Goal: Communication & Community: Participate in discussion

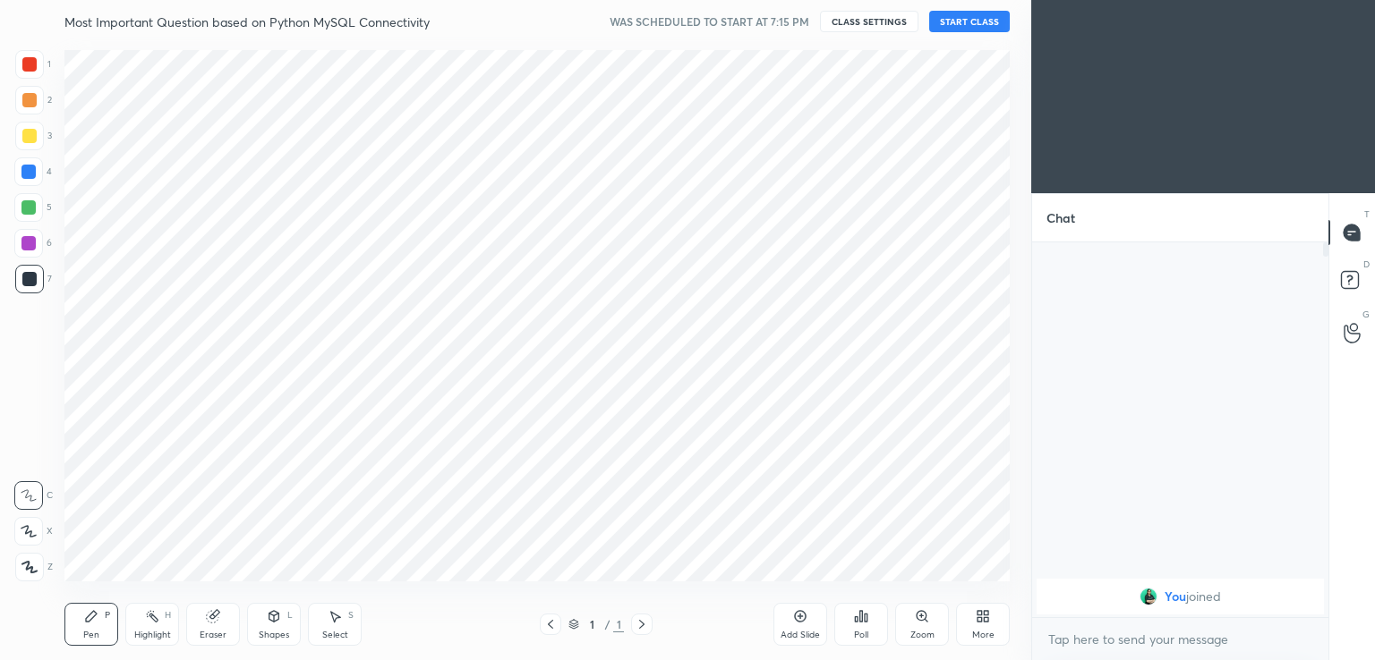
scroll to position [88946, 88534]
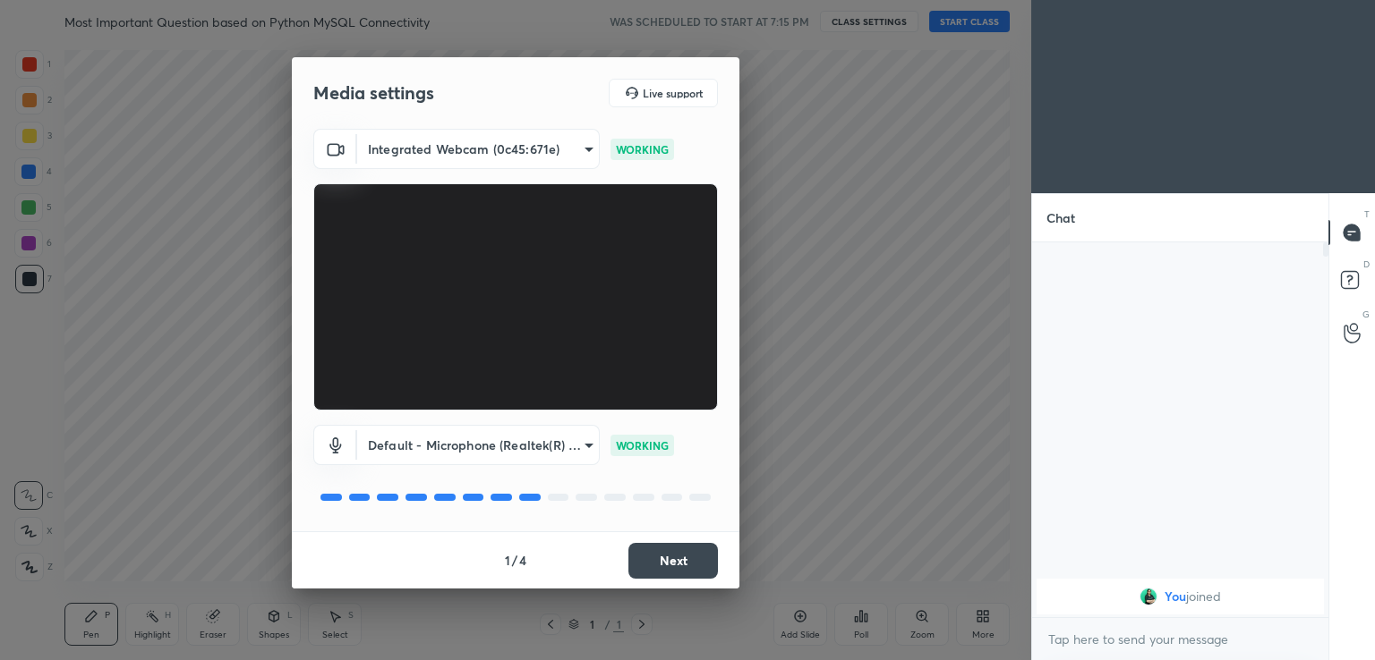
click at [655, 559] on button "Next" at bounding box center [672, 561] width 89 height 36
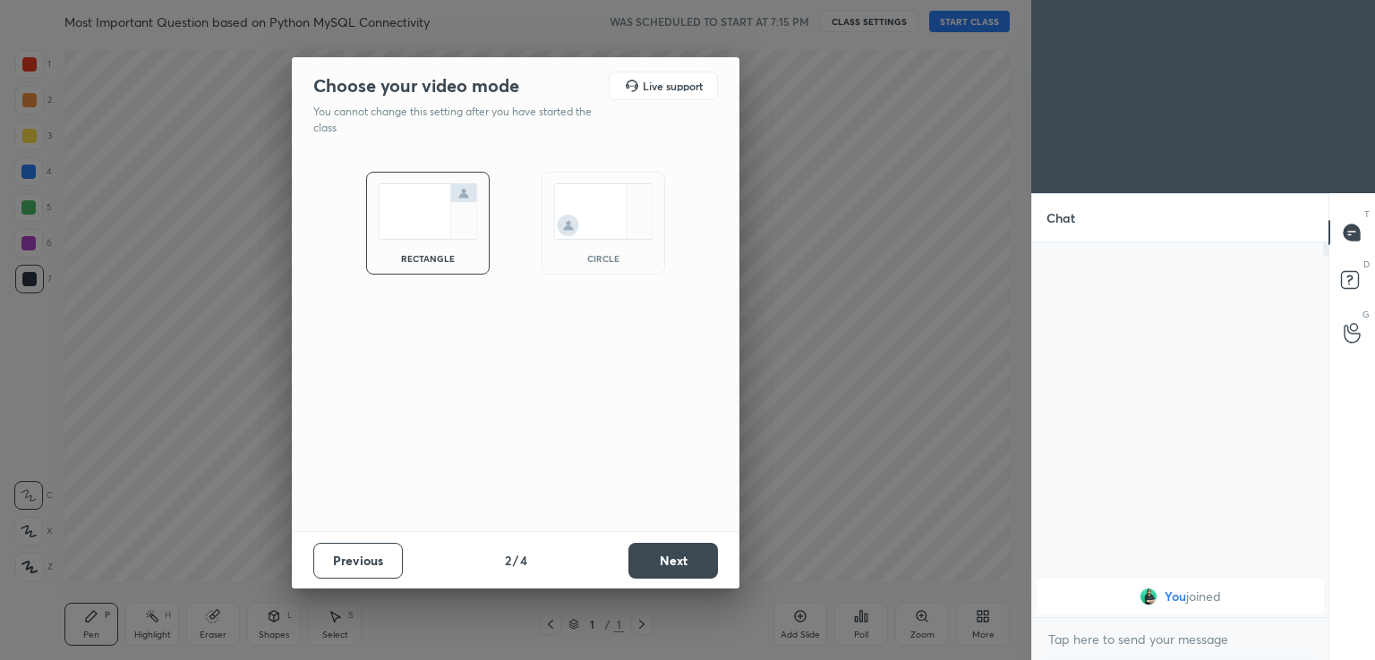
click at [660, 568] on button "Next" at bounding box center [672, 561] width 89 height 36
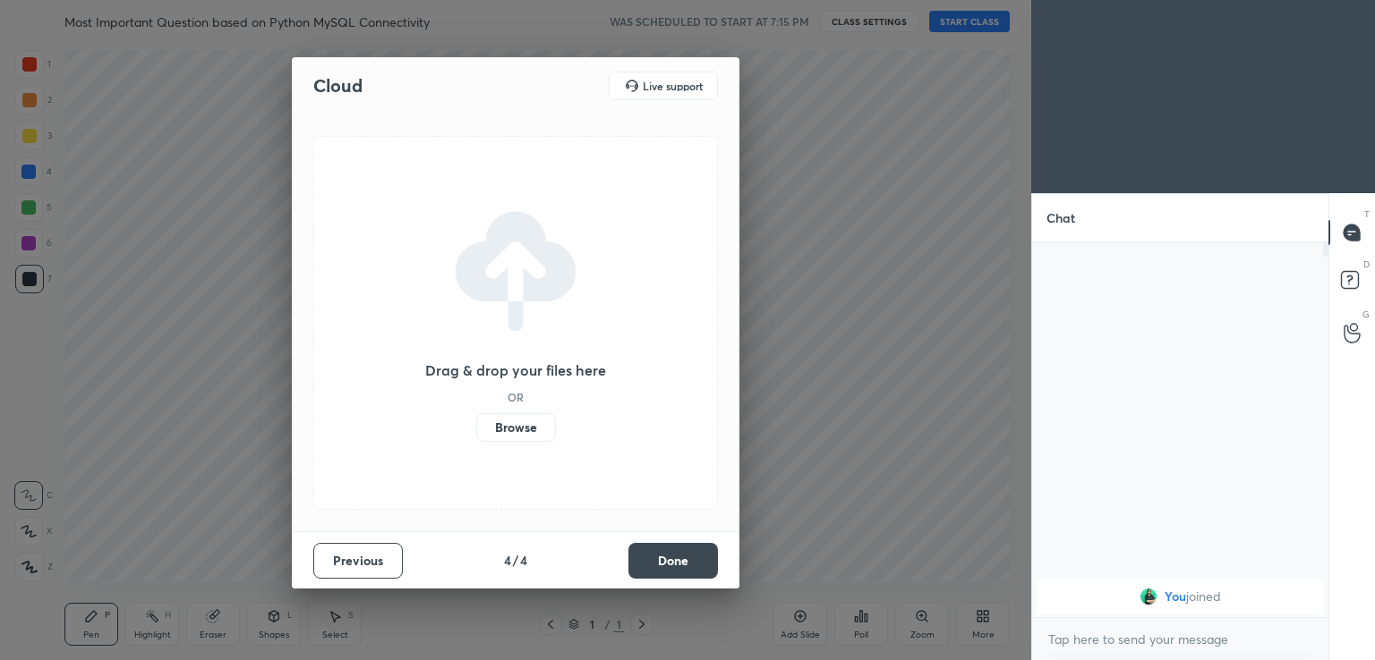
click at [669, 563] on button "Done" at bounding box center [672, 561] width 89 height 36
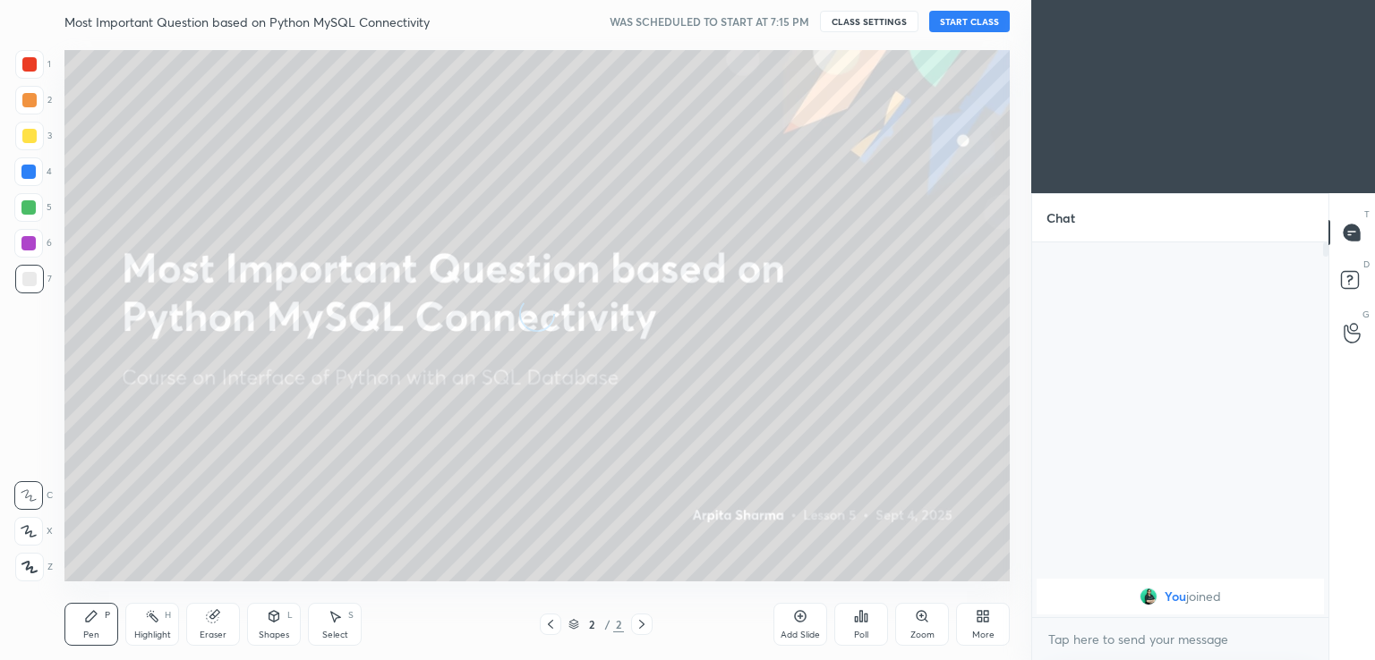
click at [939, 21] on button "START CLASS" at bounding box center [969, 21] width 81 height 21
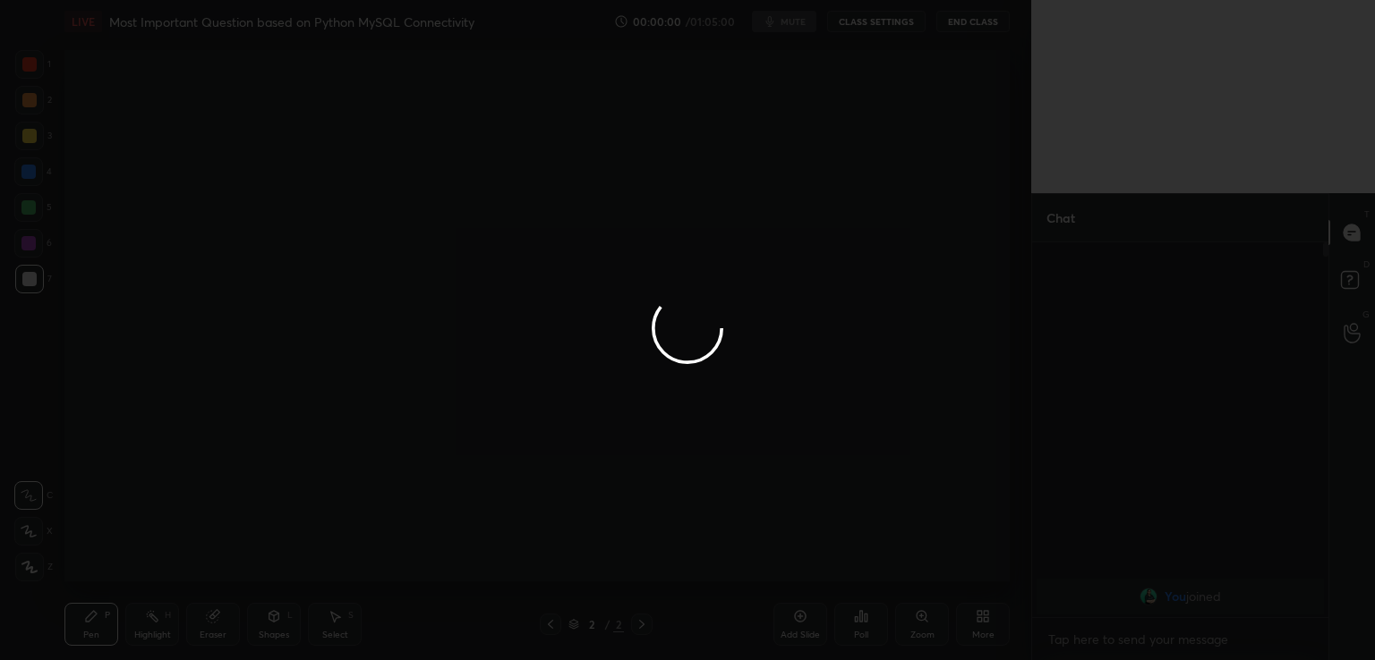
type textarea "x"
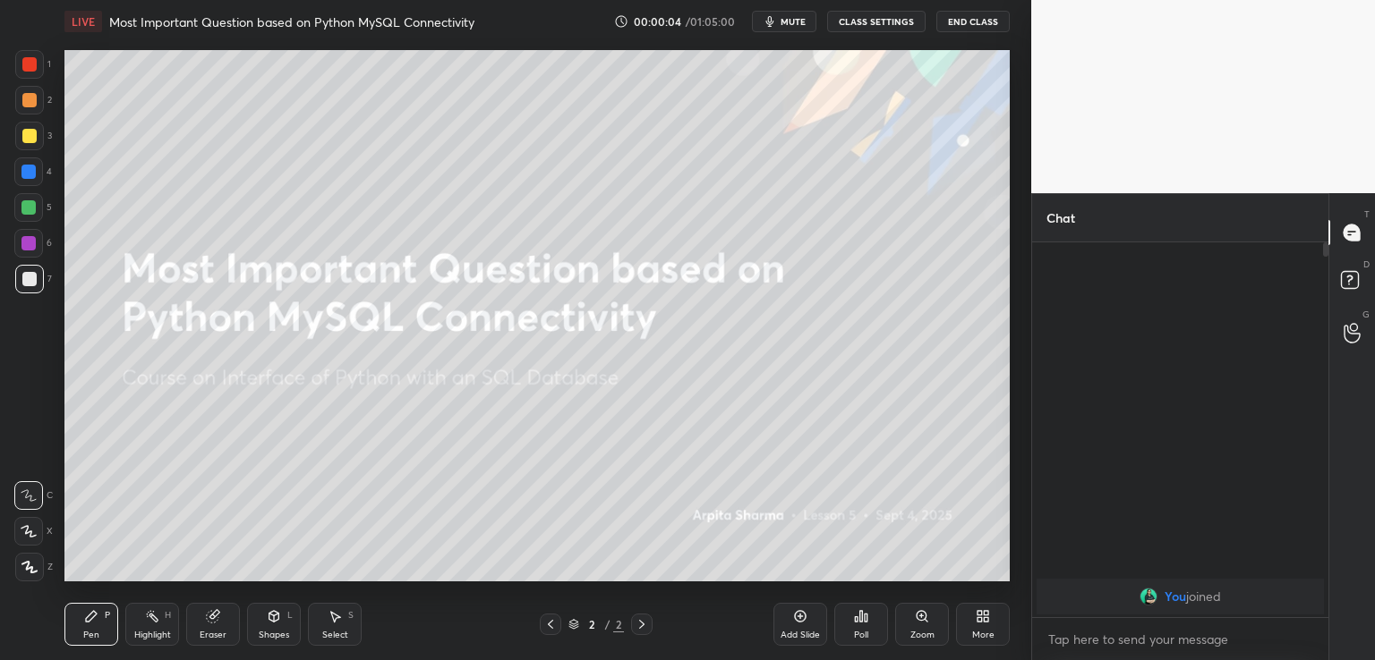
click at [798, 20] on span "mute" at bounding box center [792, 21] width 25 height 13
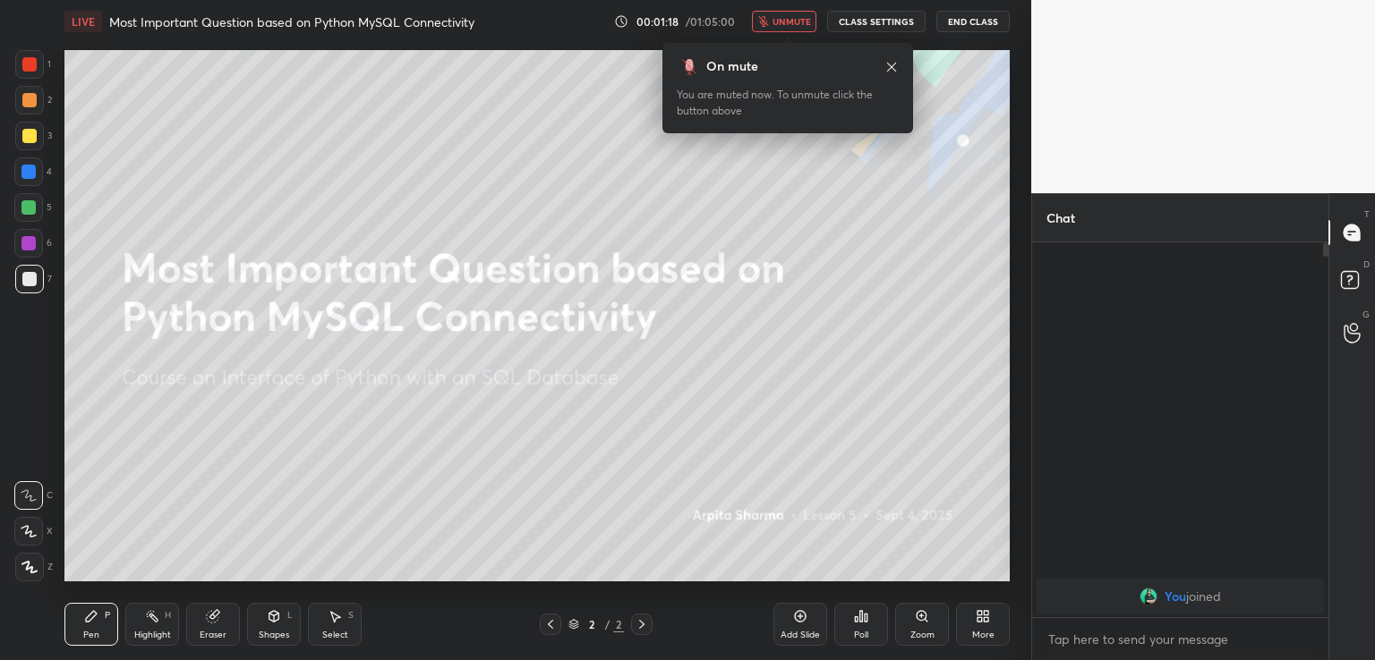
click at [995, 613] on div "More" at bounding box center [983, 624] width 54 height 43
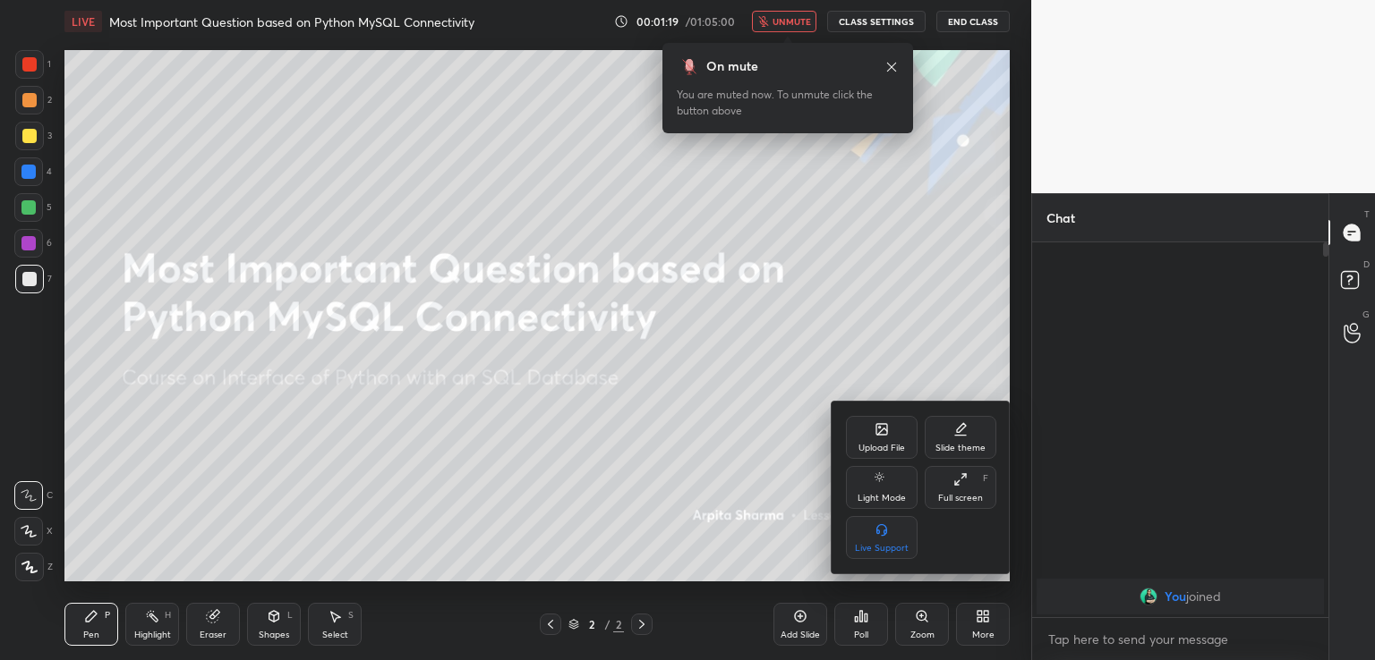
click at [883, 441] on div "Upload File" at bounding box center [882, 437] width 72 height 43
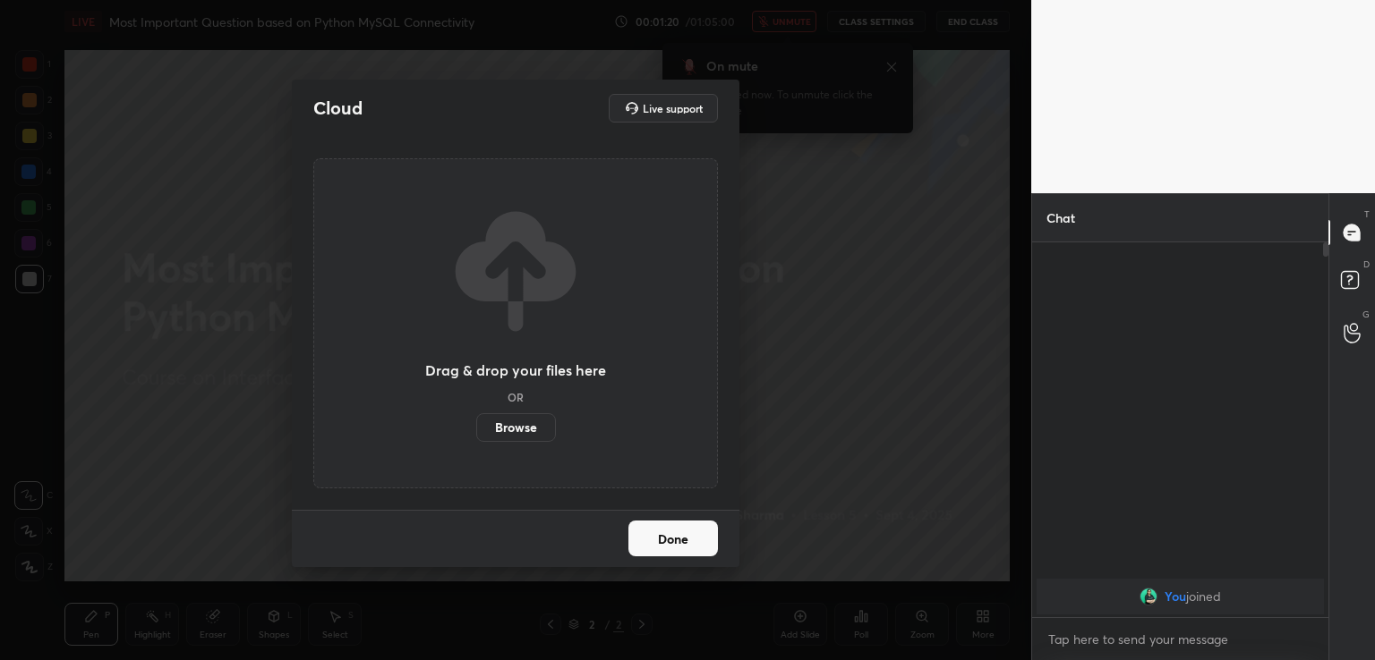
click at [502, 424] on label "Browse" at bounding box center [516, 427] width 80 height 29
click at [476, 424] on input "Browse" at bounding box center [476, 427] width 0 height 29
click at [691, 542] on button "Done" at bounding box center [672, 539] width 89 height 36
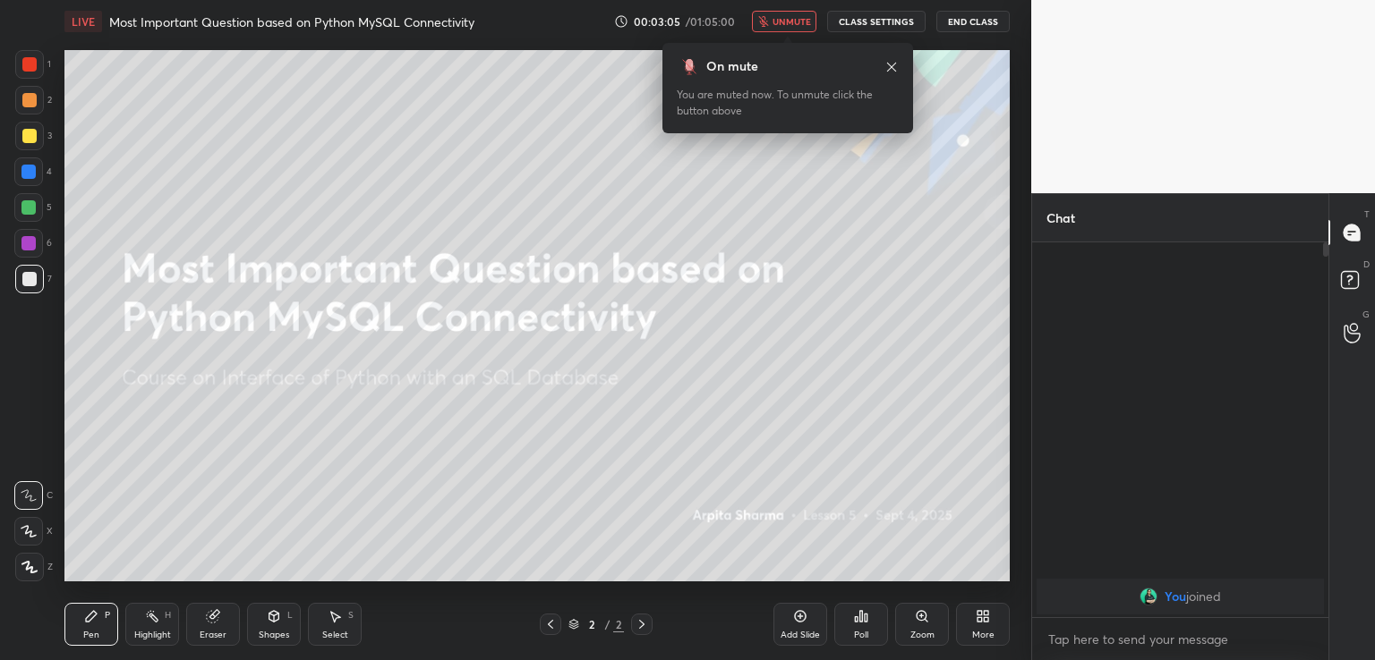
click at [984, 622] on icon at bounding box center [986, 620] width 4 height 4
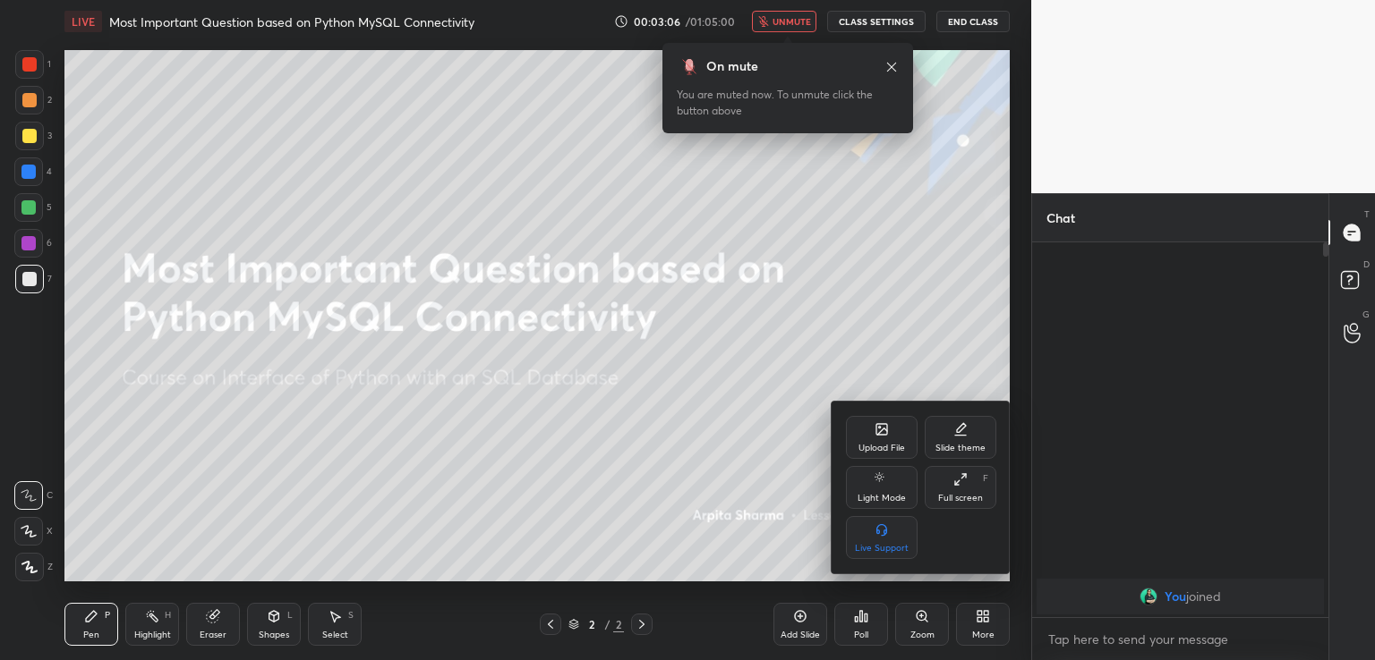
click at [874, 435] on icon at bounding box center [881, 429] width 14 height 14
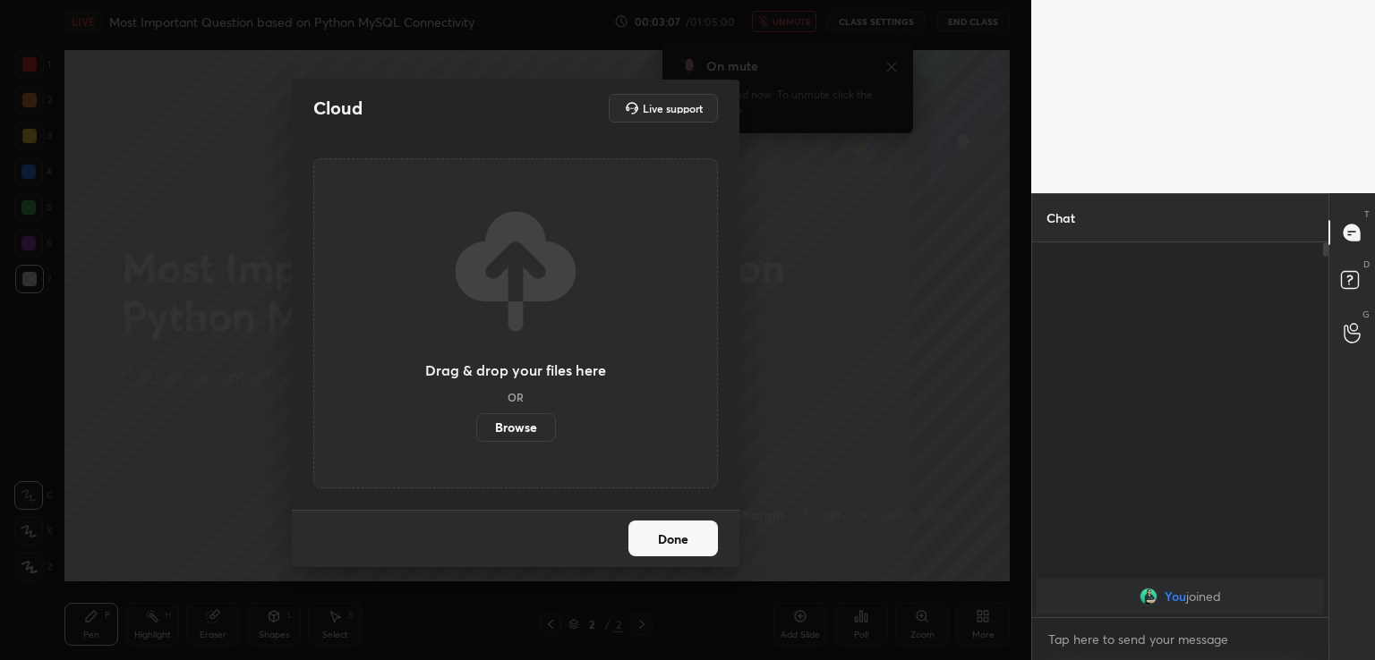
click at [498, 425] on label "Browse" at bounding box center [516, 427] width 80 height 29
click at [476, 425] on input "Browse" at bounding box center [476, 427] width 0 height 29
click at [666, 538] on button "Done" at bounding box center [672, 539] width 89 height 36
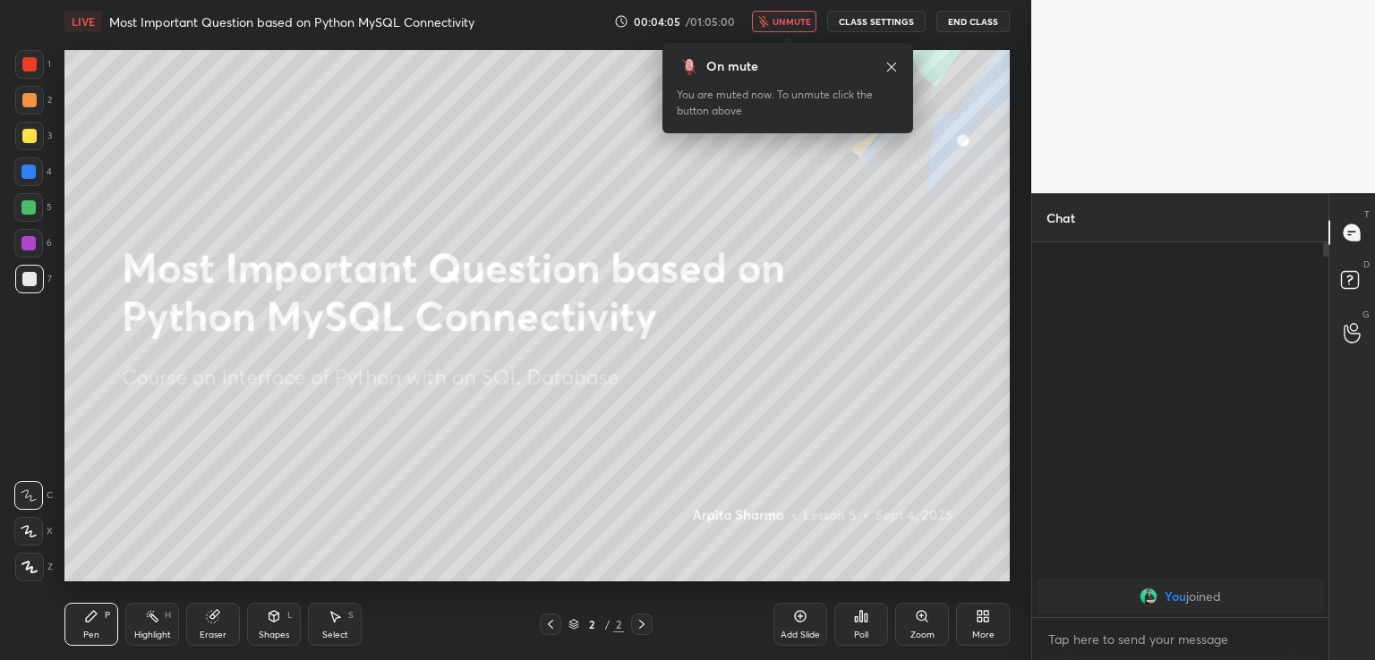
click at [987, 614] on icon at bounding box center [986, 613] width 4 height 4
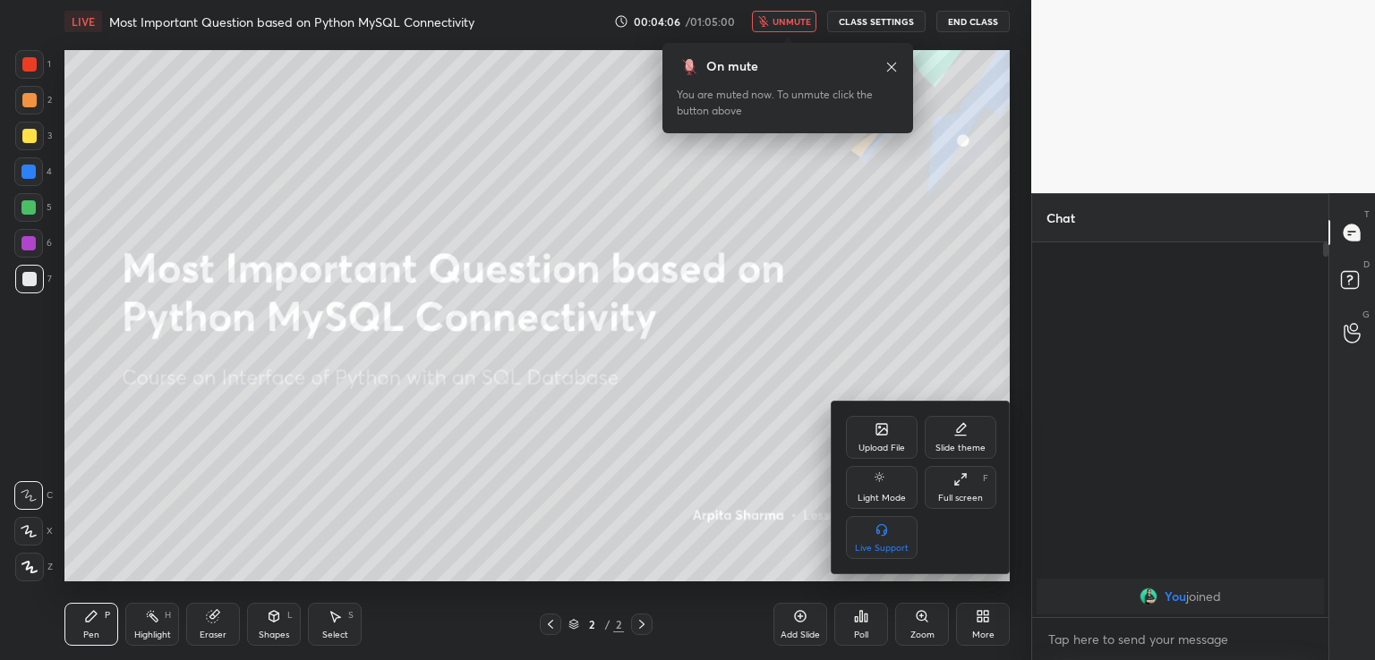
click at [873, 441] on div "Upload File" at bounding box center [882, 437] width 72 height 43
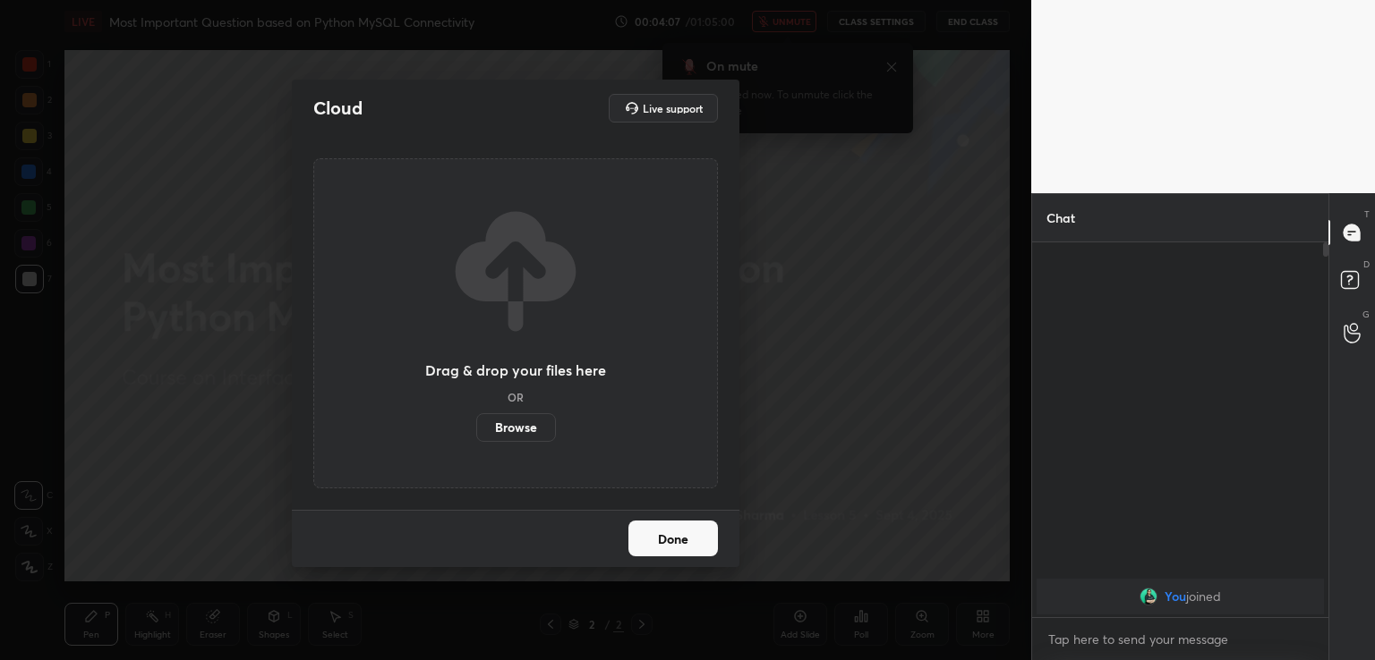
click at [514, 427] on label "Browse" at bounding box center [516, 427] width 80 height 29
click at [476, 427] on input "Browse" at bounding box center [476, 427] width 0 height 29
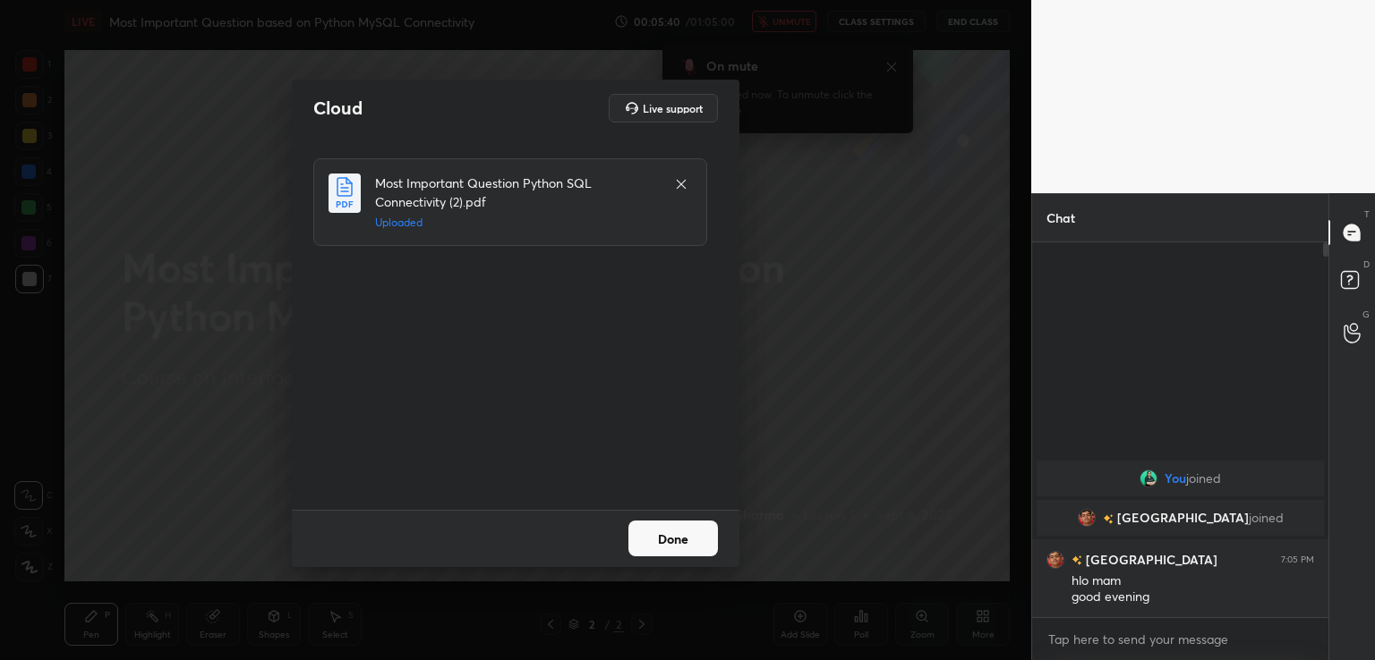
click at [833, 355] on div "Cloud Live support Most Important Question Python SQL Connectivity (2).pdf Uplo…" at bounding box center [515, 330] width 1031 height 660
click at [681, 180] on icon at bounding box center [681, 184] width 14 height 14
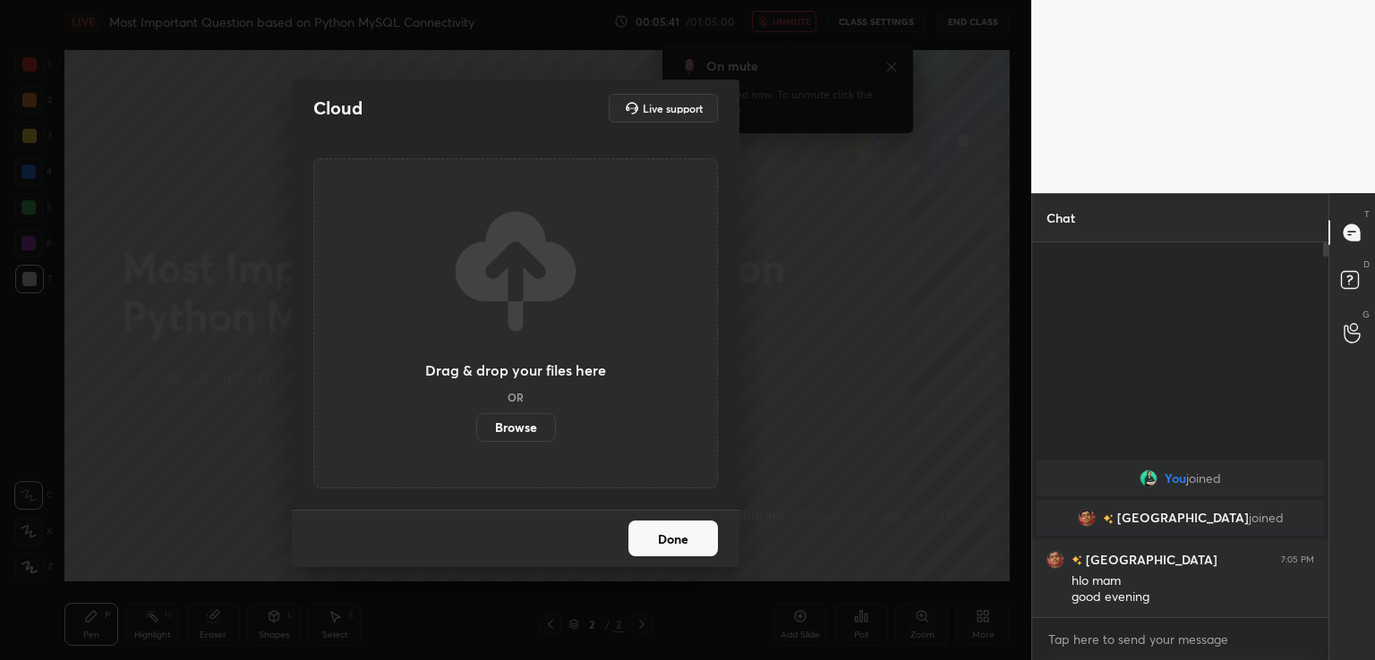
click at [687, 546] on button "Done" at bounding box center [672, 539] width 89 height 36
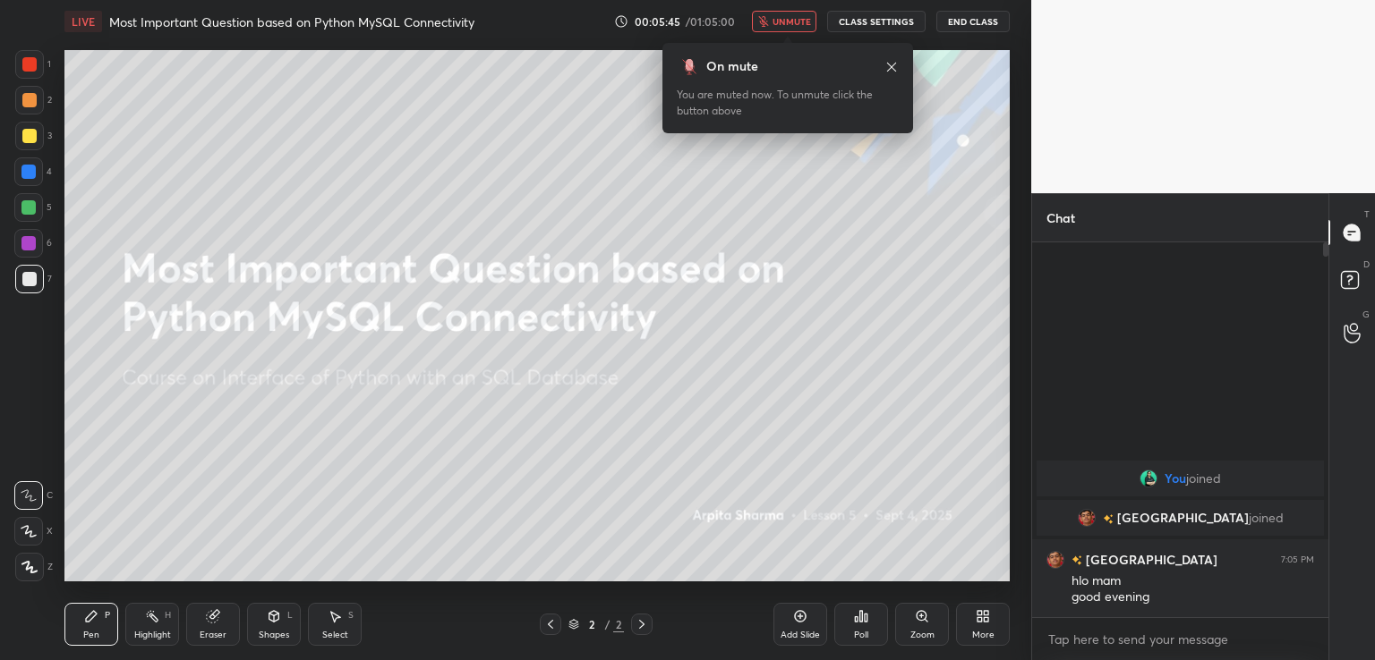
click at [780, 19] on span "unmute" at bounding box center [791, 21] width 38 height 13
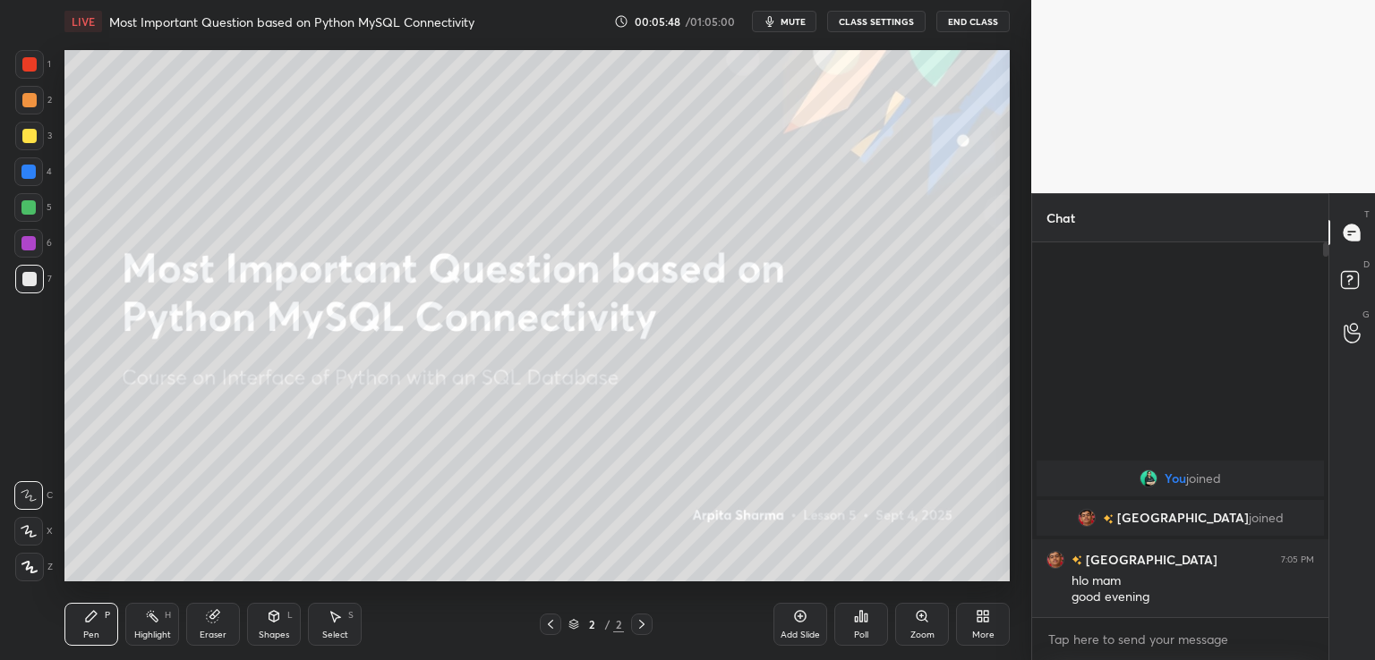
click at [788, 24] on span "mute" at bounding box center [792, 21] width 25 height 13
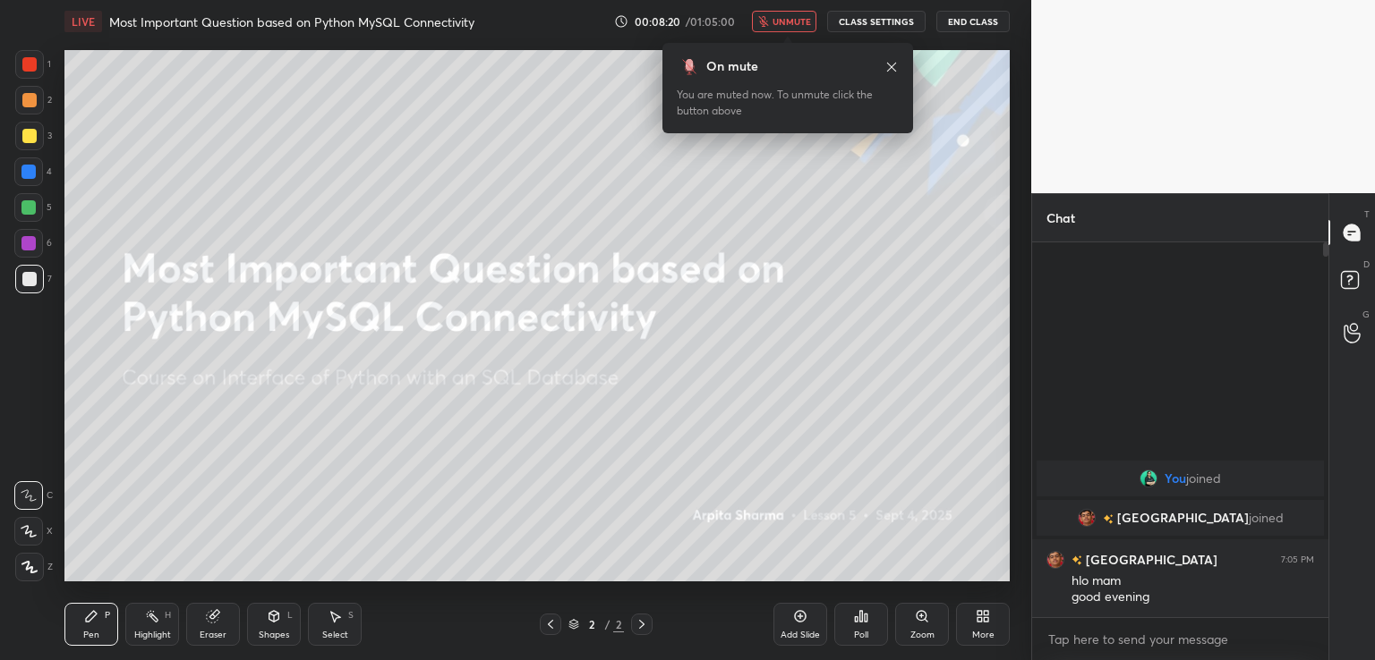
click at [981, 622] on icon at bounding box center [979, 620] width 4 height 4
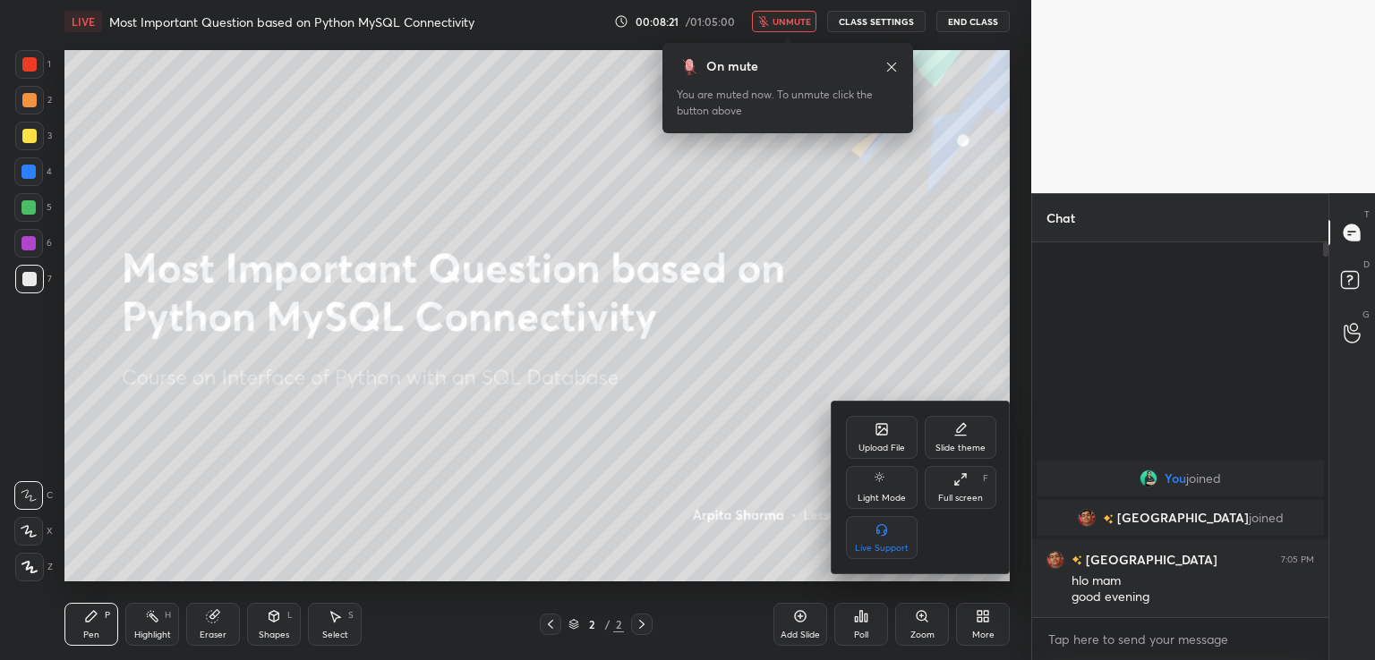
click at [876, 450] on div "Upload File" at bounding box center [881, 448] width 47 height 9
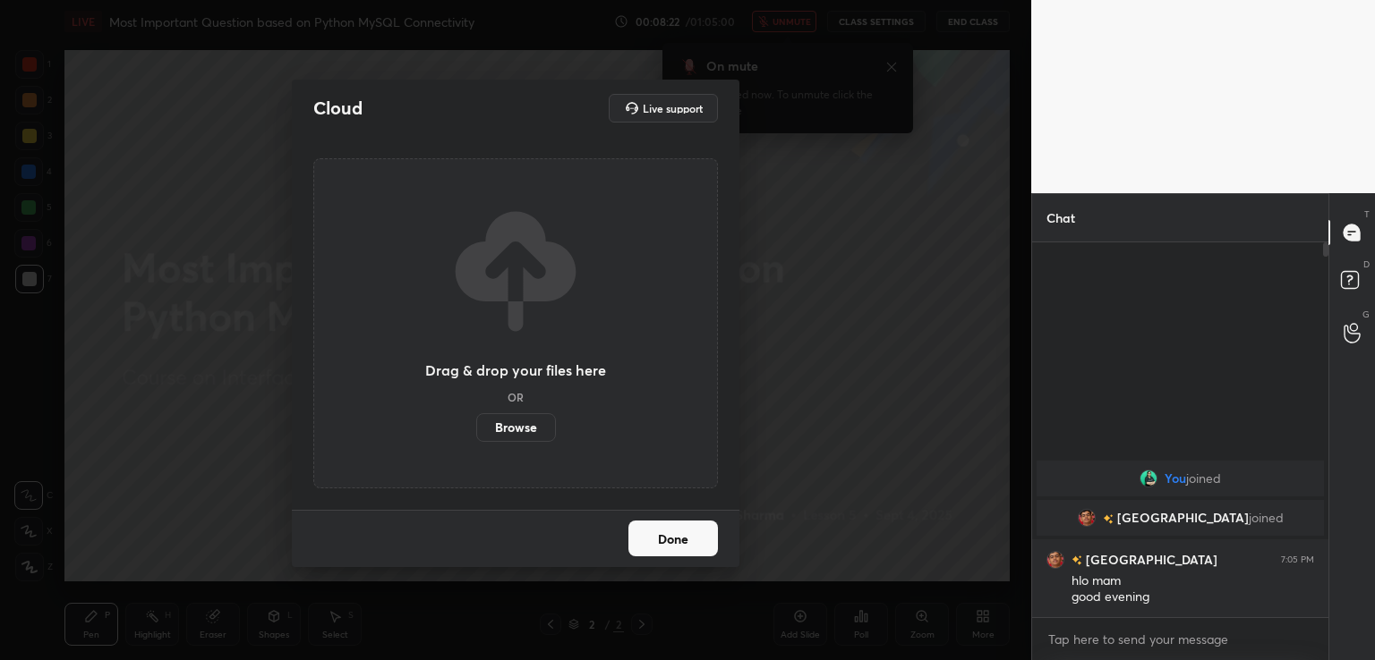
click at [526, 438] on label "Browse" at bounding box center [516, 427] width 80 height 29
click at [476, 438] on input "Browse" at bounding box center [476, 427] width 0 height 29
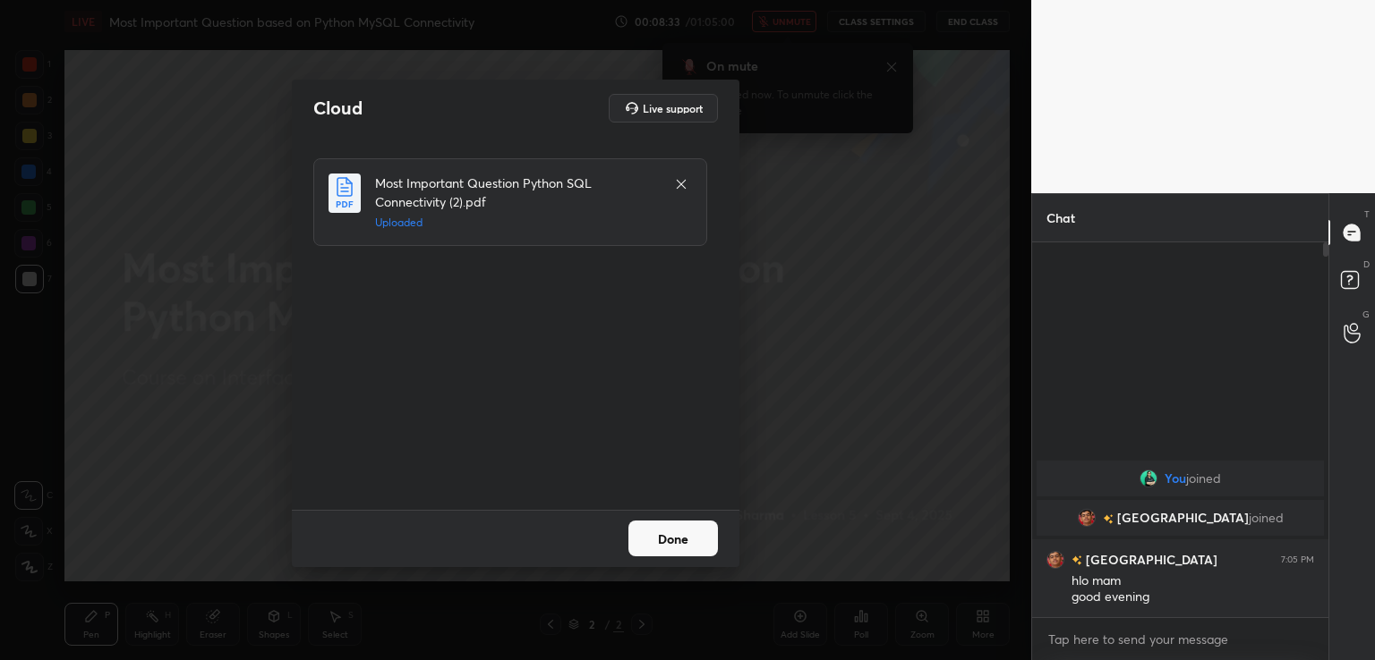
click at [652, 541] on button "Done" at bounding box center [672, 539] width 89 height 36
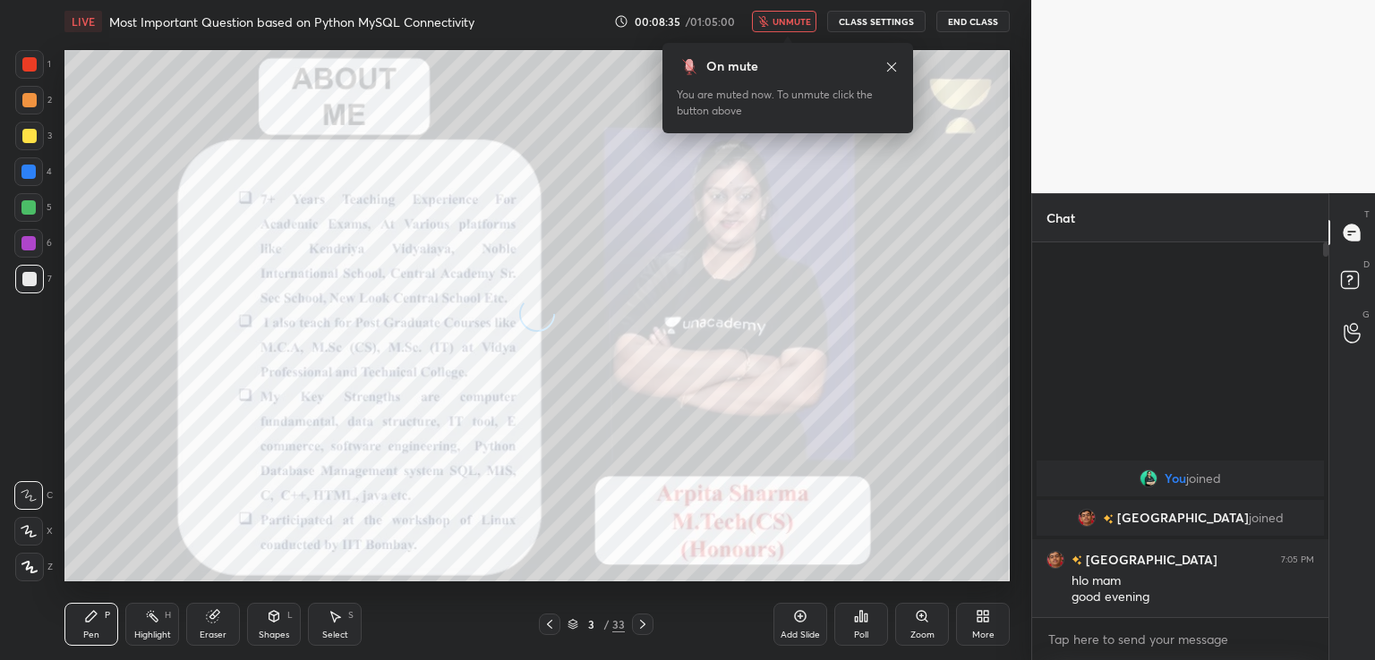
click at [779, 21] on span "unmute" at bounding box center [791, 21] width 38 height 13
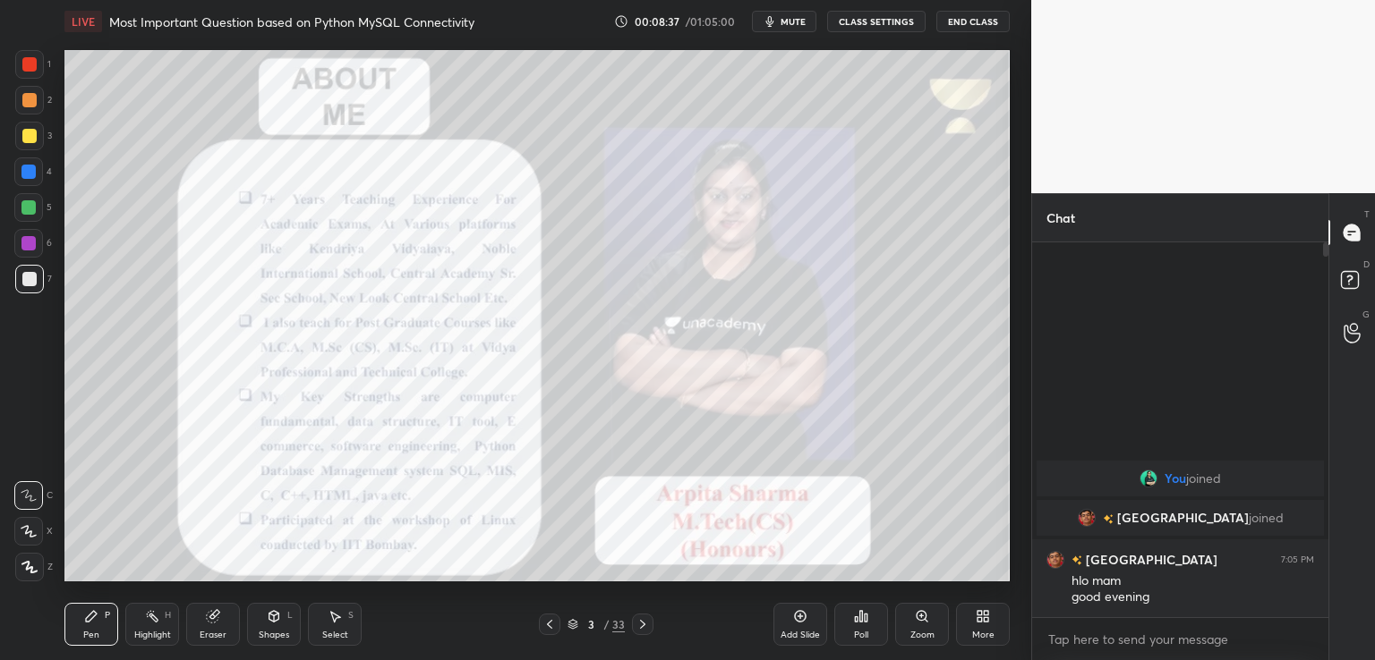
click at [12, 65] on div "1 2 3 4 5 6 7 C X Z C X Z E E Erase all H H" at bounding box center [28, 316] width 57 height 532
click at [32, 67] on div at bounding box center [29, 64] width 14 height 14
click at [36, 563] on icon at bounding box center [29, 567] width 16 height 13
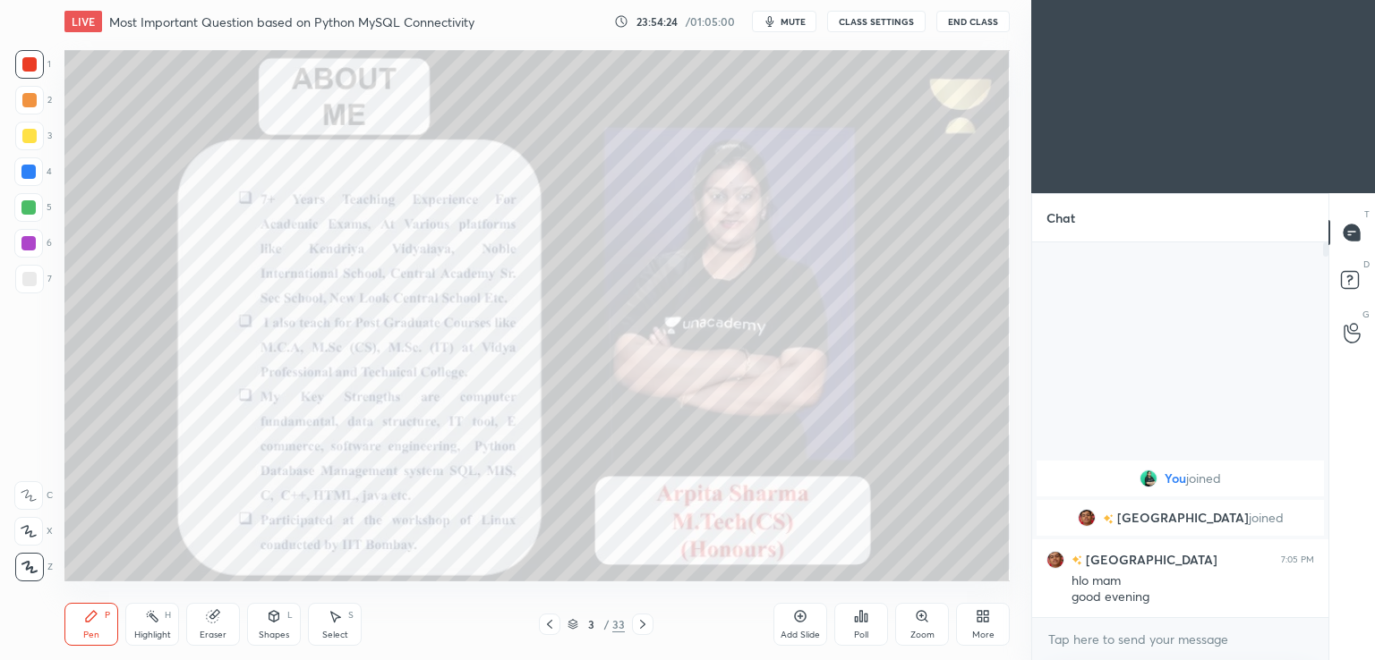
scroll to position [88946, 88534]
click at [644, 617] on div at bounding box center [642, 624] width 21 height 21
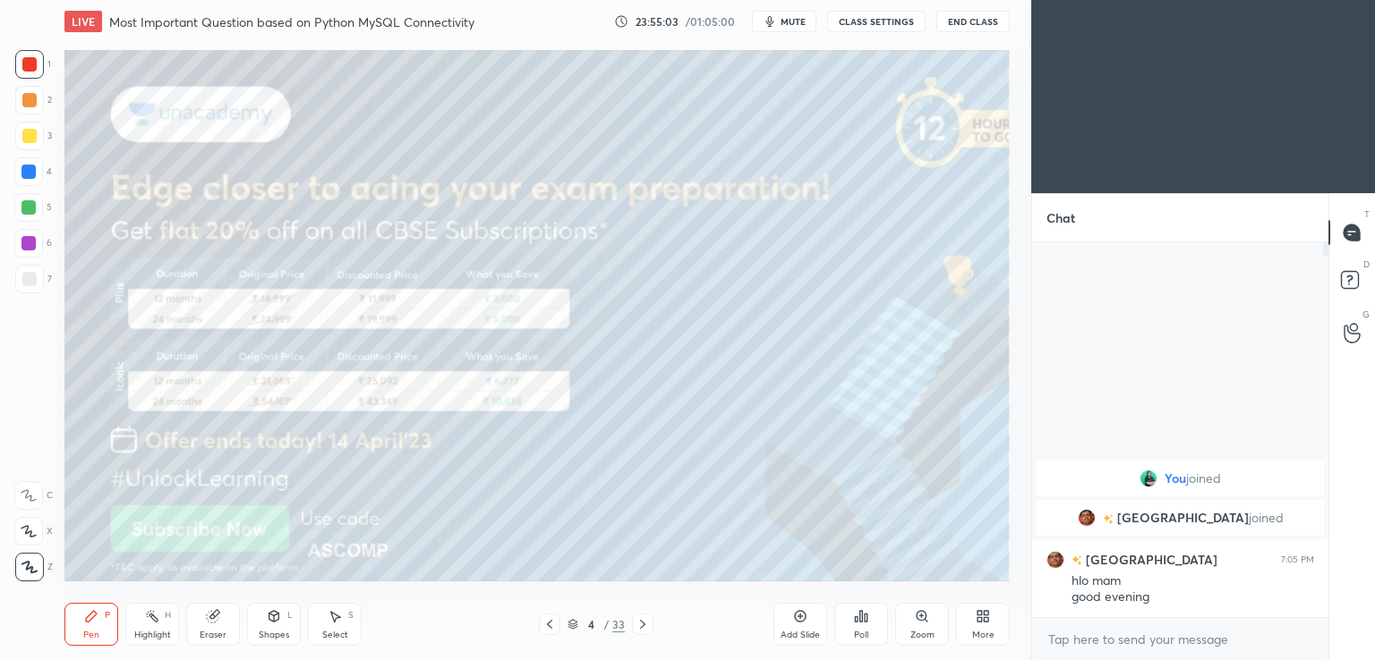
click at [634, 625] on div at bounding box center [642, 624] width 21 height 21
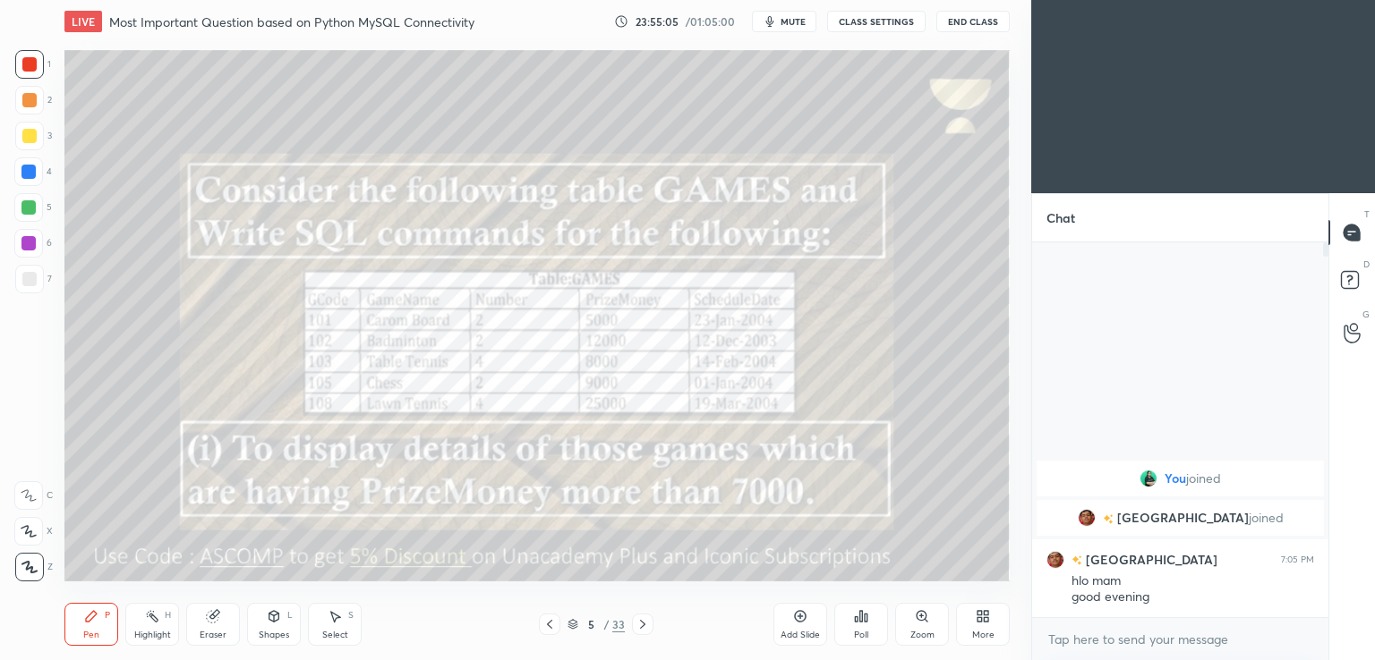
click at [554, 631] on icon at bounding box center [549, 625] width 14 height 14
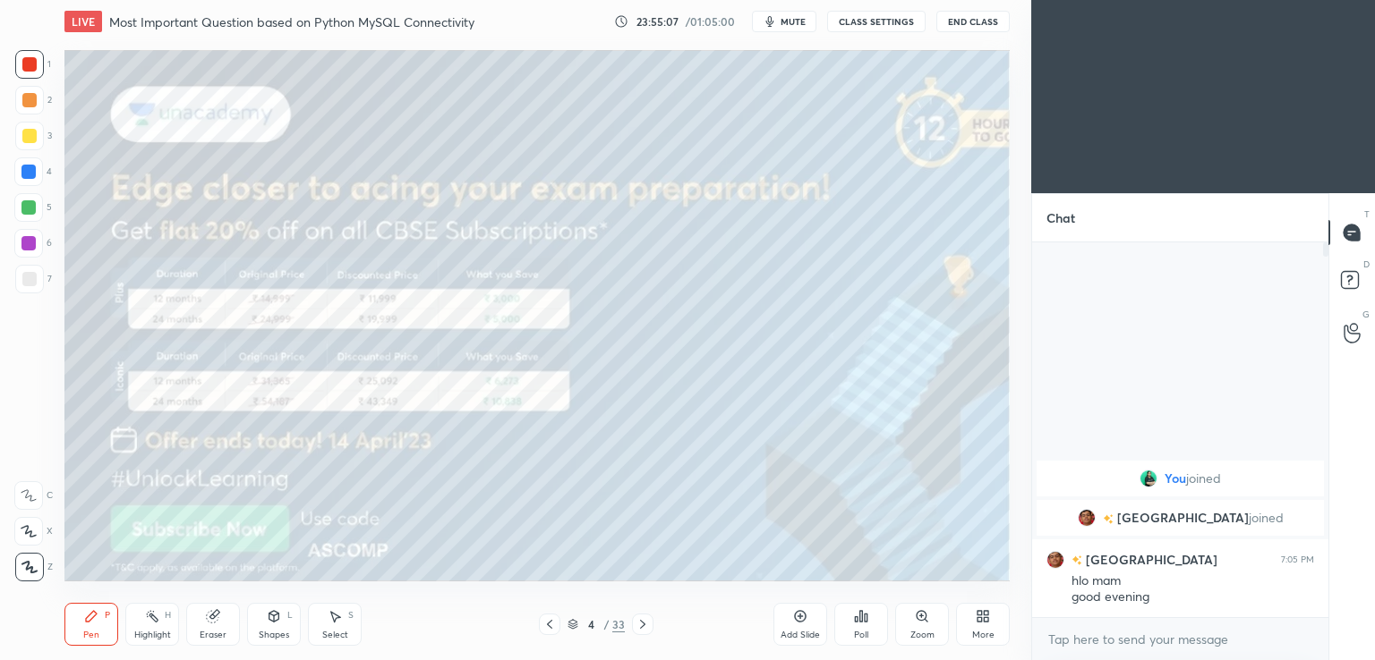
click at [643, 626] on icon at bounding box center [642, 624] width 5 height 9
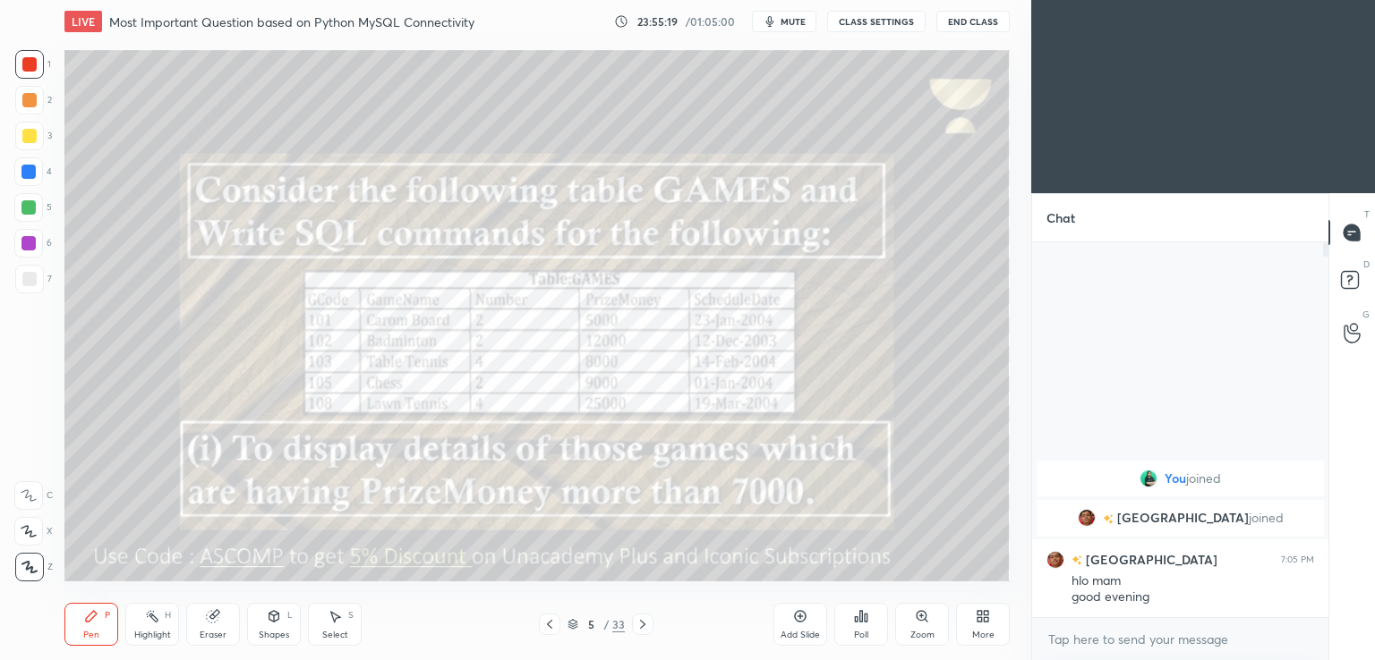
click at [797, 16] on span "mute" at bounding box center [792, 21] width 25 height 13
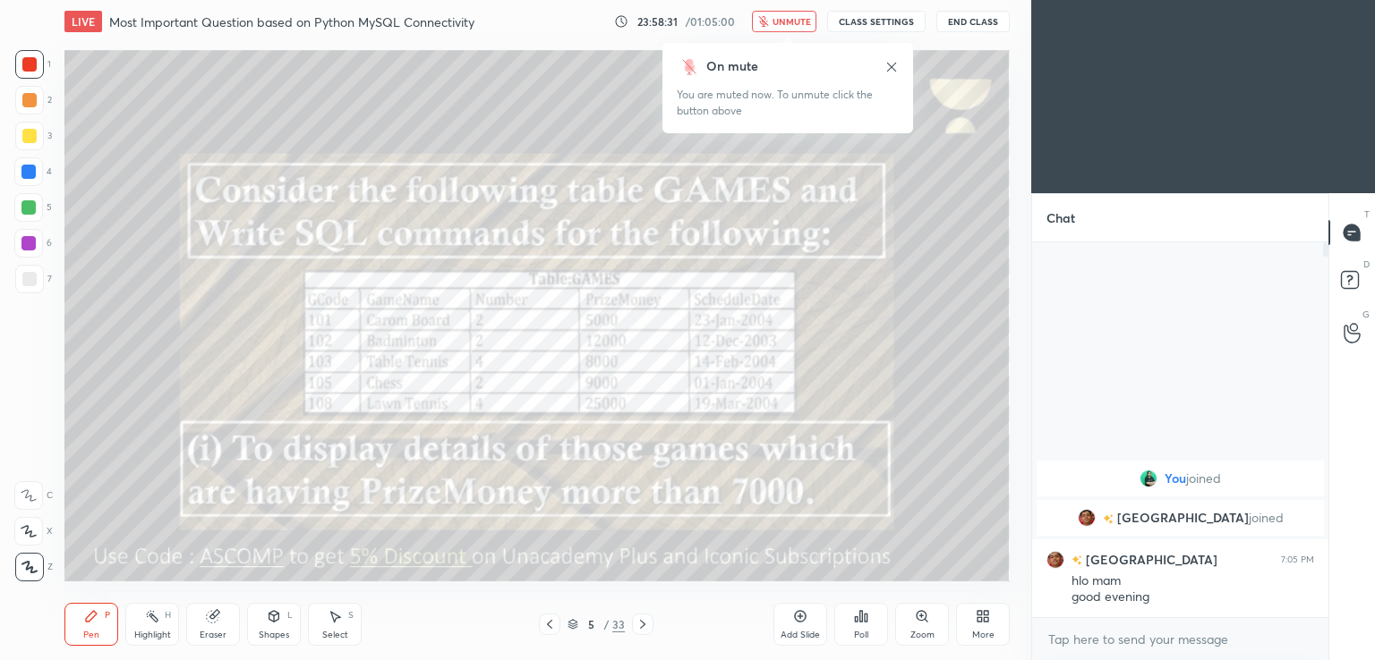
click at [813, 13] on button "unmute" at bounding box center [784, 21] width 64 height 21
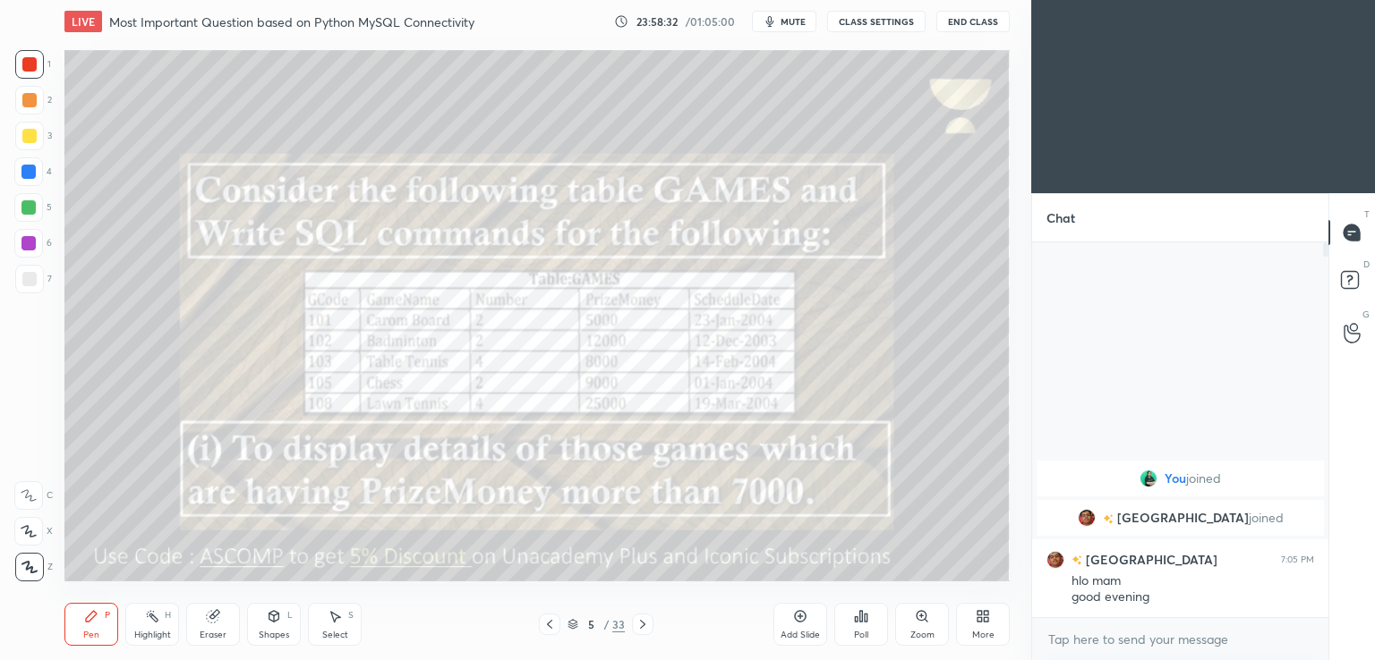
click at [641, 631] on icon at bounding box center [642, 625] width 14 height 14
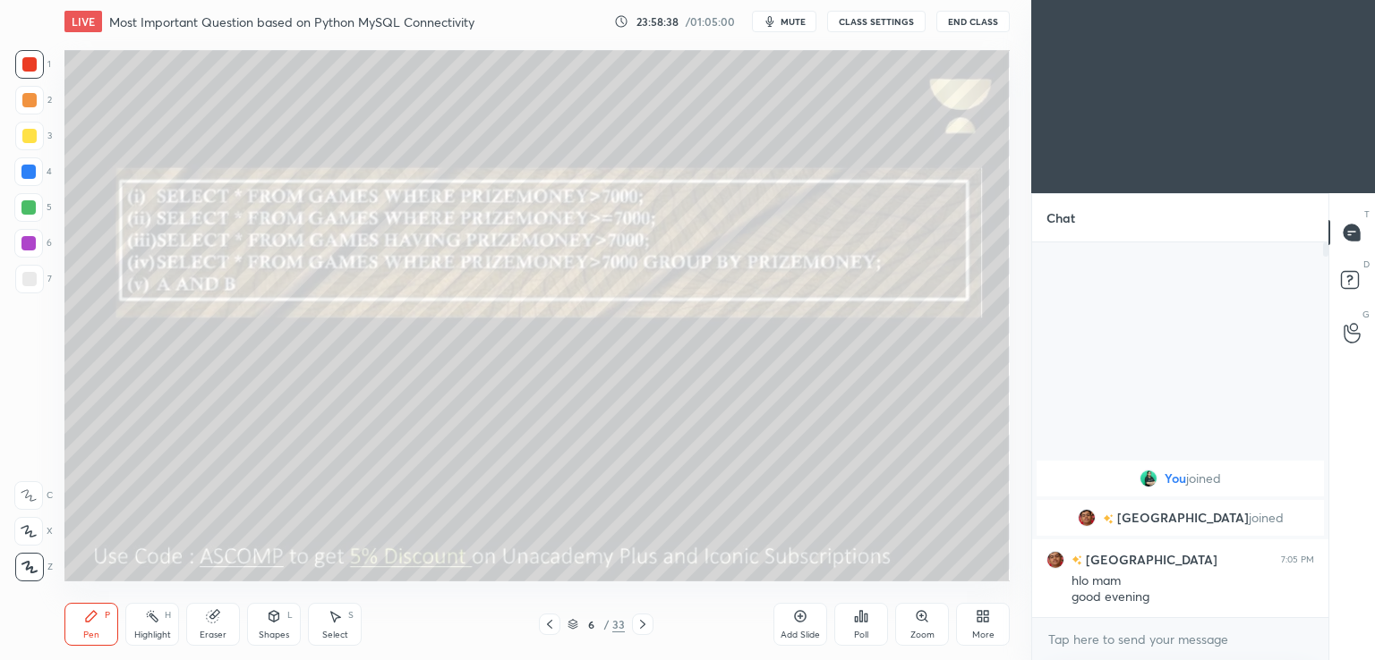
click at [848, 634] on div "Poll" at bounding box center [861, 624] width 54 height 43
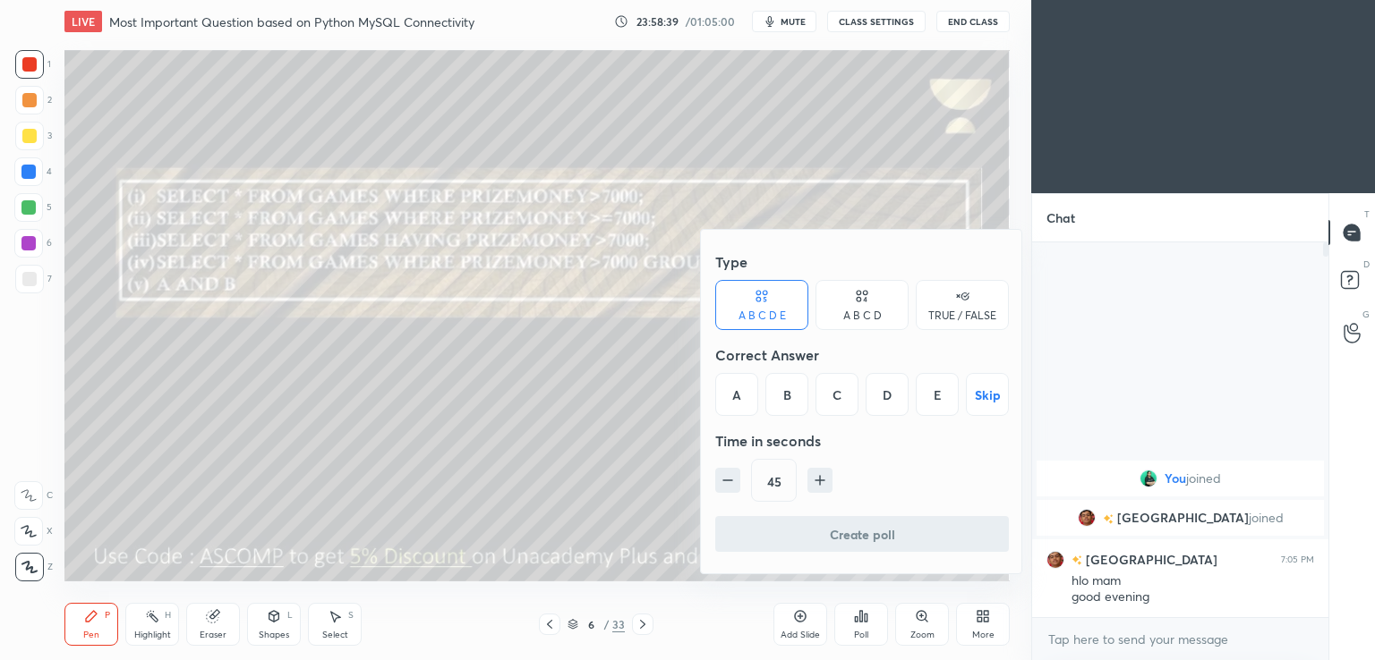
click at [734, 395] on div "A" at bounding box center [736, 394] width 43 height 43
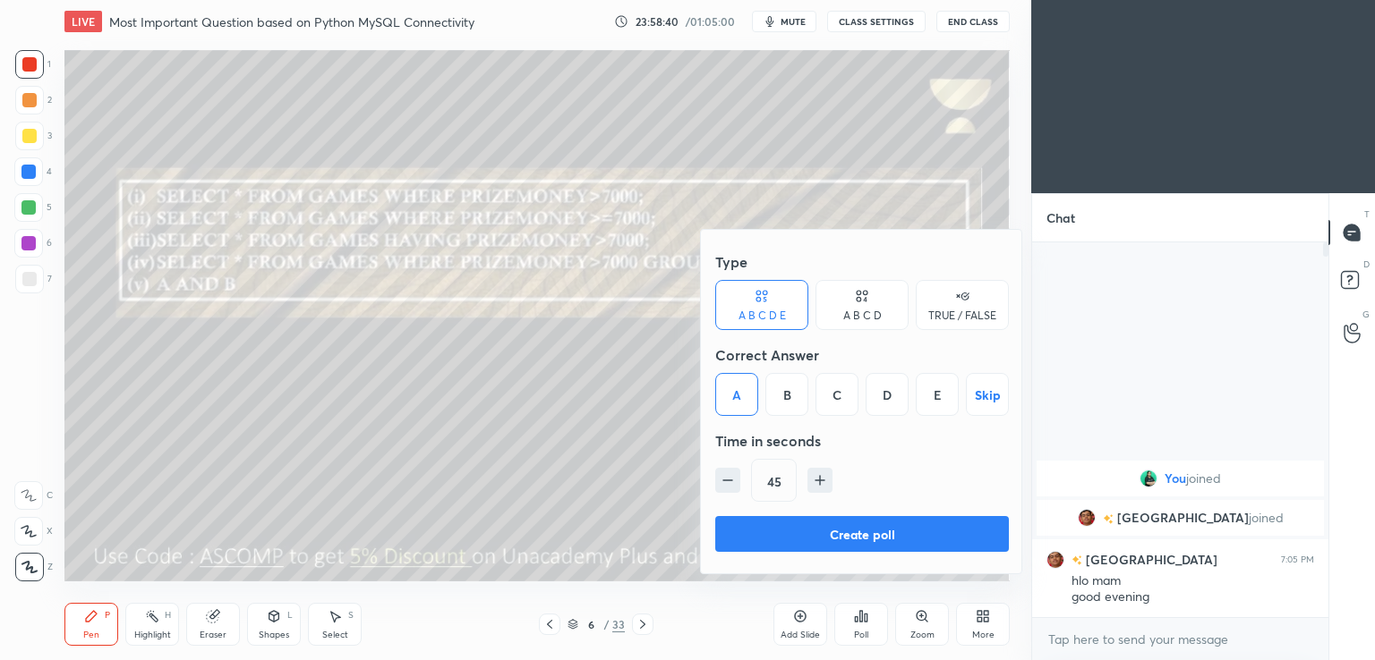
click at [815, 483] on icon "button" at bounding box center [820, 481] width 18 height 18
type input "60"
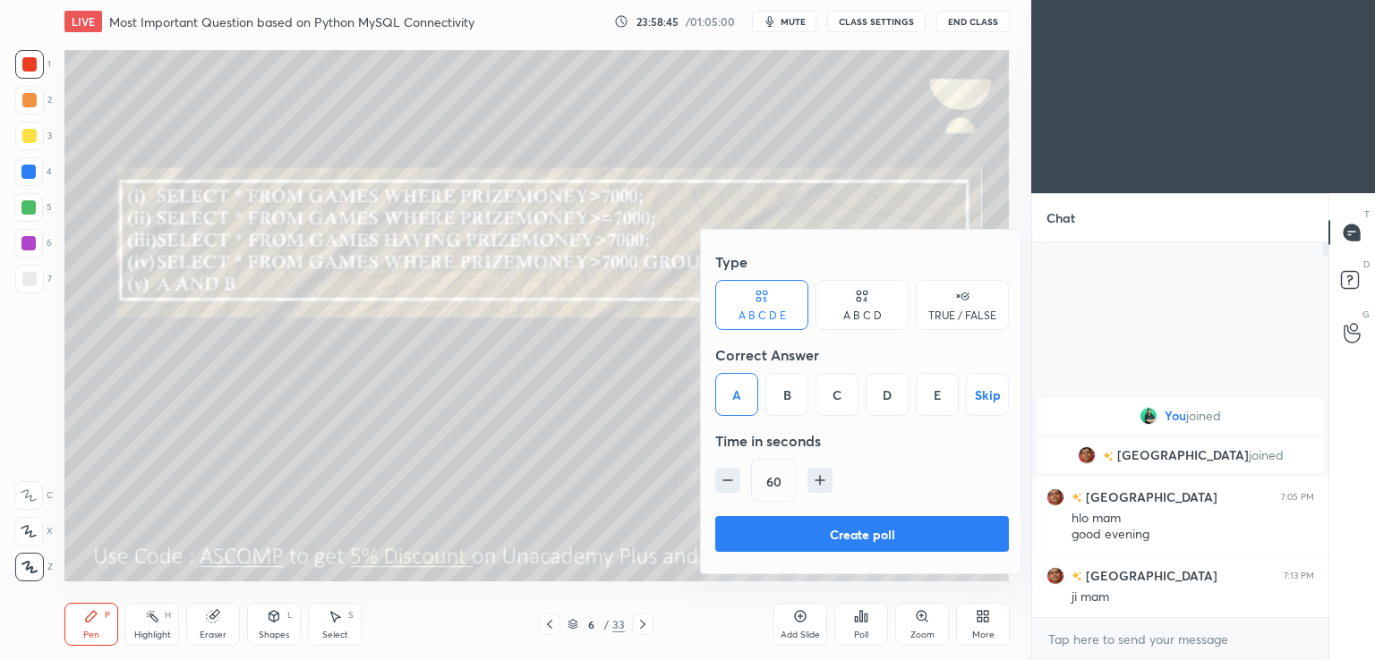
click at [609, 494] on div at bounding box center [687, 330] width 1375 height 660
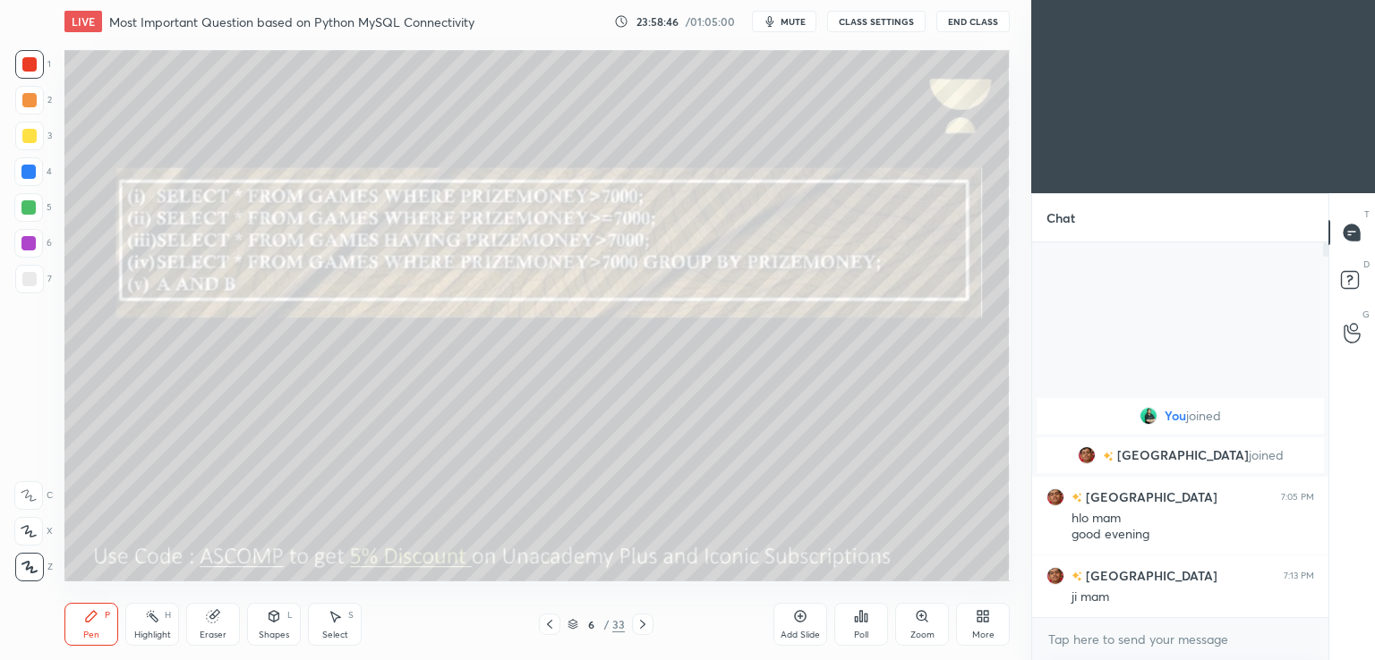
click at [858, 624] on div "Poll" at bounding box center [861, 624] width 54 height 43
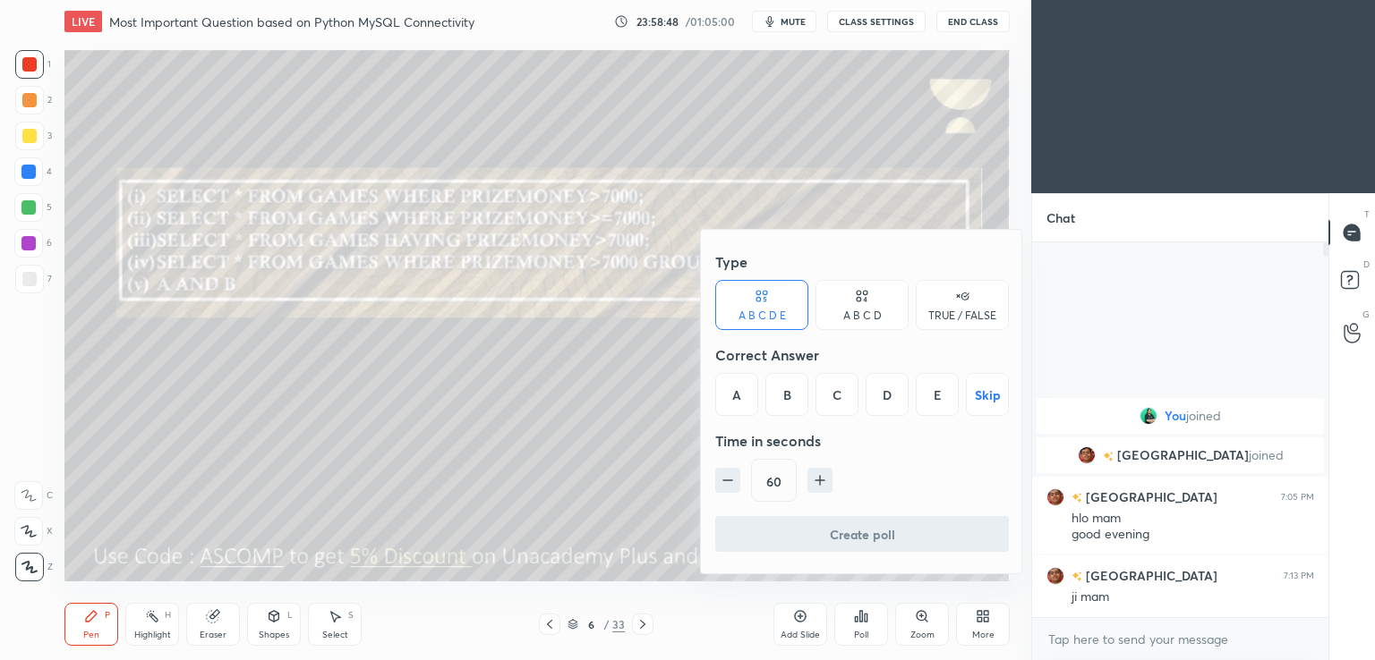
click at [744, 390] on div "A" at bounding box center [736, 394] width 43 height 43
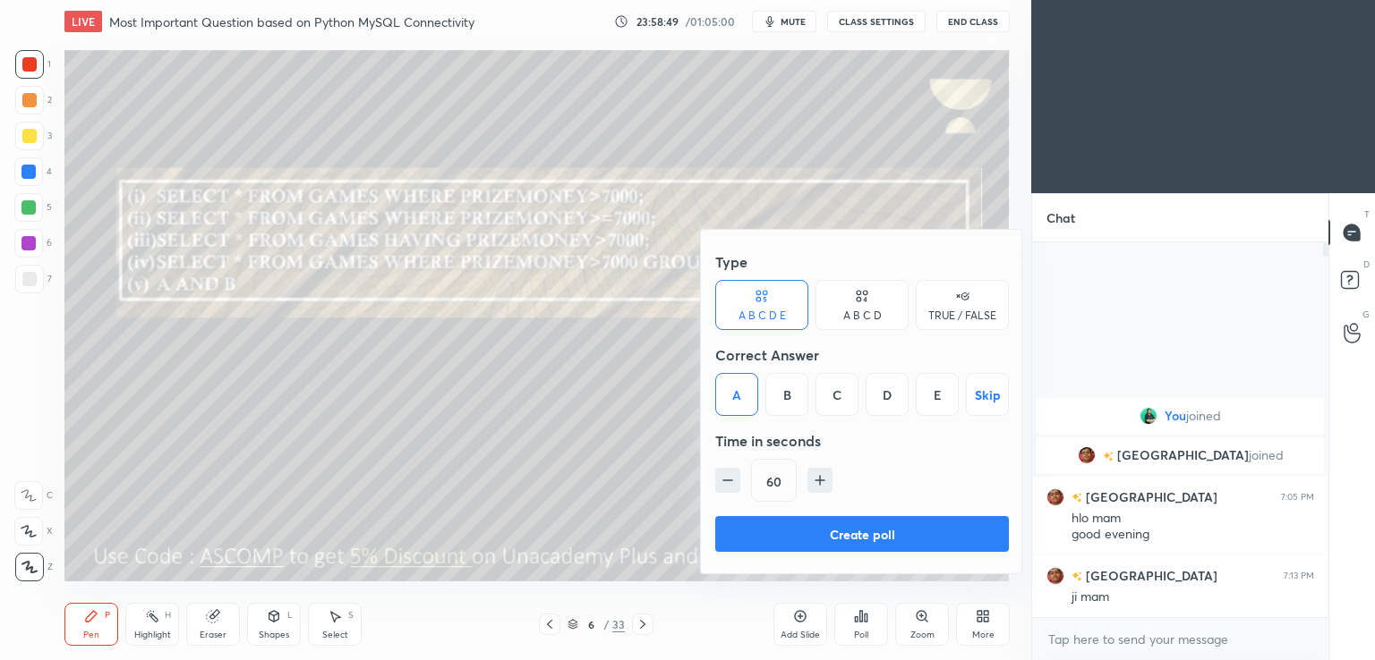
click at [750, 537] on button "Create poll" at bounding box center [862, 534] width 294 height 36
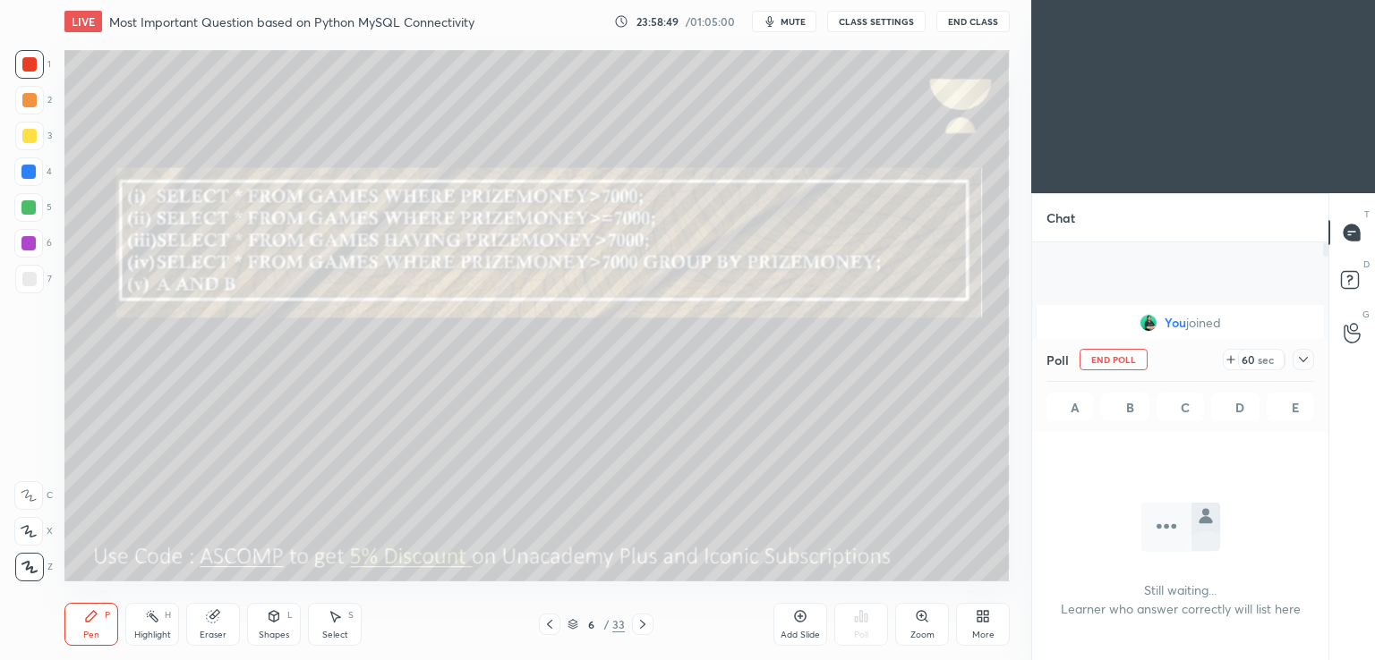
scroll to position [6, 5]
click at [780, 19] on button "mute" at bounding box center [784, 21] width 64 height 21
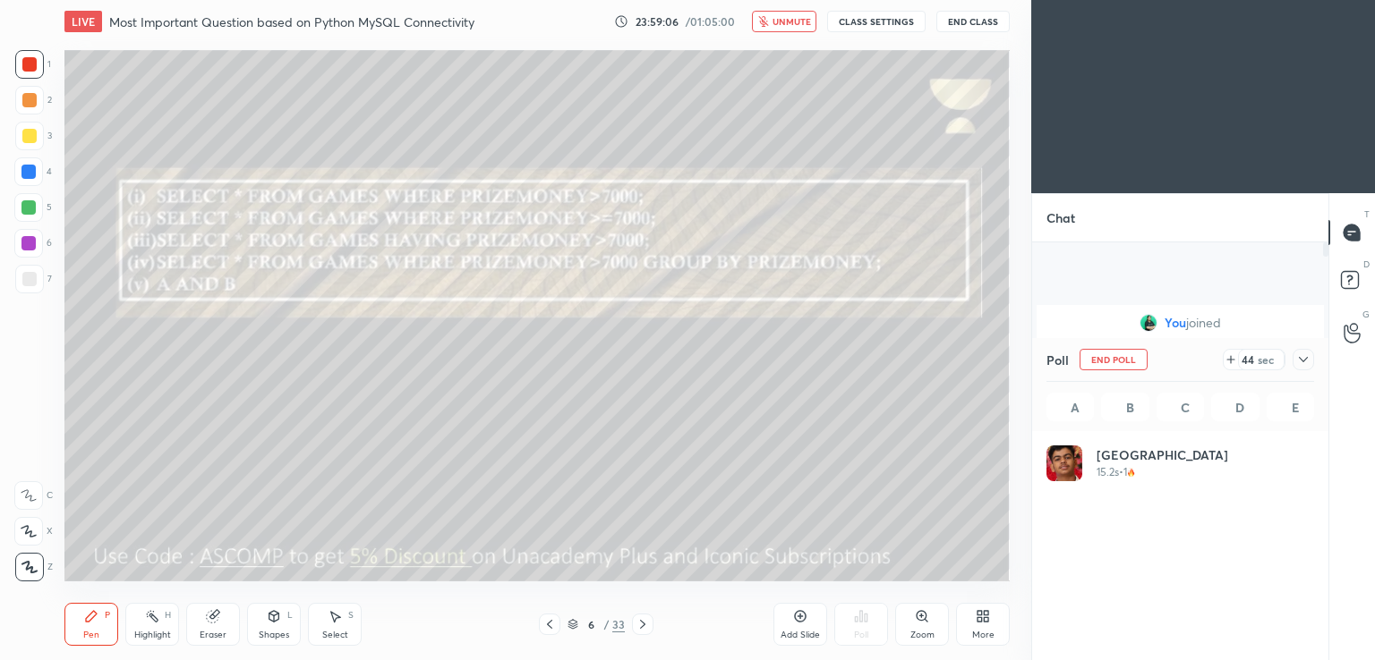
scroll to position [5, 5]
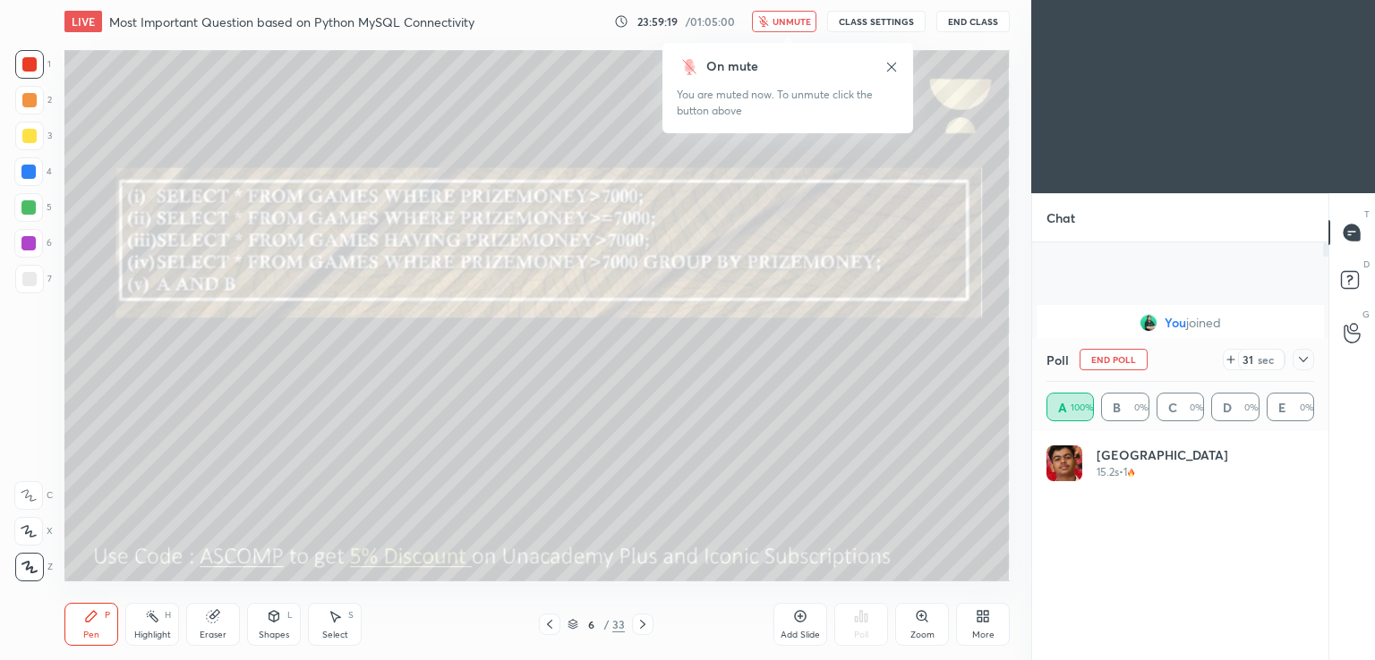
click at [765, 22] on icon "button" at bounding box center [763, 21] width 10 height 11
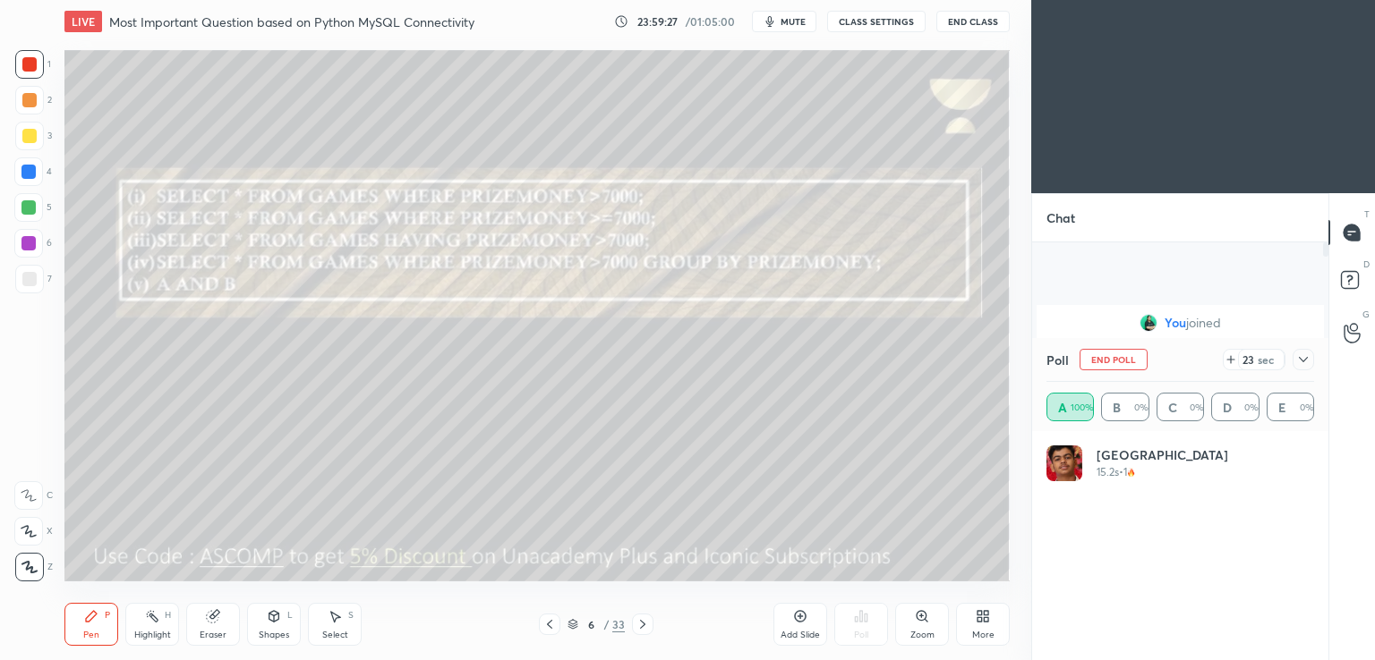
click at [784, 20] on span "mute" at bounding box center [792, 21] width 25 height 13
click at [1293, 363] on div at bounding box center [1302, 359] width 21 height 21
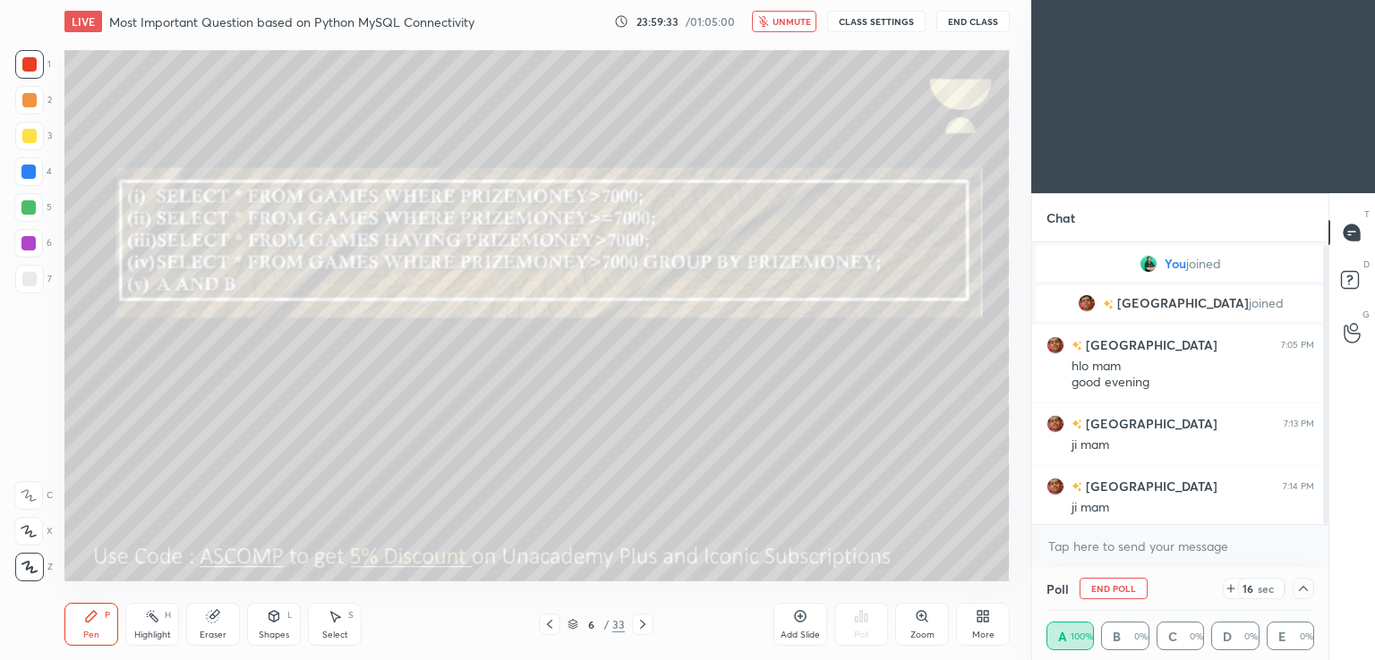
scroll to position [4, 0]
click at [788, 26] on span "unmute" at bounding box center [791, 21] width 38 height 13
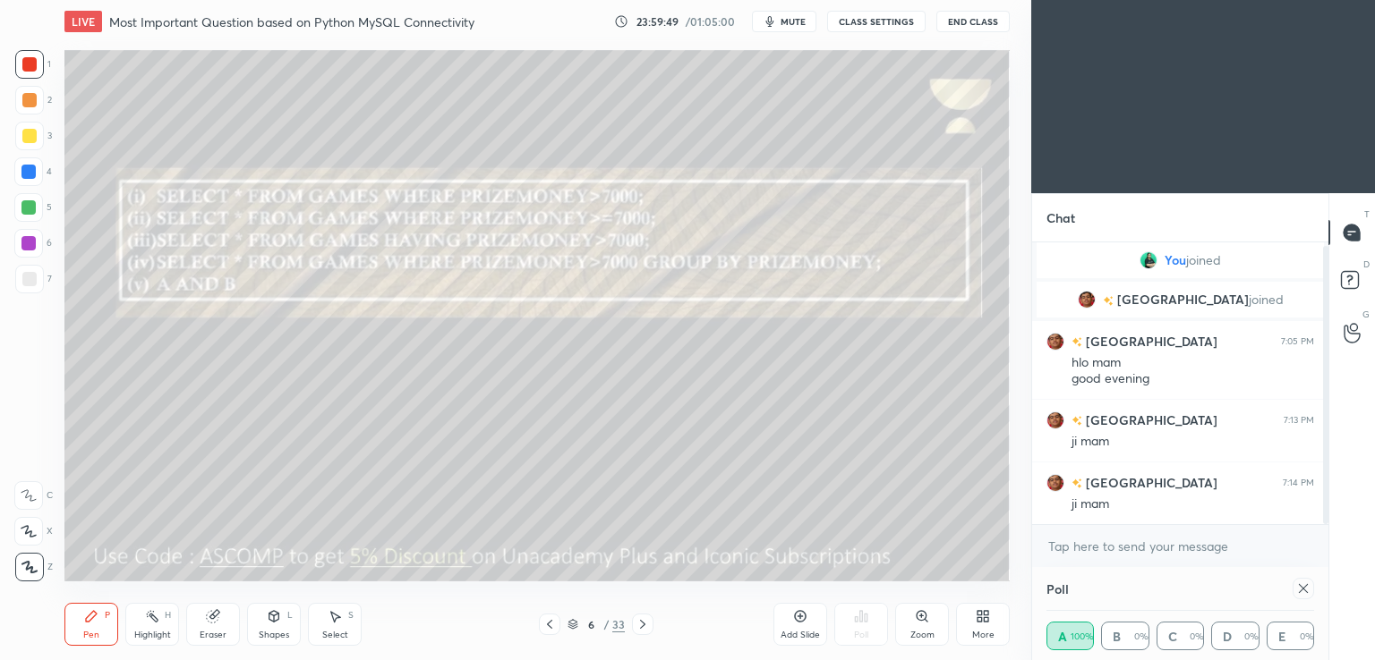
click at [1304, 582] on icon at bounding box center [1303, 589] width 14 height 14
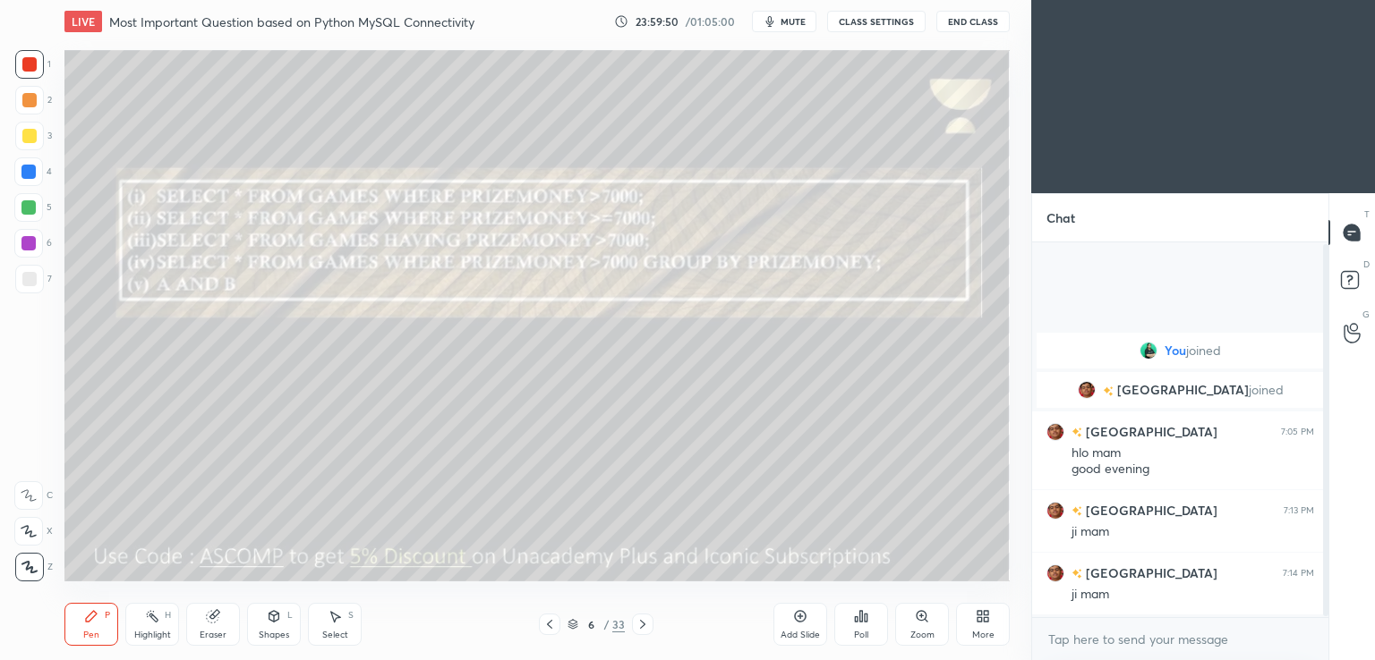
scroll to position [222, 291]
click at [644, 620] on icon at bounding box center [642, 625] width 14 height 14
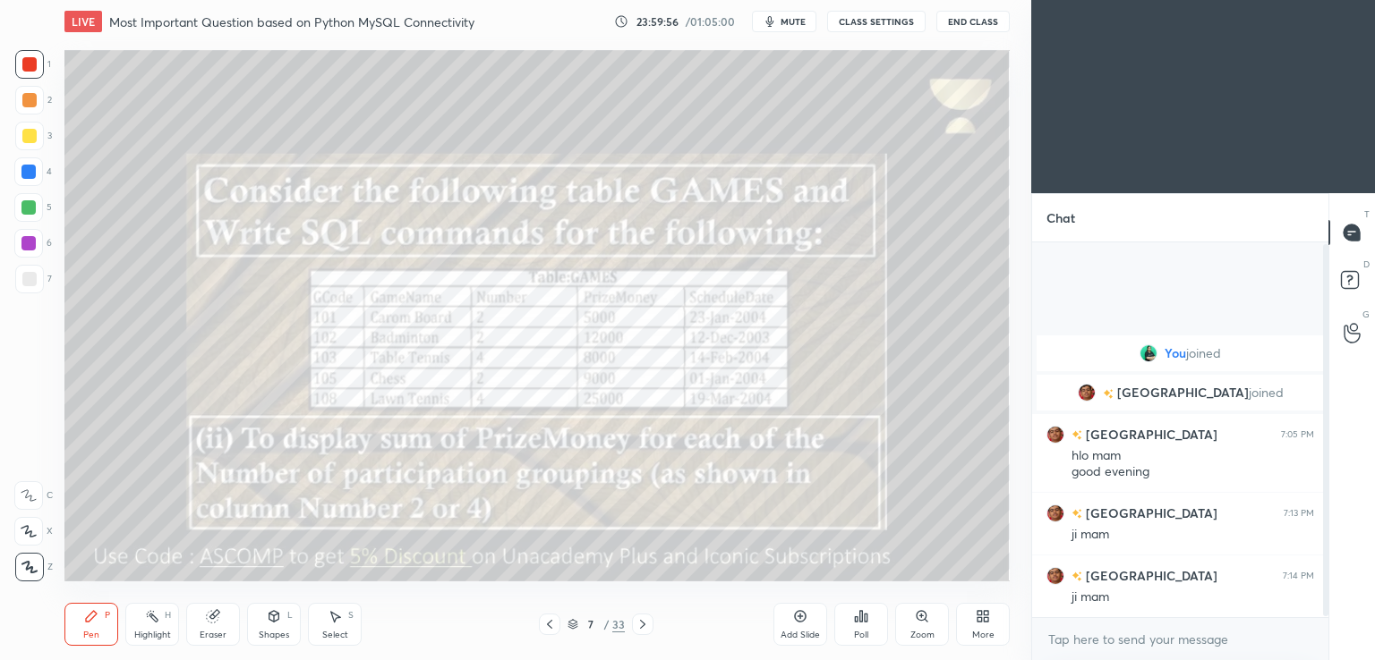
click at [32, 137] on div at bounding box center [29, 136] width 14 height 14
click at [788, 20] on span "mute" at bounding box center [792, 21] width 25 height 13
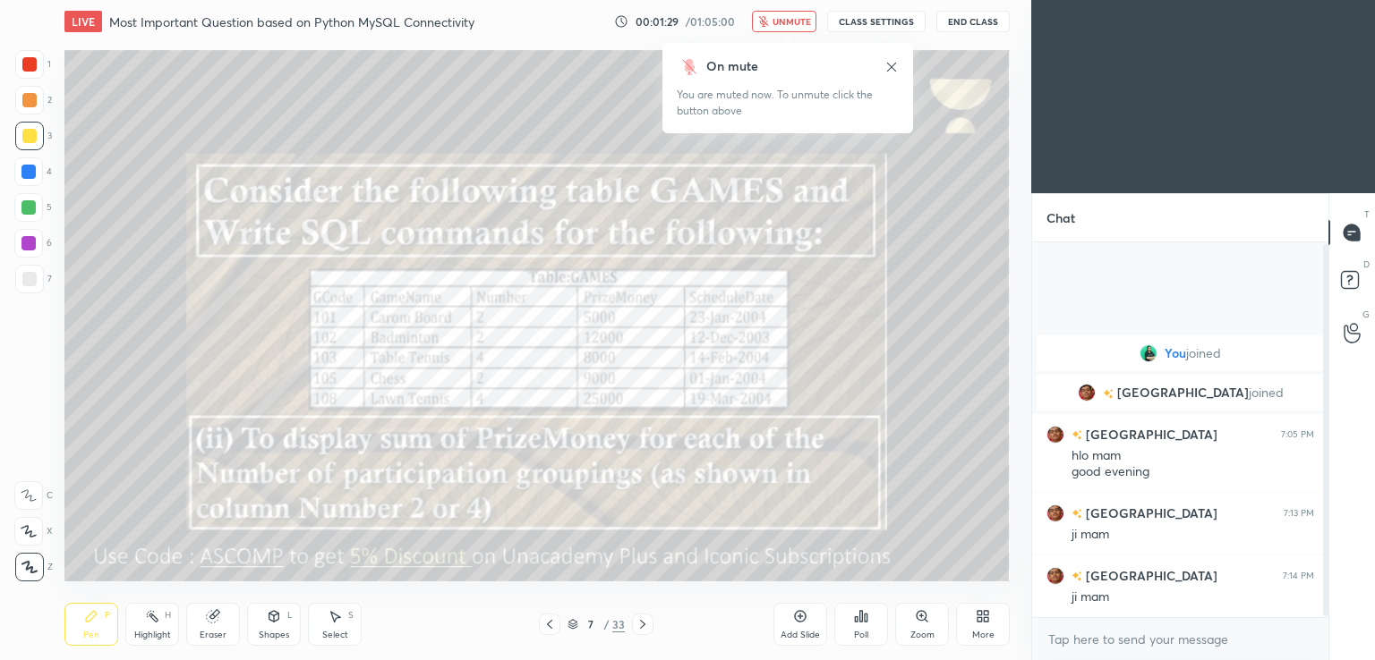
click at [860, 624] on icon at bounding box center [861, 616] width 14 height 14
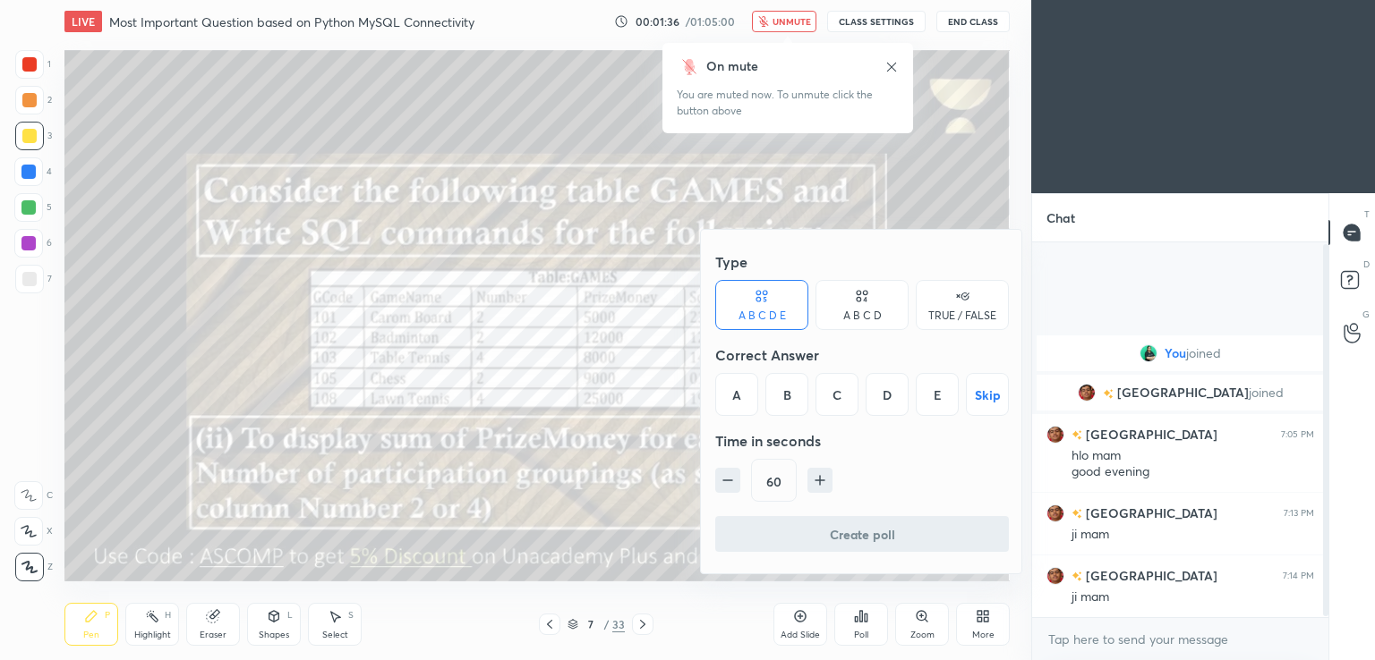
click at [582, 124] on div at bounding box center [687, 330] width 1375 height 660
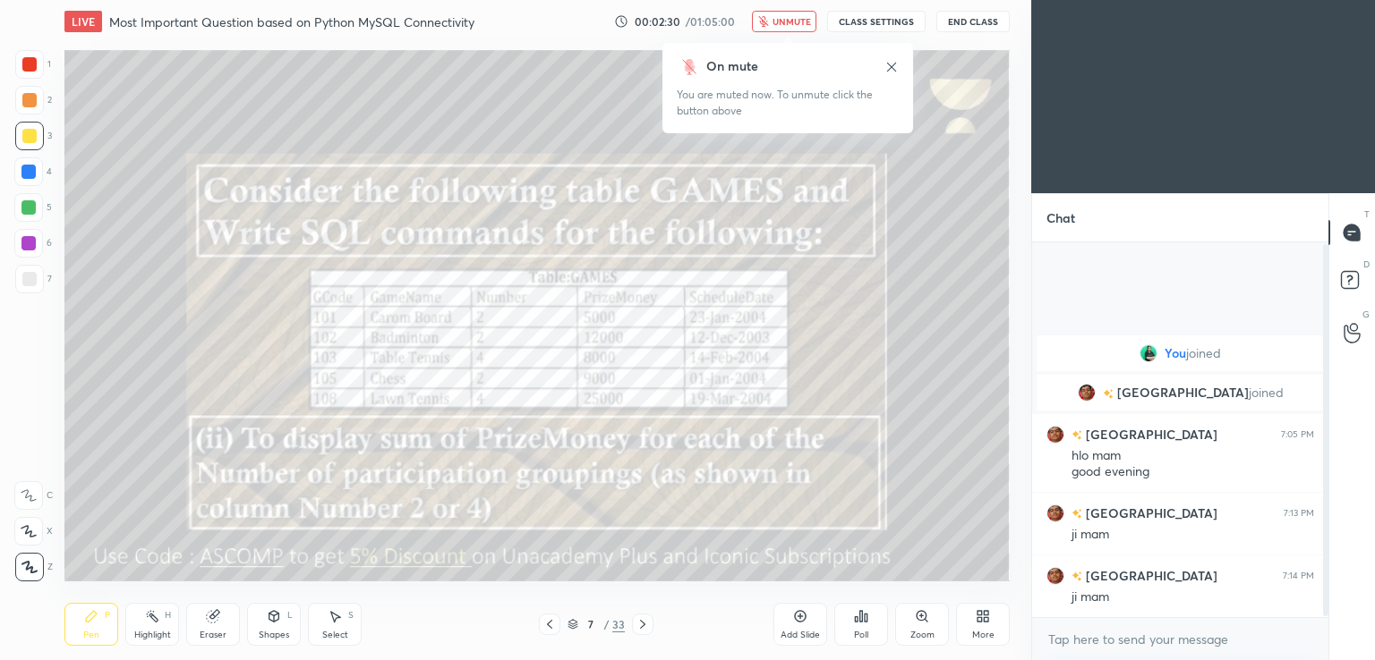
click at [644, 630] on icon at bounding box center [642, 625] width 14 height 14
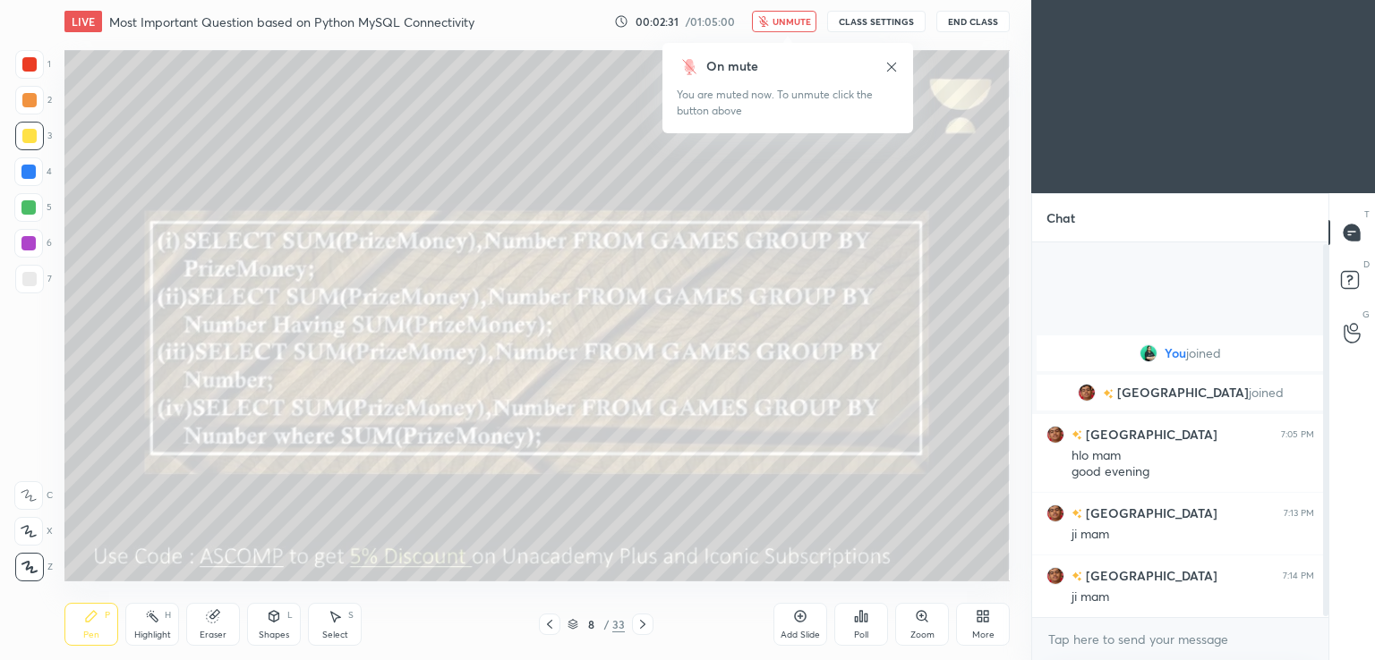
click at [769, 23] on icon "button" at bounding box center [763, 21] width 11 height 11
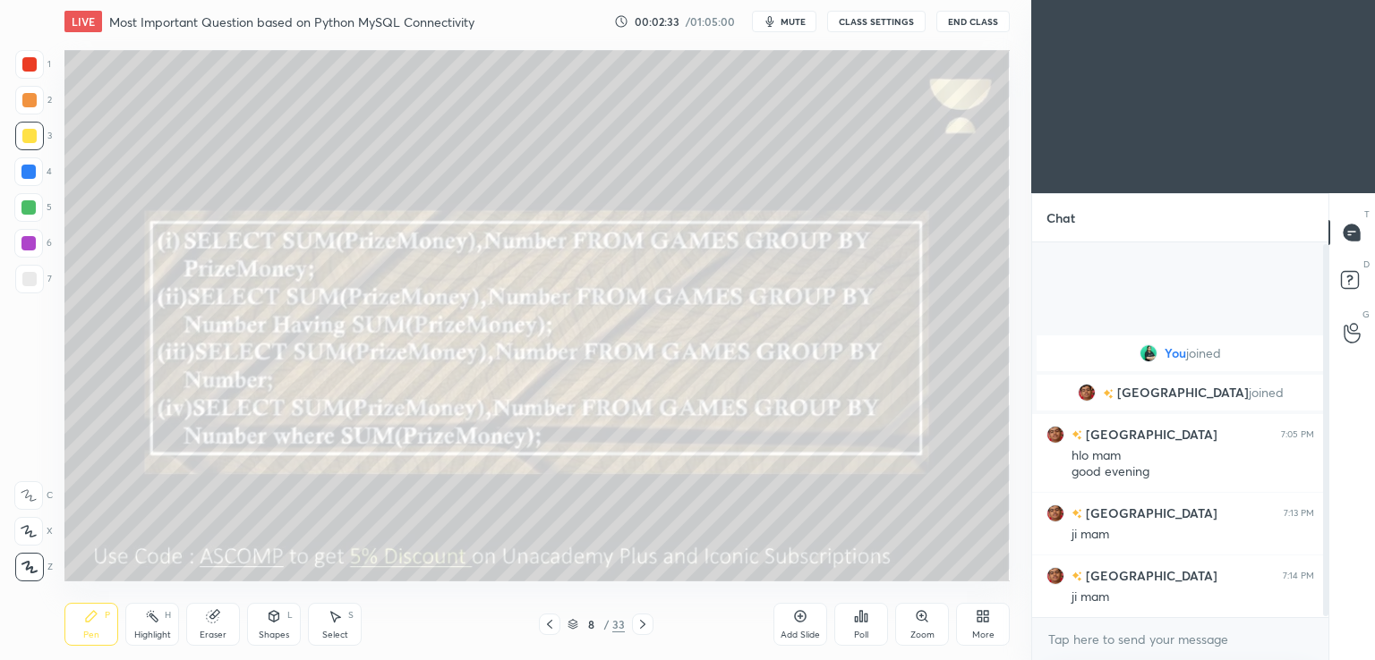
click at [872, 623] on div "Poll" at bounding box center [861, 624] width 54 height 43
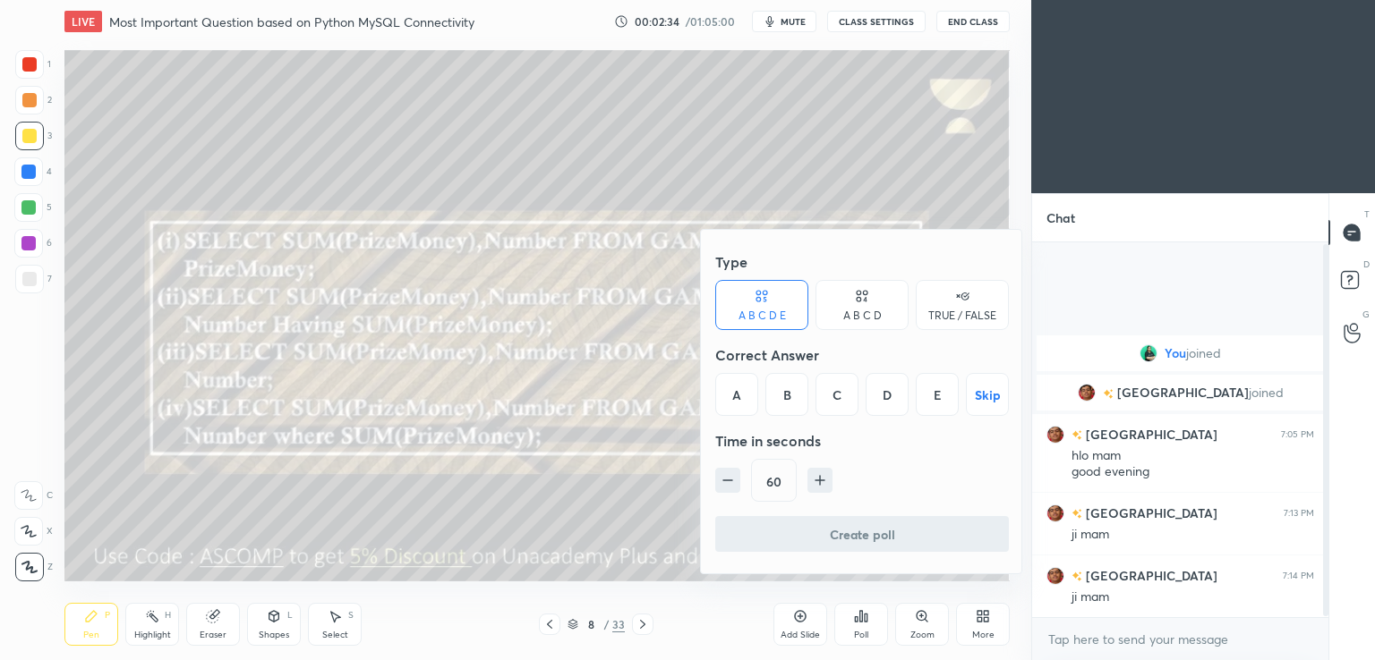
click at [843, 392] on div "C" at bounding box center [836, 394] width 43 height 43
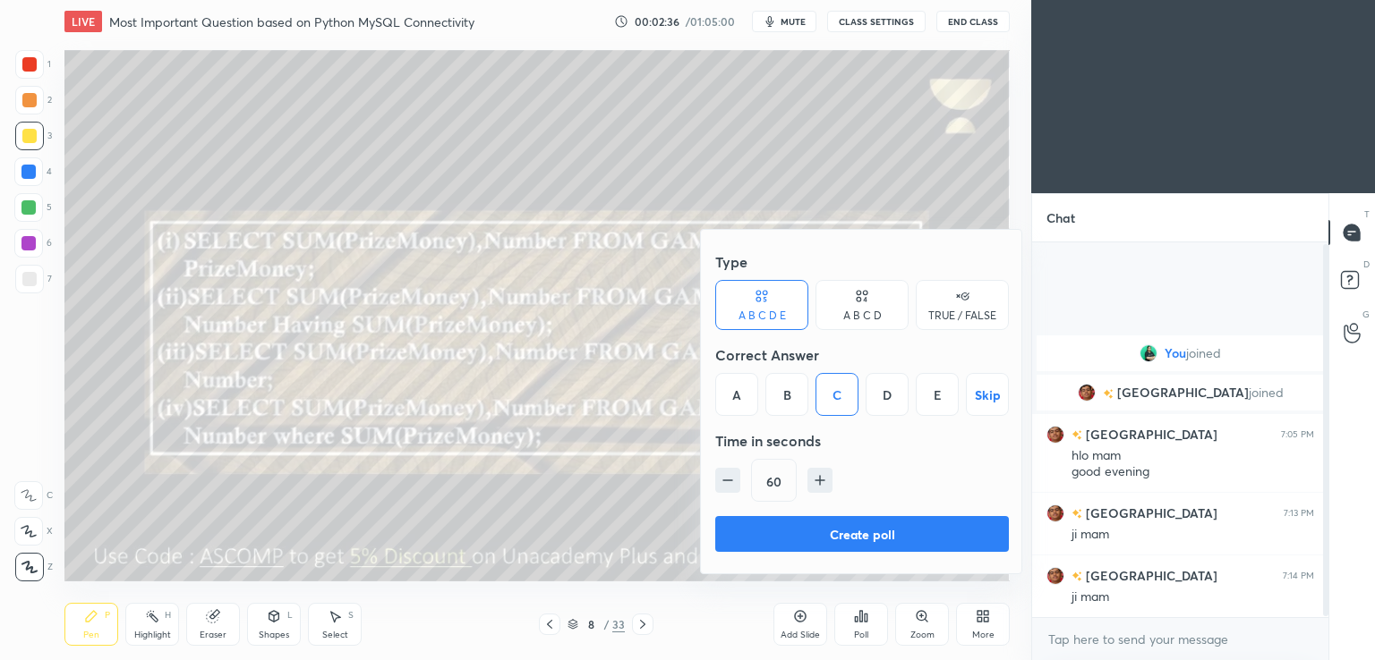
click at [860, 304] on icon at bounding box center [862, 296] width 14 height 18
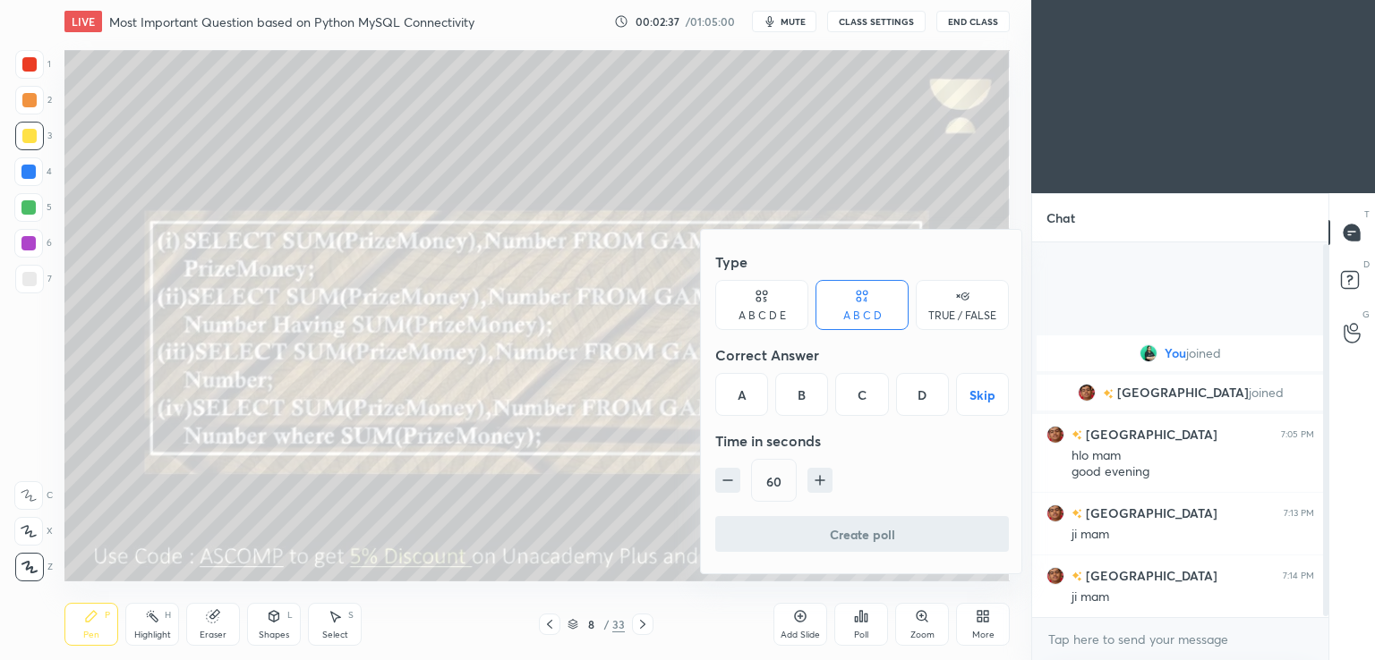
click at [854, 396] on div "C" at bounding box center [861, 394] width 53 height 43
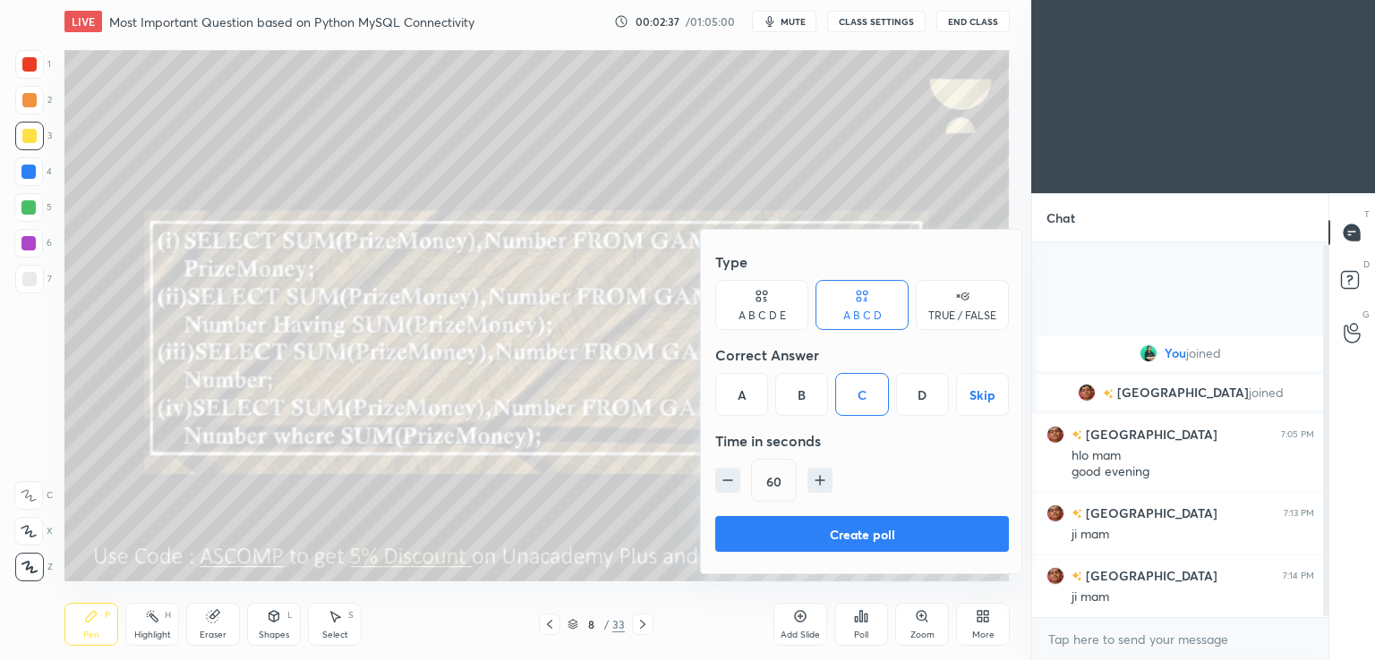
click at [806, 533] on button "Create poll" at bounding box center [862, 534] width 294 height 36
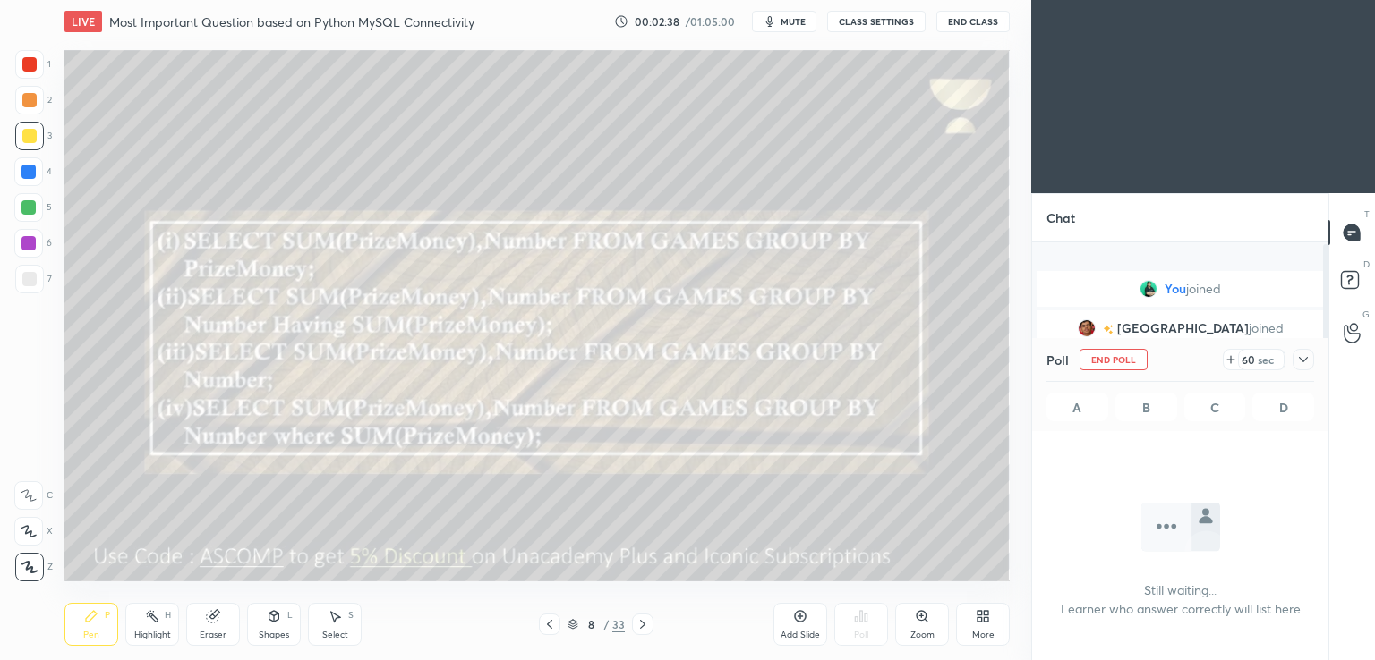
scroll to position [5, 5]
click at [1231, 360] on icon at bounding box center [1230, 360] width 7 height 0
click at [1228, 362] on icon at bounding box center [1230, 360] width 14 height 14
click at [783, 27] on button "mute" at bounding box center [784, 21] width 64 height 21
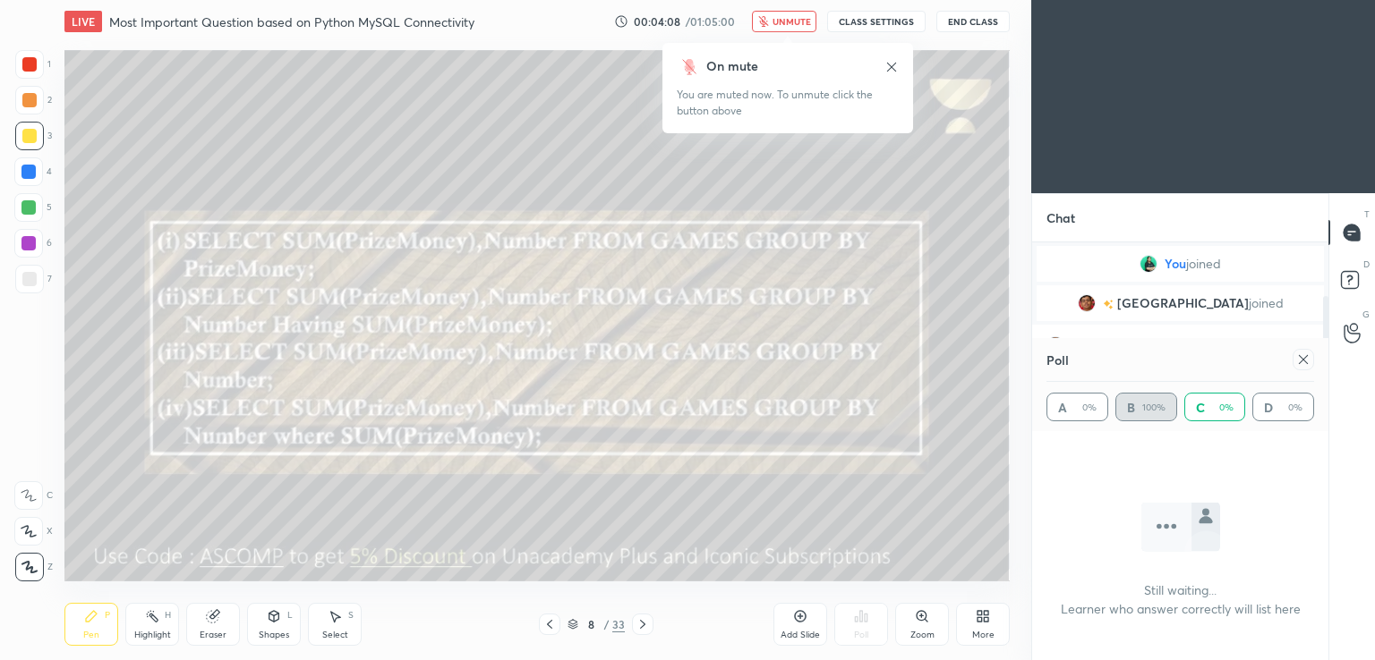
scroll to position [66, 0]
click at [766, 21] on icon "button" at bounding box center [763, 21] width 10 height 11
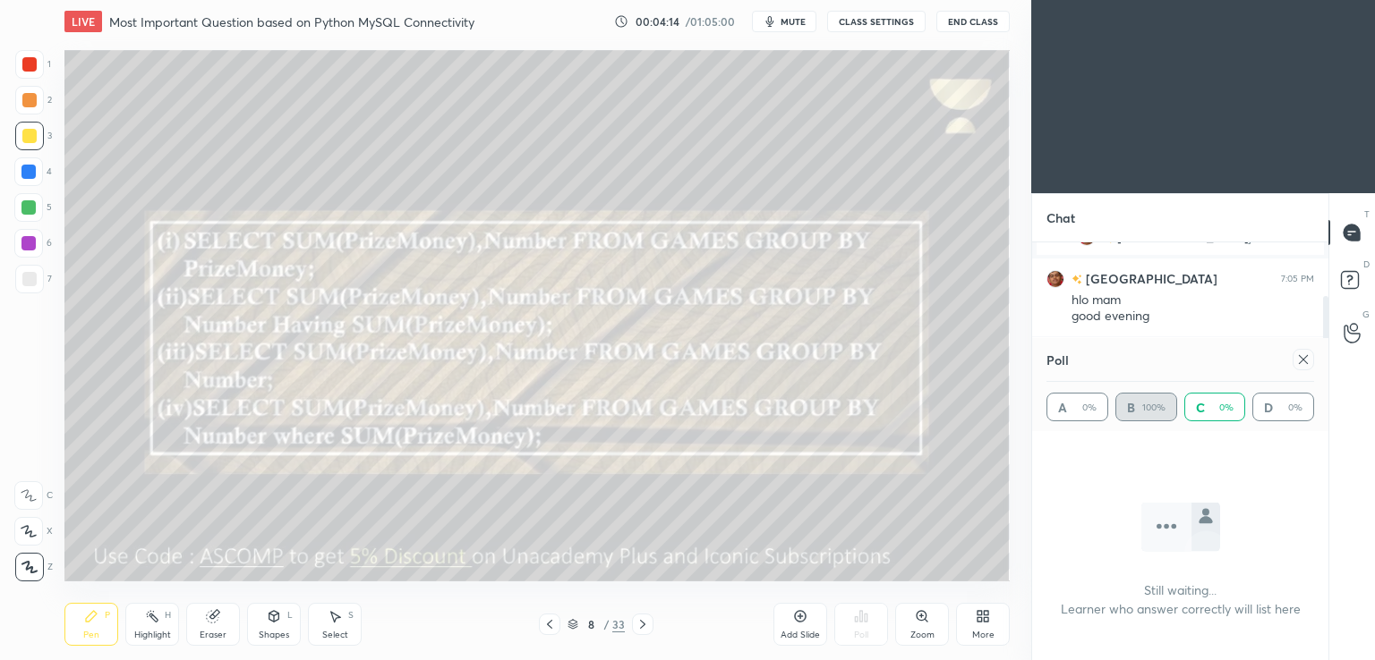
click at [1305, 362] on icon at bounding box center [1303, 359] width 9 height 9
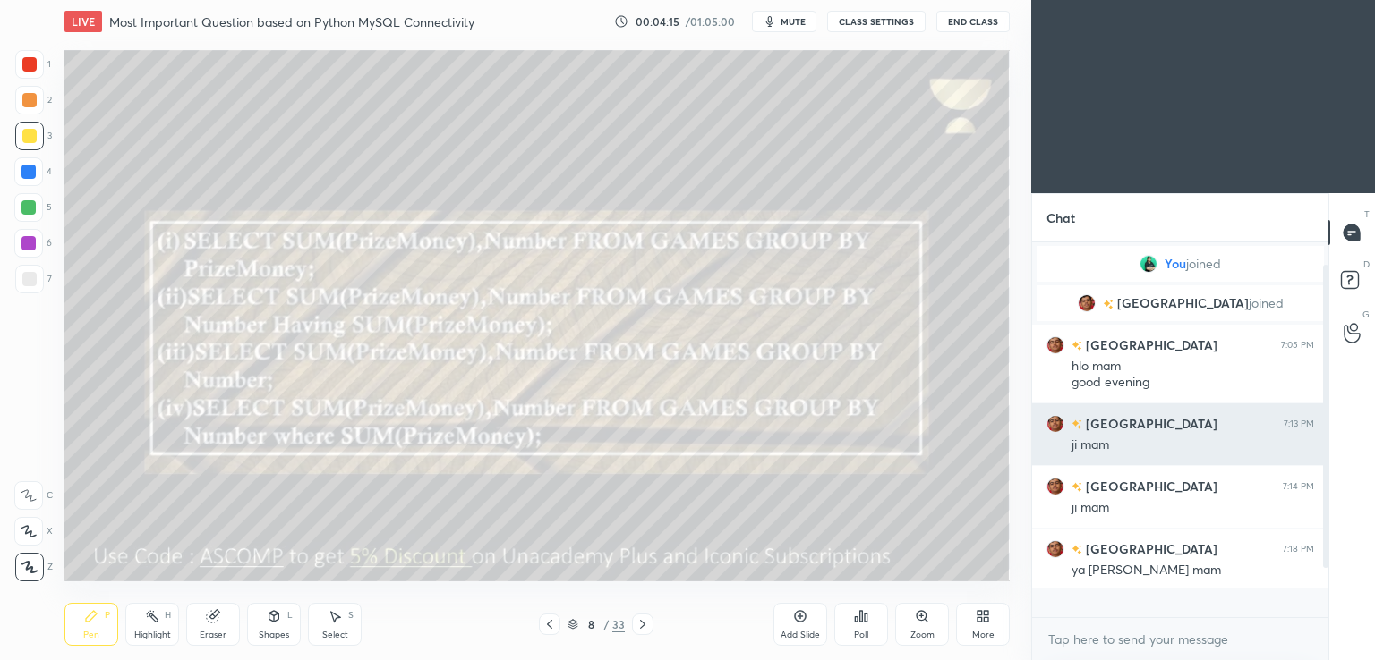
scroll to position [0, 0]
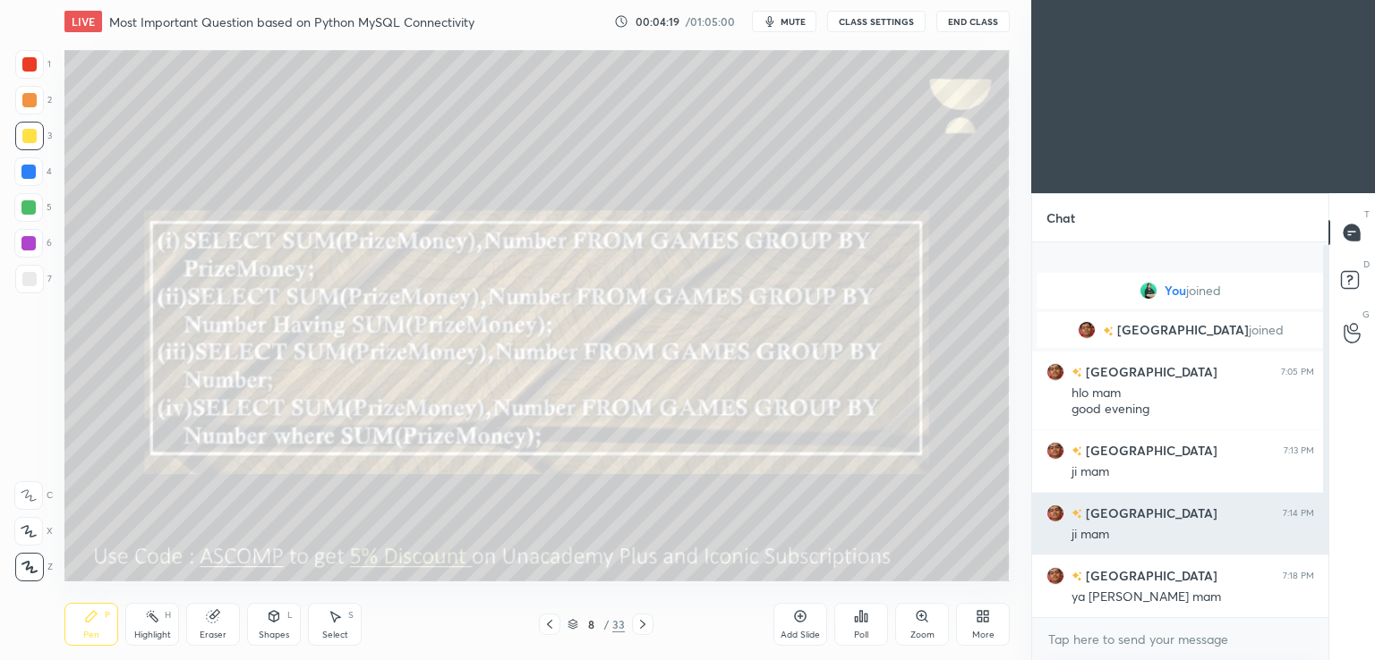
click at [1113, 504] on h6 "[GEOGRAPHIC_DATA]" at bounding box center [1149, 513] width 135 height 19
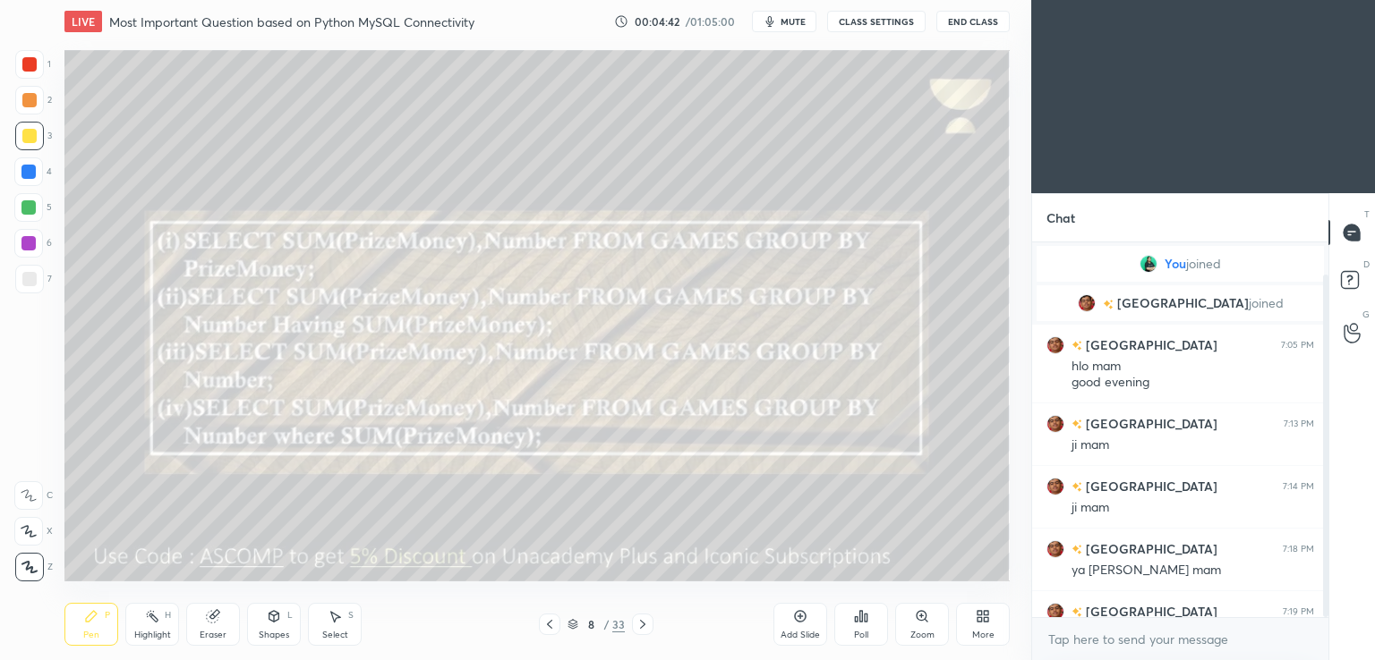
scroll to position [36, 0]
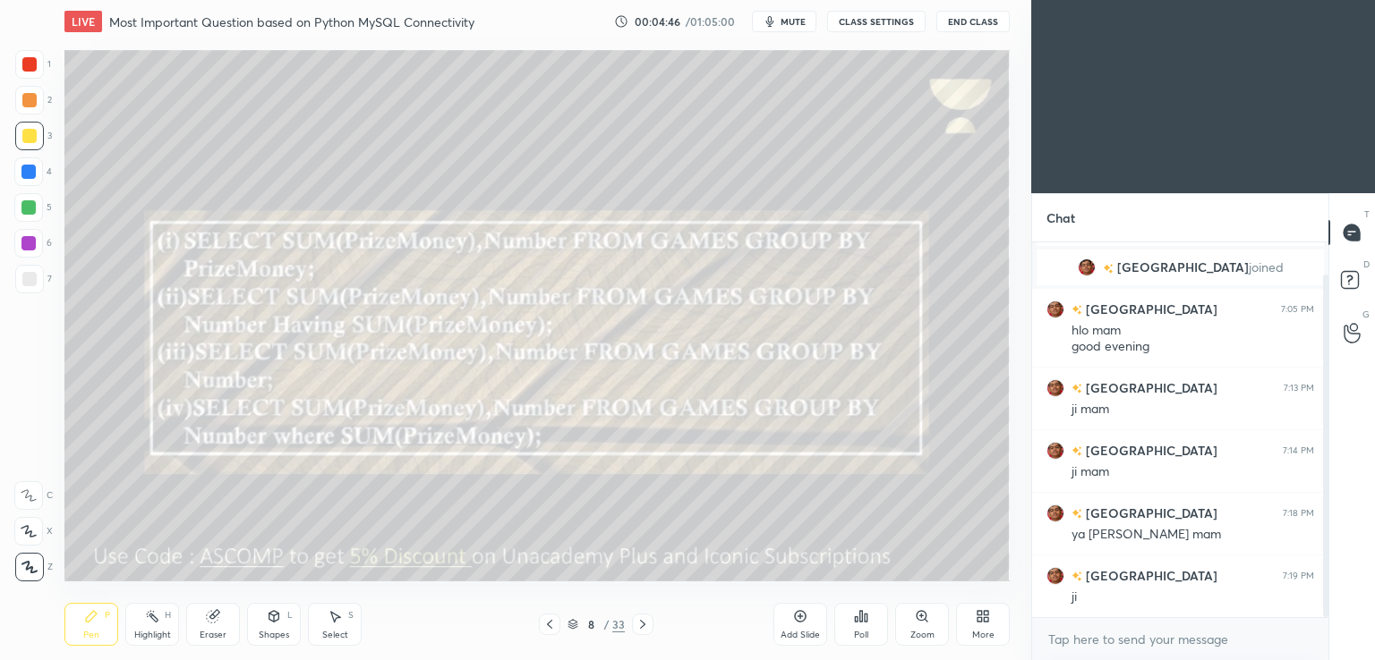
click at [550, 625] on icon at bounding box center [549, 625] width 14 height 14
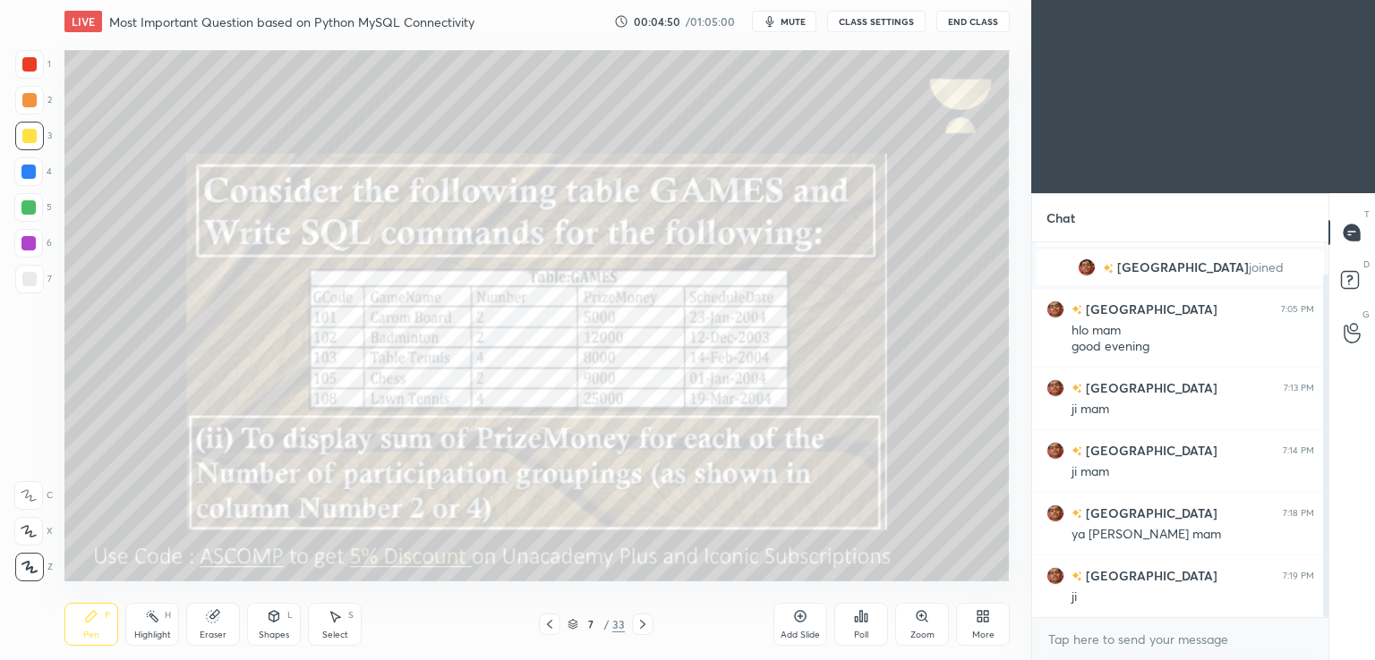
click at [645, 624] on icon at bounding box center [642, 625] width 14 height 14
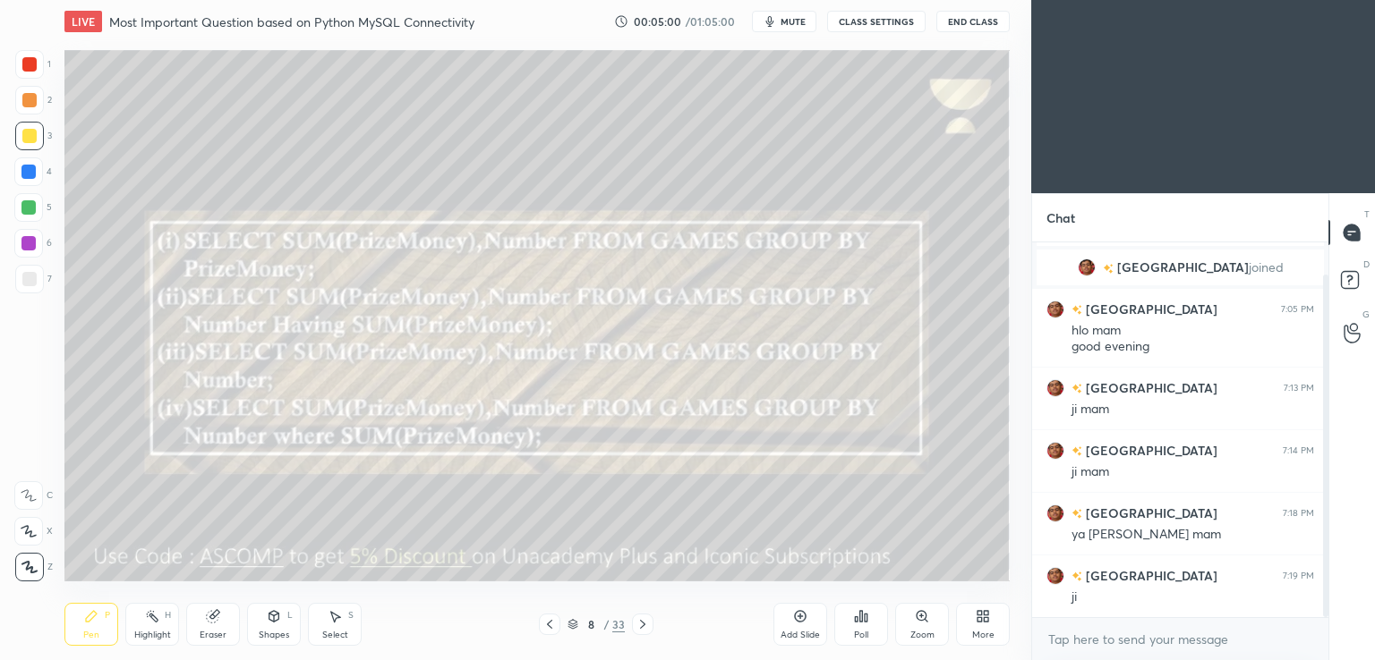
click at [547, 633] on div at bounding box center [549, 624] width 21 height 21
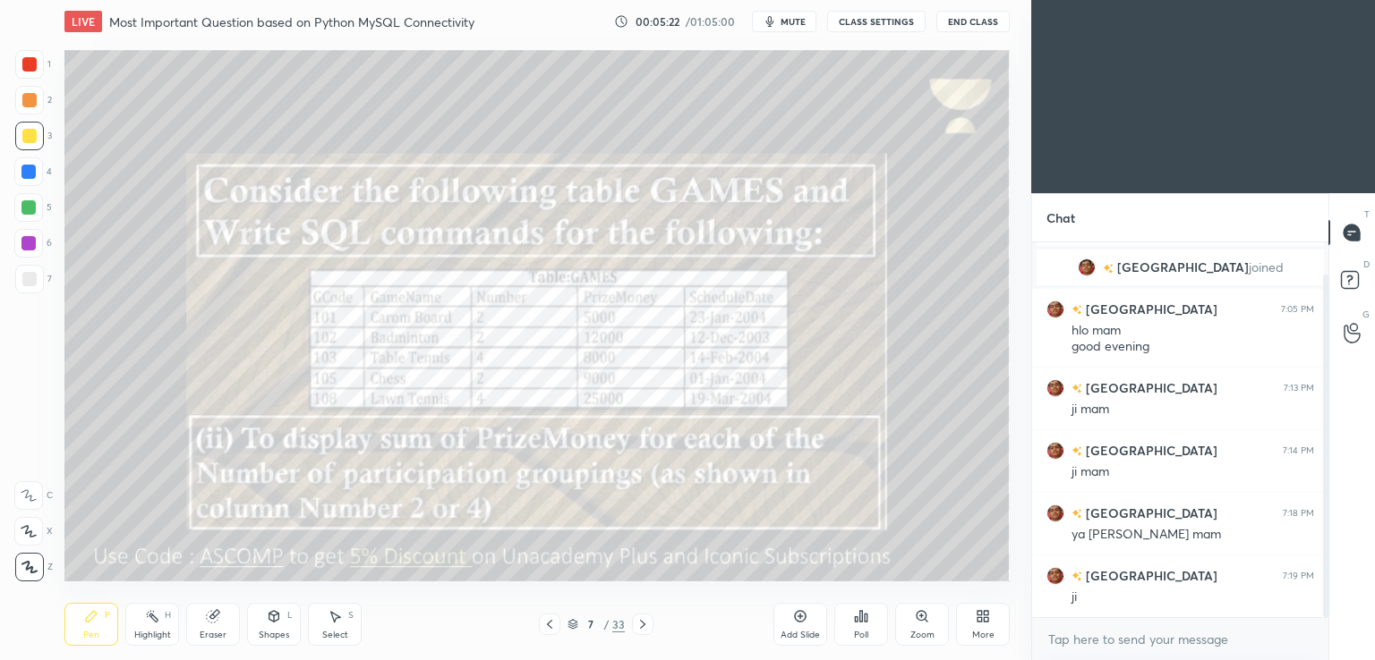
click at [643, 627] on icon at bounding box center [642, 625] width 14 height 14
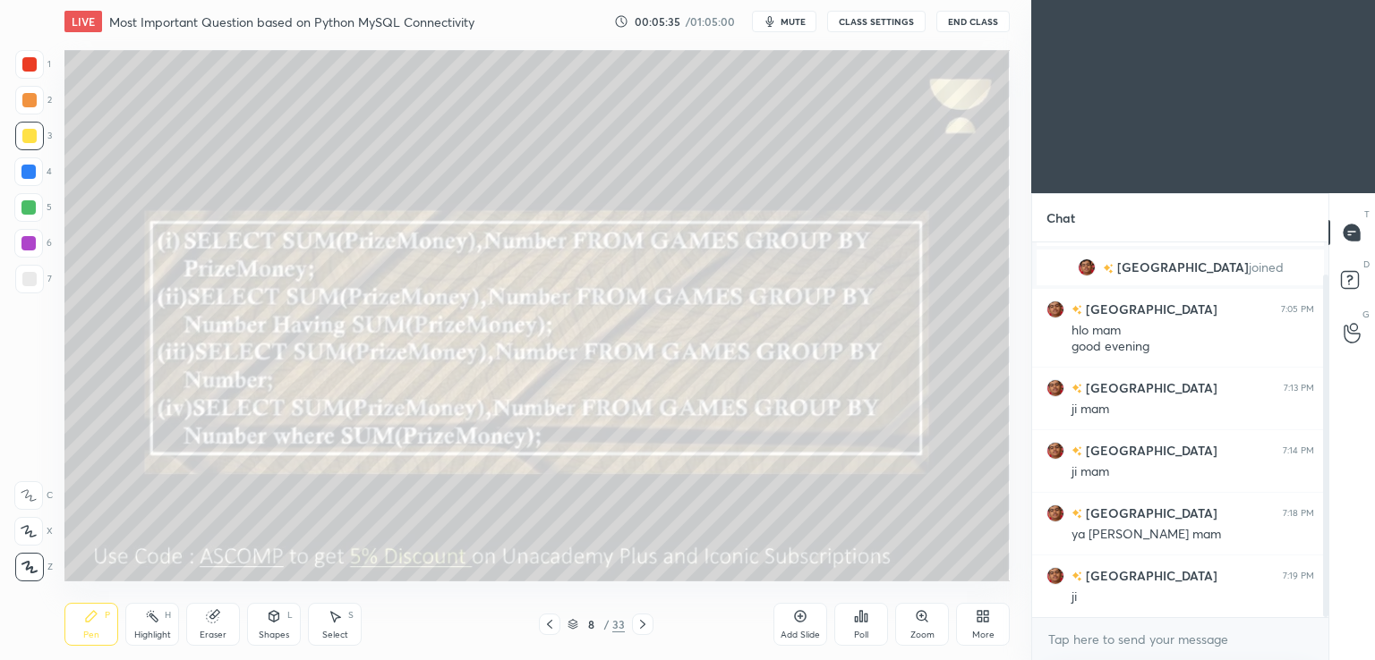
click at [645, 623] on icon at bounding box center [642, 625] width 14 height 14
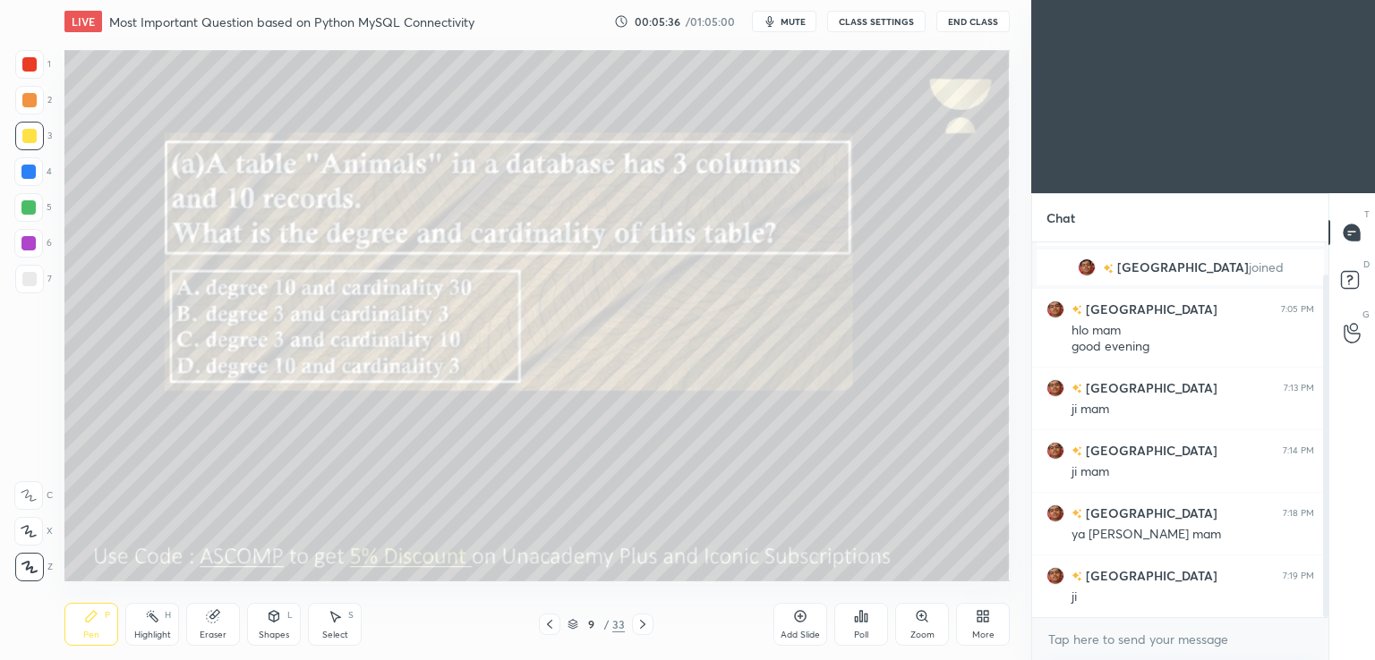
click at [536, 628] on div "9 / 33" at bounding box center [596, 624] width 354 height 21
click at [546, 635] on div at bounding box center [549, 624] width 21 height 21
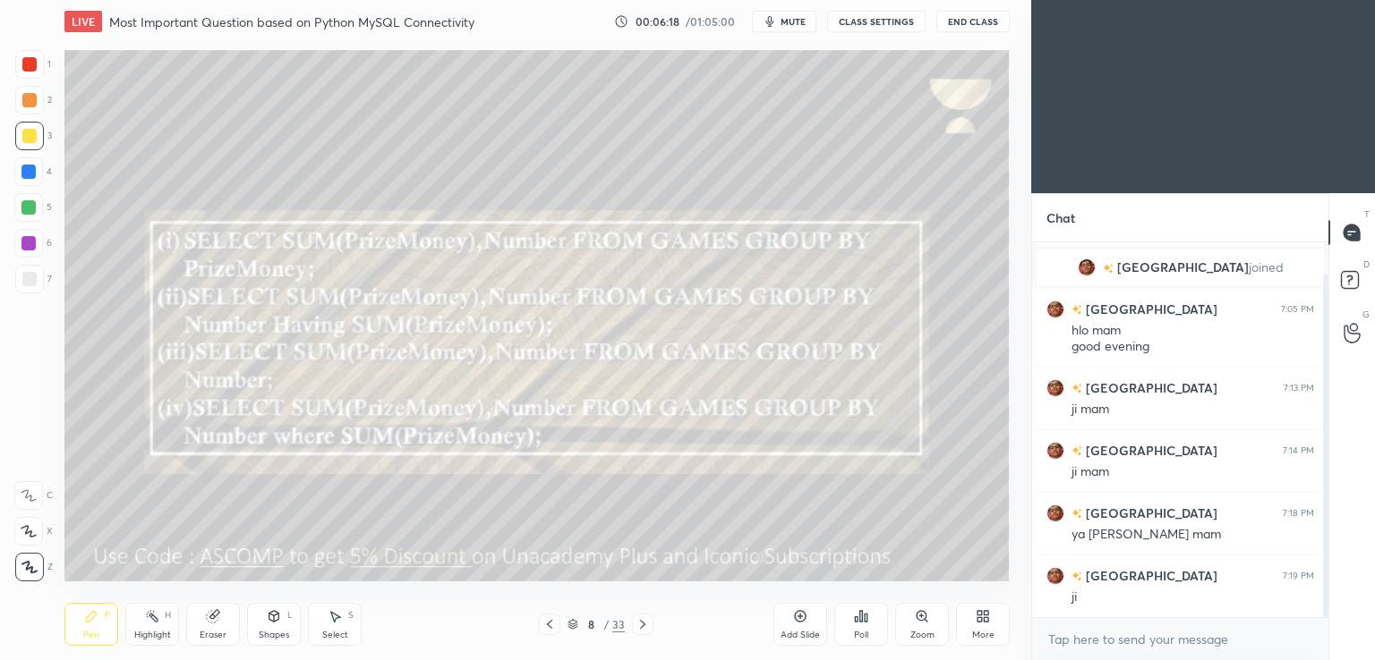
click at [642, 624] on icon at bounding box center [642, 625] width 14 height 14
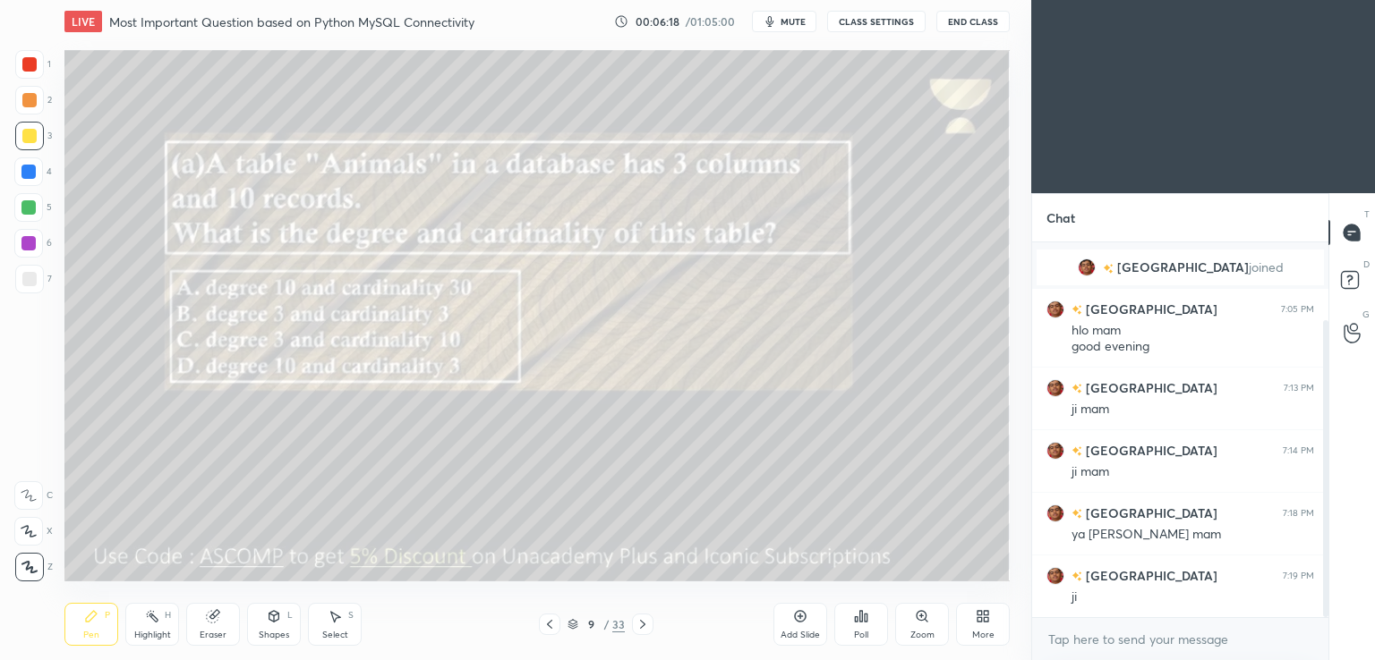
scroll to position [98, 0]
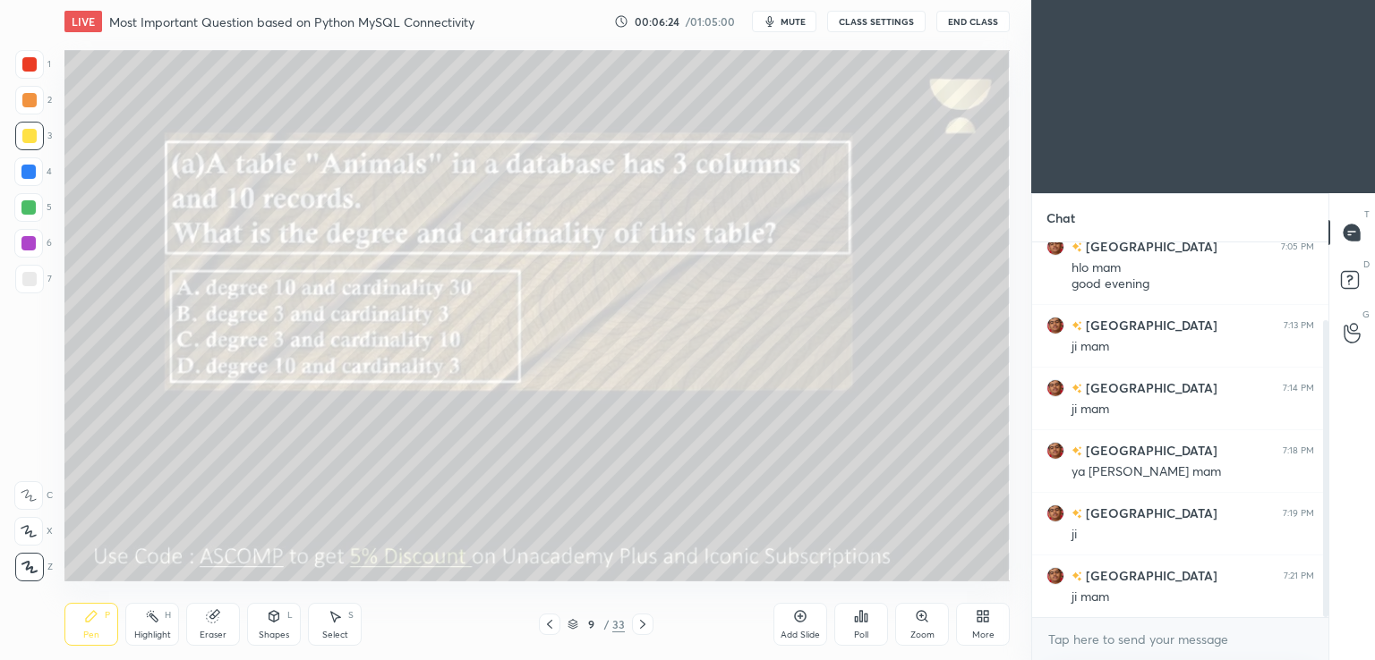
click at [802, 18] on span "mute" at bounding box center [792, 21] width 25 height 13
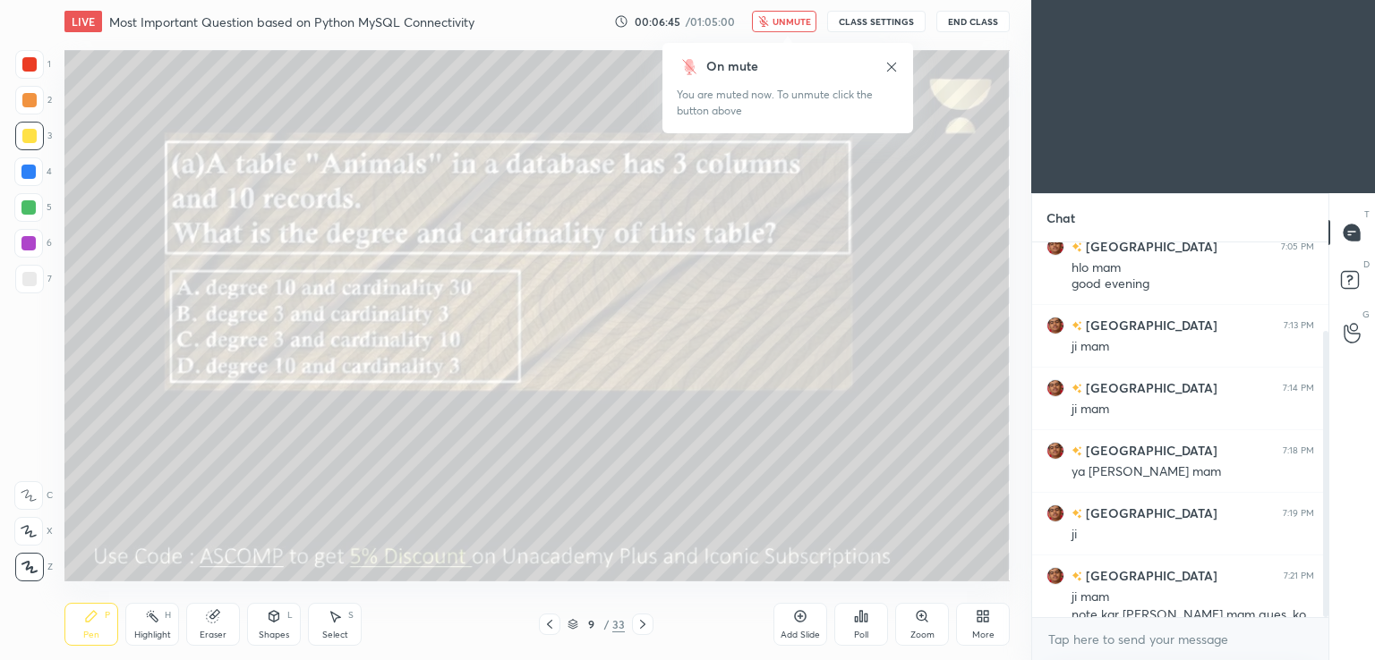
scroll to position [116, 0]
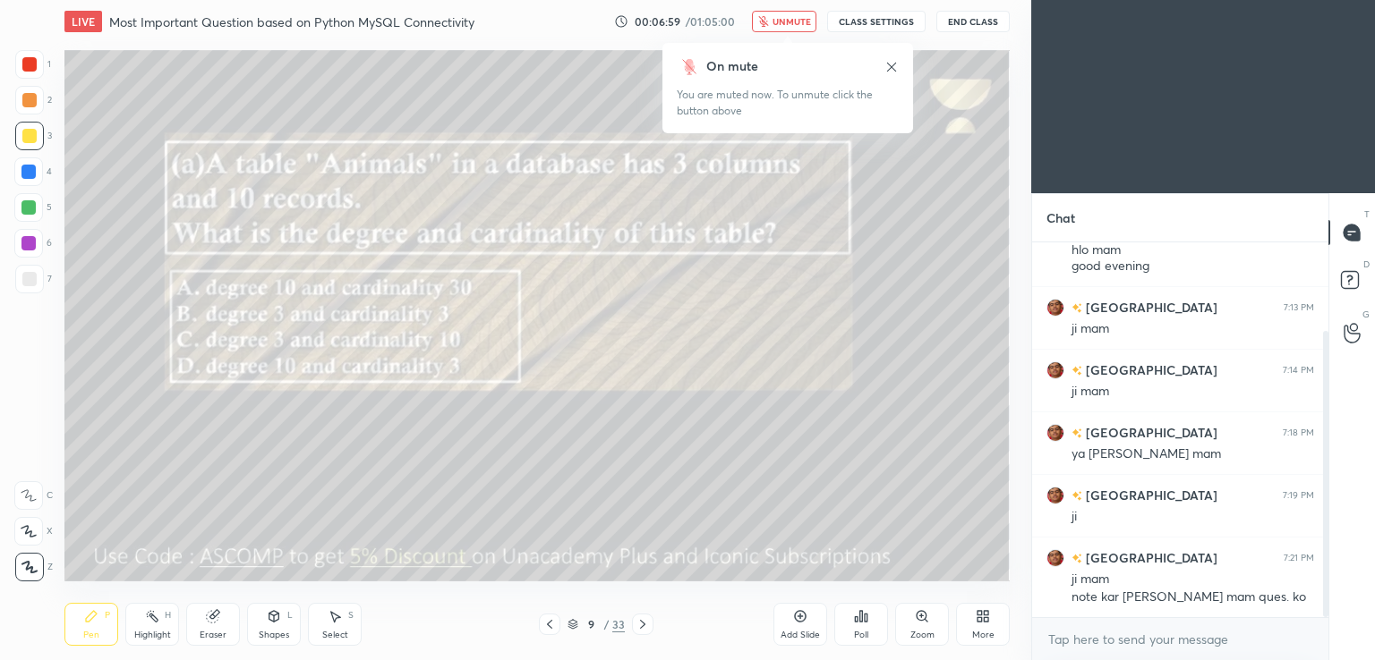
click at [780, 22] on span "unmute" at bounding box center [791, 21] width 38 height 13
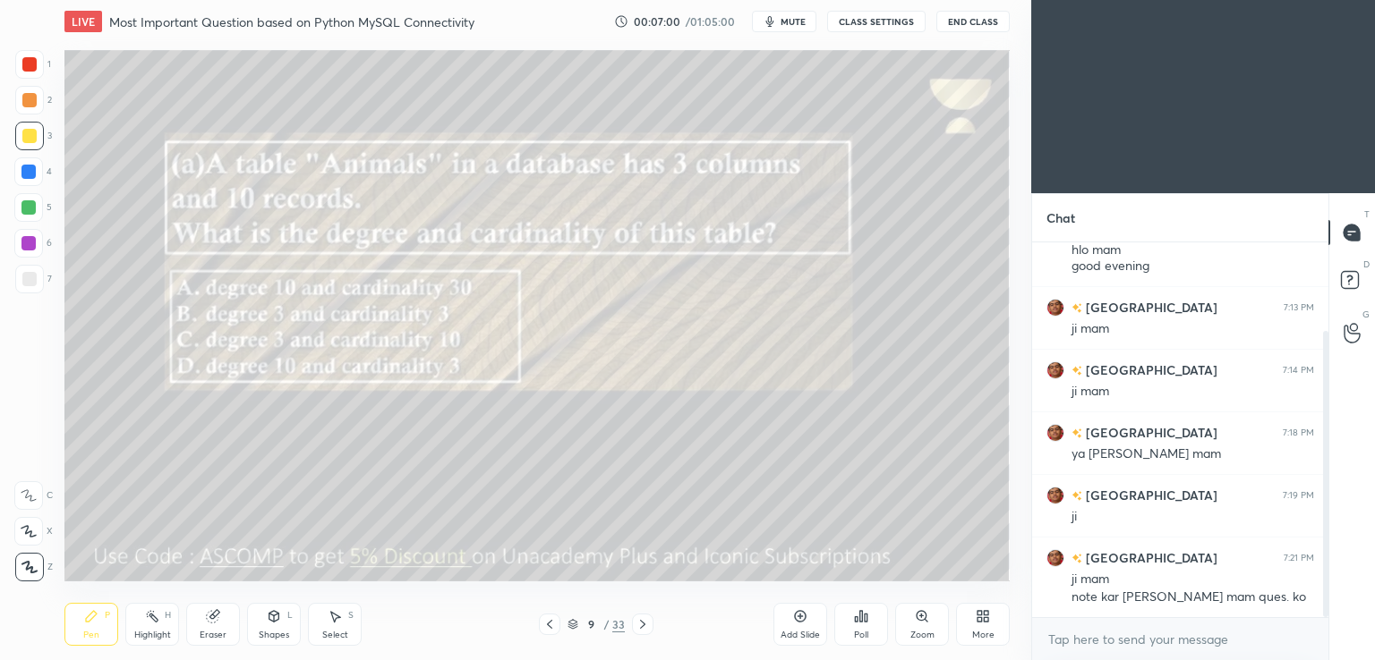
click at [555, 631] on icon at bounding box center [549, 625] width 14 height 14
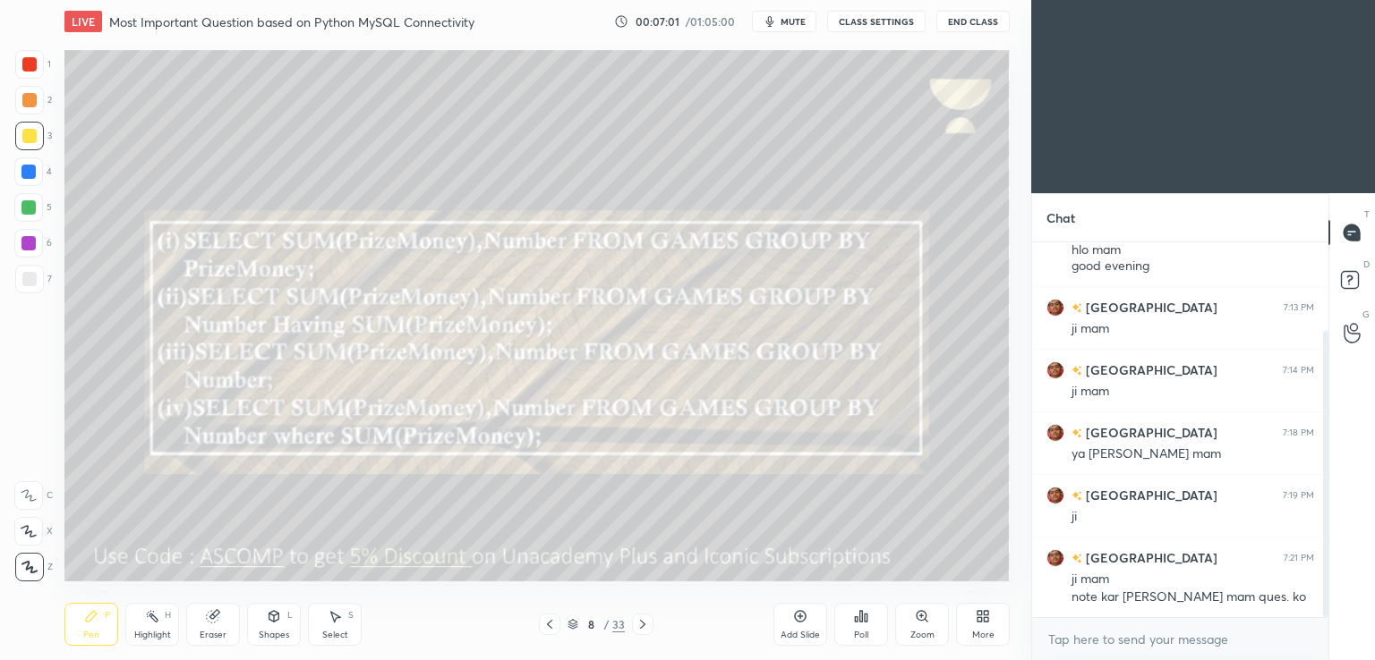
click at [549, 625] on icon at bounding box center [549, 625] width 14 height 14
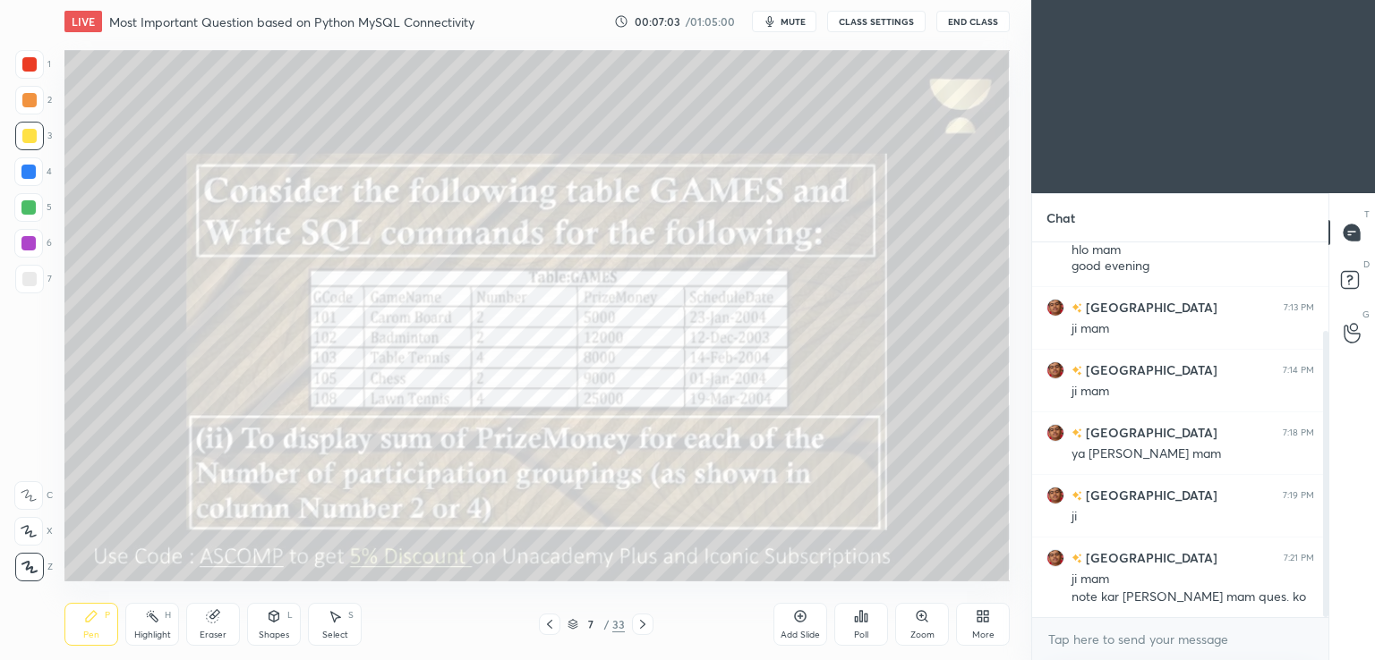
click at [773, 30] on button "mute" at bounding box center [784, 21] width 64 height 21
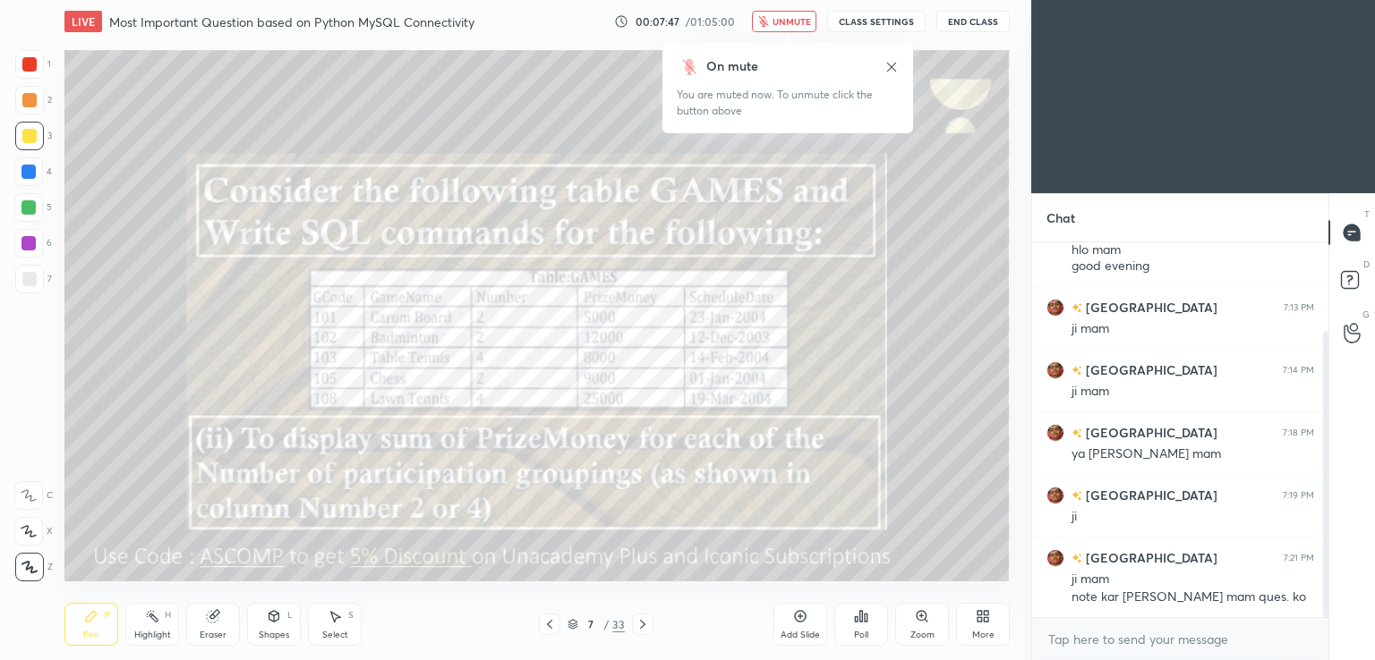
click at [805, 15] on button "unmute" at bounding box center [784, 21] width 64 height 21
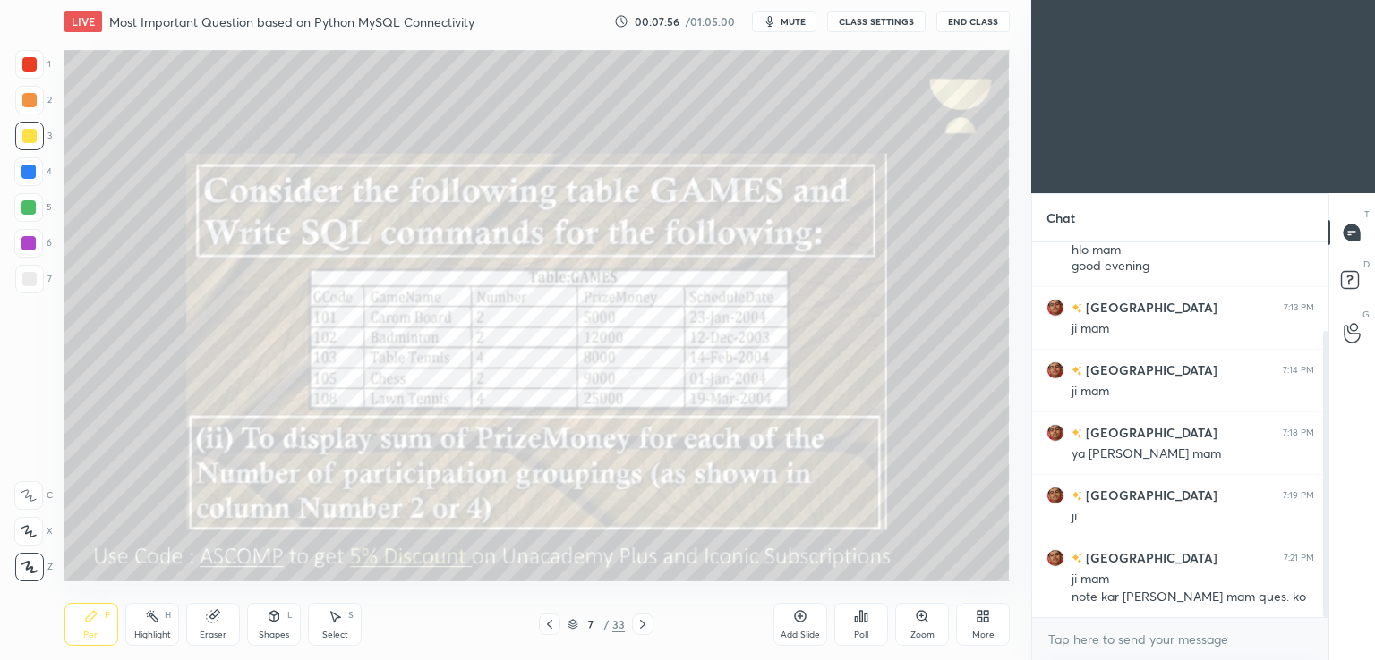
click at [777, 30] on button "mute" at bounding box center [784, 21] width 64 height 21
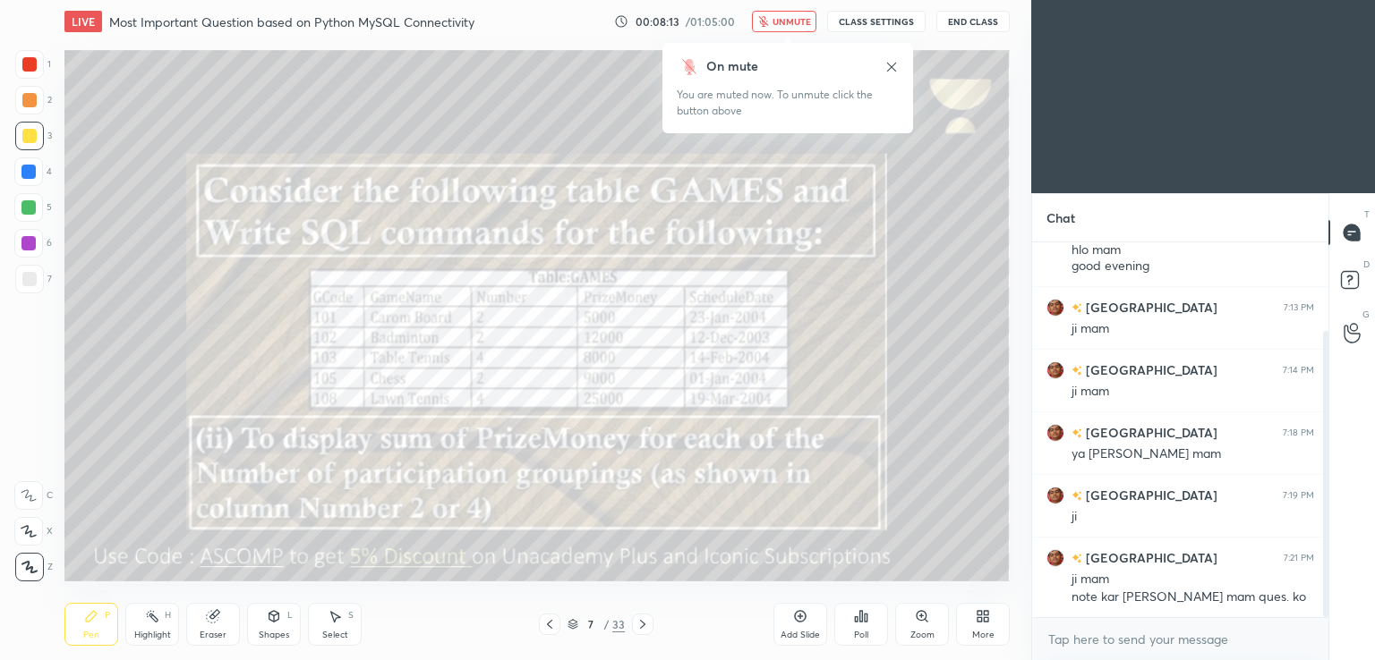
scroll to position [195, 0]
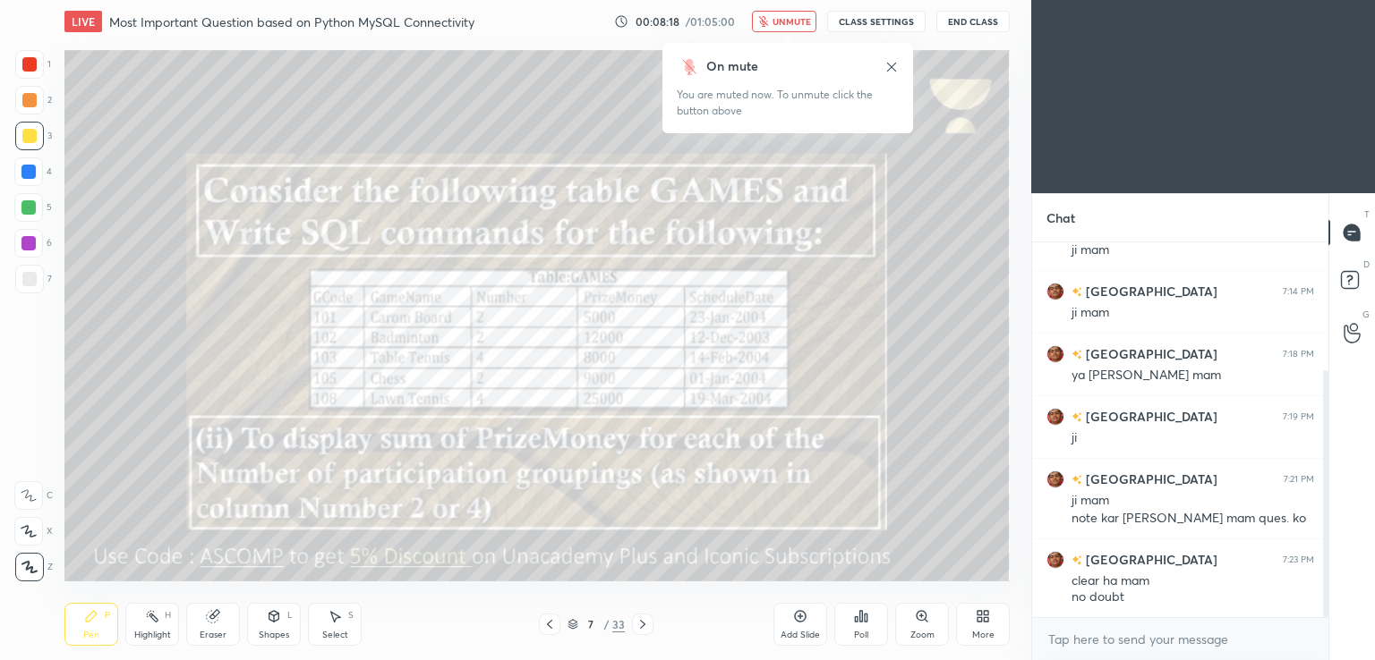
click at [646, 625] on icon at bounding box center [642, 625] width 14 height 14
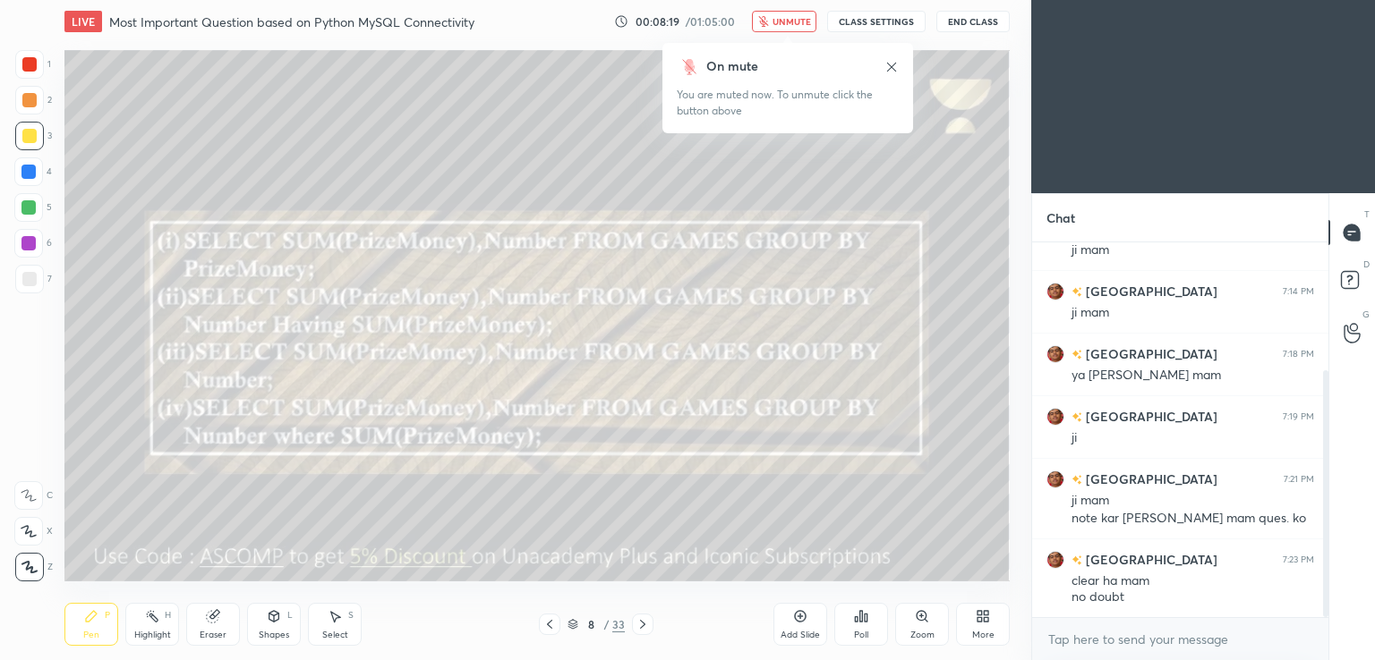
click at [644, 631] on icon at bounding box center [642, 625] width 14 height 14
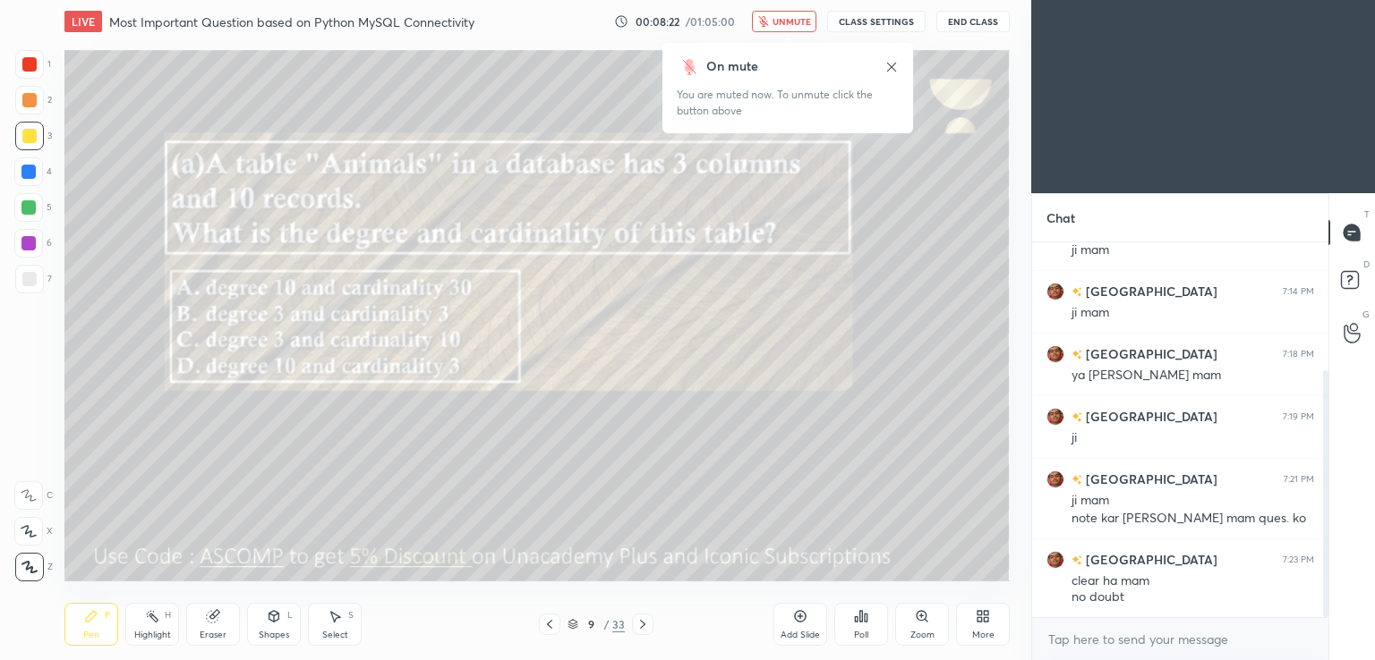
click at [771, 11] on button "unmute" at bounding box center [784, 21] width 64 height 21
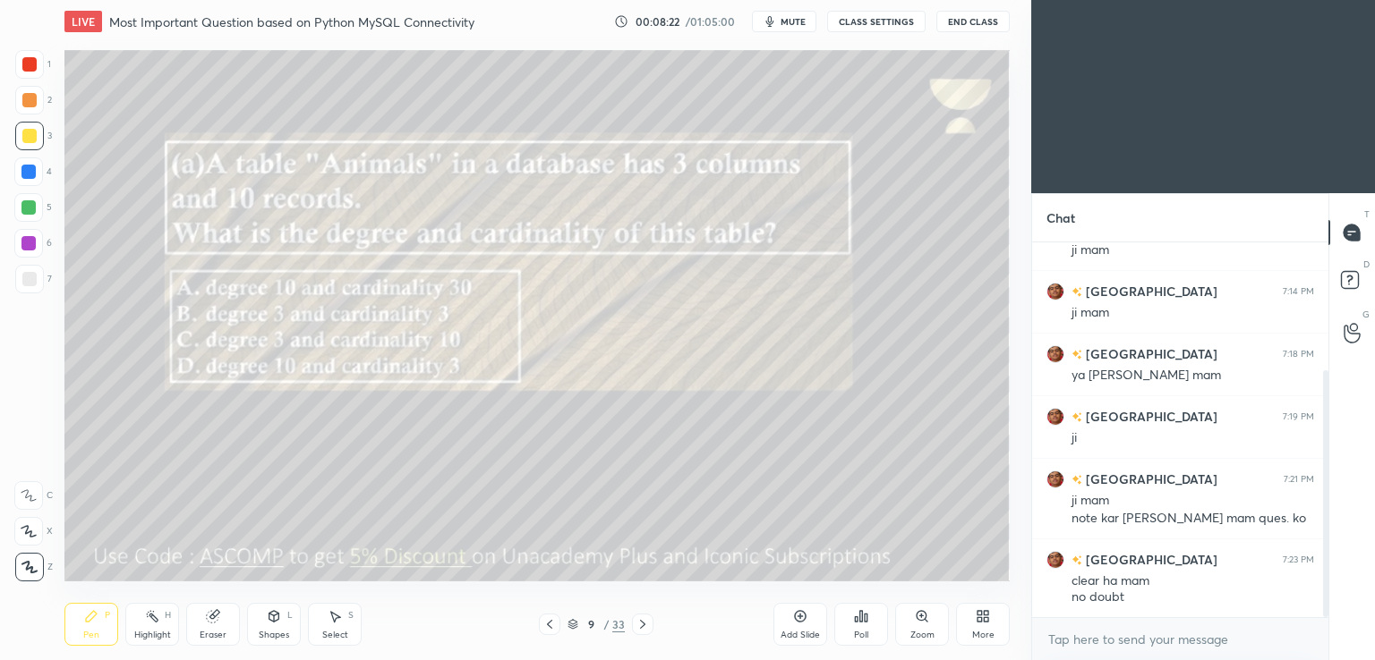
click at [781, 13] on button "mute" at bounding box center [784, 21] width 64 height 21
click at [813, 27] on button "mute" at bounding box center [784, 21] width 64 height 21
click at [790, 15] on button "mute" at bounding box center [784, 21] width 64 height 21
click at [788, 21] on span "mute" at bounding box center [792, 21] width 25 height 13
click at [802, 15] on button "mute" at bounding box center [784, 21] width 64 height 21
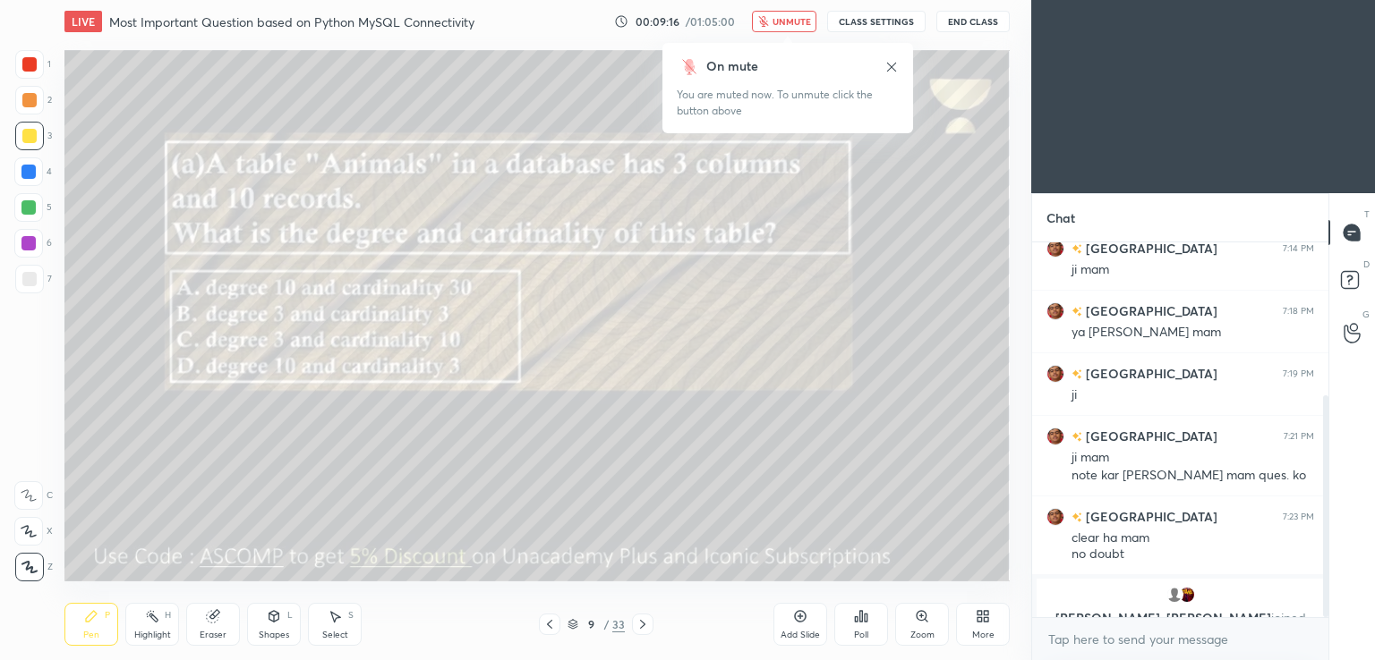
scroll to position [260, 0]
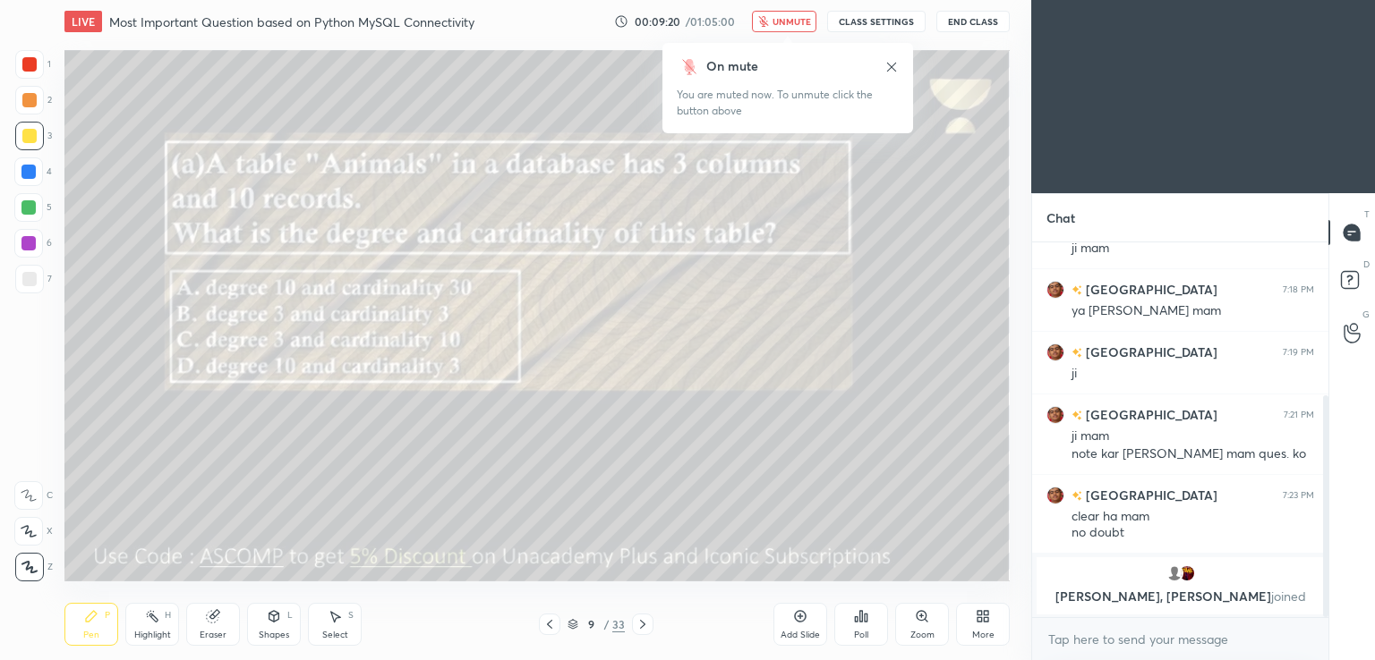
click at [777, 19] on span "unmute" at bounding box center [791, 21] width 38 height 13
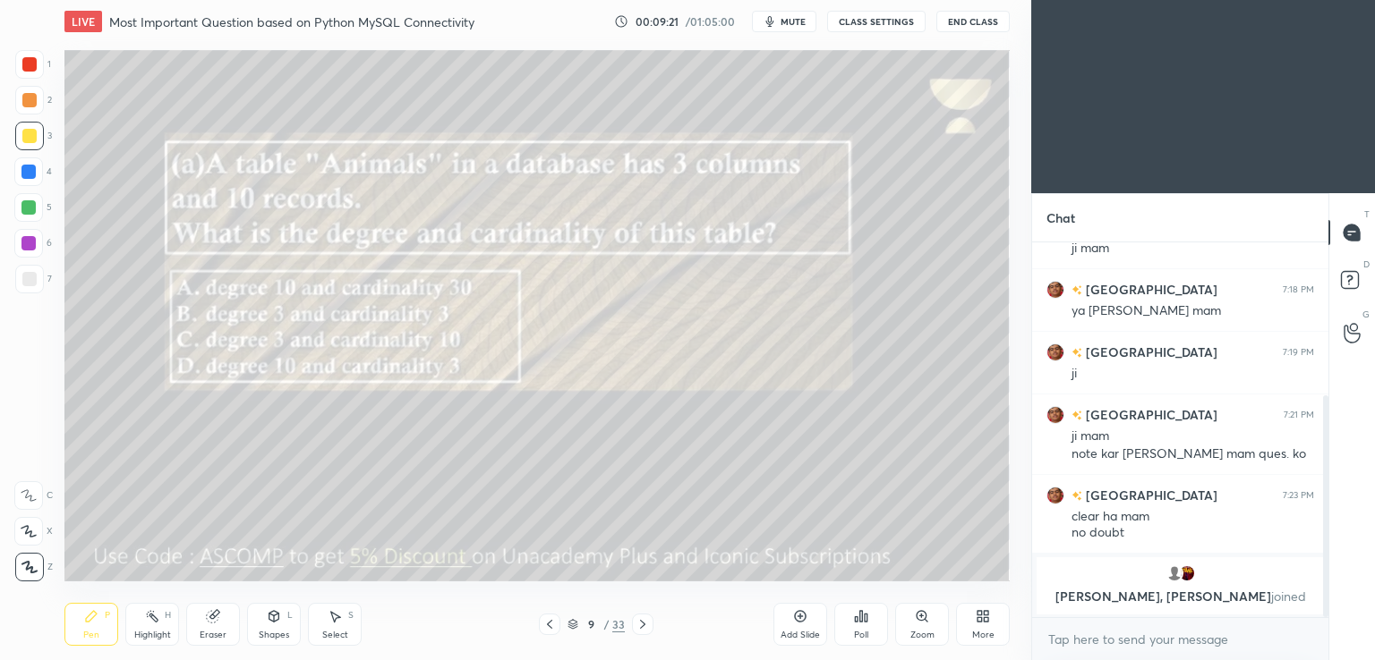
click at [863, 609] on icon at bounding box center [861, 616] width 14 height 14
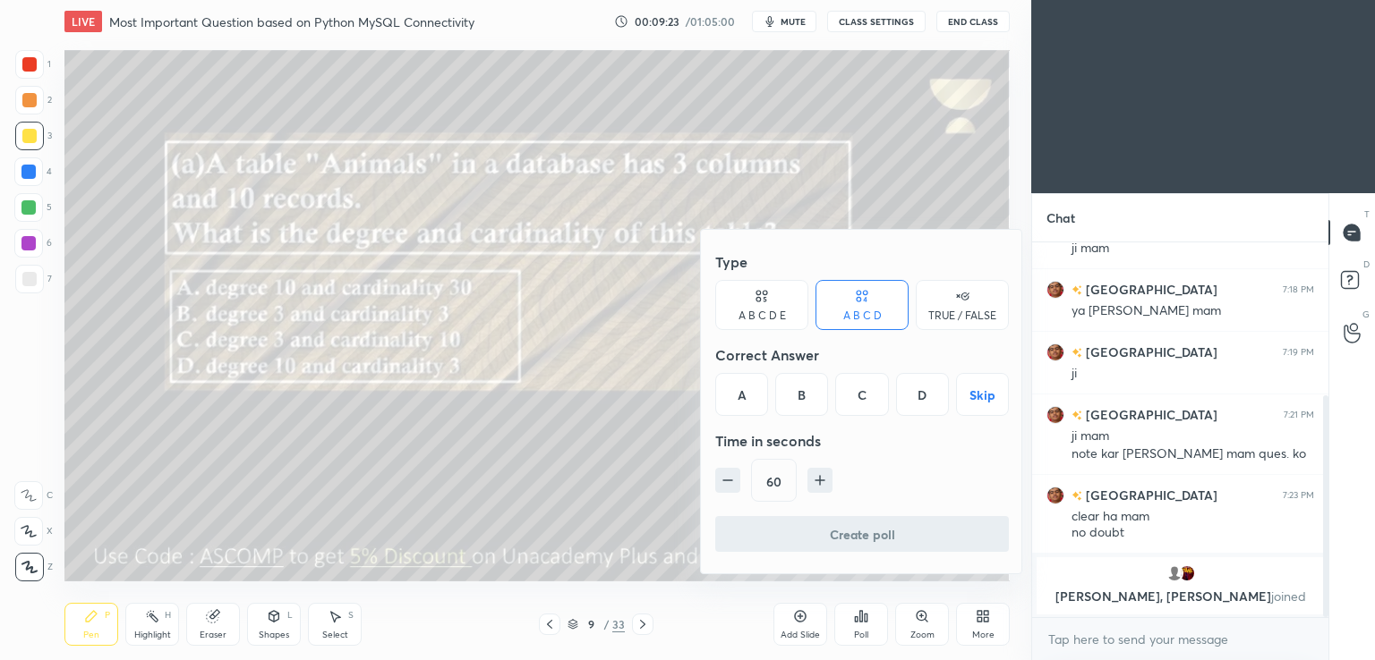
click at [870, 398] on div "C" at bounding box center [861, 394] width 53 height 43
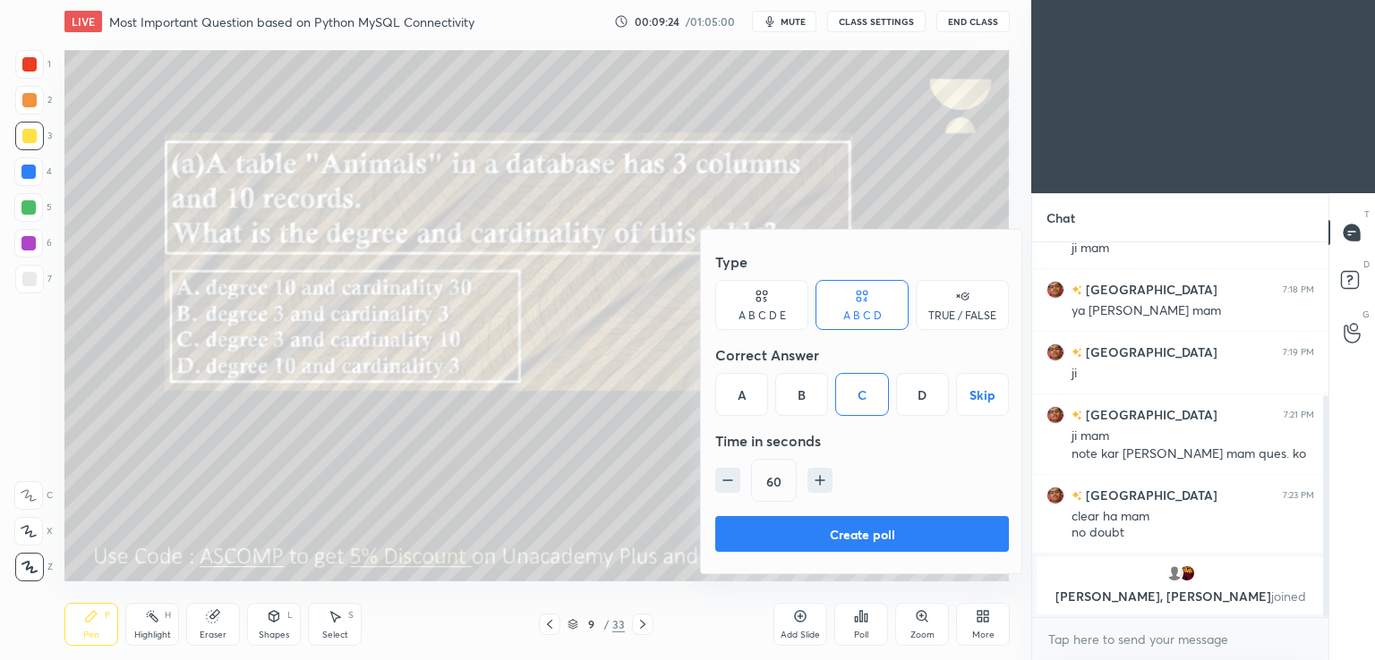
click at [805, 531] on button "Create poll" at bounding box center [862, 534] width 294 height 36
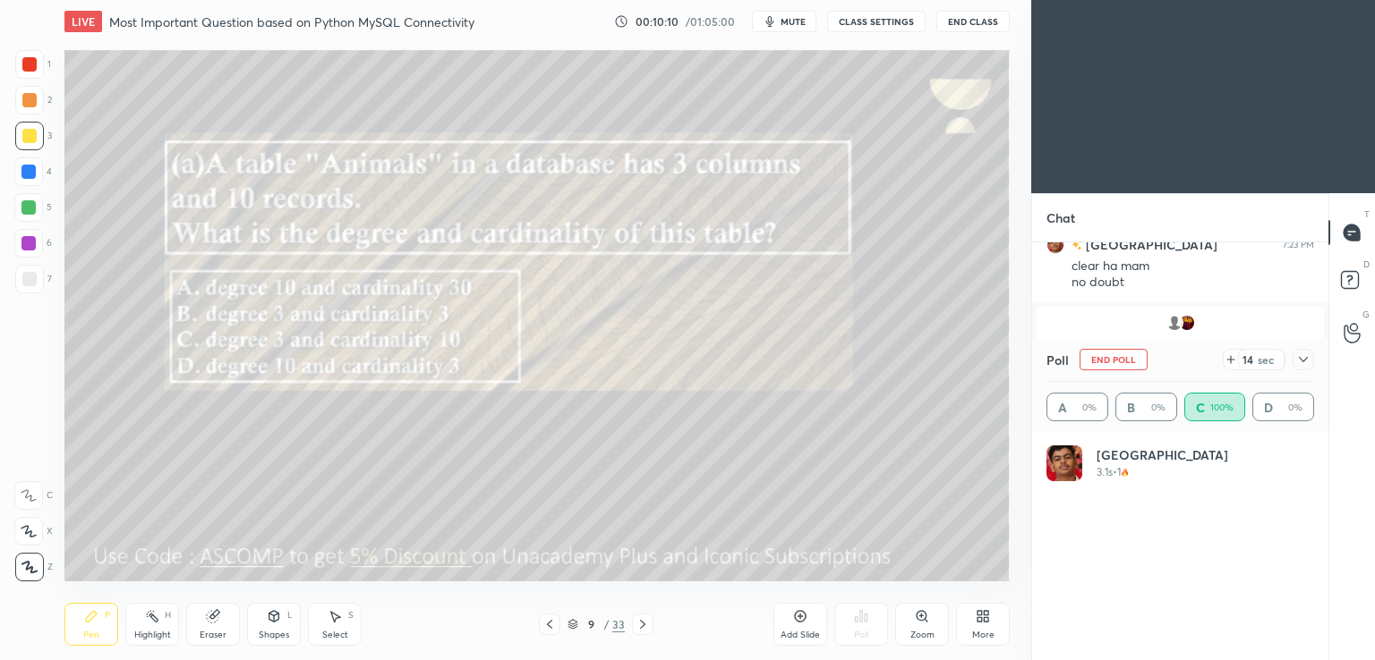
scroll to position [546, 0]
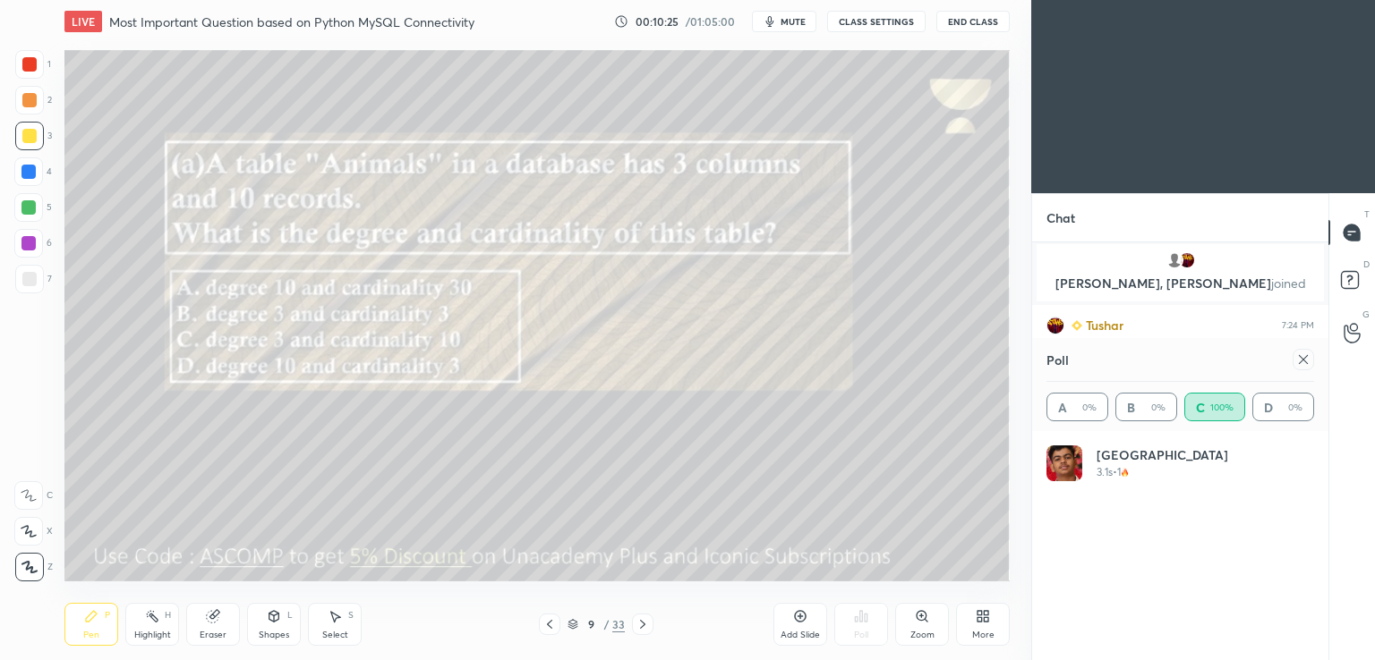
click at [1307, 360] on icon at bounding box center [1303, 360] width 14 height 14
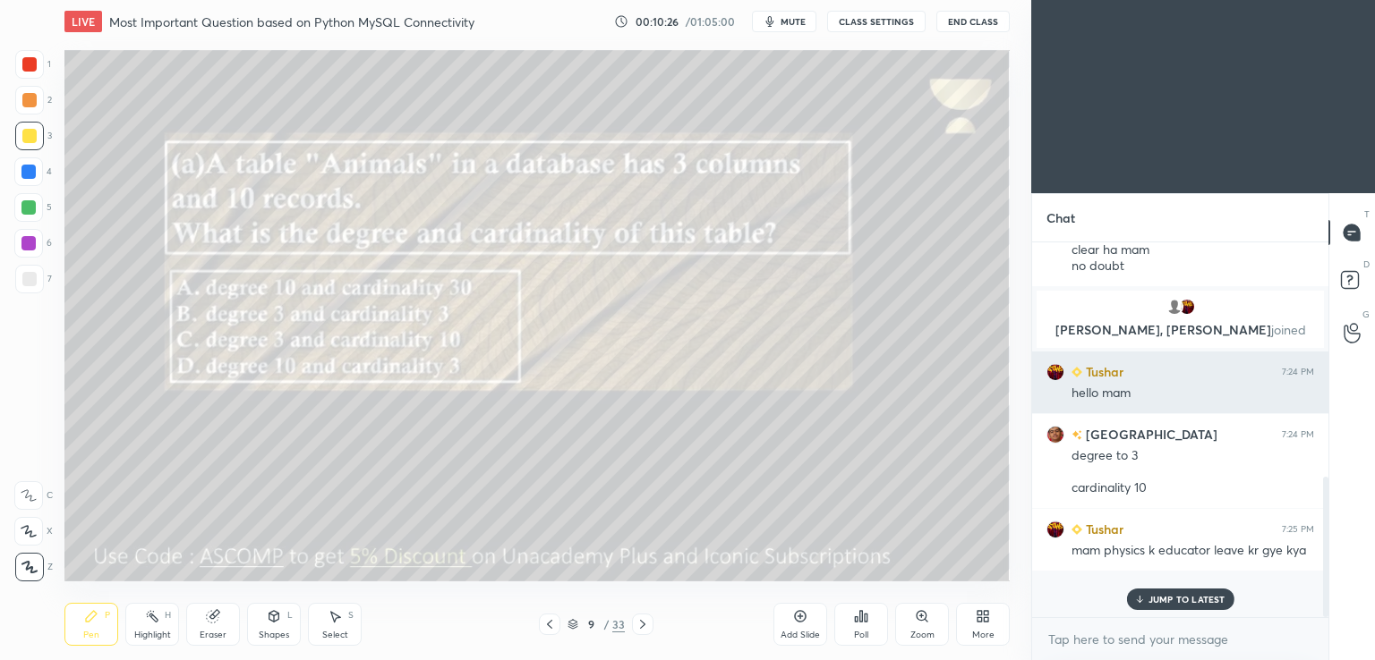
scroll to position [221, 291]
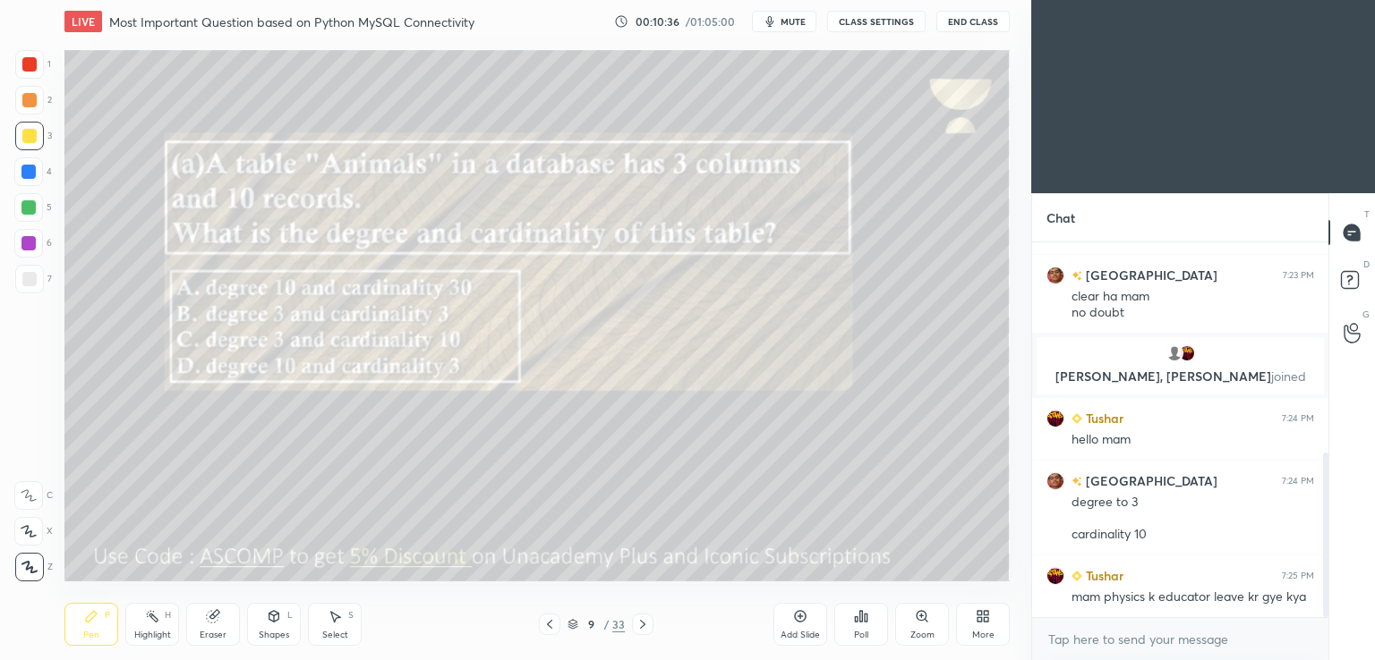
click at [641, 626] on icon at bounding box center [642, 625] width 14 height 14
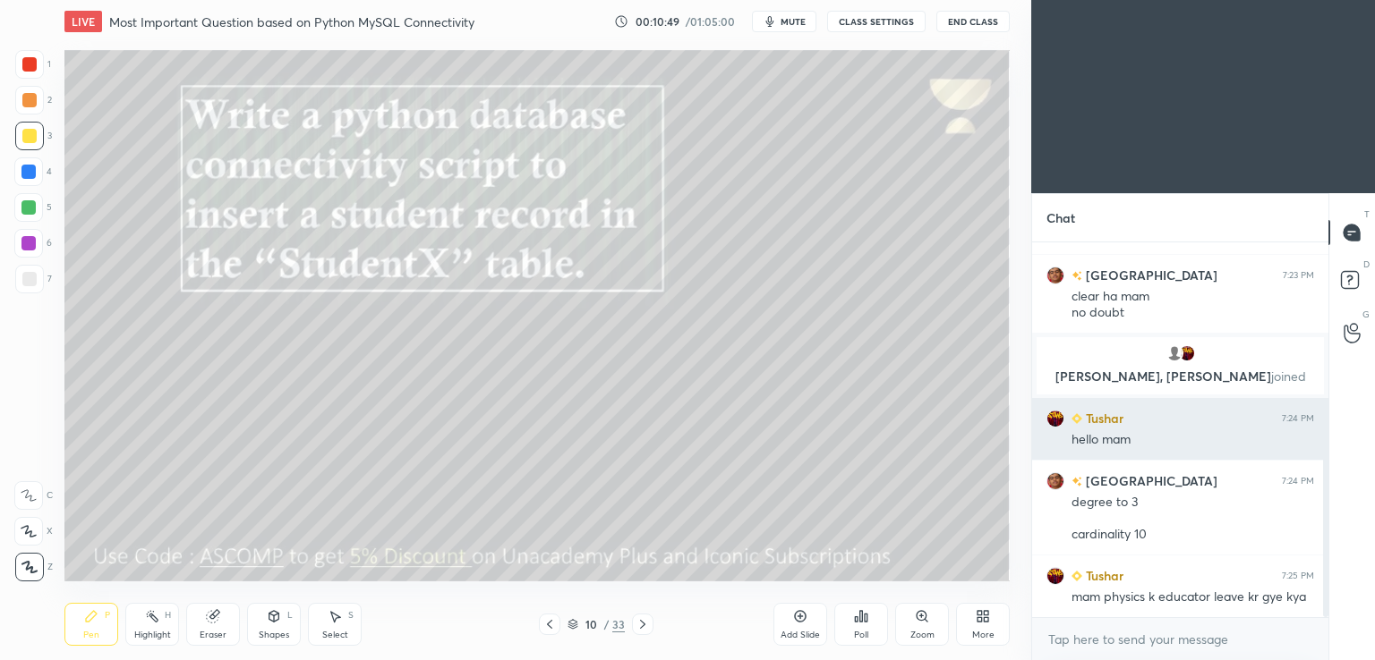
click at [1057, 423] on img "grid" at bounding box center [1055, 419] width 18 height 18
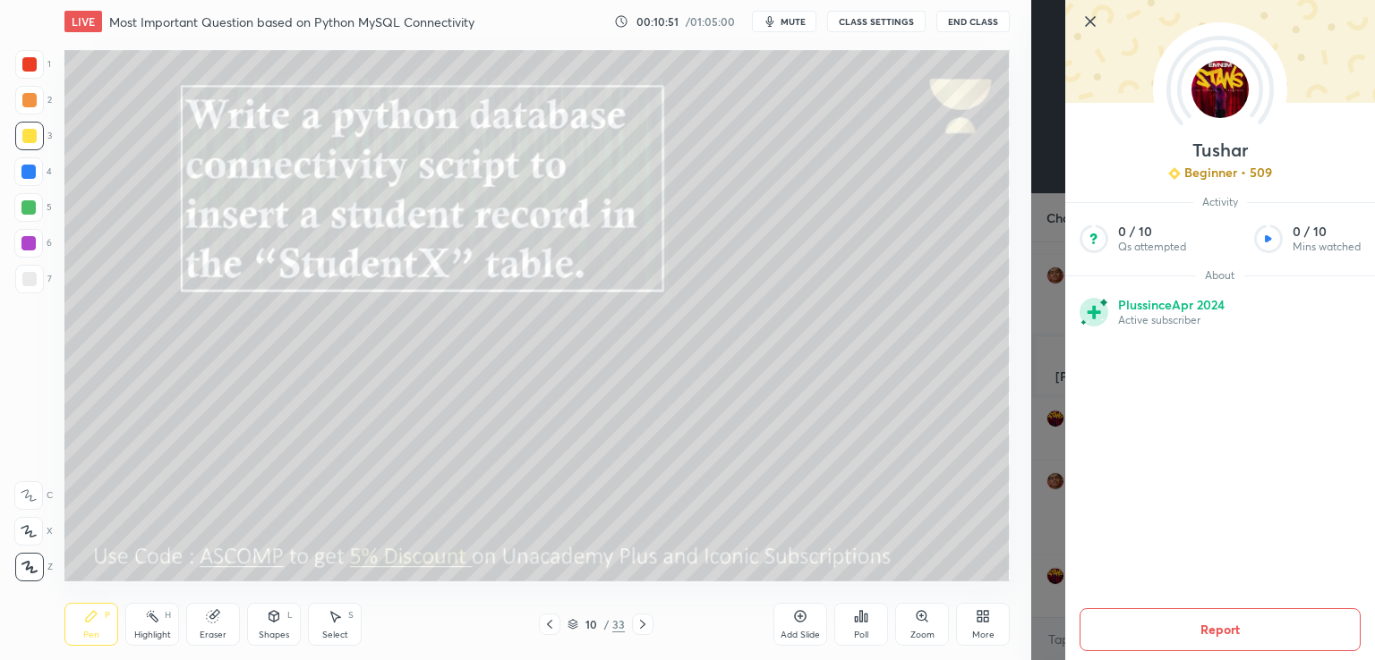
click at [1086, 24] on icon at bounding box center [1089, 21] width 21 height 21
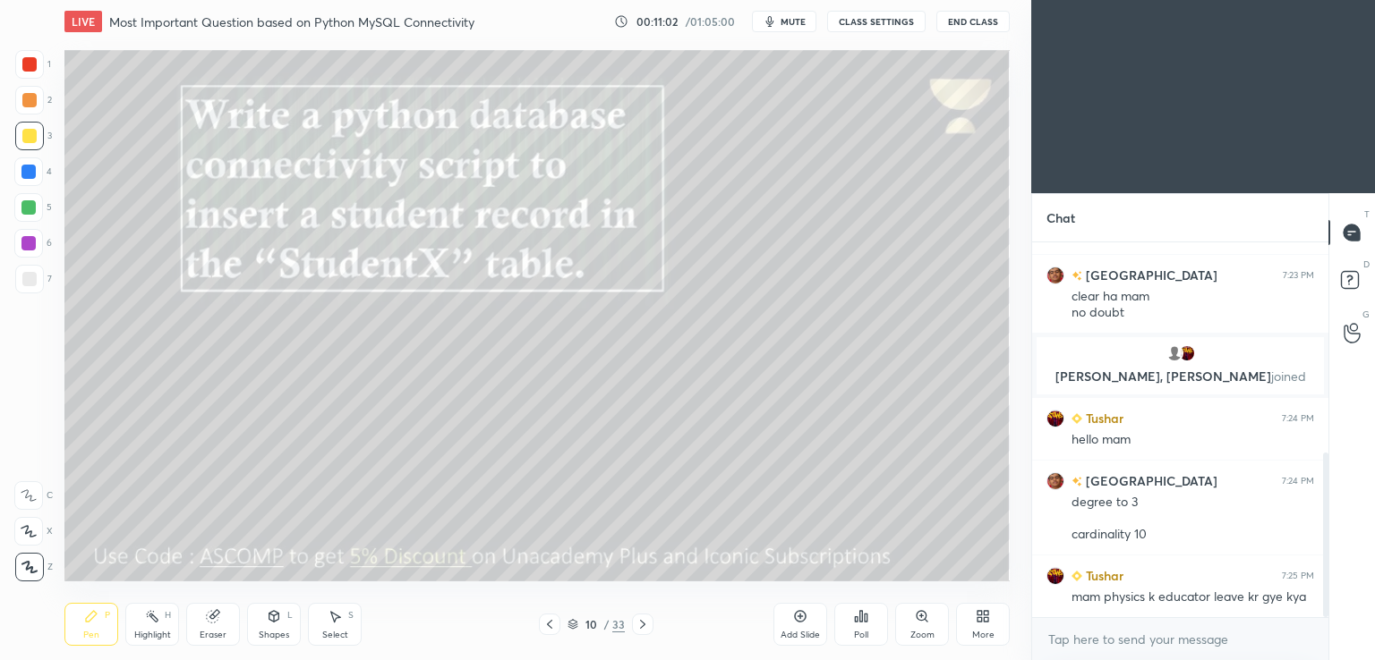
click at [786, 25] on span "mute" at bounding box center [792, 21] width 25 height 13
click at [632, 620] on div at bounding box center [642, 624] width 21 height 21
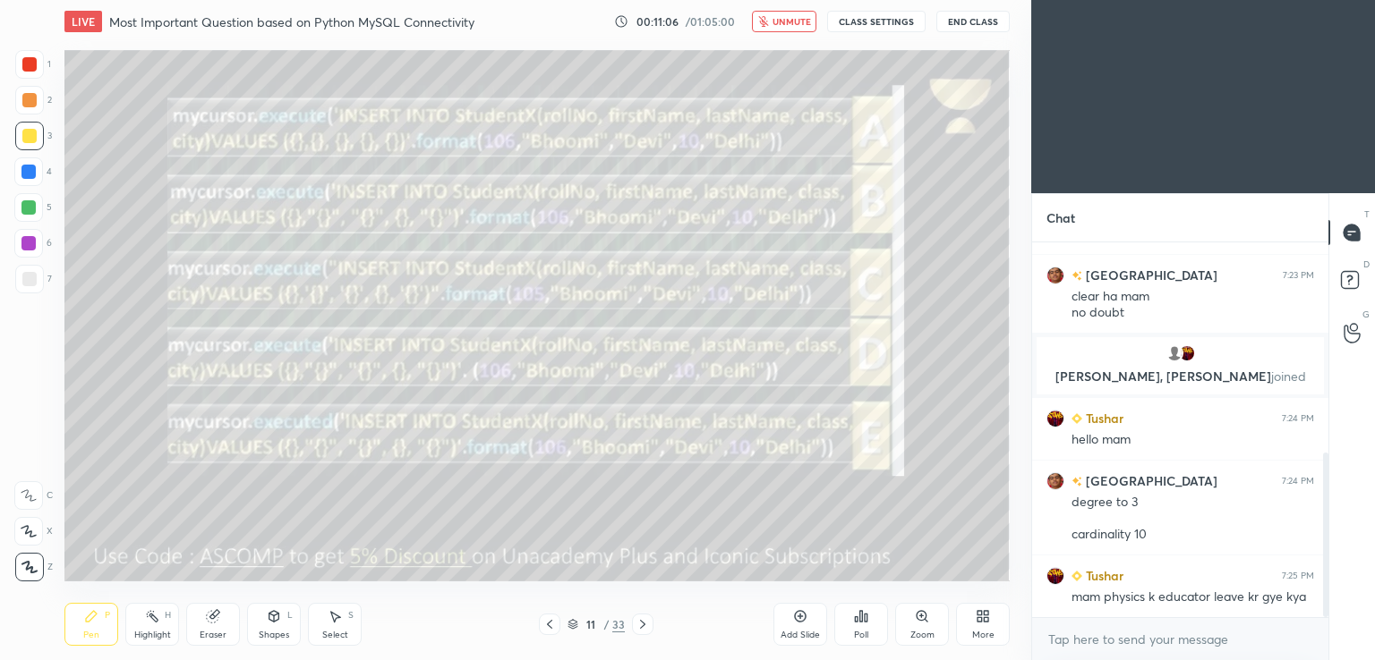
click at [555, 618] on icon at bounding box center [549, 625] width 14 height 14
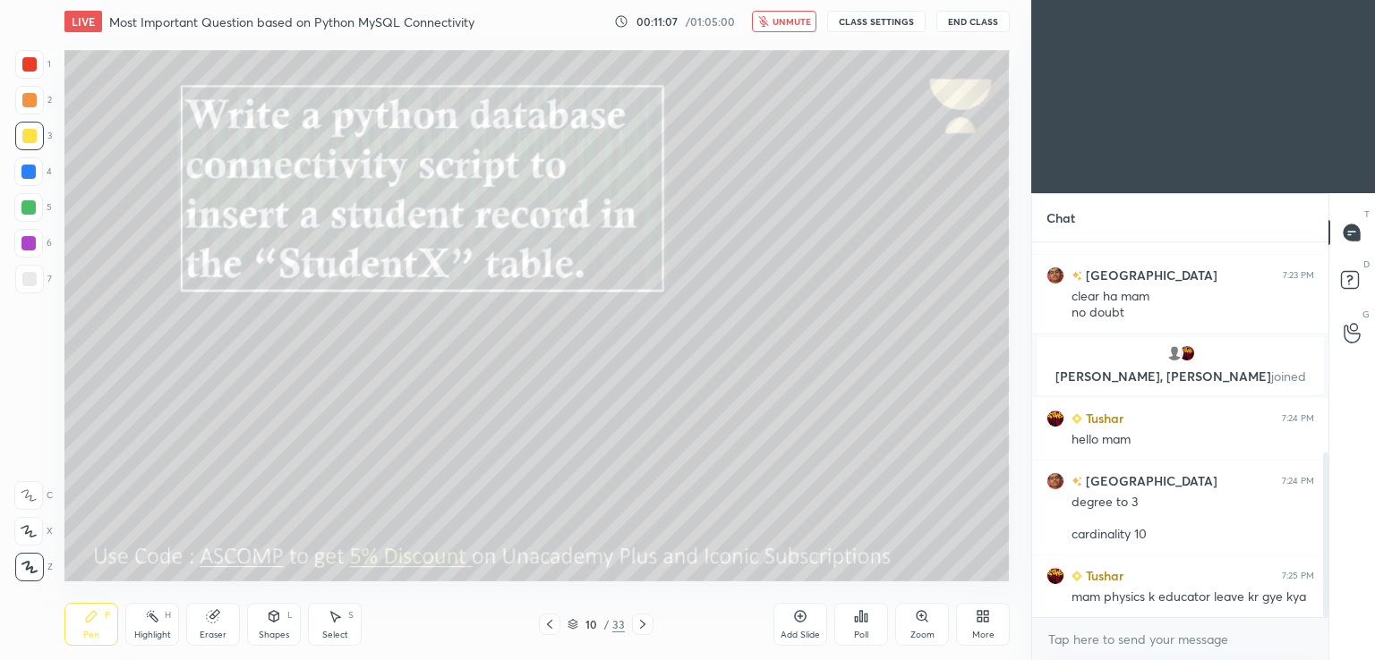
click at [777, 20] on span "unmute" at bounding box center [791, 21] width 38 height 13
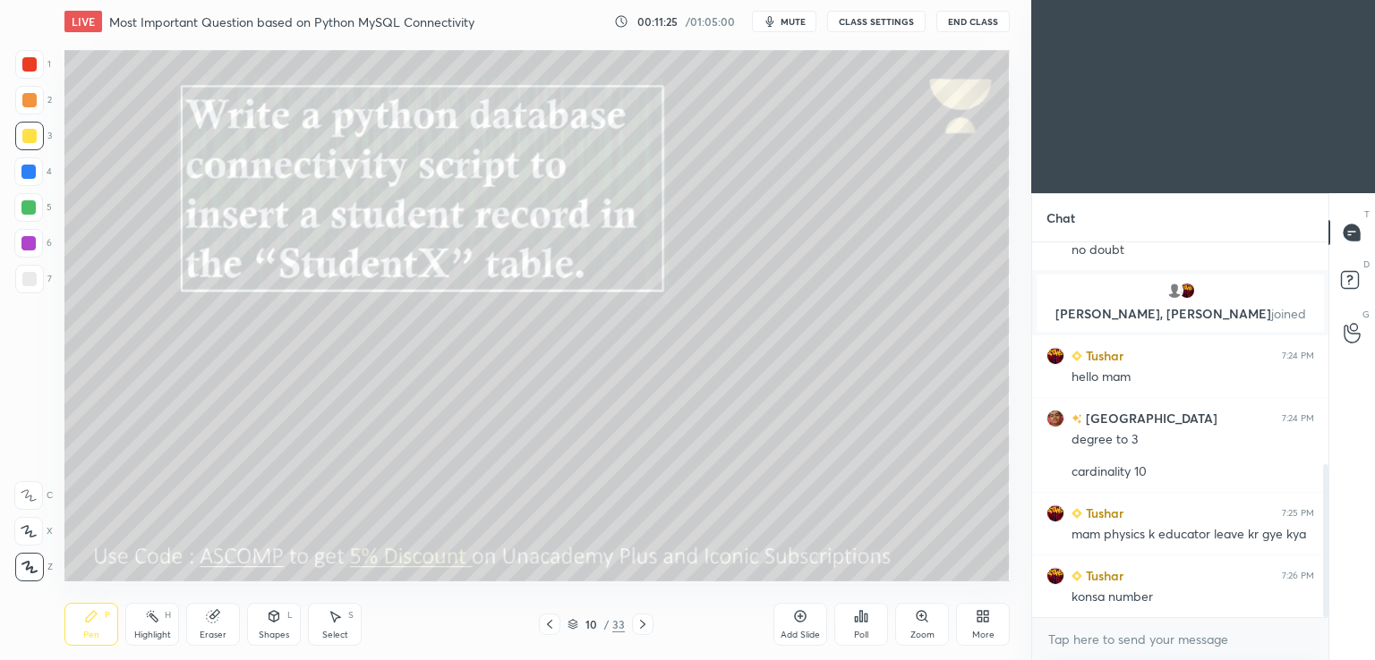
click at [788, 23] on span "mute" at bounding box center [792, 21] width 25 height 13
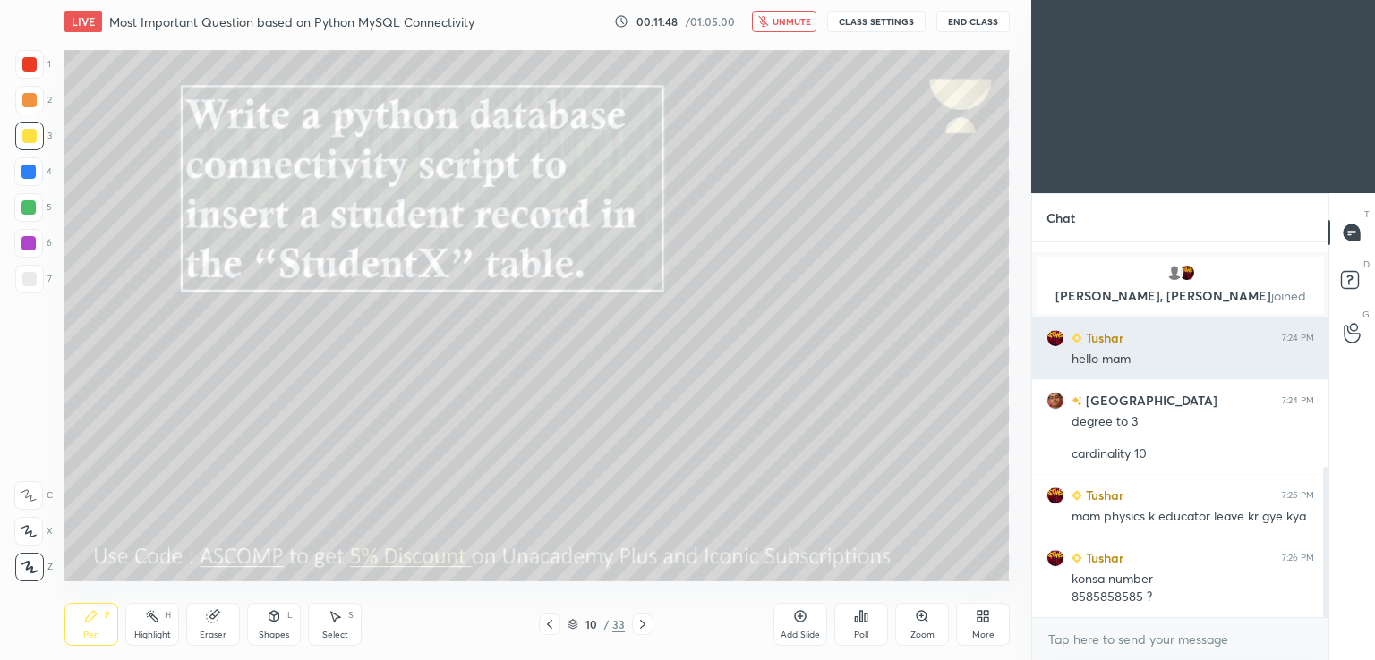
scroll to position [578, 0]
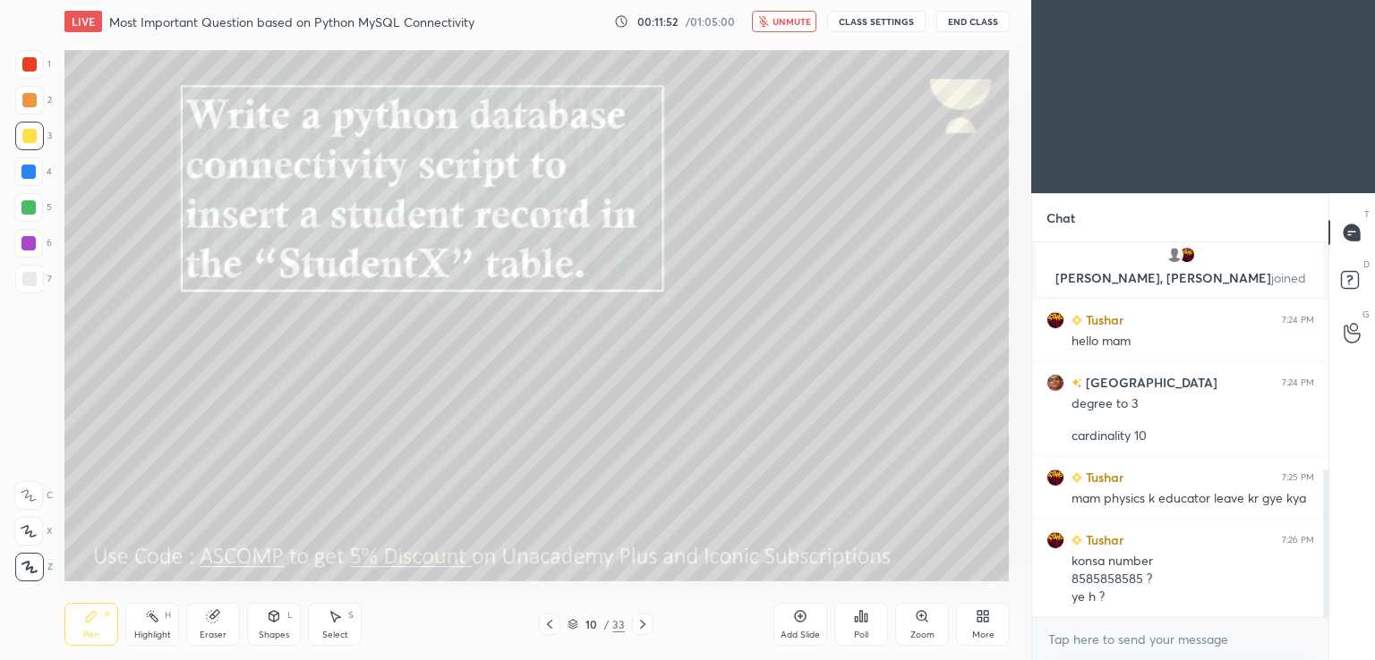
click at [783, 18] on span "unmute" at bounding box center [791, 21] width 38 height 13
click at [789, 19] on span "mute" at bounding box center [792, 21] width 25 height 13
click at [788, 22] on span "unmute" at bounding box center [791, 21] width 38 height 13
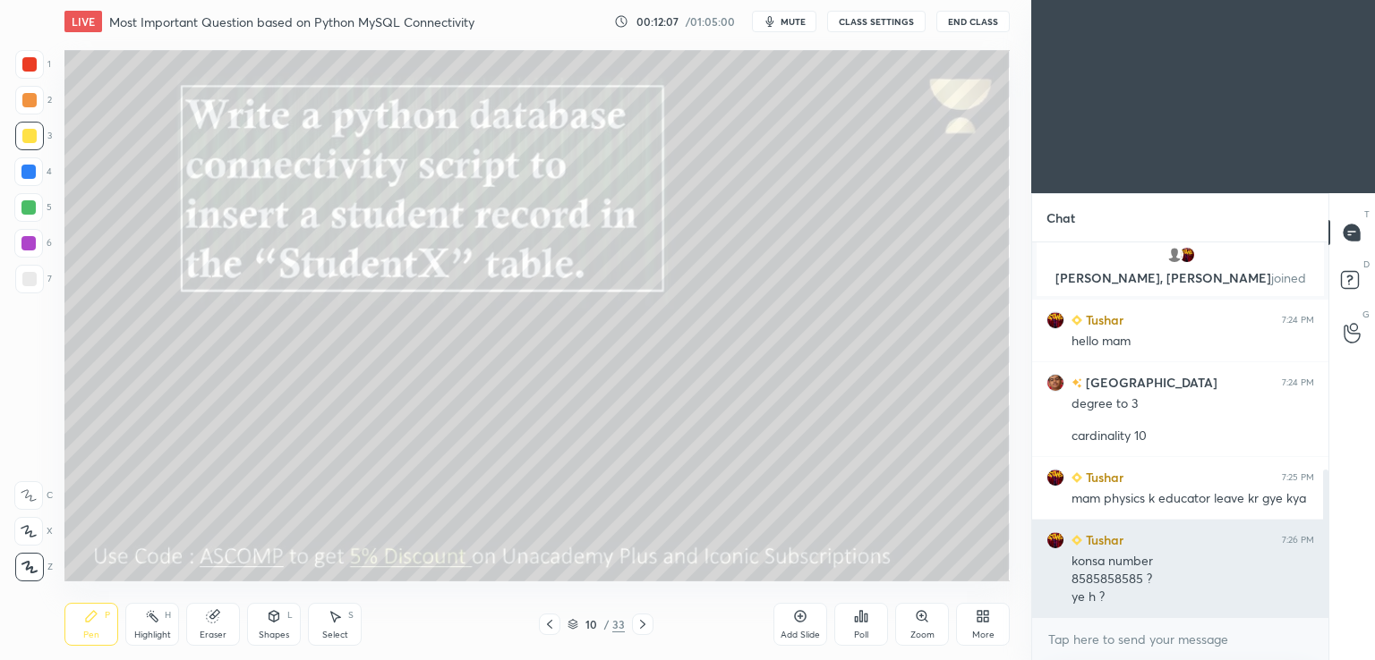
click at [1049, 537] on img "grid" at bounding box center [1055, 541] width 18 height 18
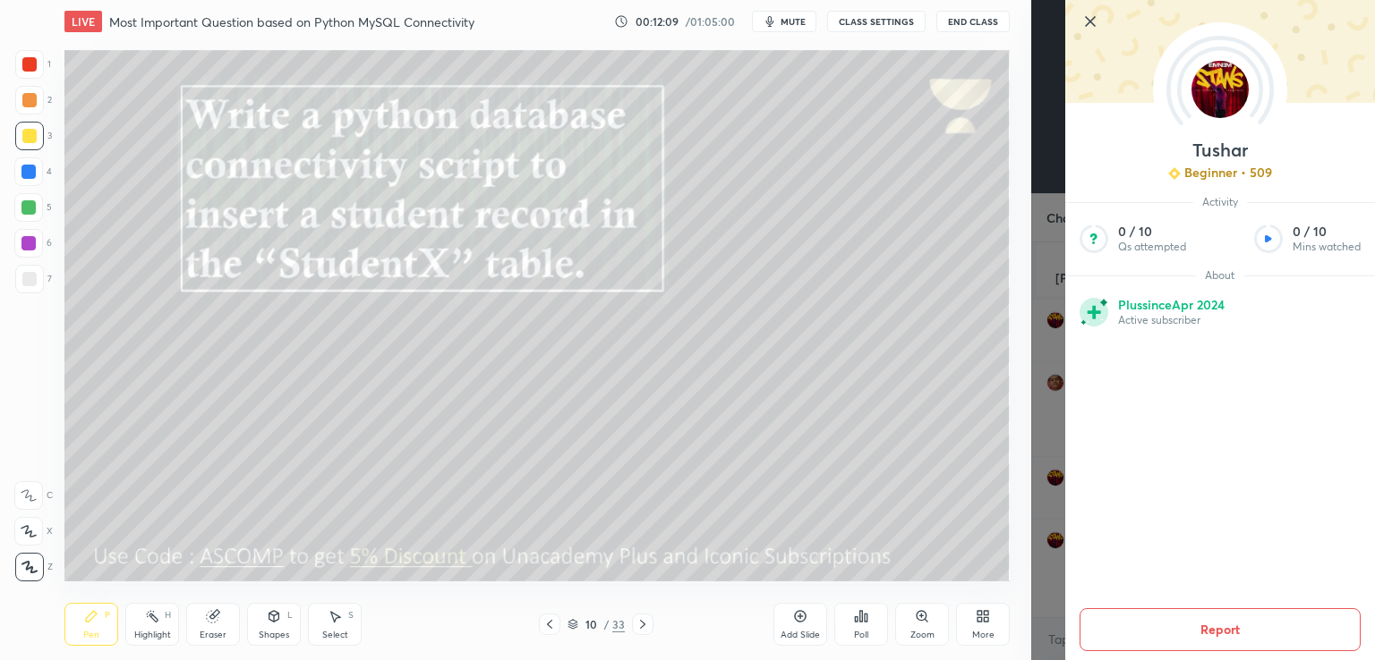
click at [1088, 23] on icon at bounding box center [1090, 21] width 9 height 9
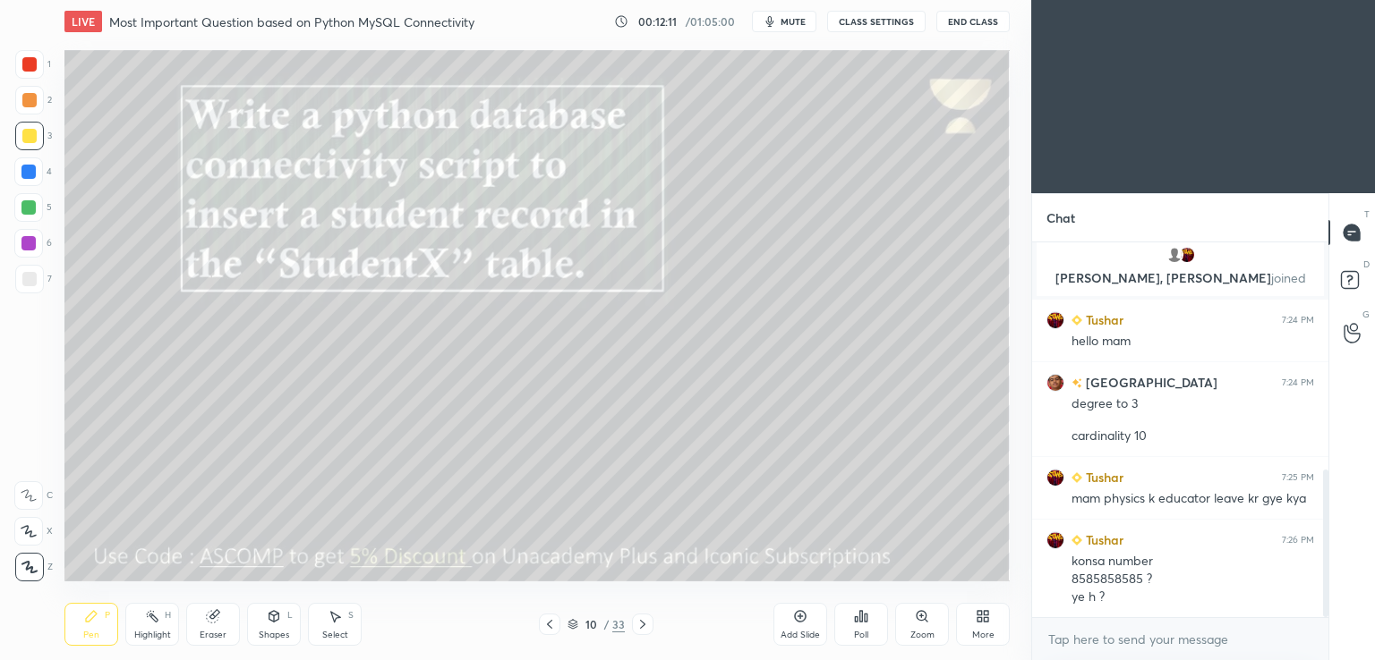
click at [796, 21] on span "mute" at bounding box center [792, 21] width 25 height 13
click at [636, 626] on icon at bounding box center [642, 625] width 14 height 14
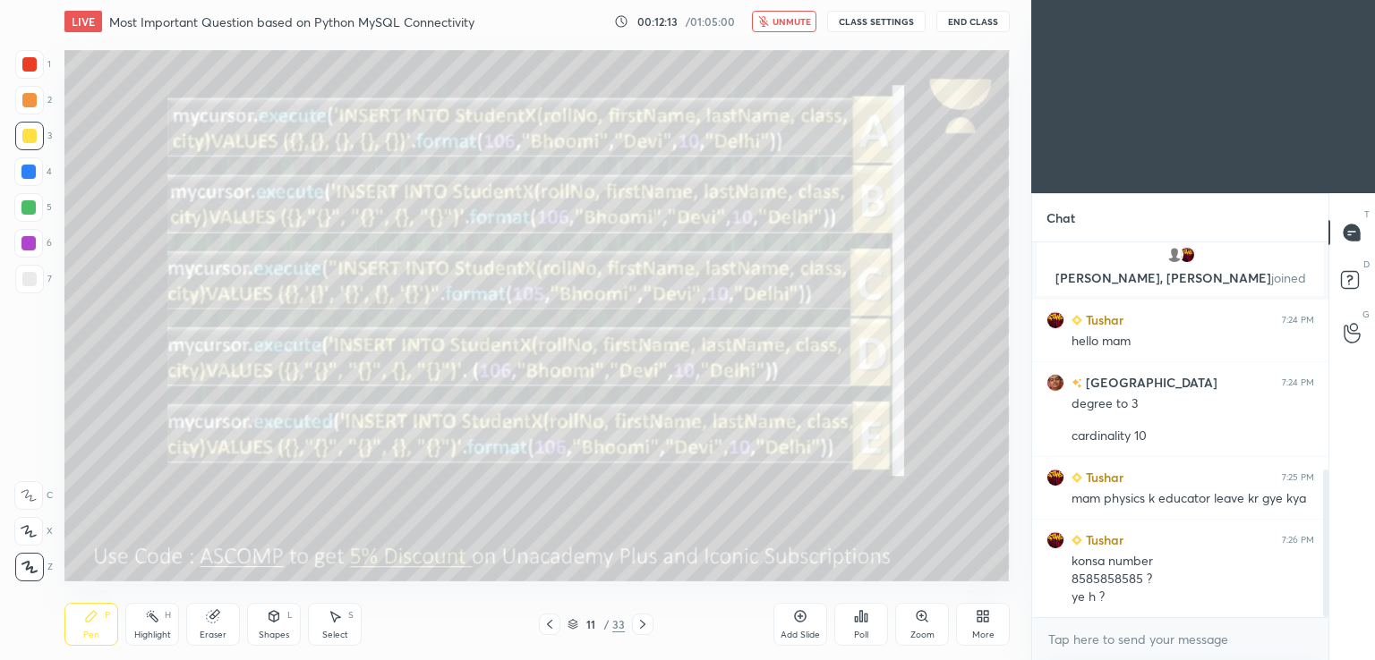
click at [802, 21] on span "unmute" at bounding box center [791, 21] width 38 height 13
click at [541, 620] on div at bounding box center [549, 624] width 21 height 21
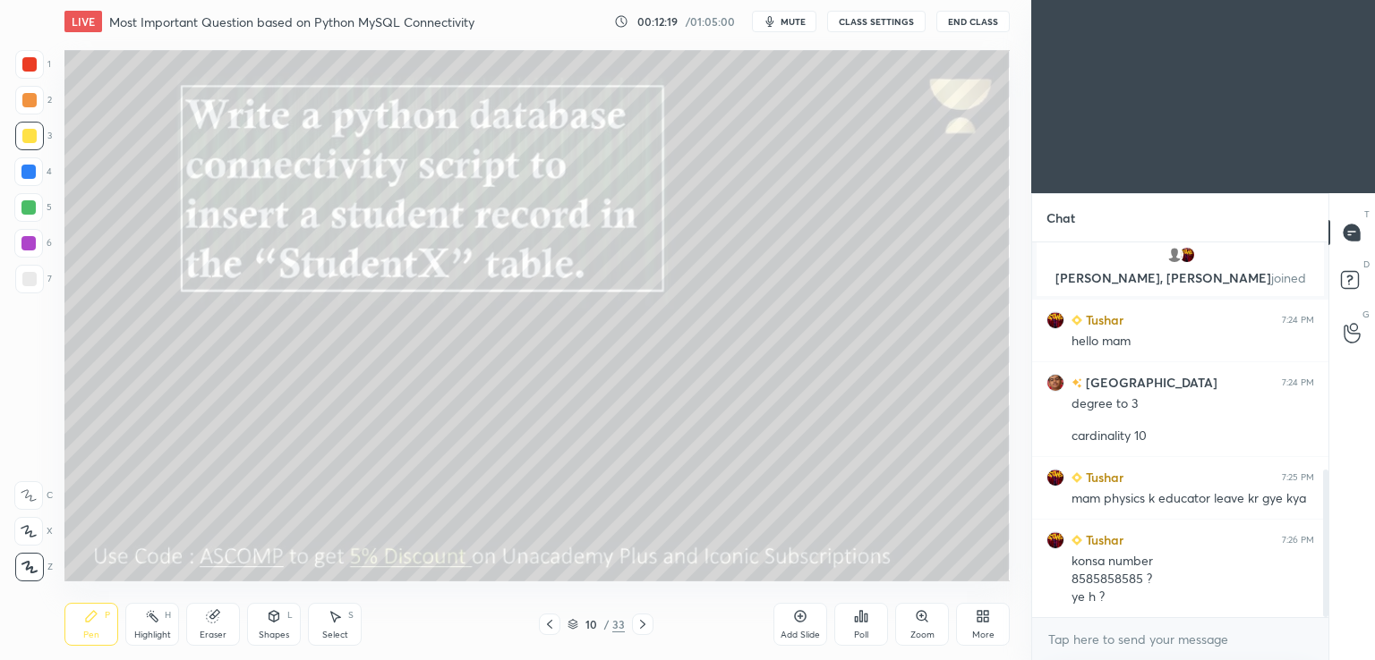
click at [805, 22] on span "mute" at bounding box center [792, 21] width 25 height 13
click at [803, 22] on span "unmute" at bounding box center [791, 21] width 38 height 13
click at [799, 22] on span "mute" at bounding box center [792, 21] width 25 height 13
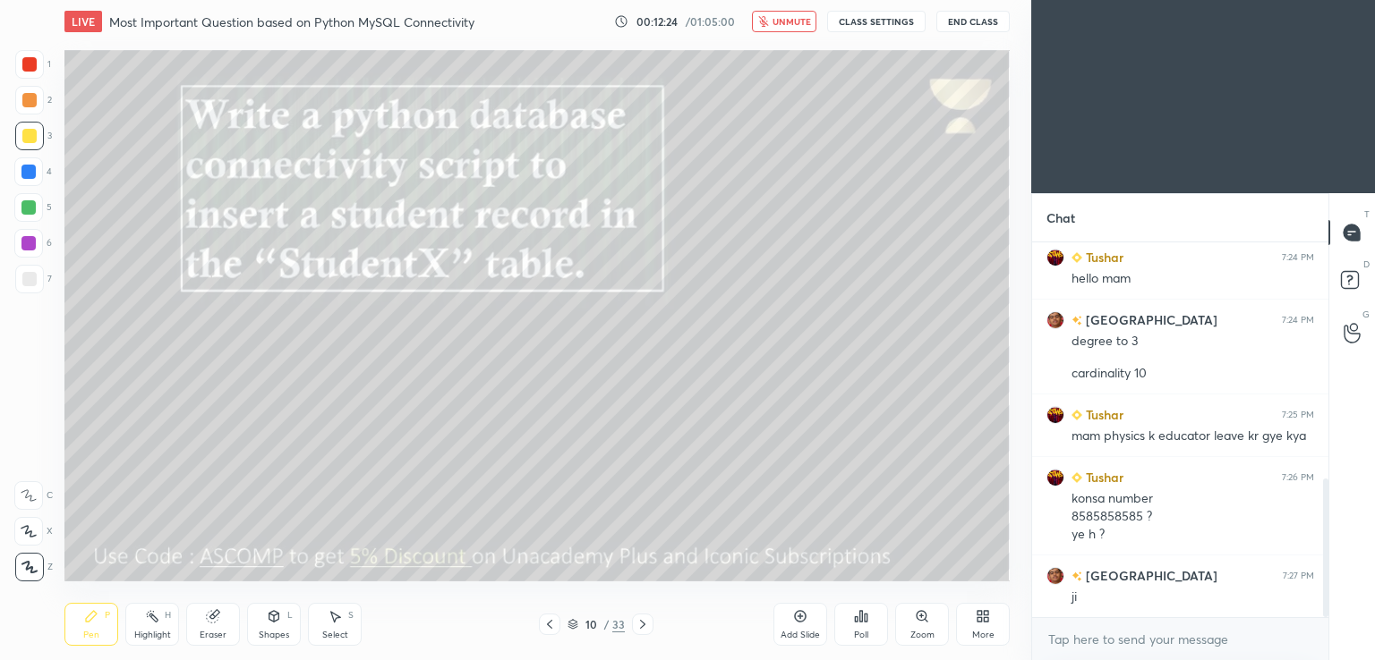
click at [652, 617] on div at bounding box center [642, 624] width 21 height 21
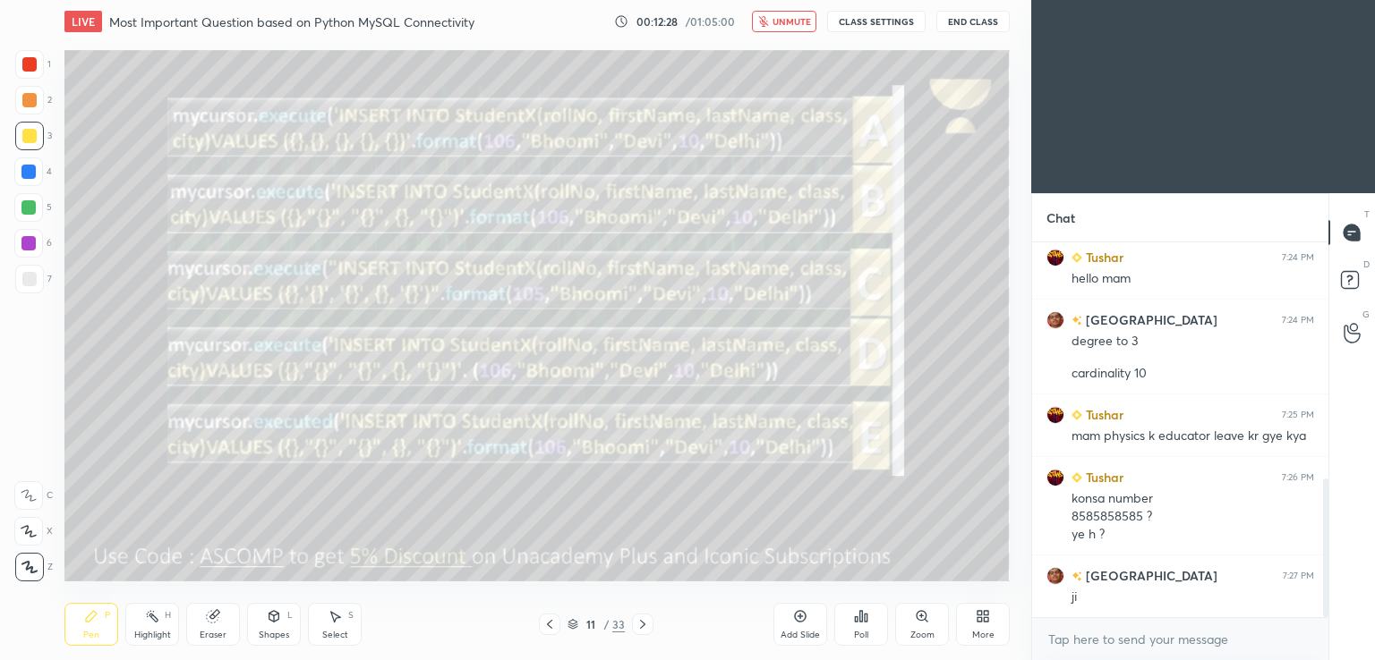
click at [643, 628] on icon at bounding box center [642, 625] width 14 height 14
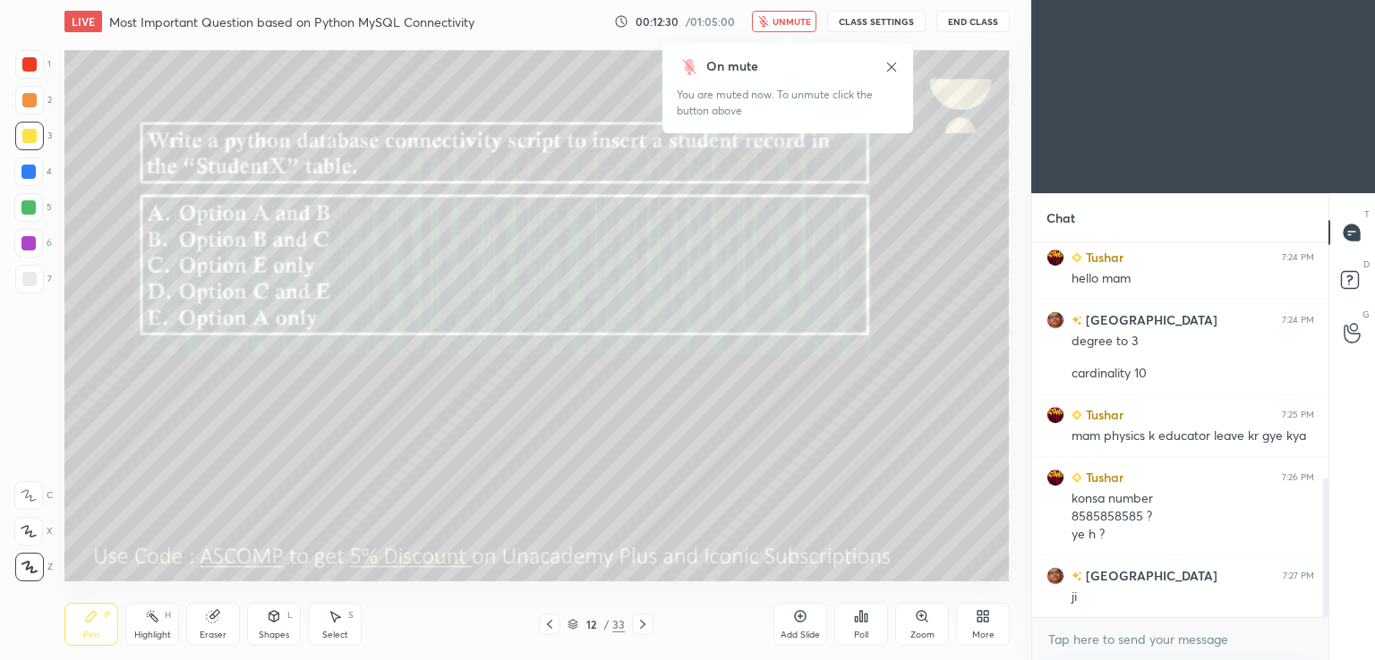
click at [788, 12] on button "unmute" at bounding box center [784, 21] width 64 height 21
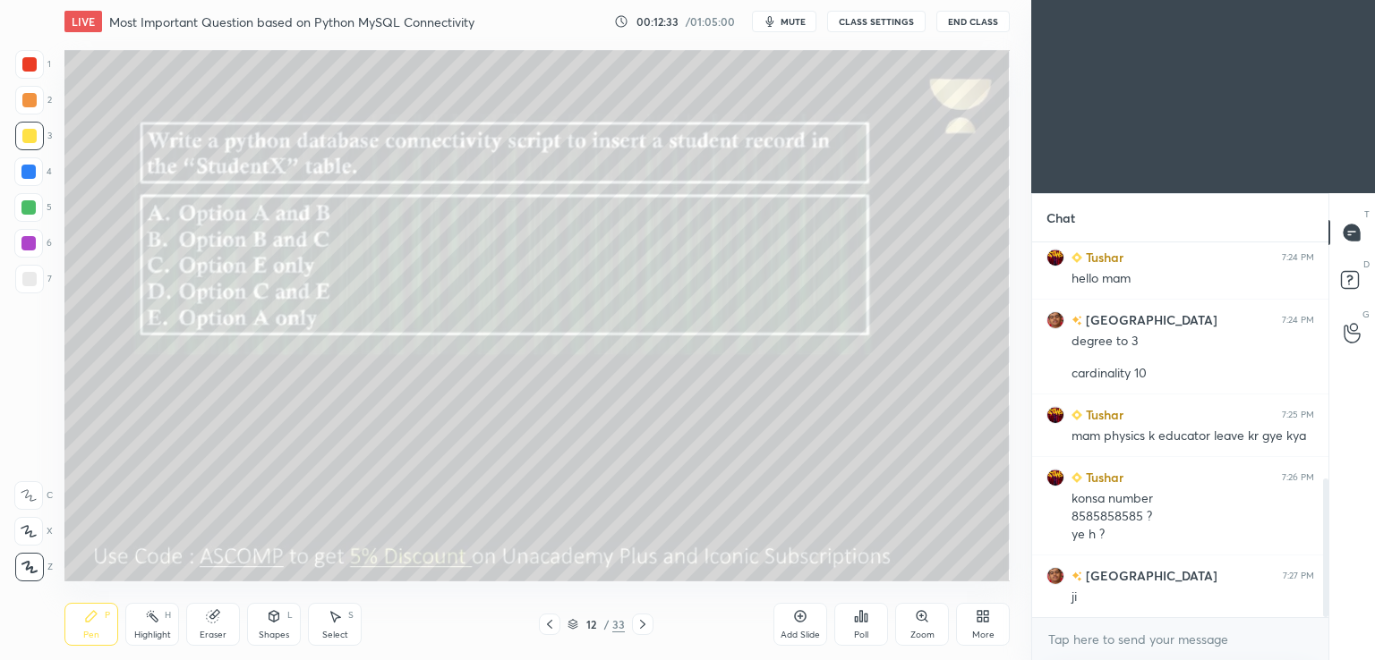
click at [558, 624] on div at bounding box center [549, 624] width 21 height 21
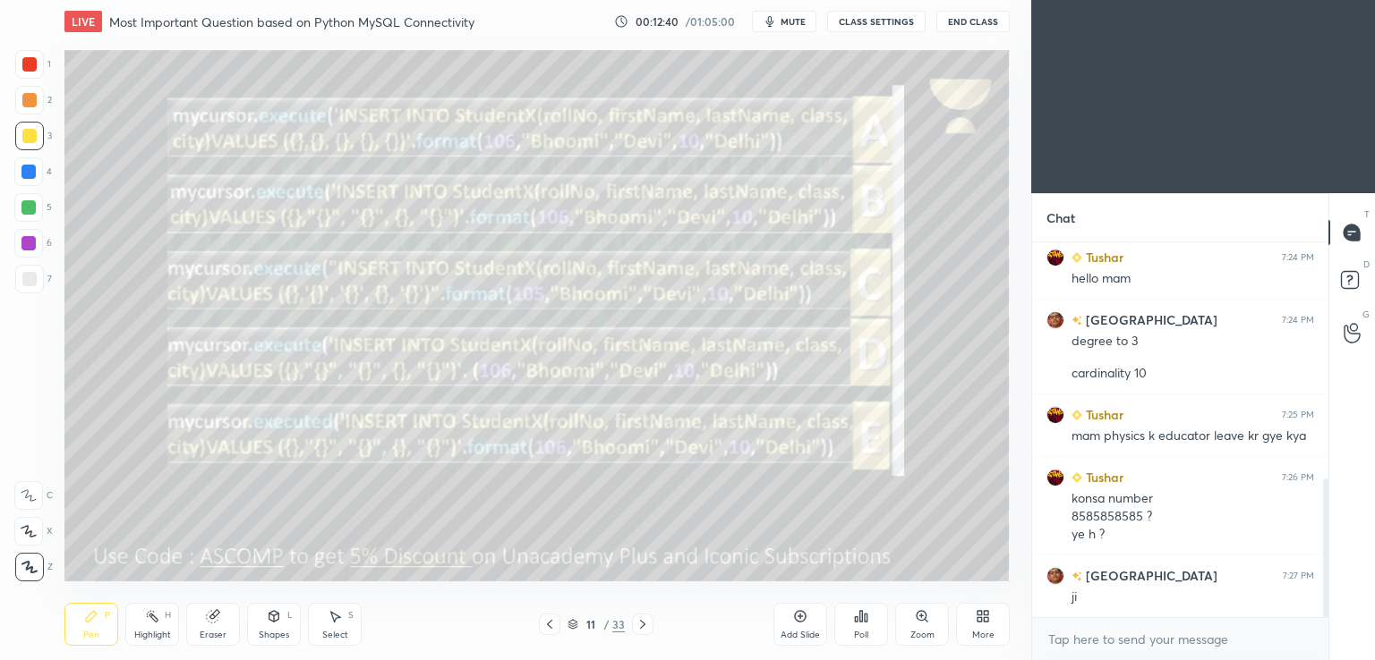
click at [638, 627] on icon at bounding box center [642, 625] width 14 height 14
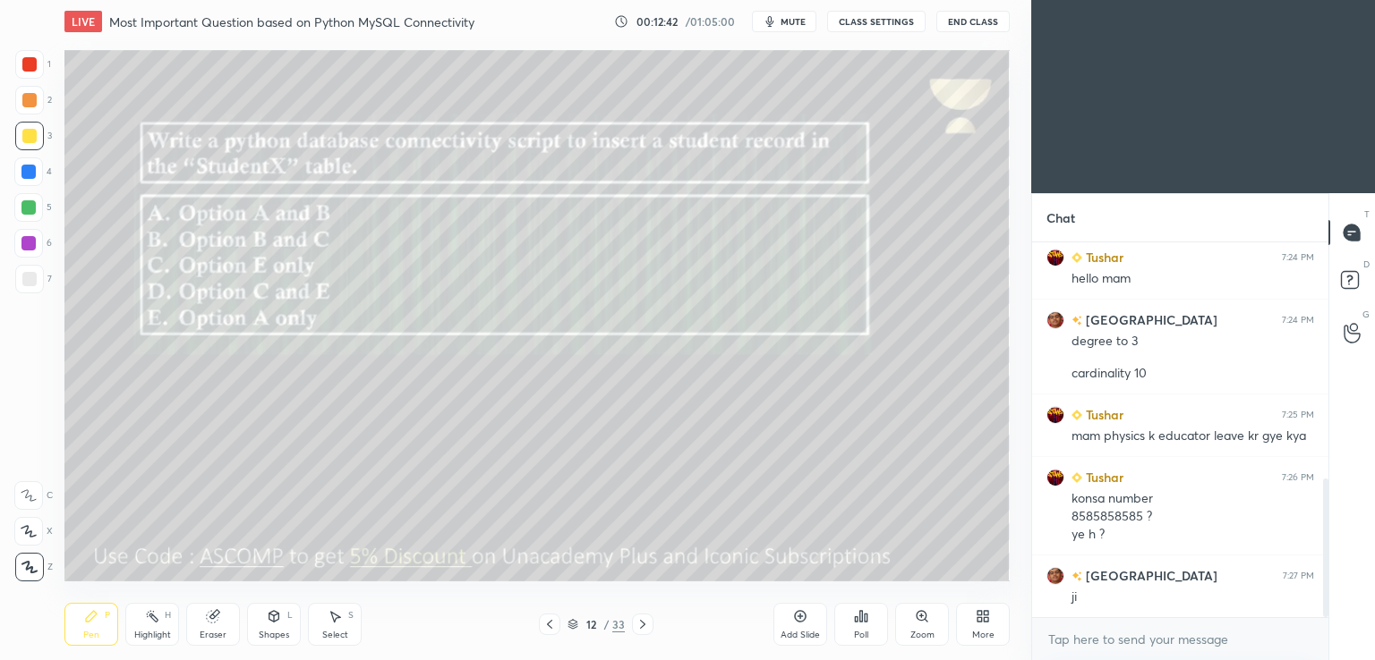
click at [555, 626] on icon at bounding box center [549, 625] width 14 height 14
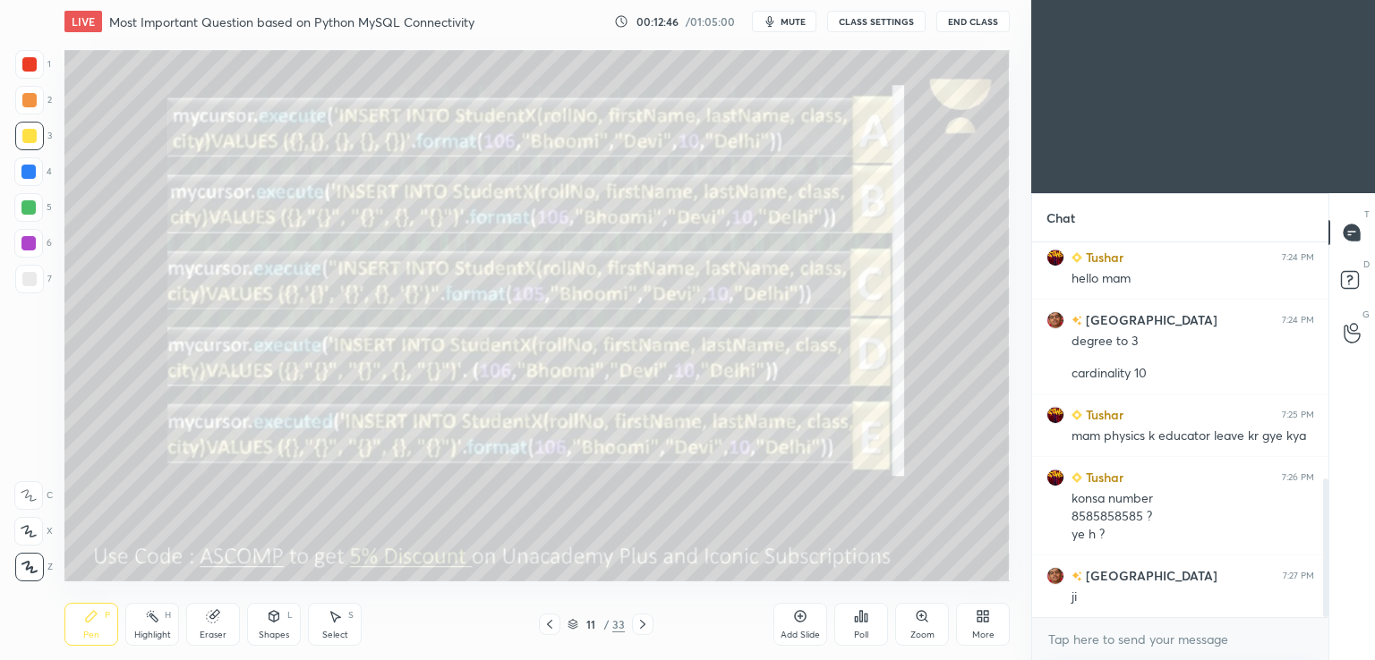
click at [773, 20] on icon "button" at bounding box center [769, 21] width 14 height 14
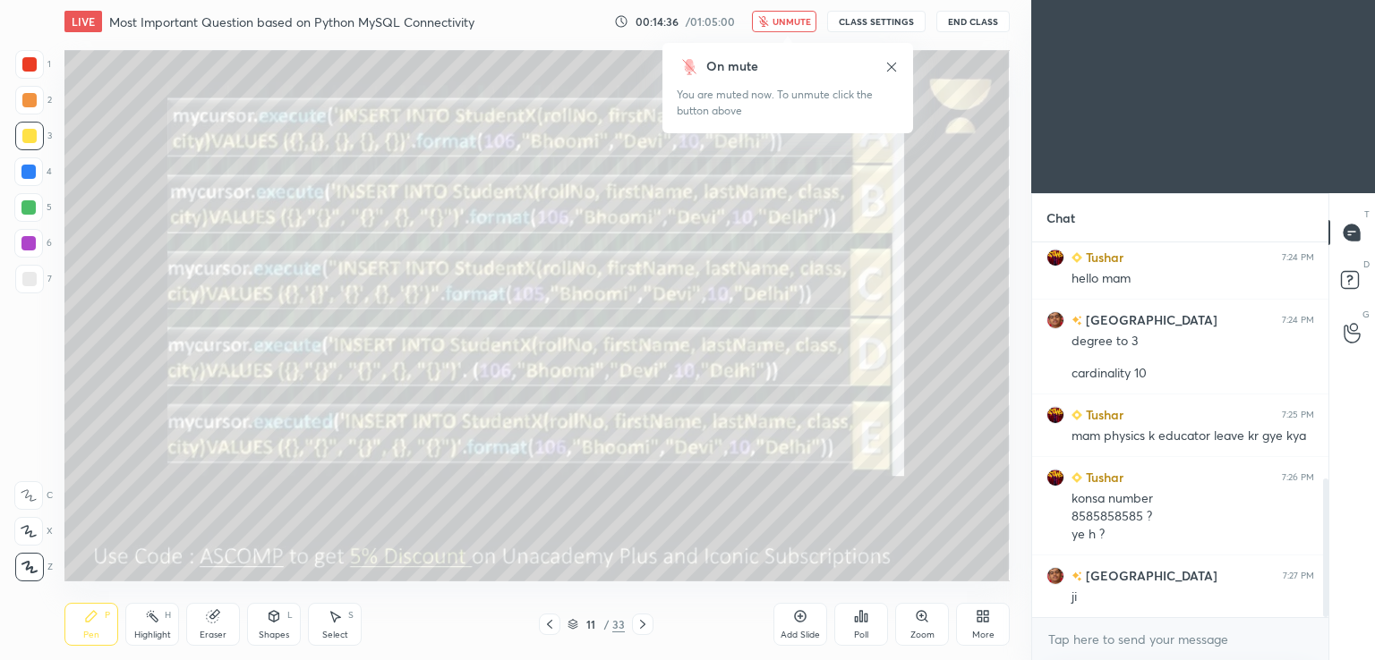
click at [796, 12] on button "unmute" at bounding box center [784, 21] width 64 height 21
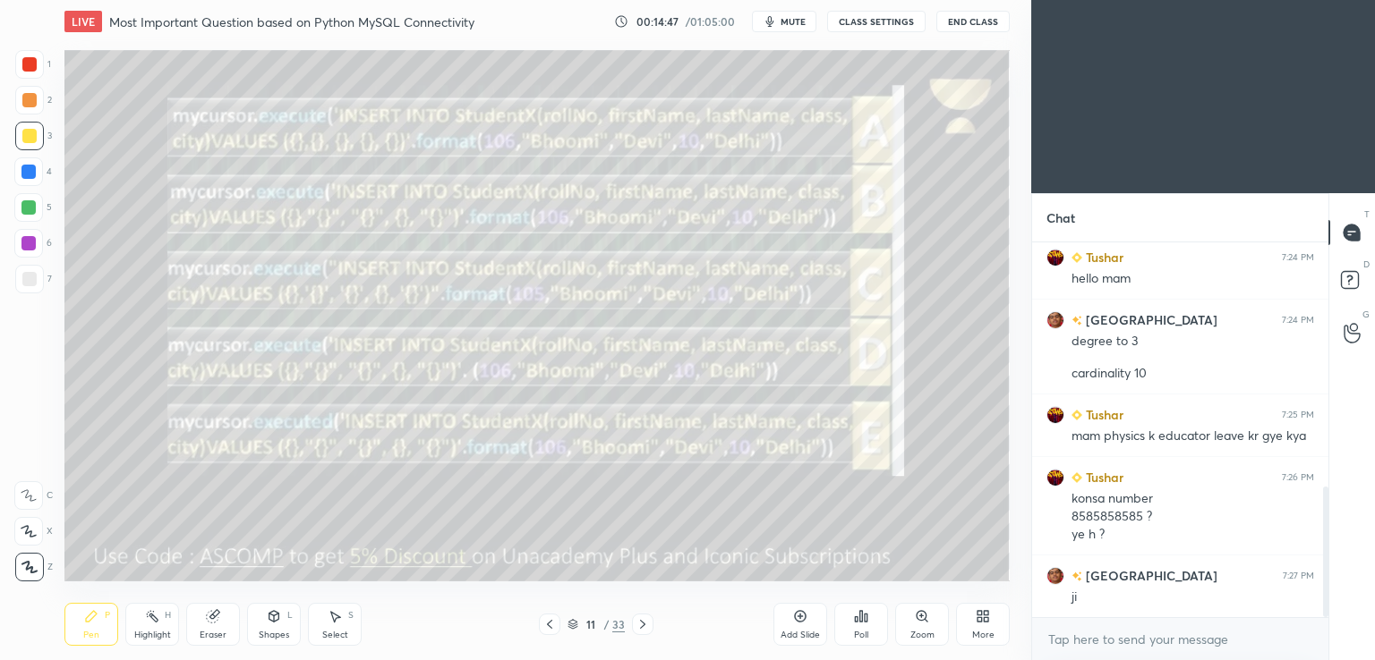
scroll to position [703, 0]
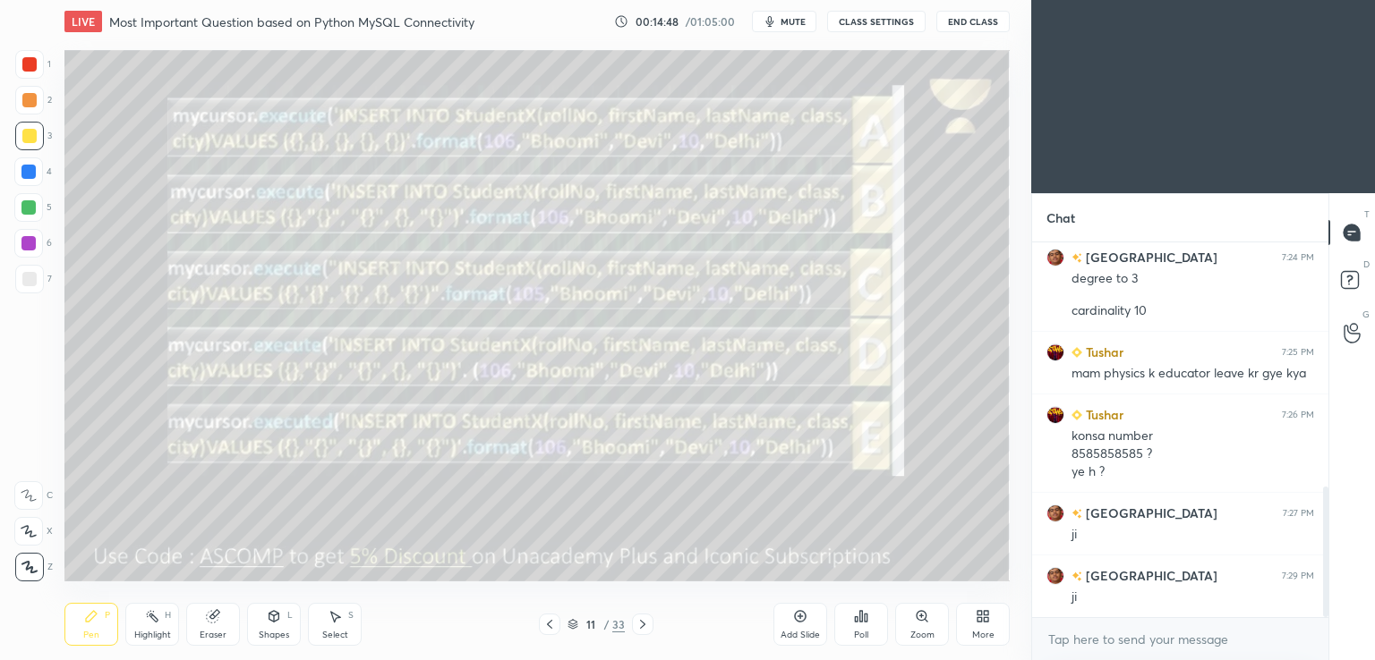
click at [648, 624] on icon at bounding box center [642, 625] width 14 height 14
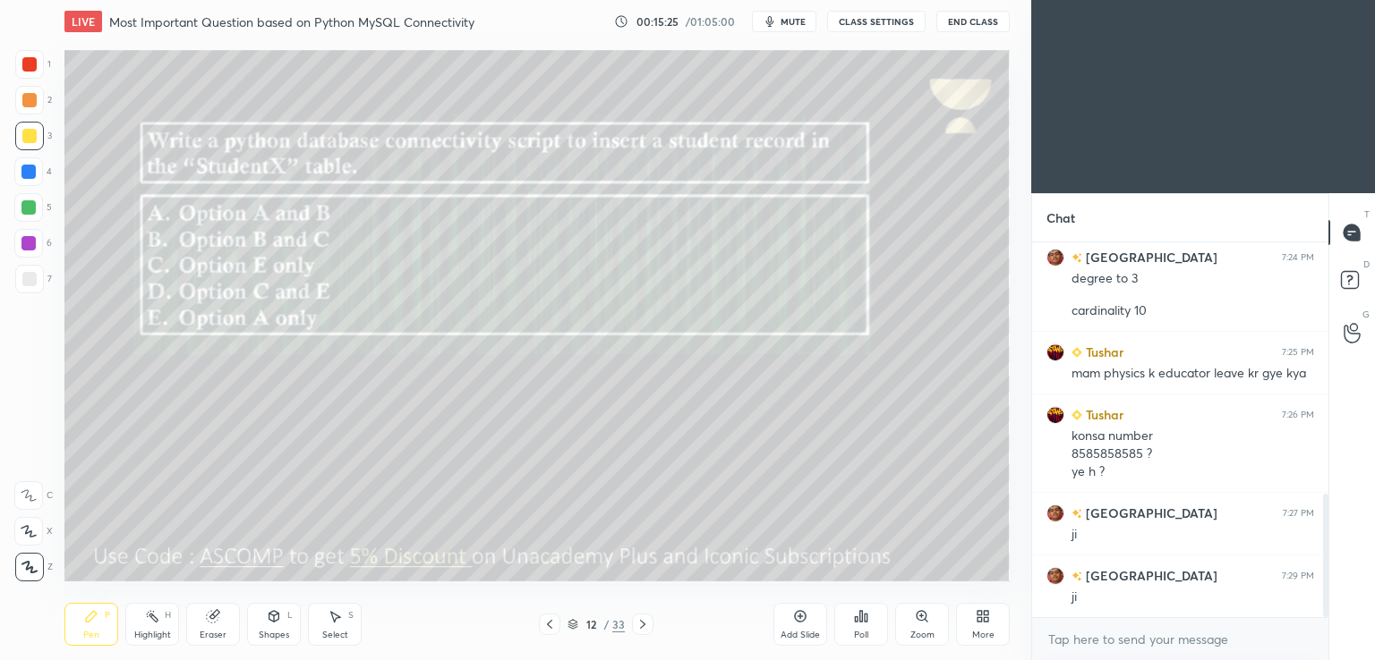
scroll to position [766, 0]
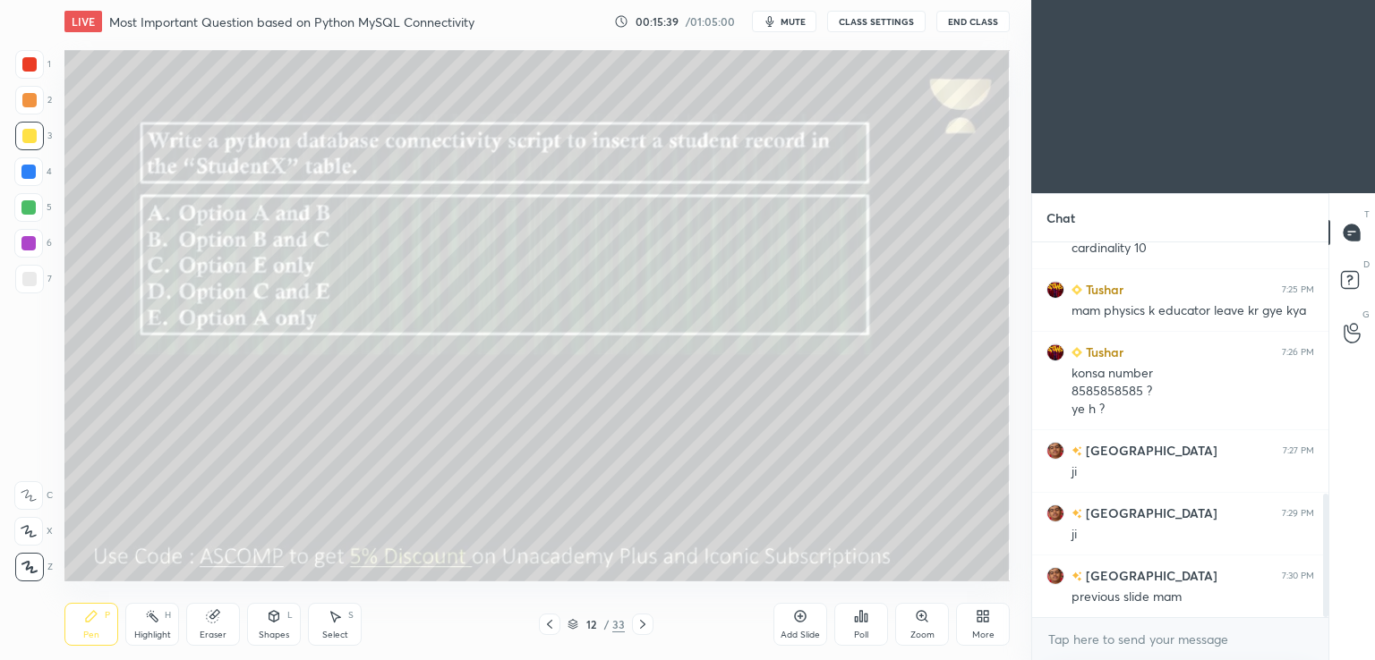
click at [558, 622] on div at bounding box center [549, 624] width 21 height 21
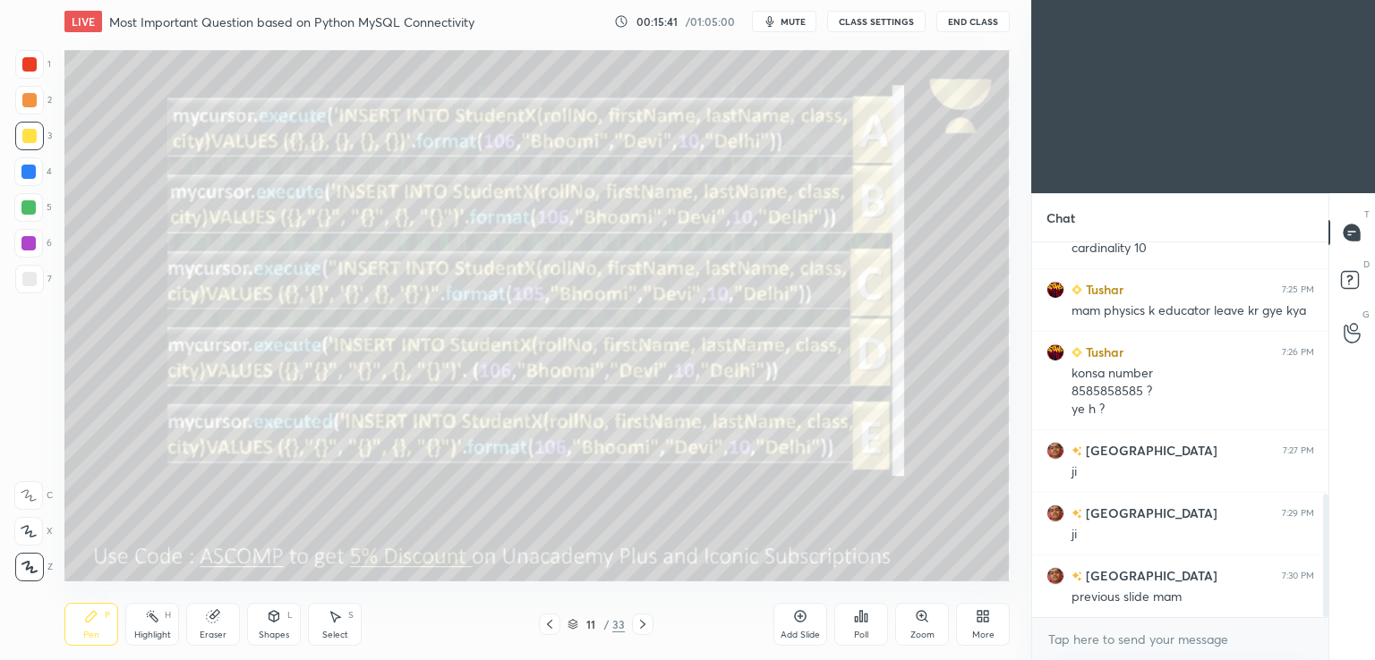
click at [799, 21] on span "mute" at bounding box center [792, 21] width 25 height 13
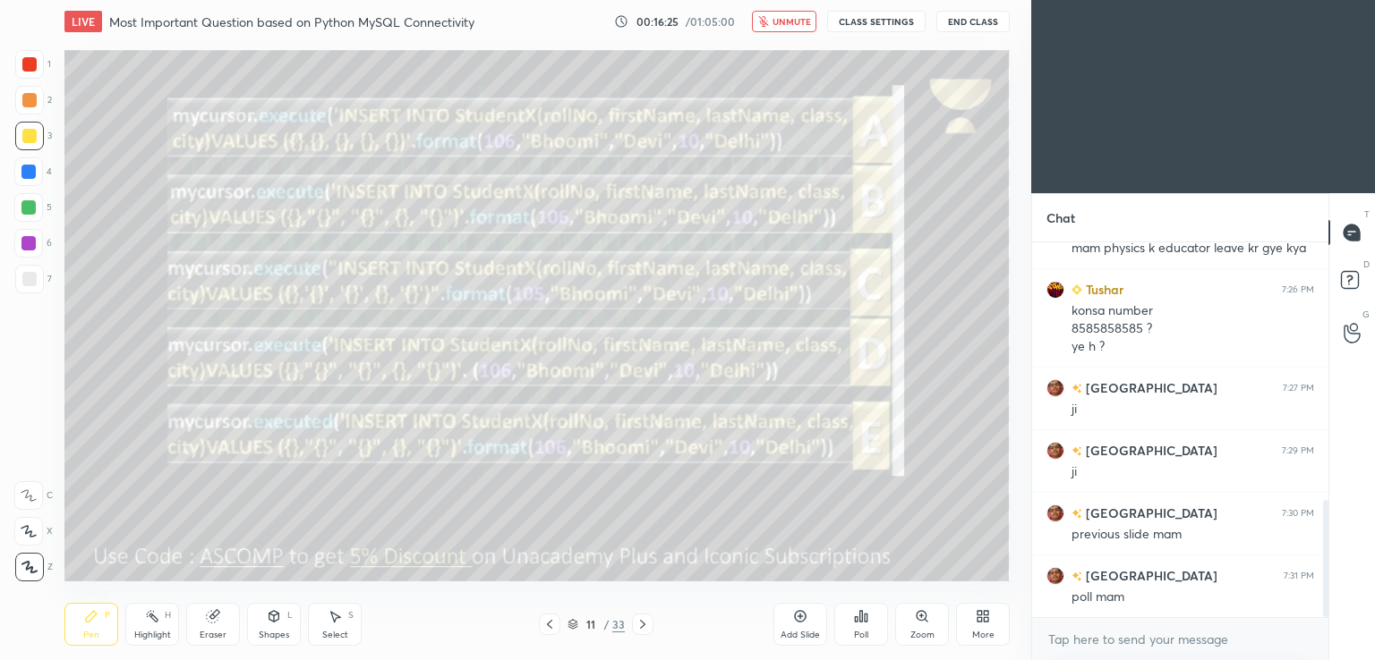
click at [637, 626] on icon at bounding box center [642, 625] width 14 height 14
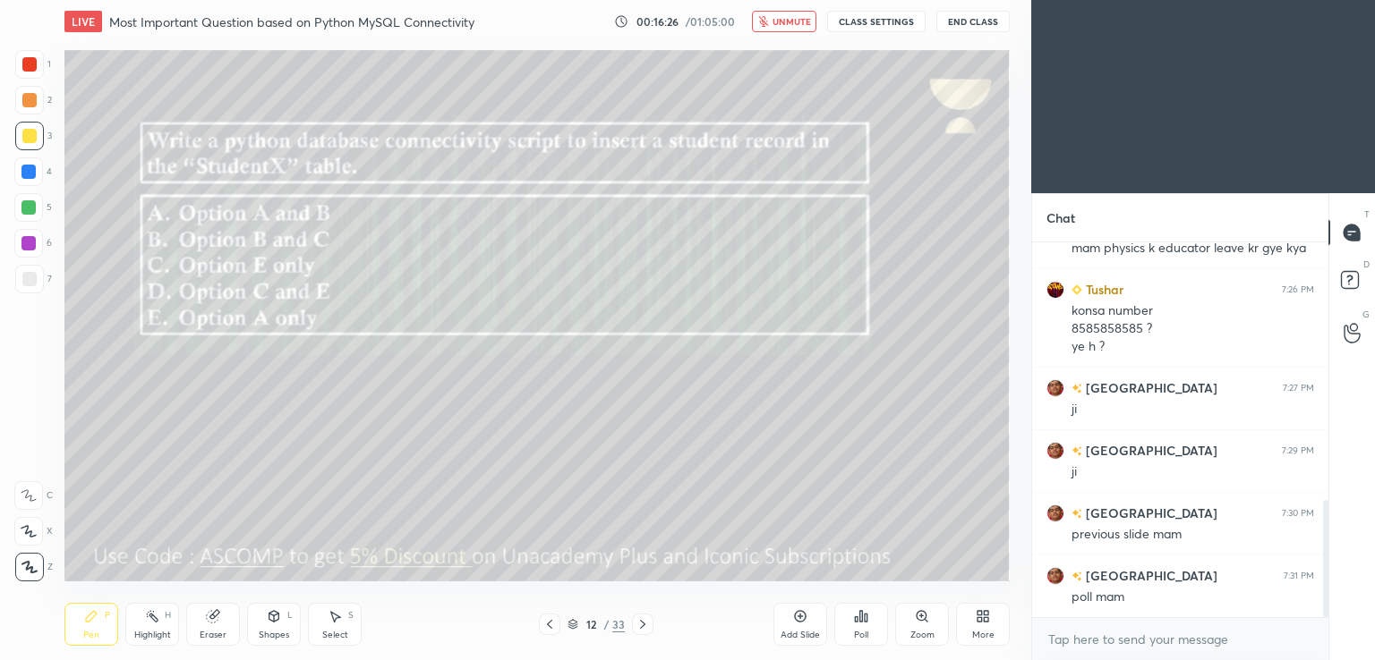
click at [867, 631] on div "Poll" at bounding box center [861, 635] width 14 height 9
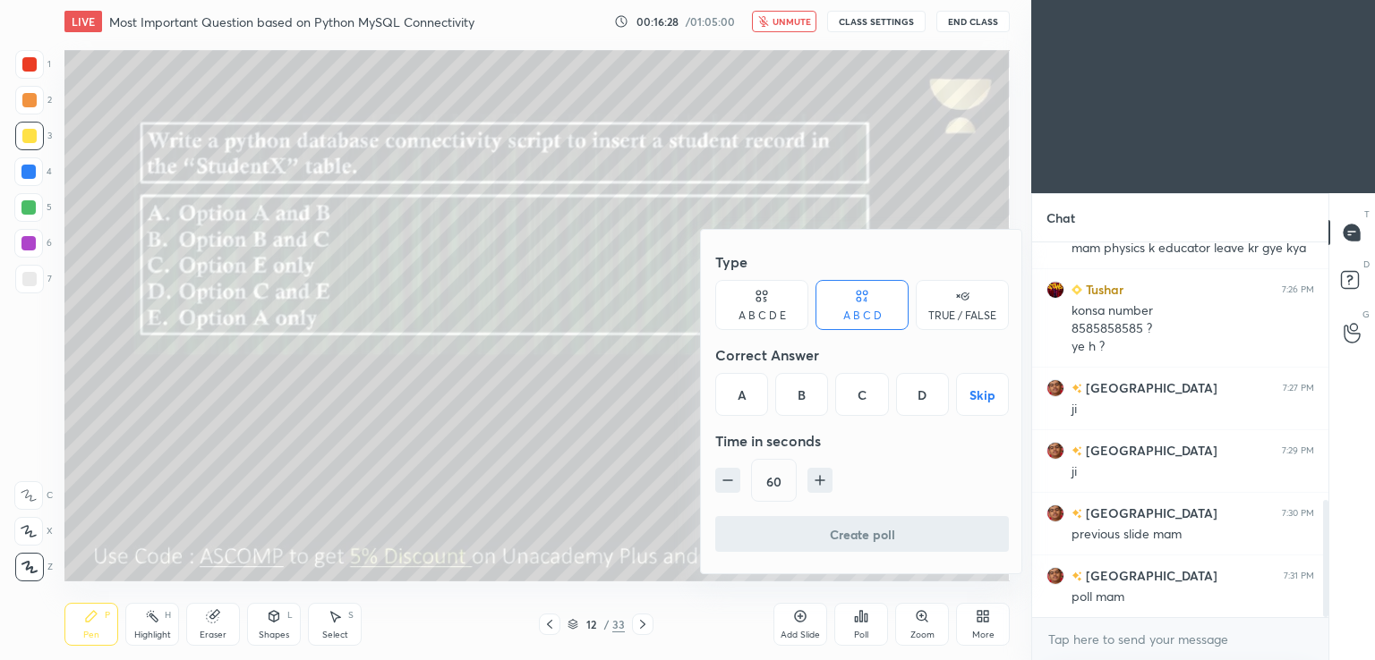
click at [768, 305] on div "A B C D E" at bounding box center [761, 305] width 93 height 50
click at [790, 398] on div "B" at bounding box center [786, 394] width 43 height 43
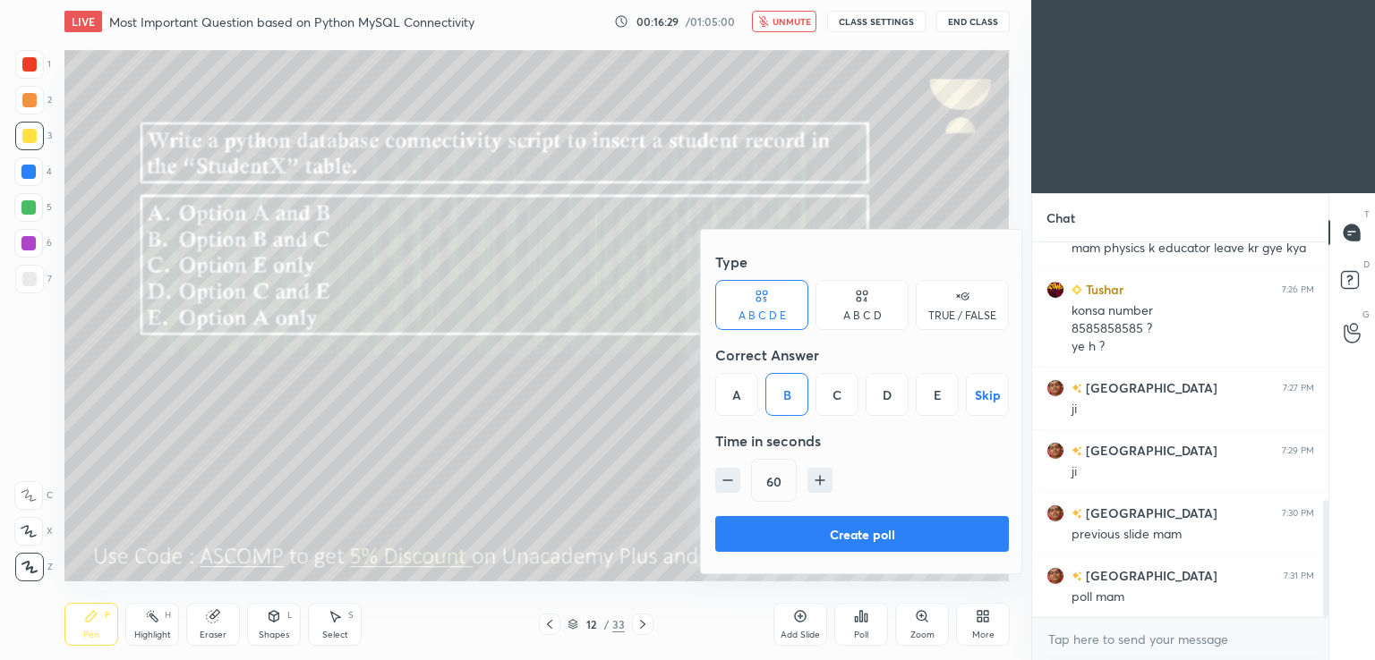
click at [784, 533] on button "Create poll" at bounding box center [862, 534] width 294 height 36
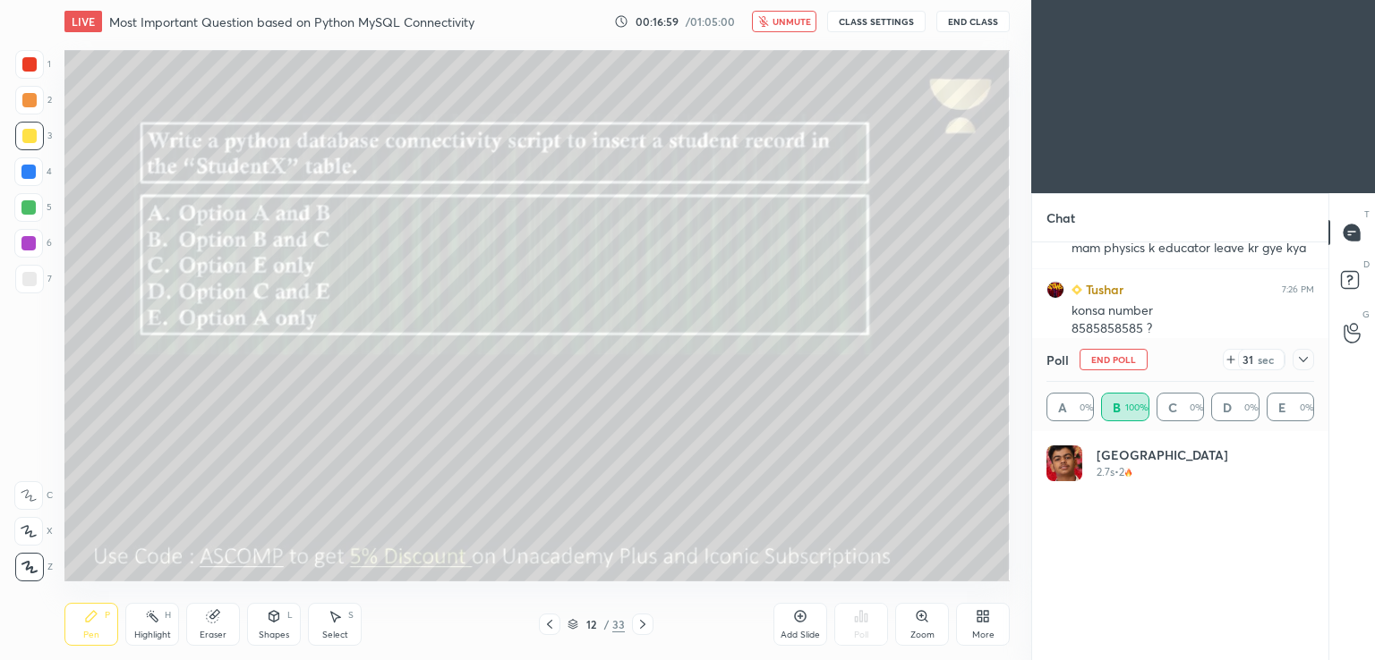
scroll to position [984, 0]
click at [1305, 358] on icon at bounding box center [1303, 360] width 14 height 14
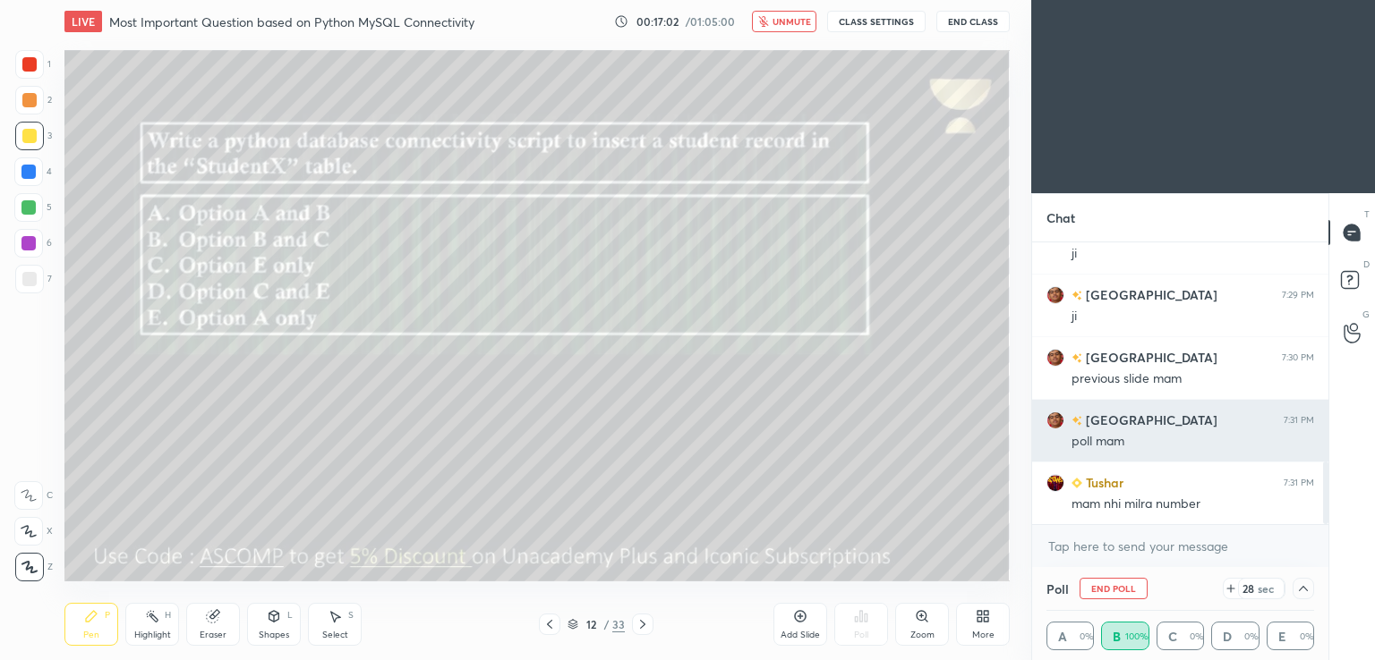
scroll to position [0, 5]
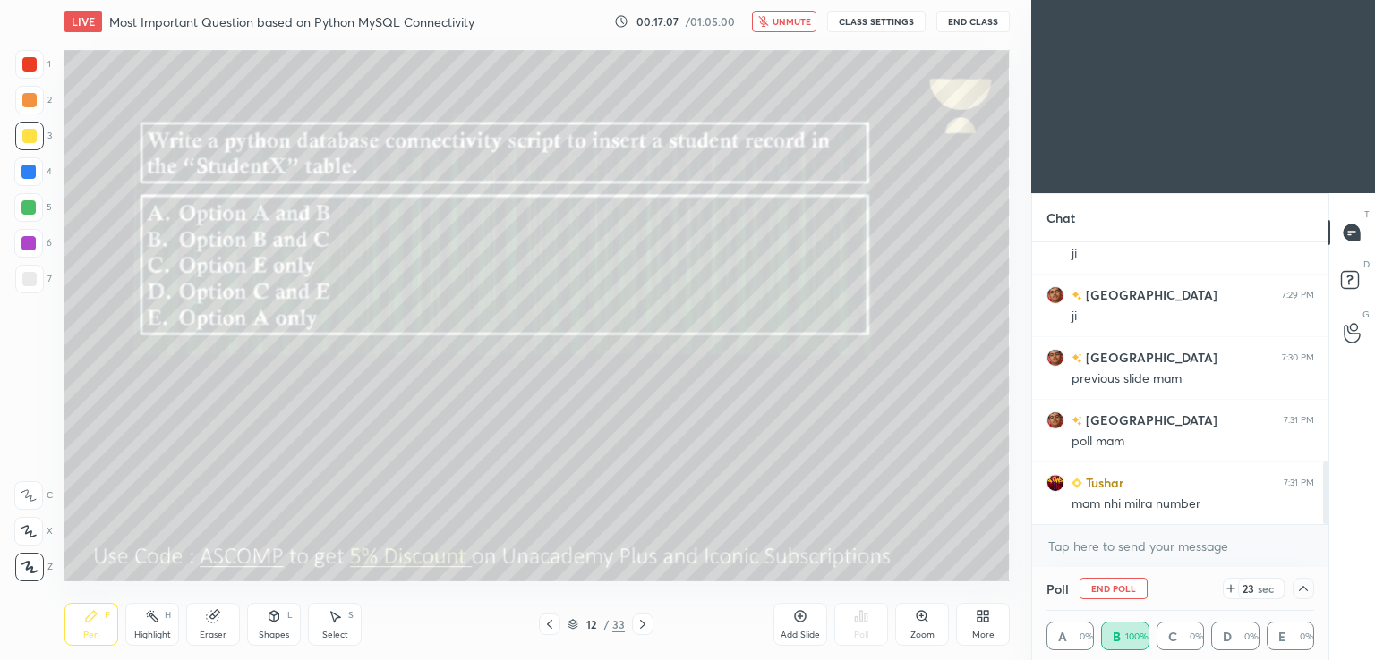
click at [1303, 588] on icon at bounding box center [1303, 588] width 9 height 5
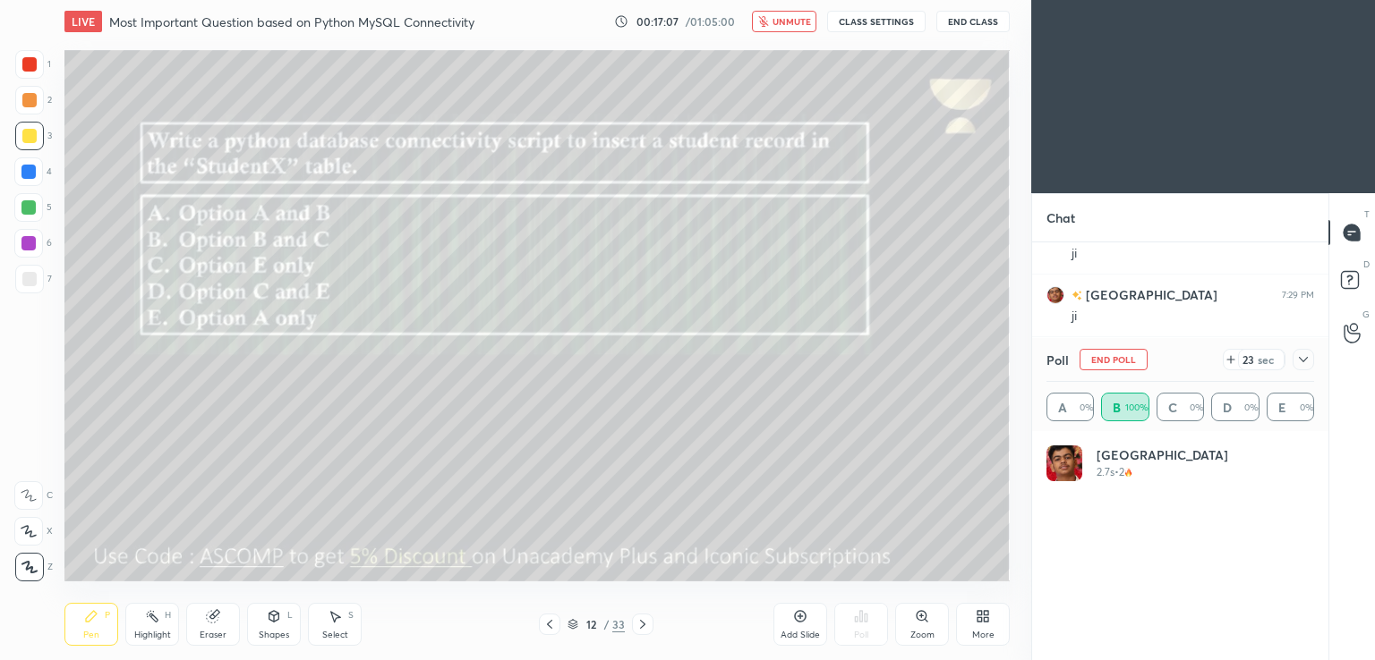
scroll to position [209, 262]
click at [769, 21] on icon "button" at bounding box center [763, 21] width 11 height 11
click at [1303, 362] on icon at bounding box center [1303, 360] width 14 height 14
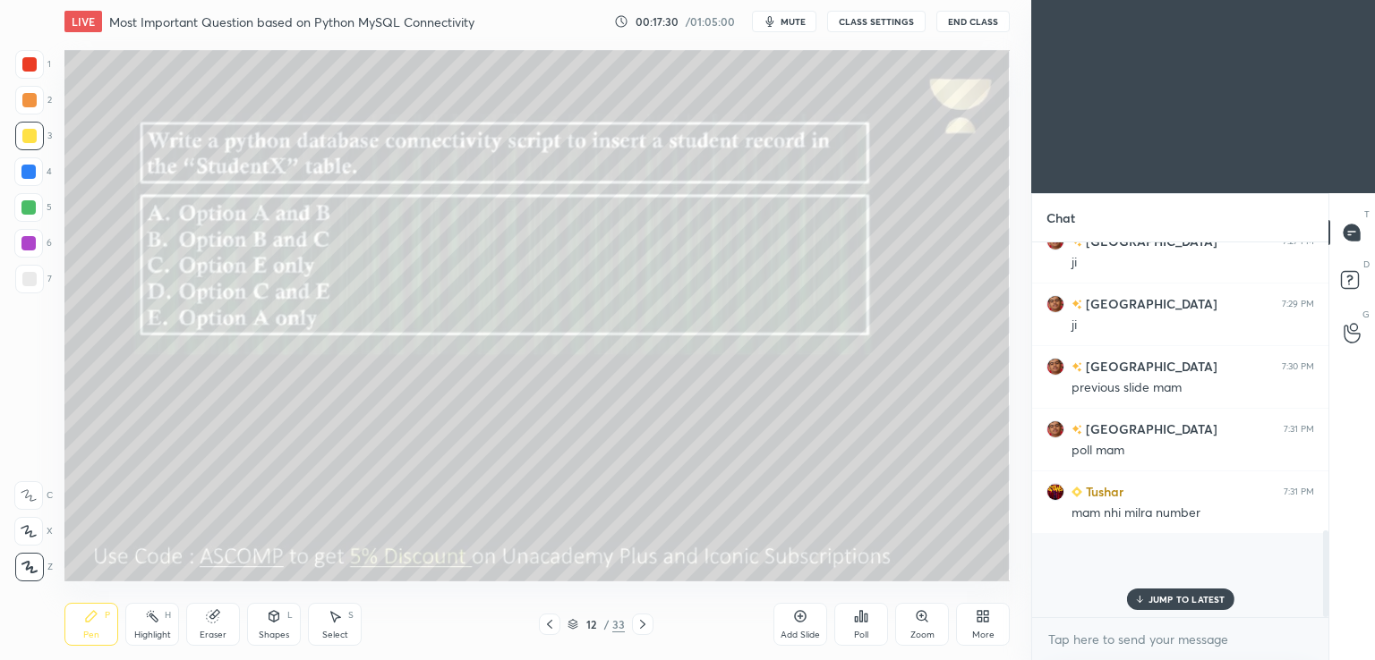
scroll to position [891, 0]
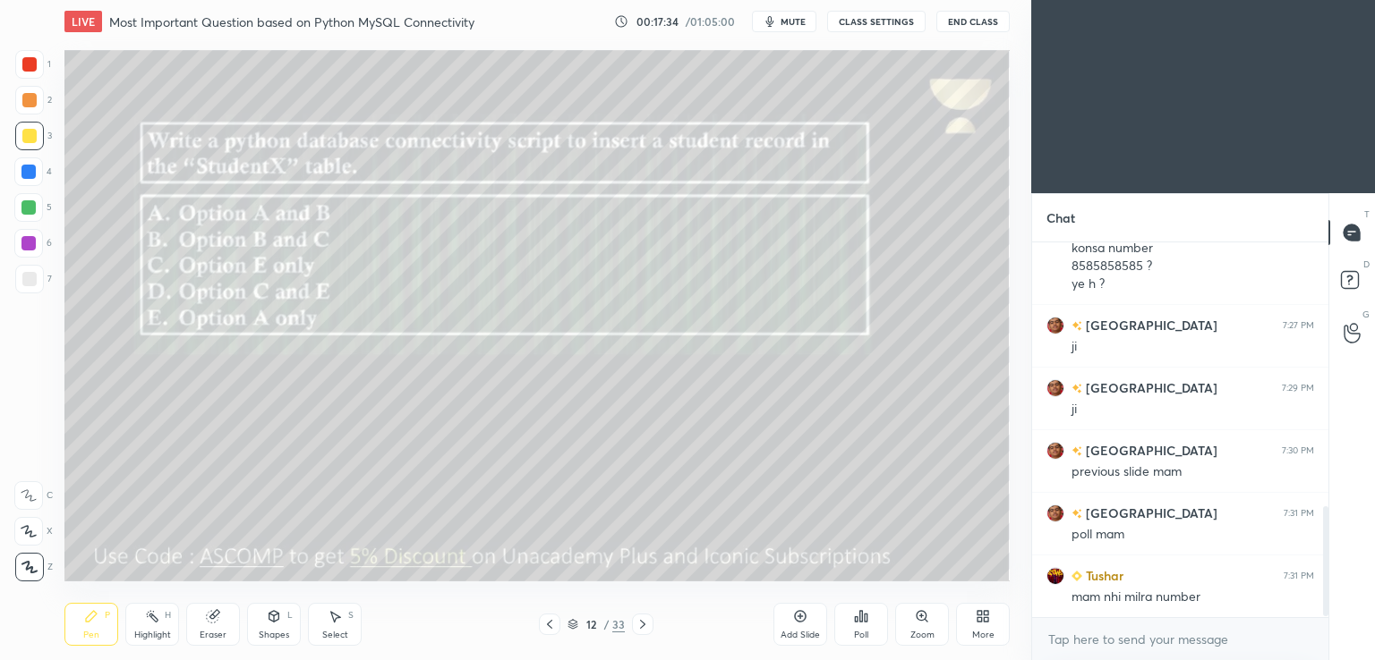
click at [638, 626] on icon at bounding box center [642, 625] width 14 height 14
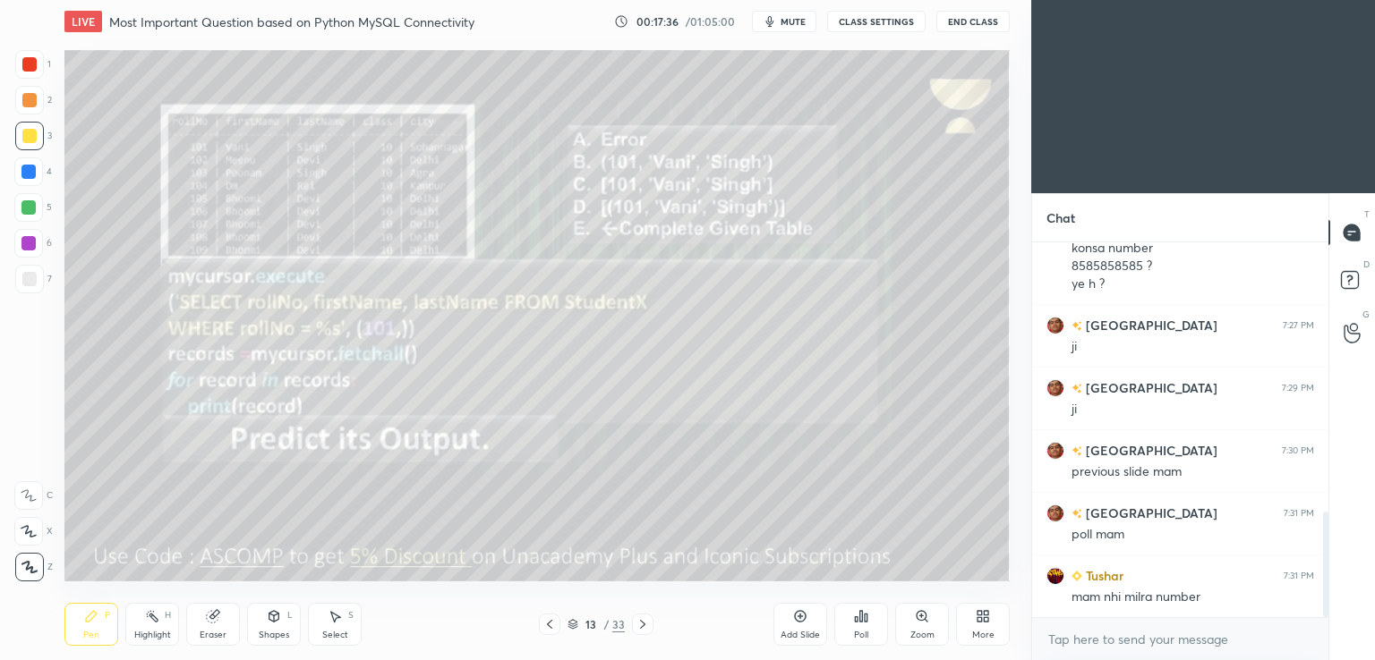
scroll to position [954, 0]
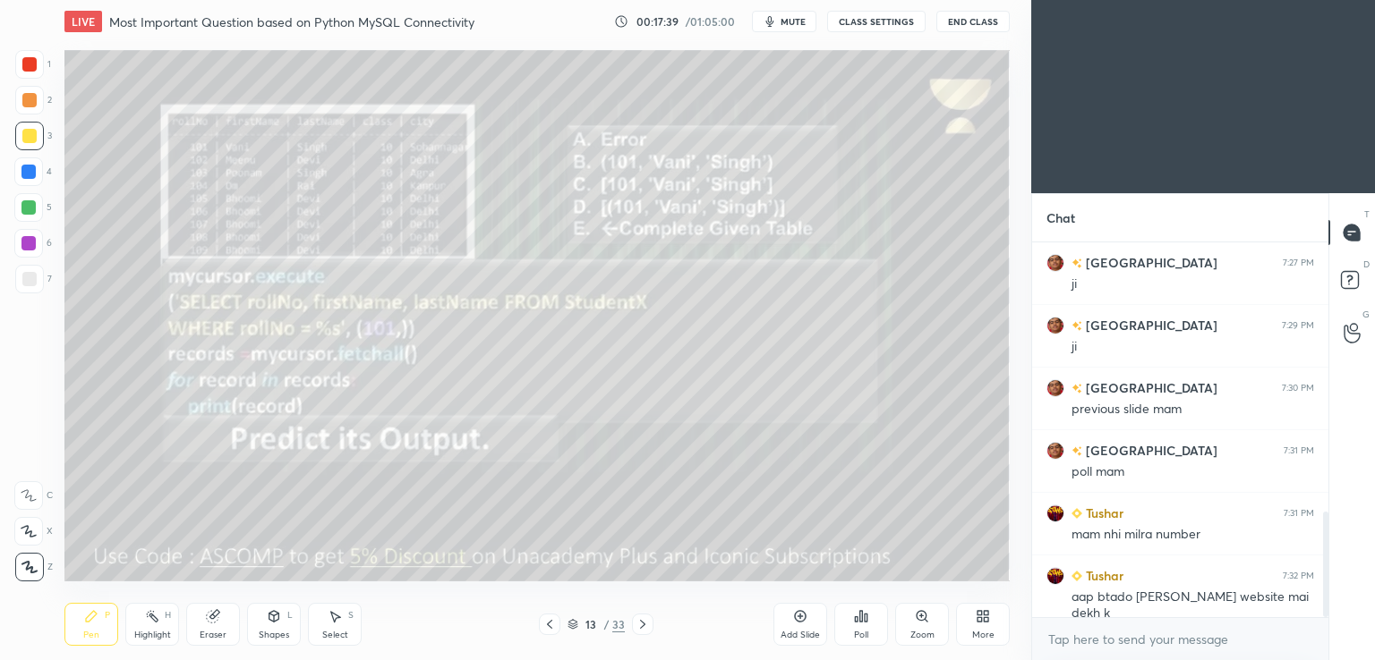
click at [789, 19] on span "mute" at bounding box center [792, 21] width 25 height 13
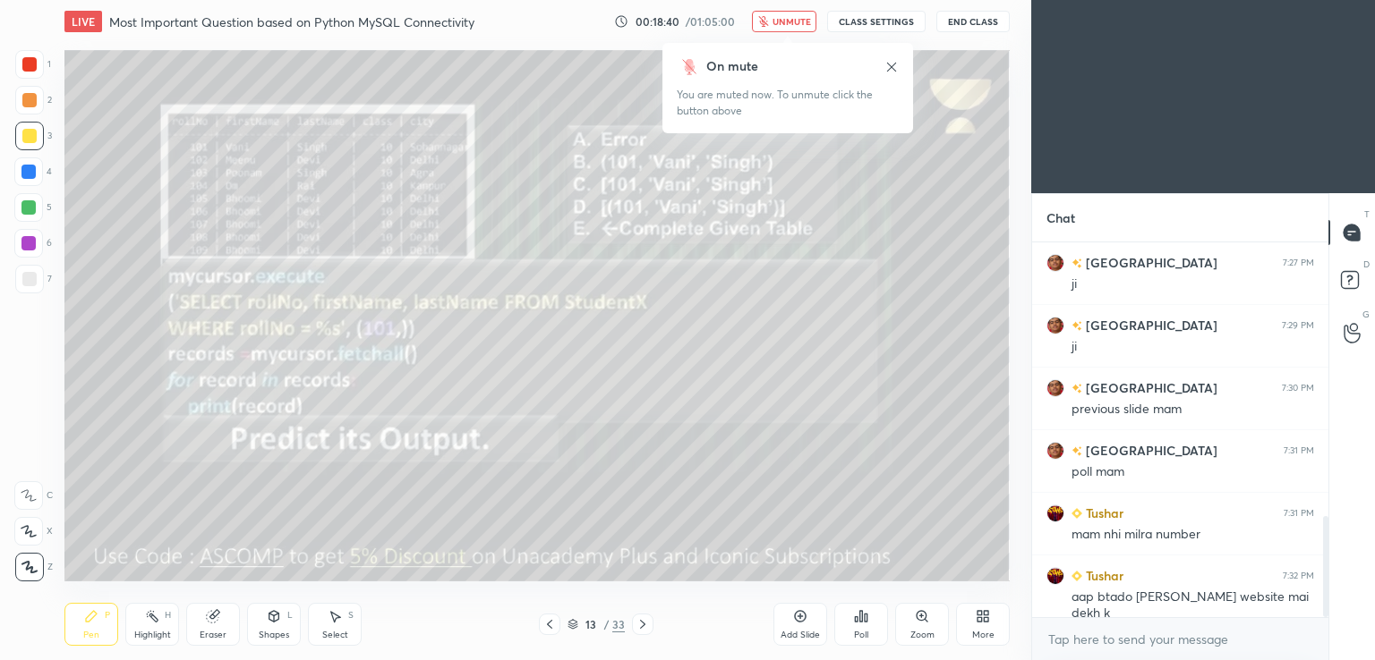
scroll to position [1017, 0]
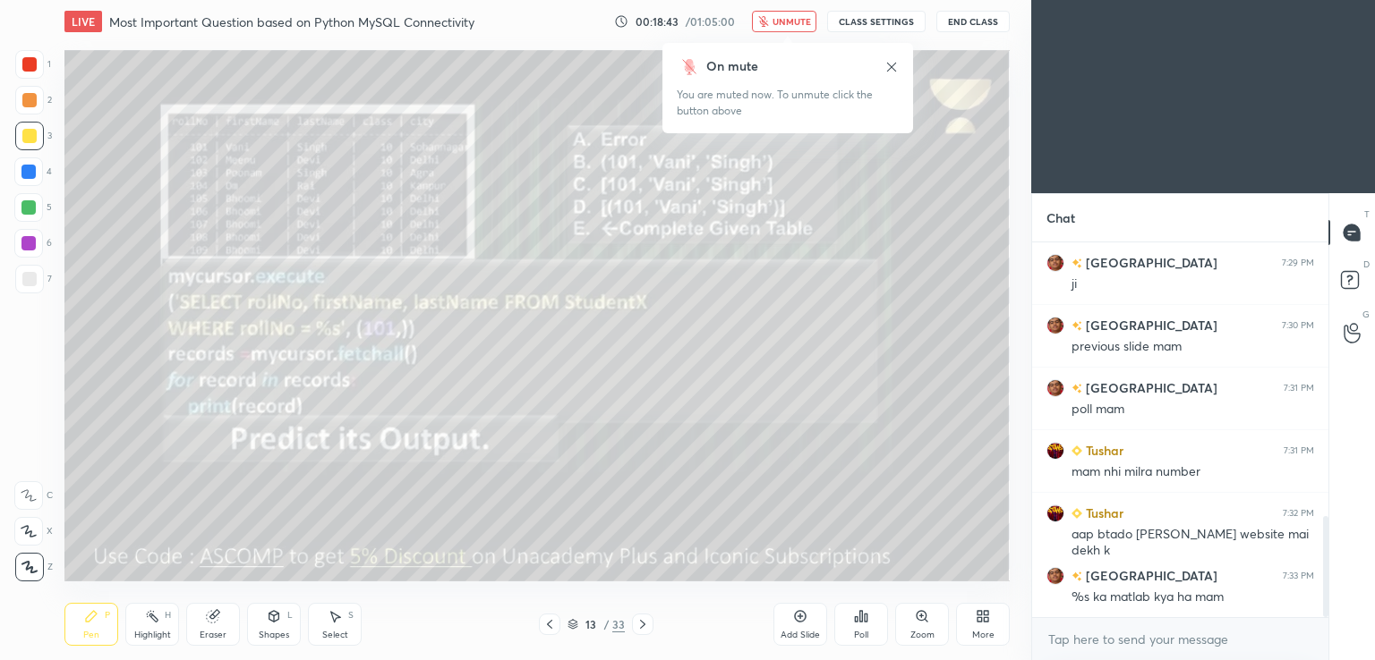
click at [796, 15] on span "unmute" at bounding box center [791, 21] width 38 height 13
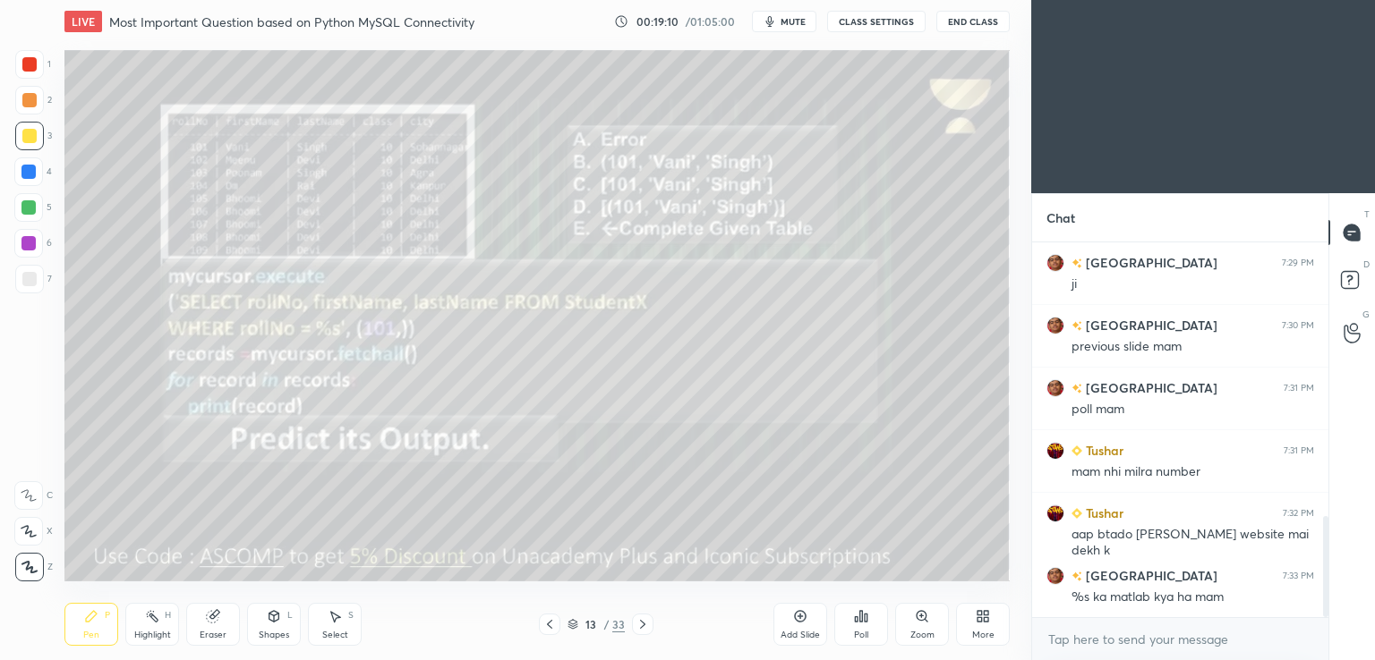
click at [777, 22] on icon "button" at bounding box center [769, 21] width 14 height 14
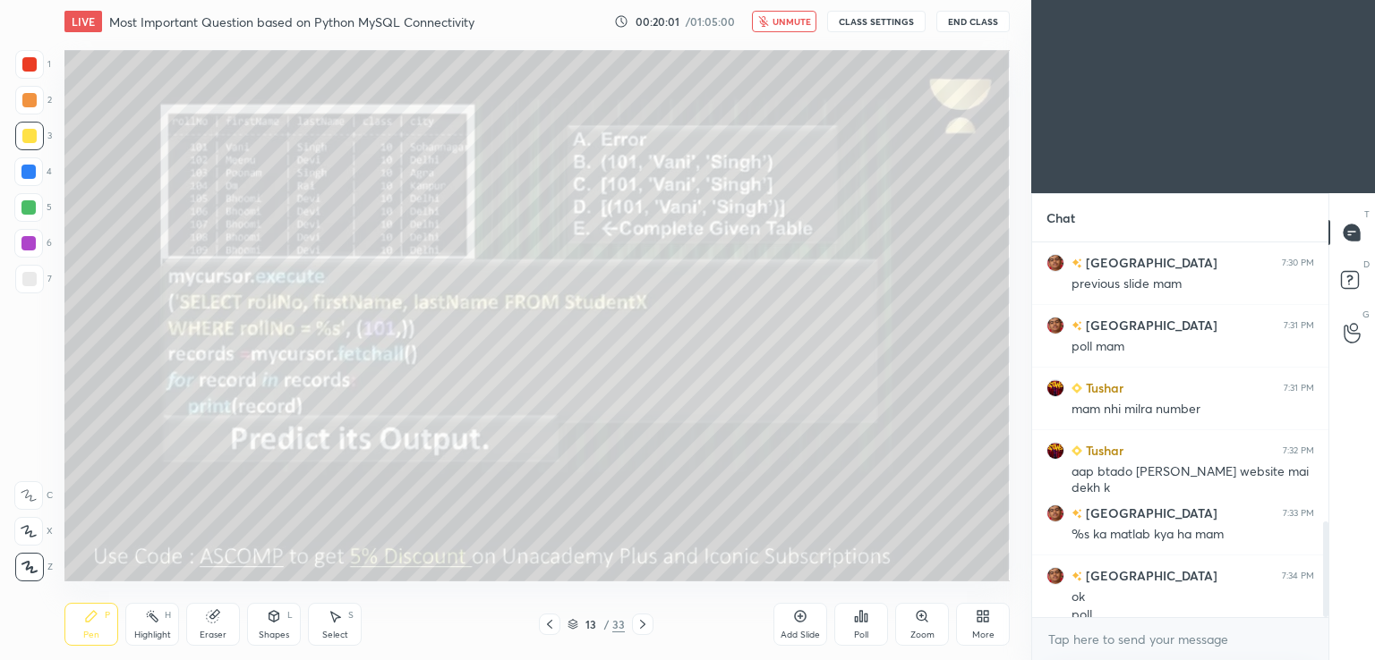
scroll to position [1097, 0]
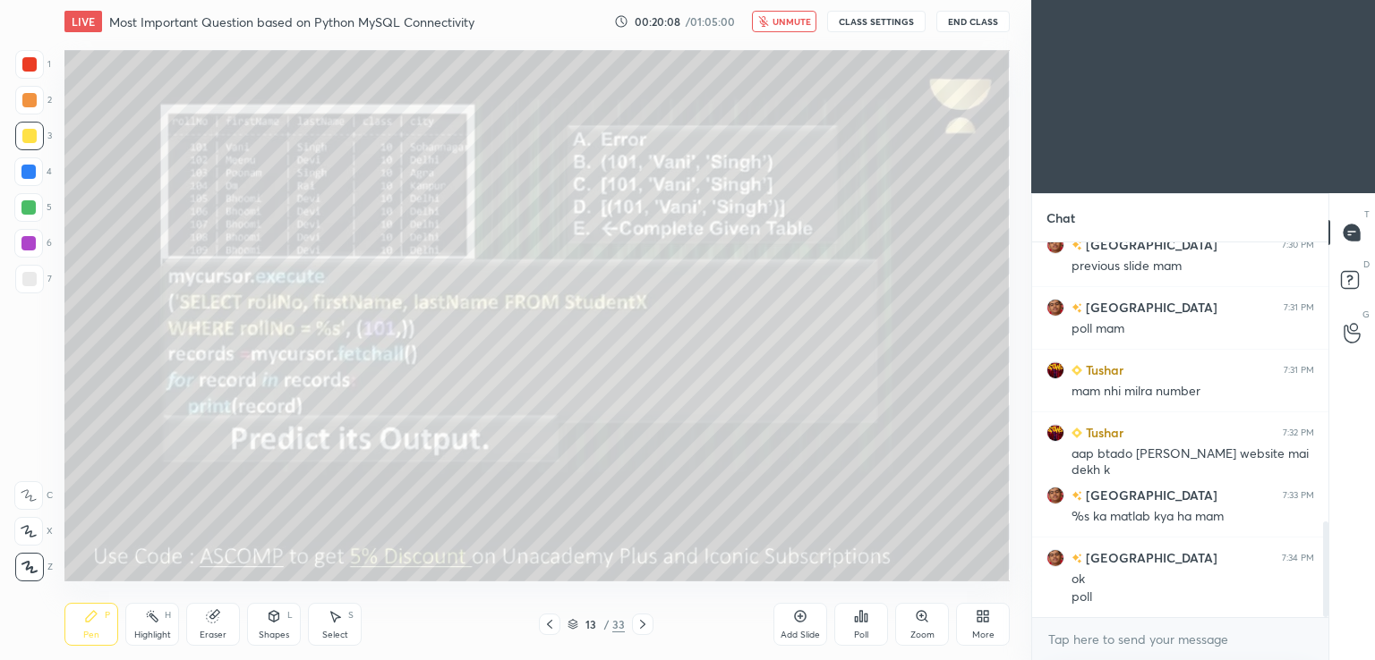
click at [860, 616] on icon at bounding box center [861, 616] width 3 height 11
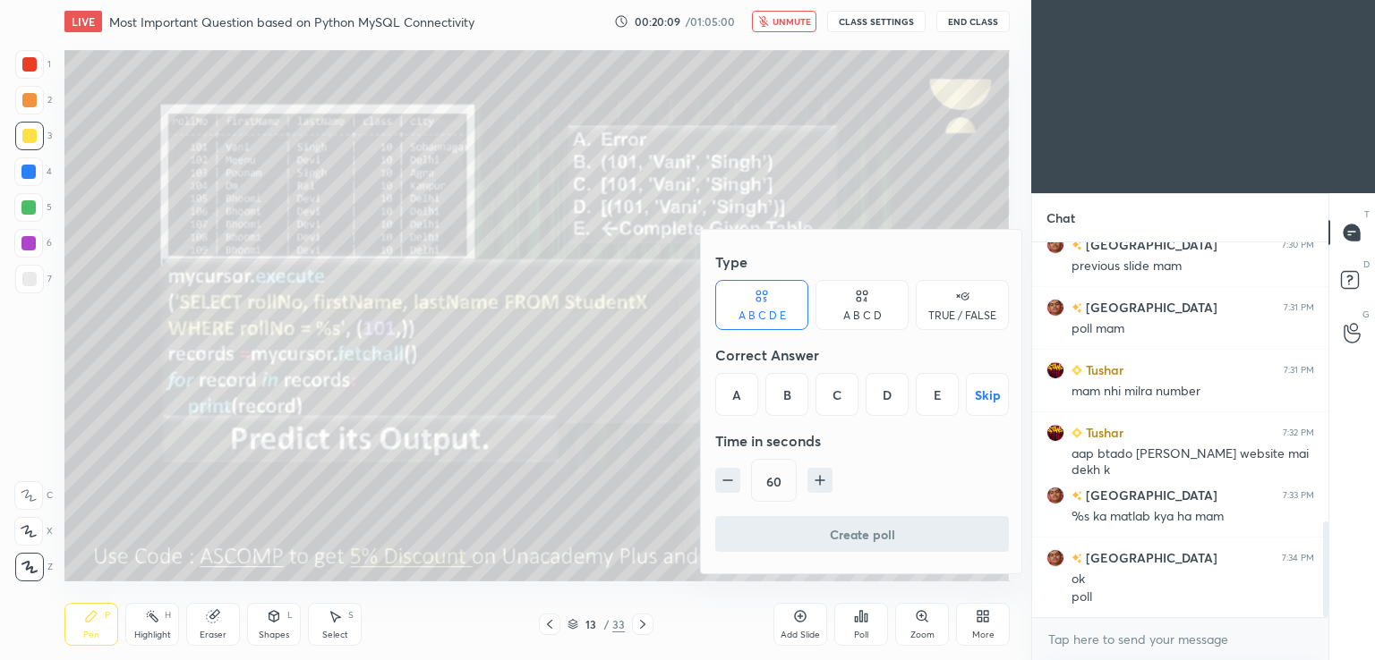
click at [771, 405] on div "B" at bounding box center [786, 394] width 43 height 43
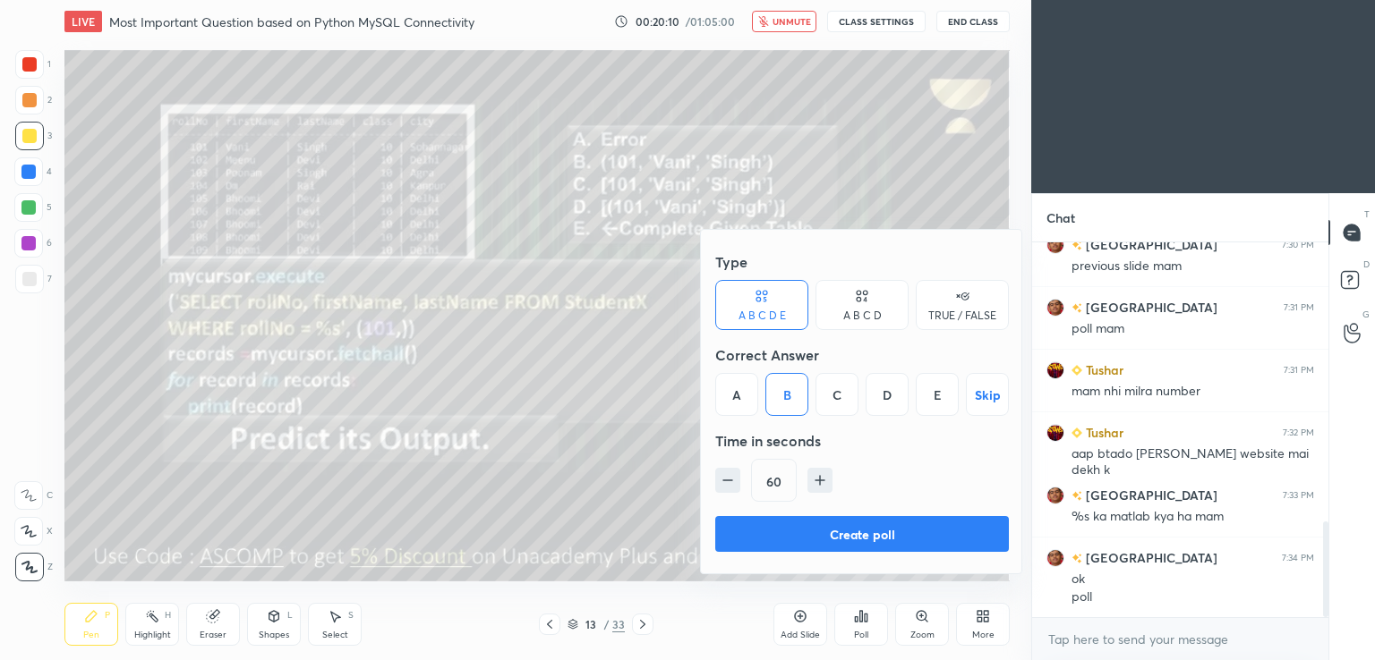
click at [753, 527] on button "Create poll" at bounding box center [862, 534] width 294 height 36
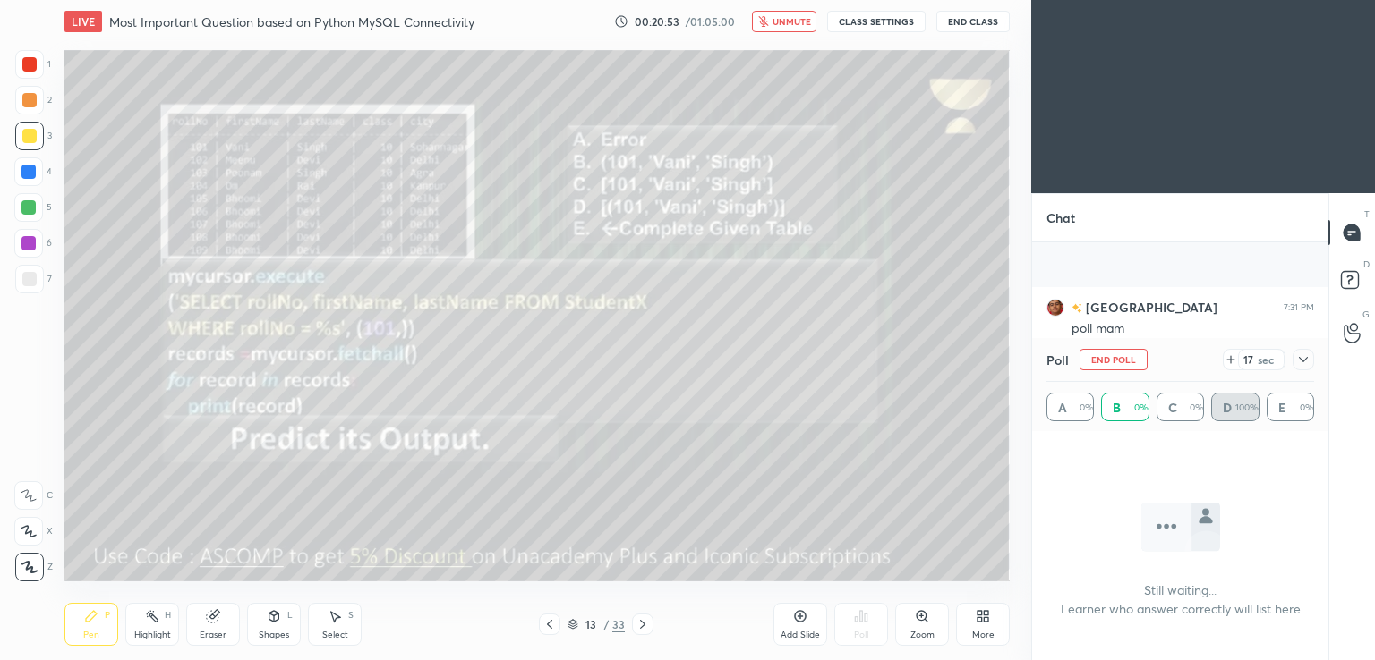
scroll to position [1253, 0]
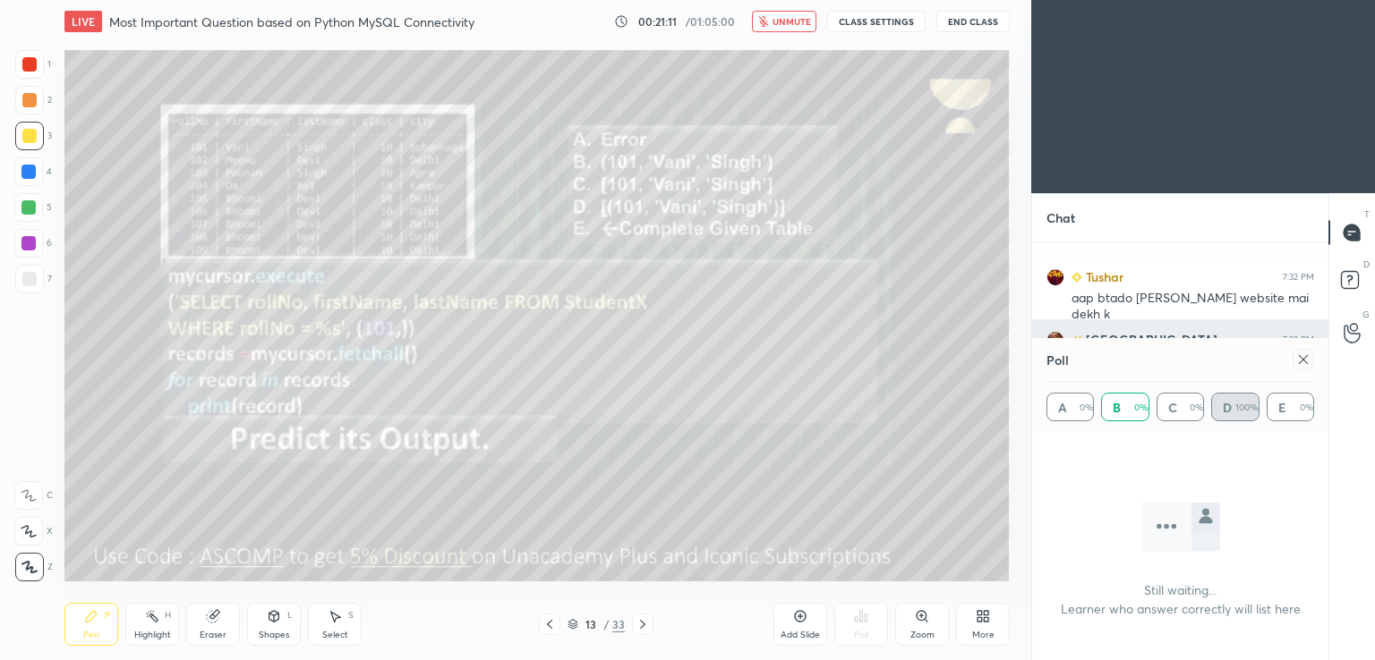
click at [1300, 365] on icon at bounding box center [1303, 360] width 14 height 14
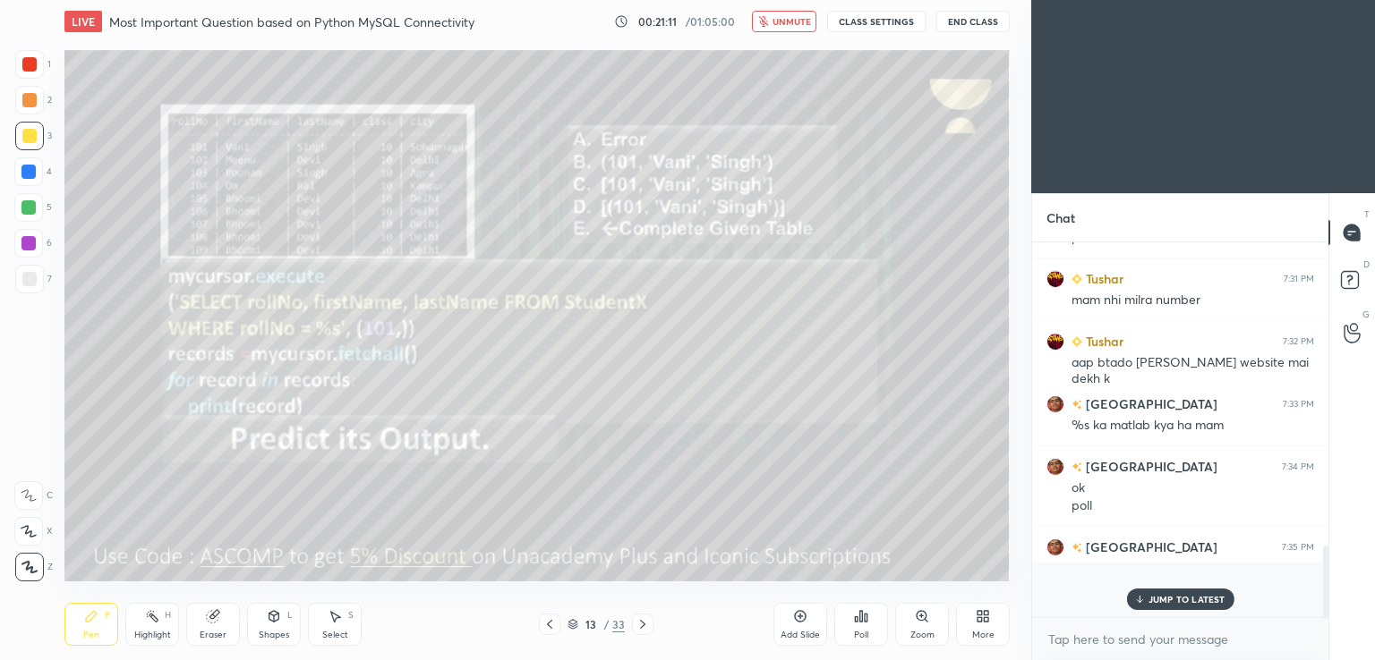
scroll to position [6, 5]
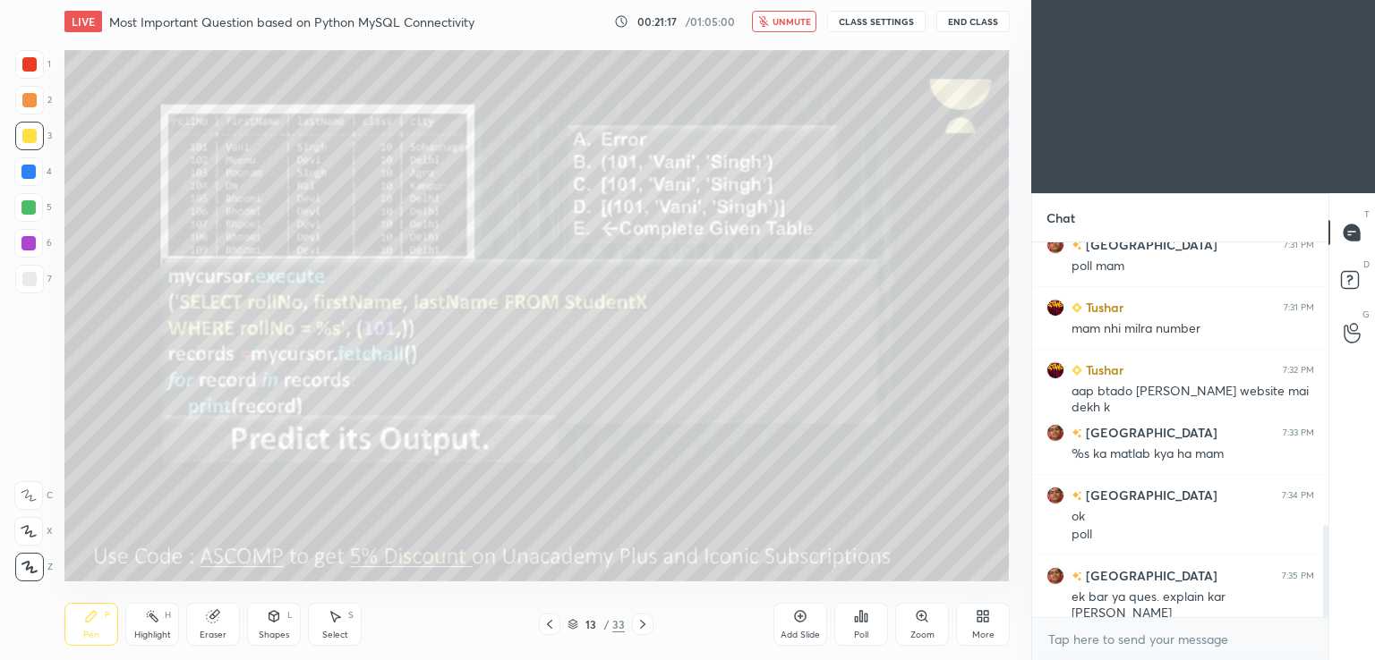
click at [788, 23] on span "unmute" at bounding box center [791, 21] width 38 height 13
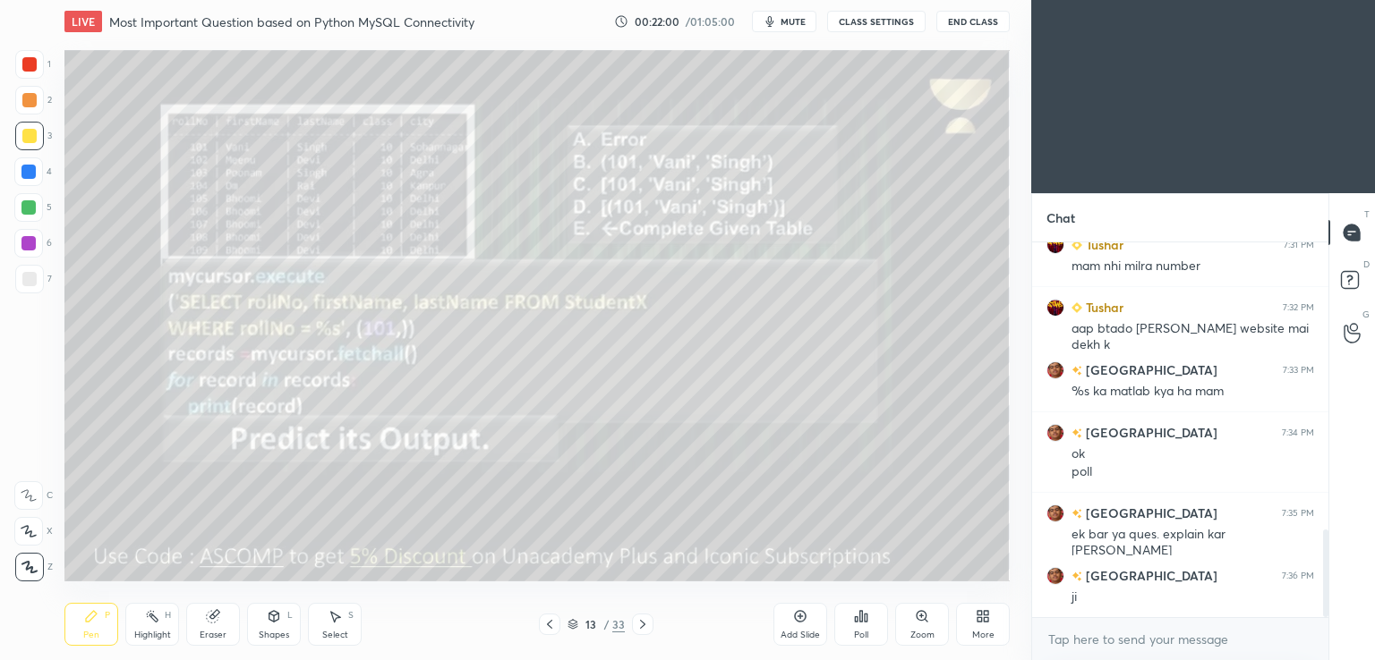
scroll to position [1285, 0]
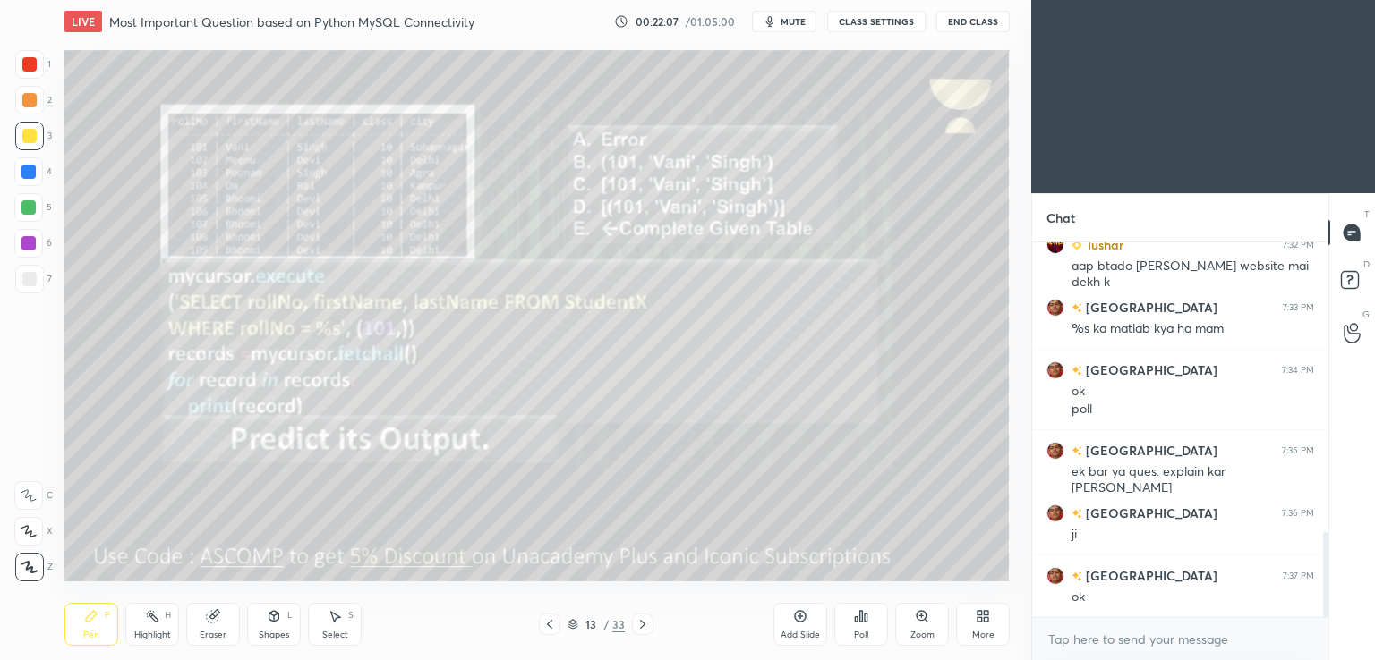
click at [645, 620] on icon at bounding box center [642, 625] width 14 height 14
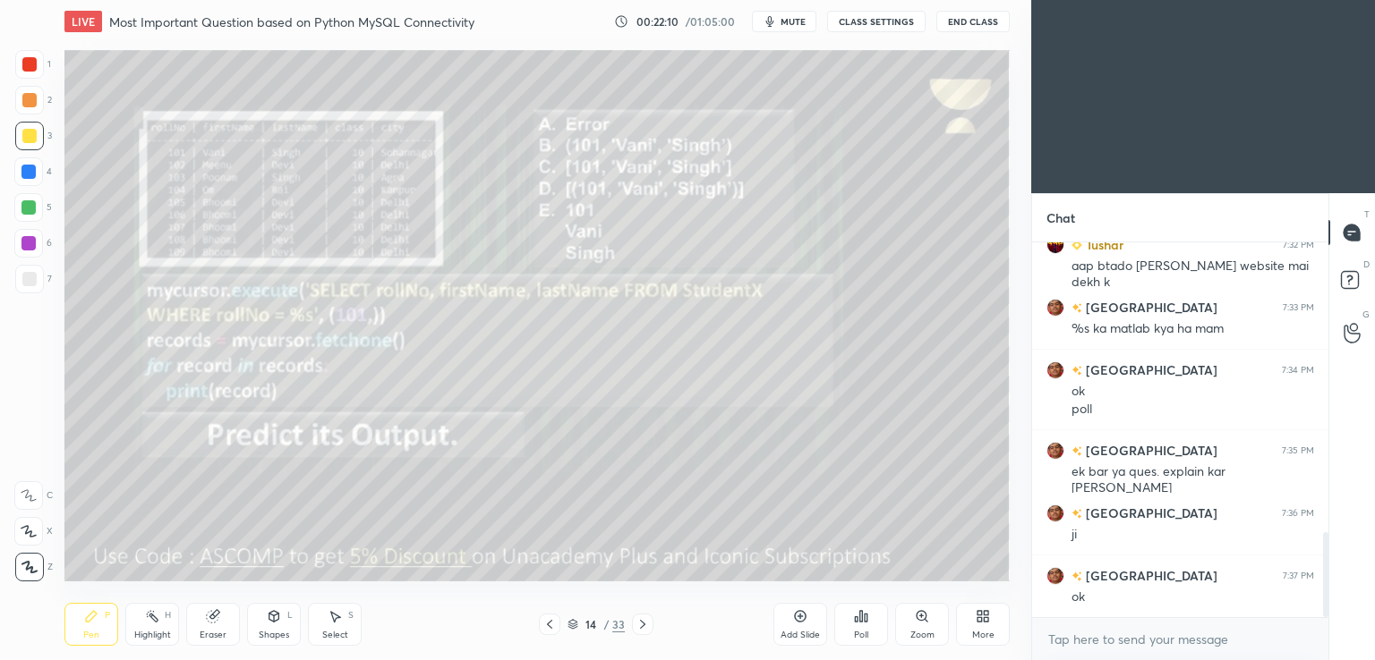
click at [551, 625] on icon at bounding box center [549, 625] width 14 height 14
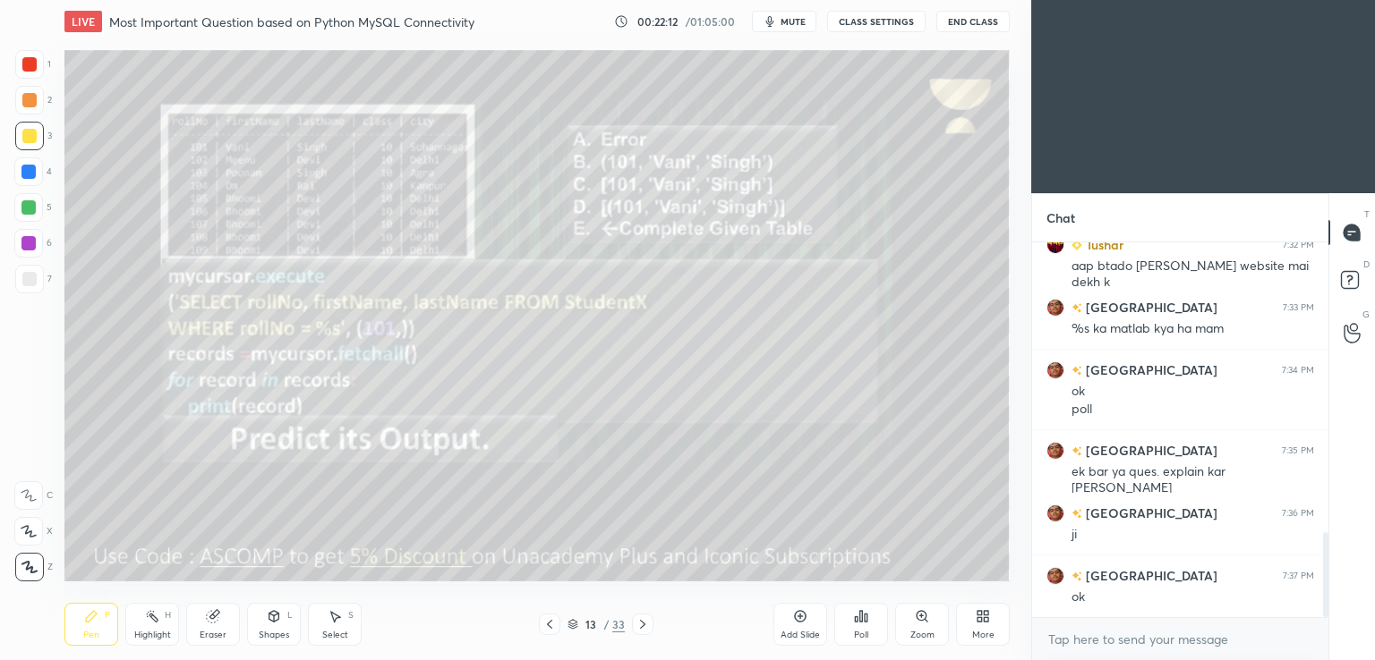
click at [912, 618] on div "Zoom" at bounding box center [922, 624] width 54 height 43
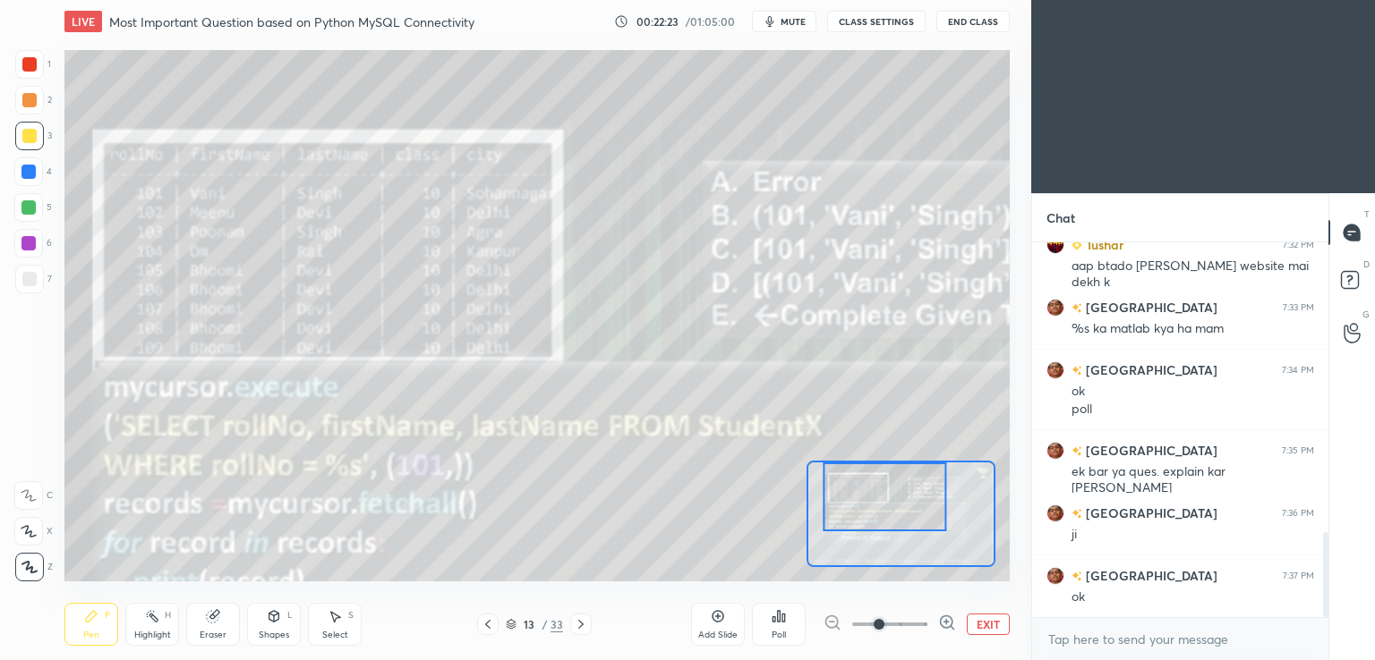
scroll to position [6, 5]
click at [988, 622] on button "EXIT" at bounding box center [988, 624] width 43 height 21
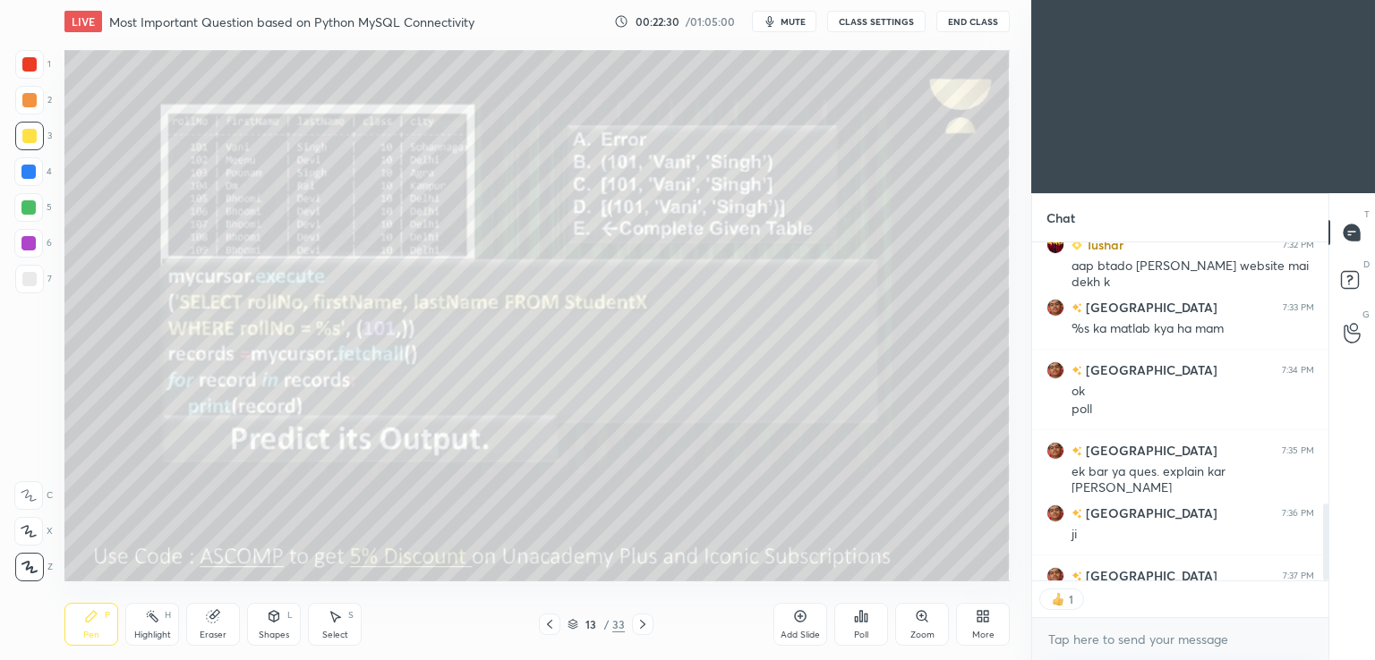
click at [639, 626] on icon at bounding box center [642, 625] width 14 height 14
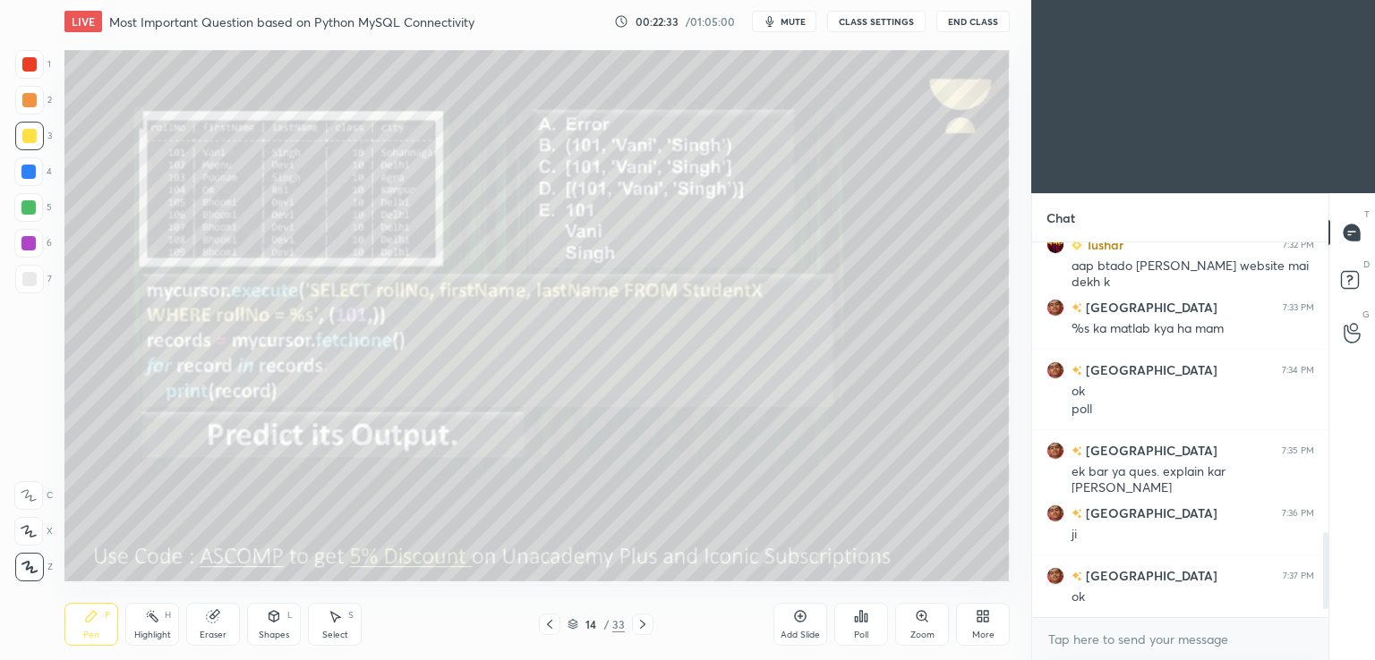
scroll to position [5, 5]
click at [542, 624] on icon at bounding box center [549, 625] width 14 height 14
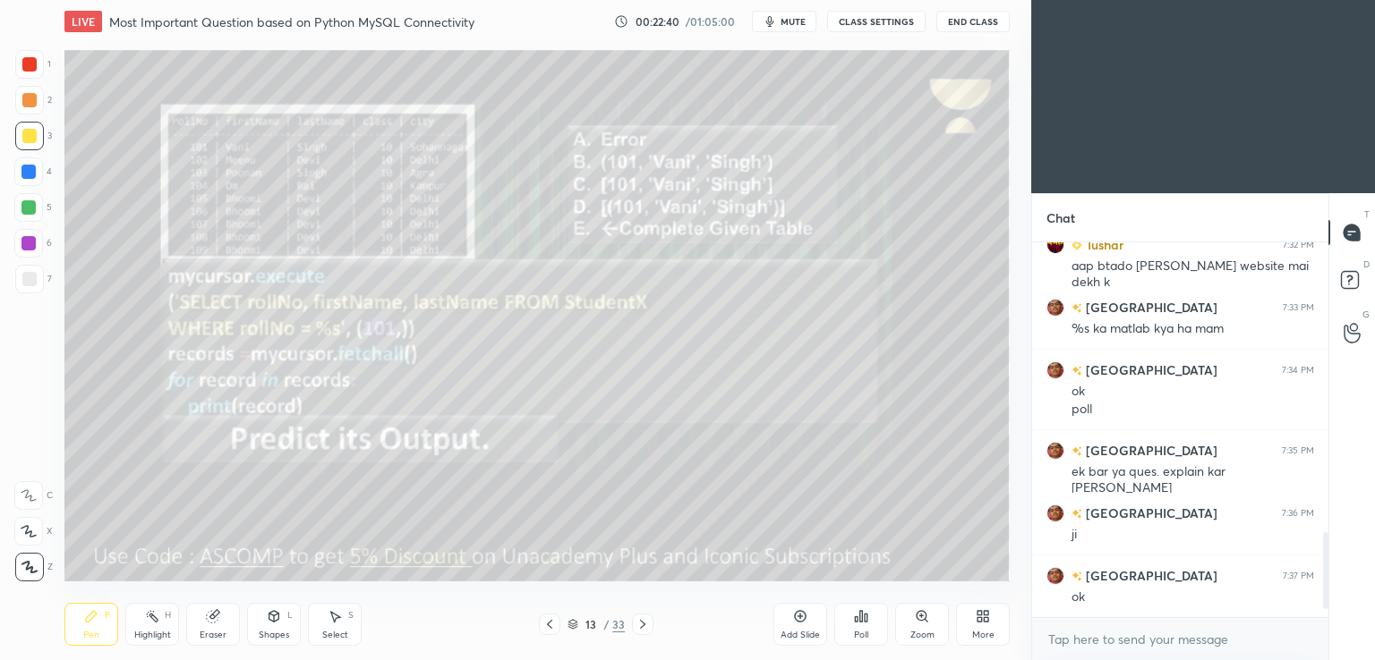
click at [635, 629] on icon at bounding box center [642, 625] width 14 height 14
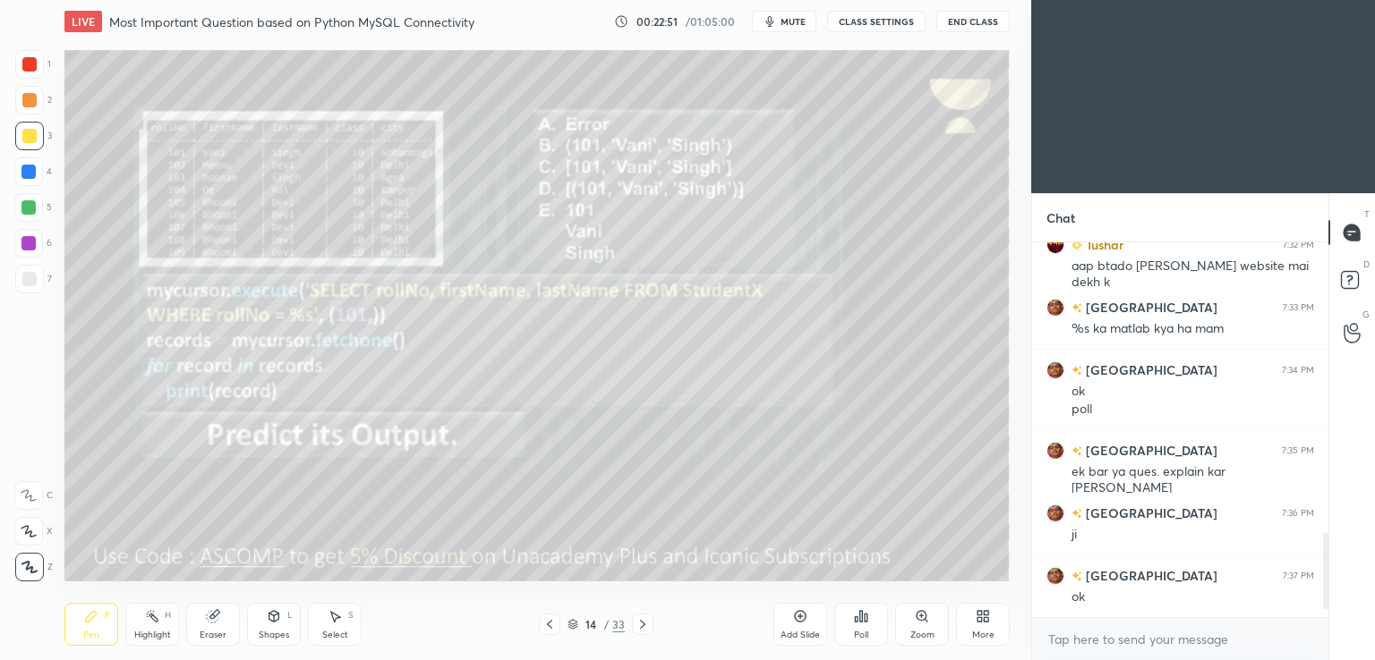
click at [773, 22] on icon "button" at bounding box center [770, 21] width 8 height 11
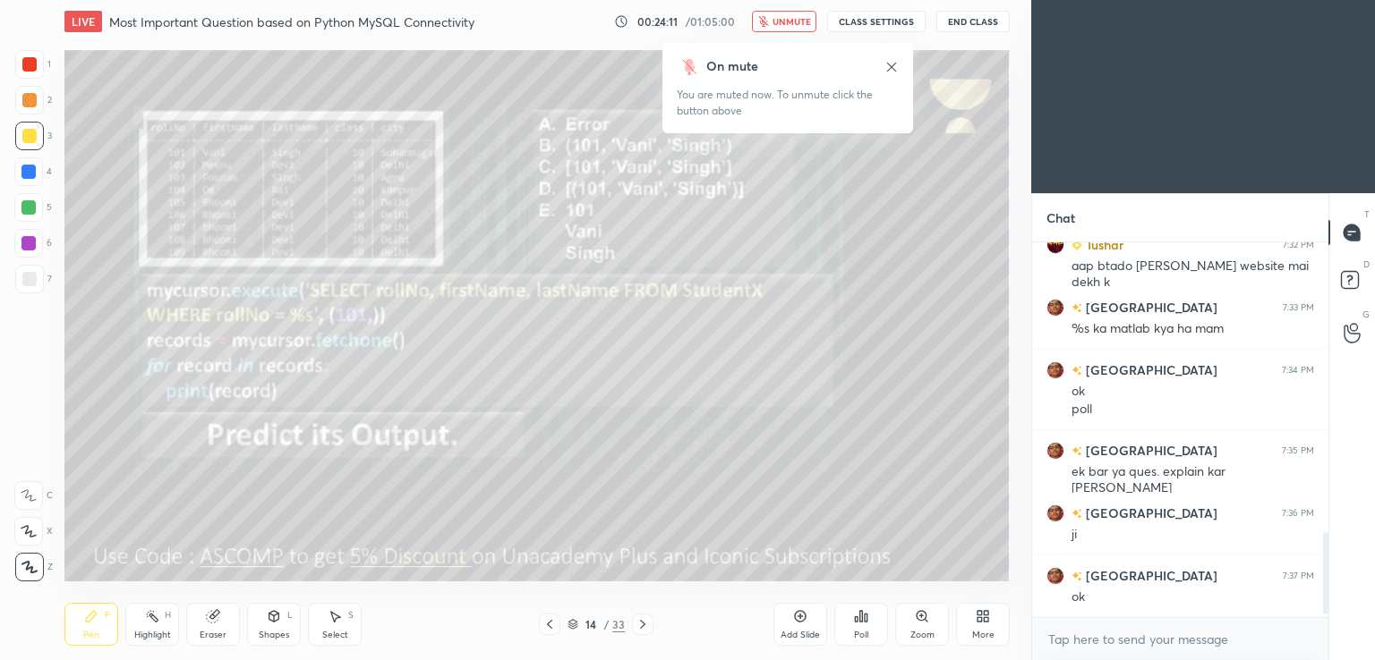
scroll to position [1348, 0]
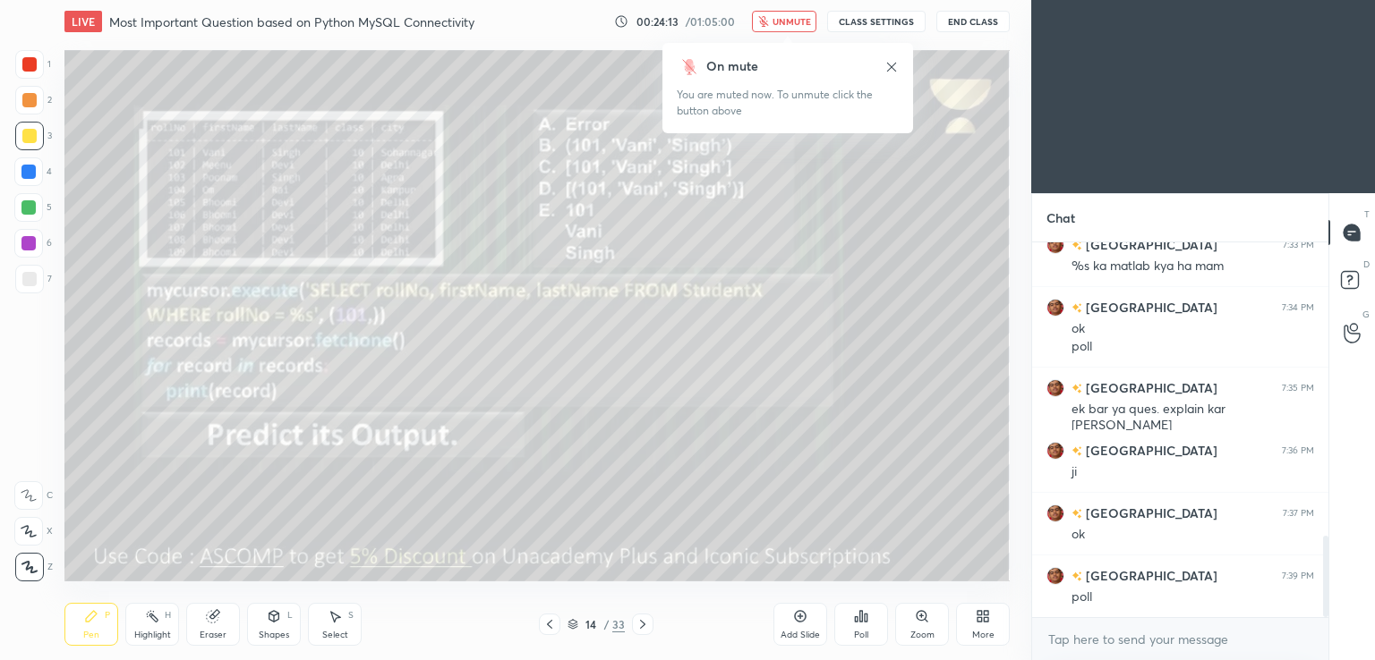
click at [797, 16] on span "unmute" at bounding box center [791, 21] width 38 height 13
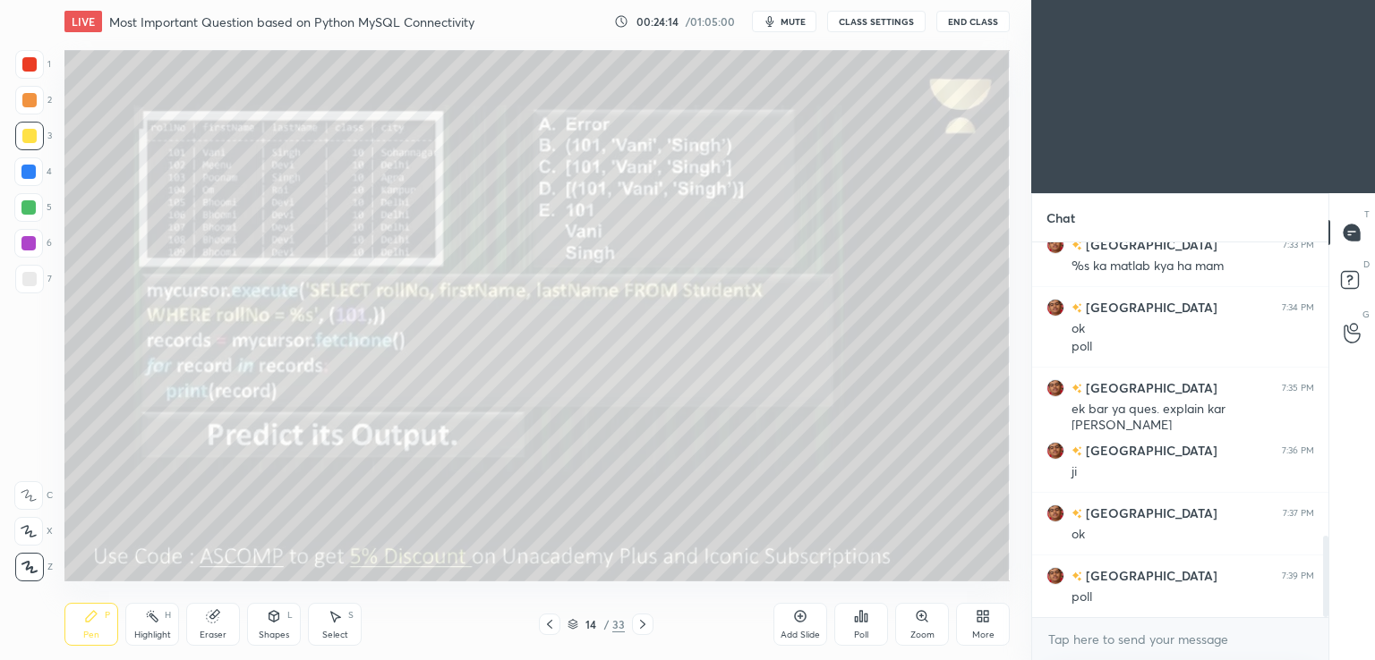
click at [856, 614] on icon at bounding box center [861, 616] width 14 height 14
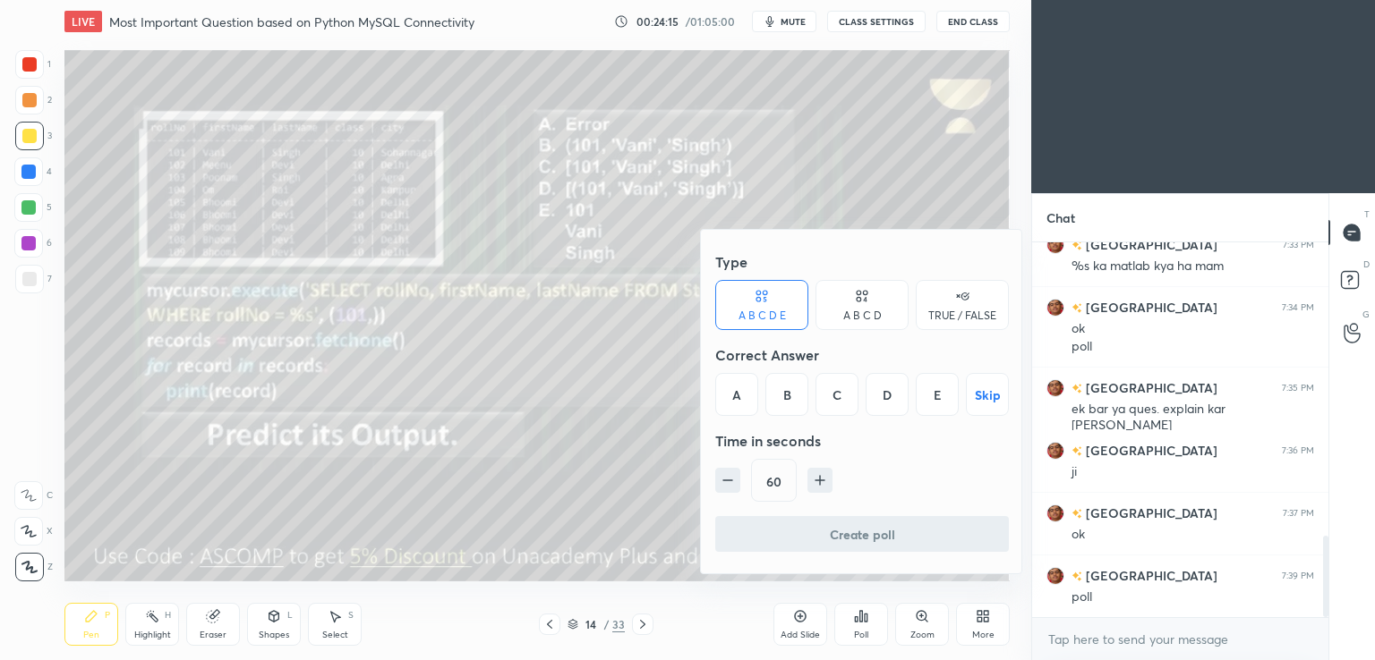
click at [938, 395] on div "E" at bounding box center [937, 394] width 43 height 43
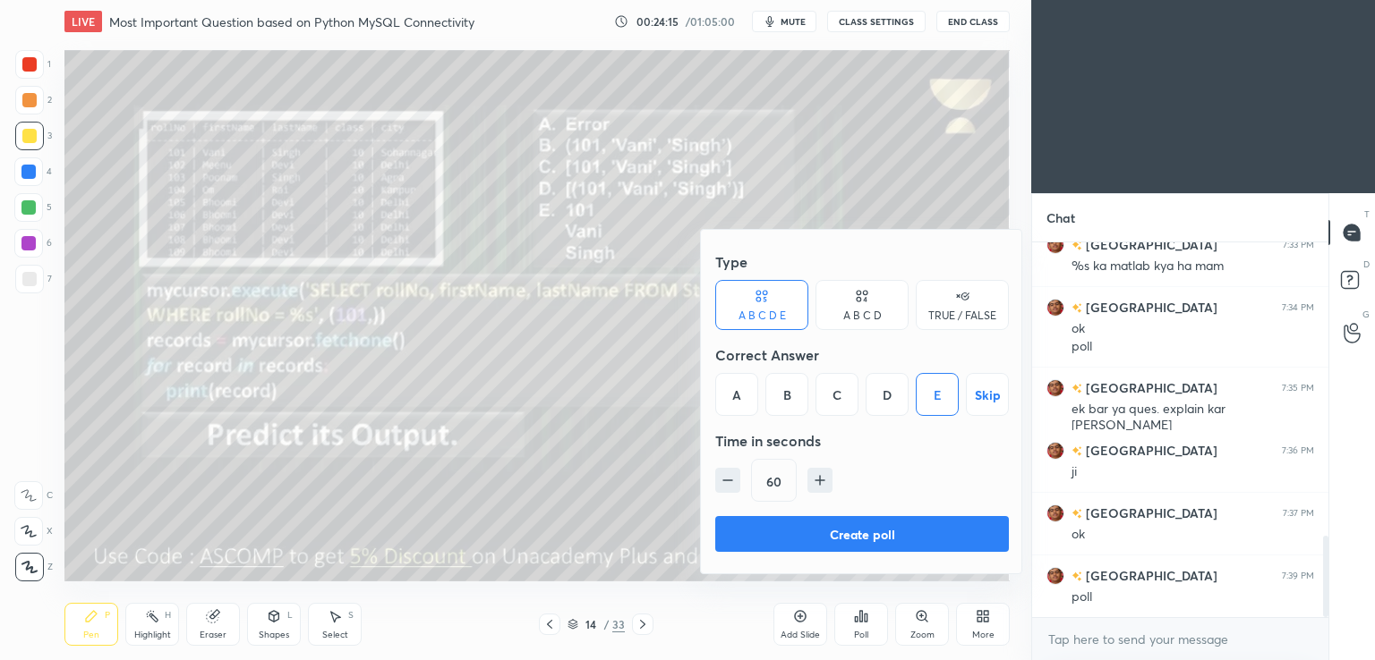
click at [823, 529] on button "Create poll" at bounding box center [862, 534] width 294 height 36
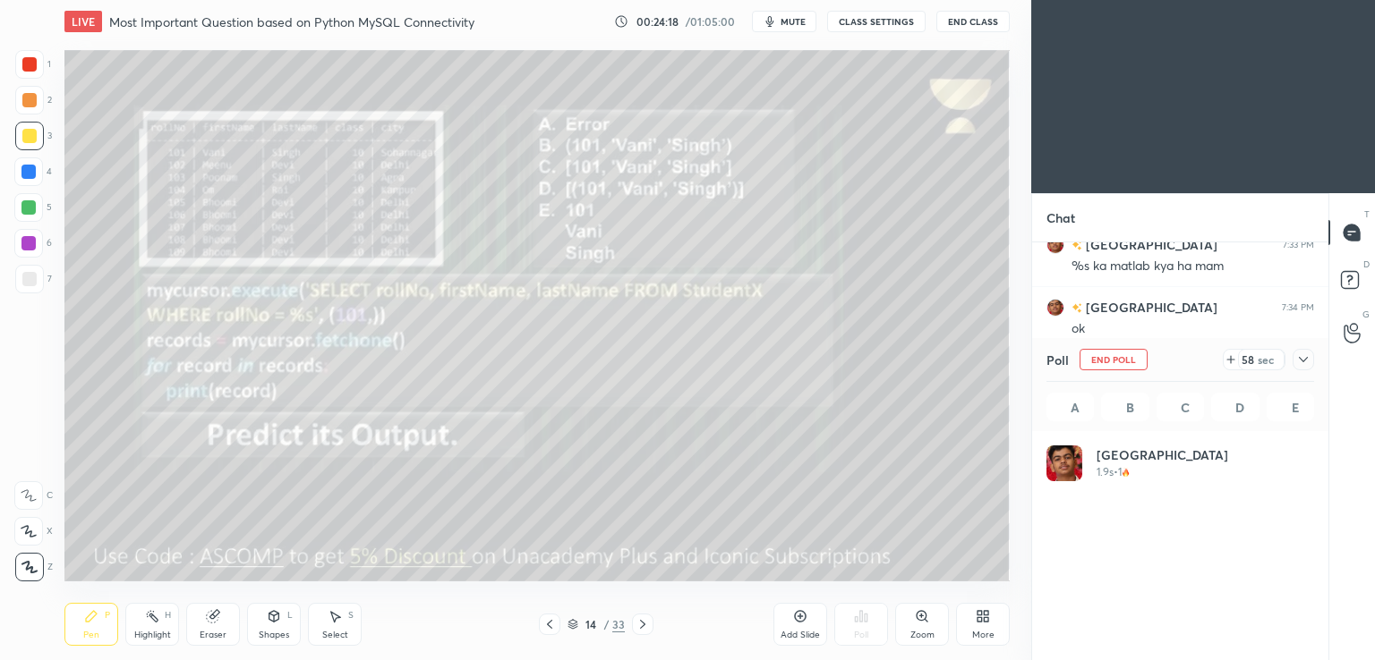
scroll to position [209, 262]
click at [784, 19] on span "mute" at bounding box center [792, 21] width 25 height 13
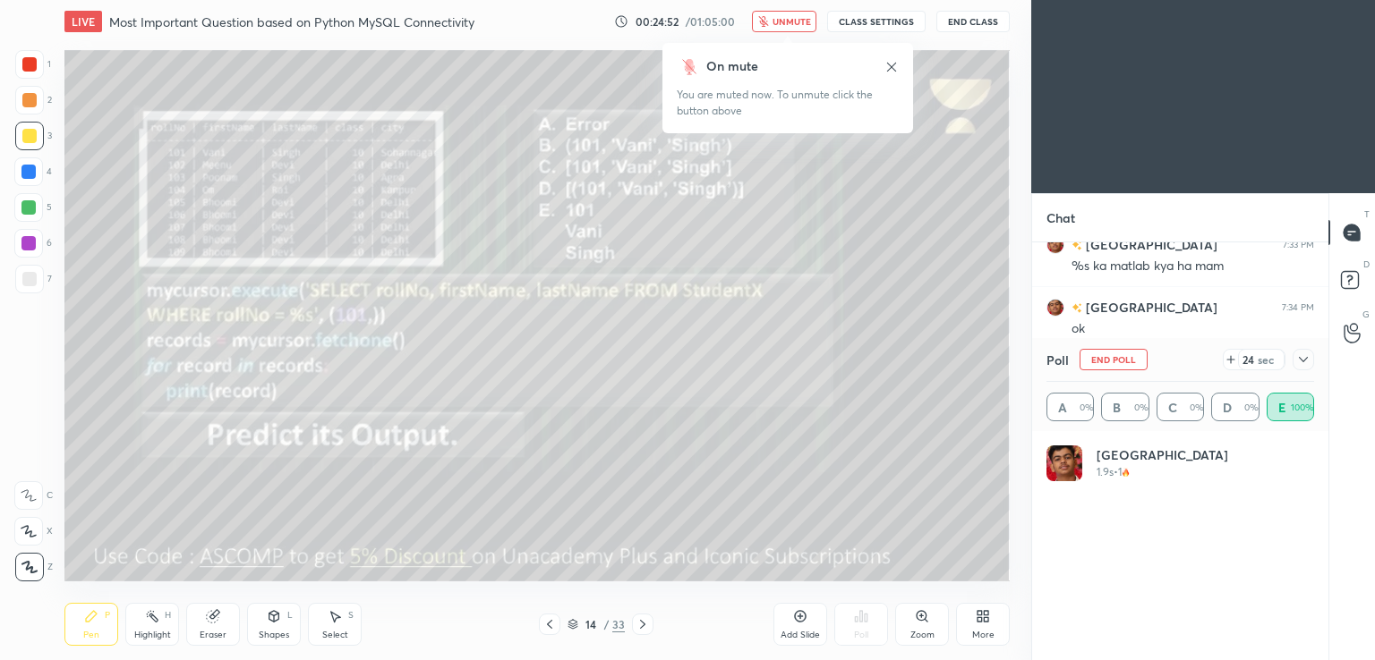
scroll to position [1459, 0]
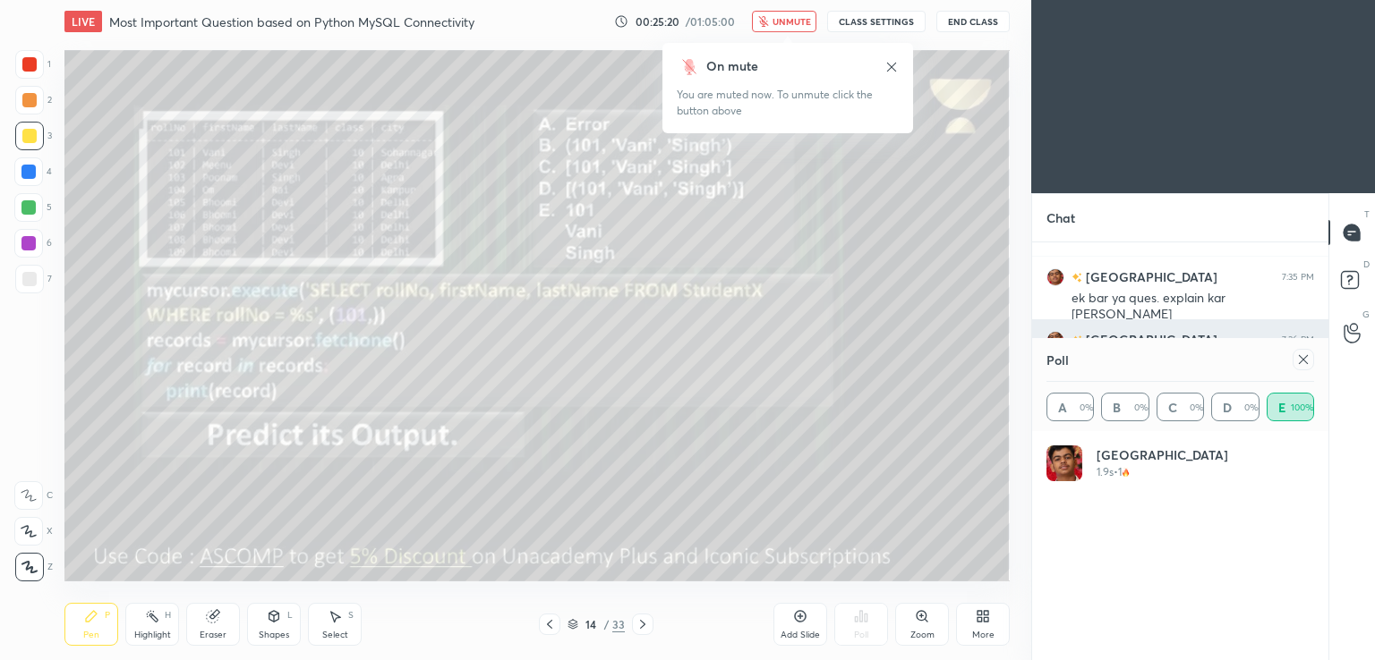
click at [1304, 355] on icon at bounding box center [1303, 360] width 14 height 14
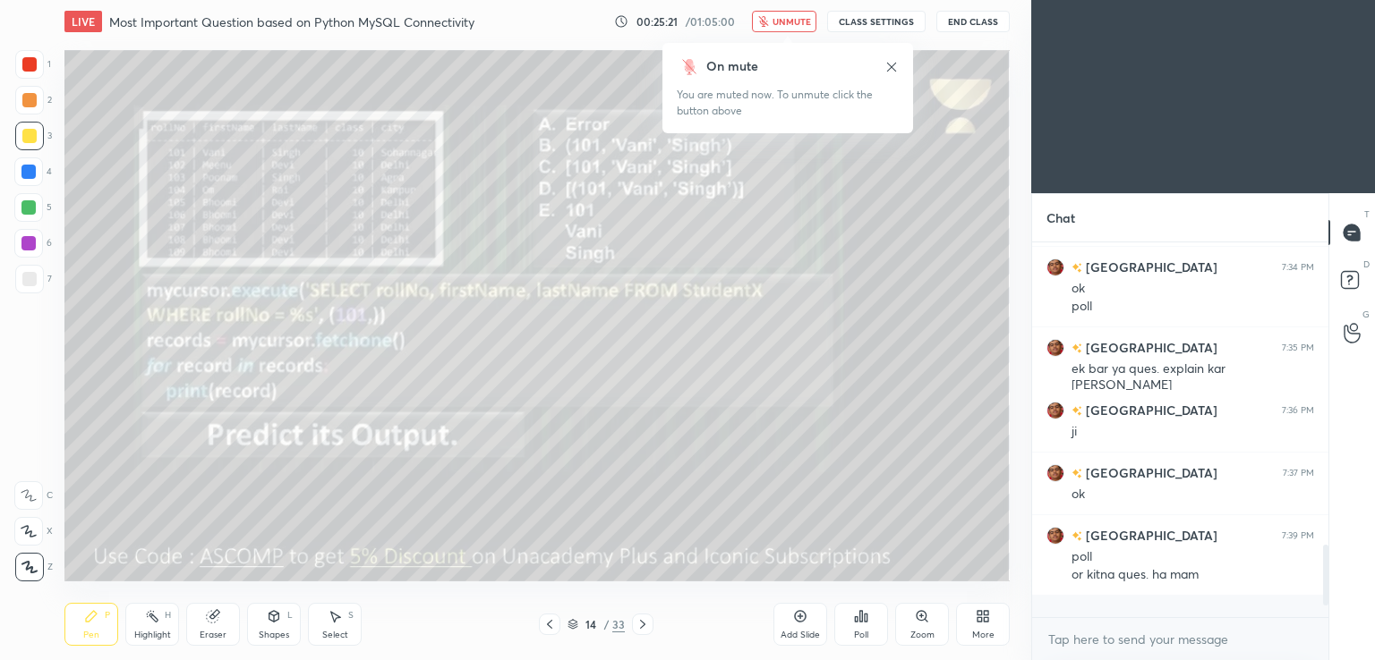
scroll to position [369, 291]
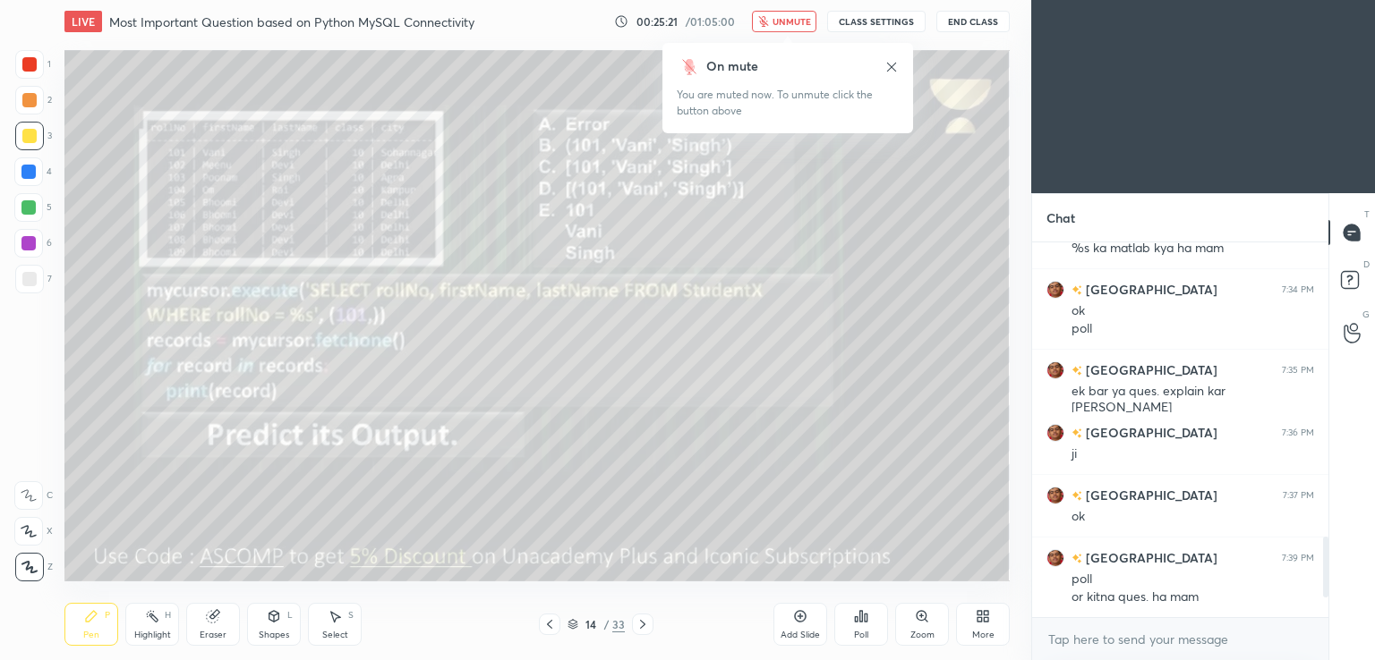
click at [808, 12] on button "unmute" at bounding box center [784, 21] width 64 height 21
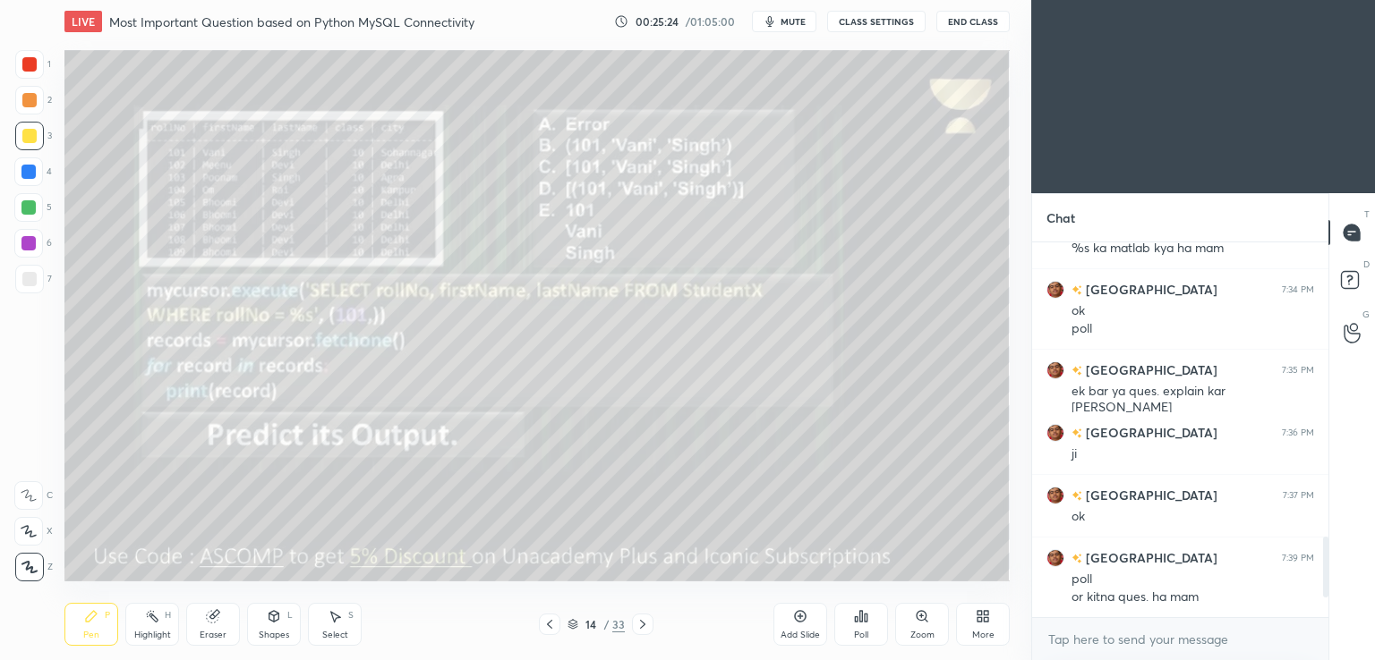
click at [640, 617] on div at bounding box center [642, 624] width 21 height 21
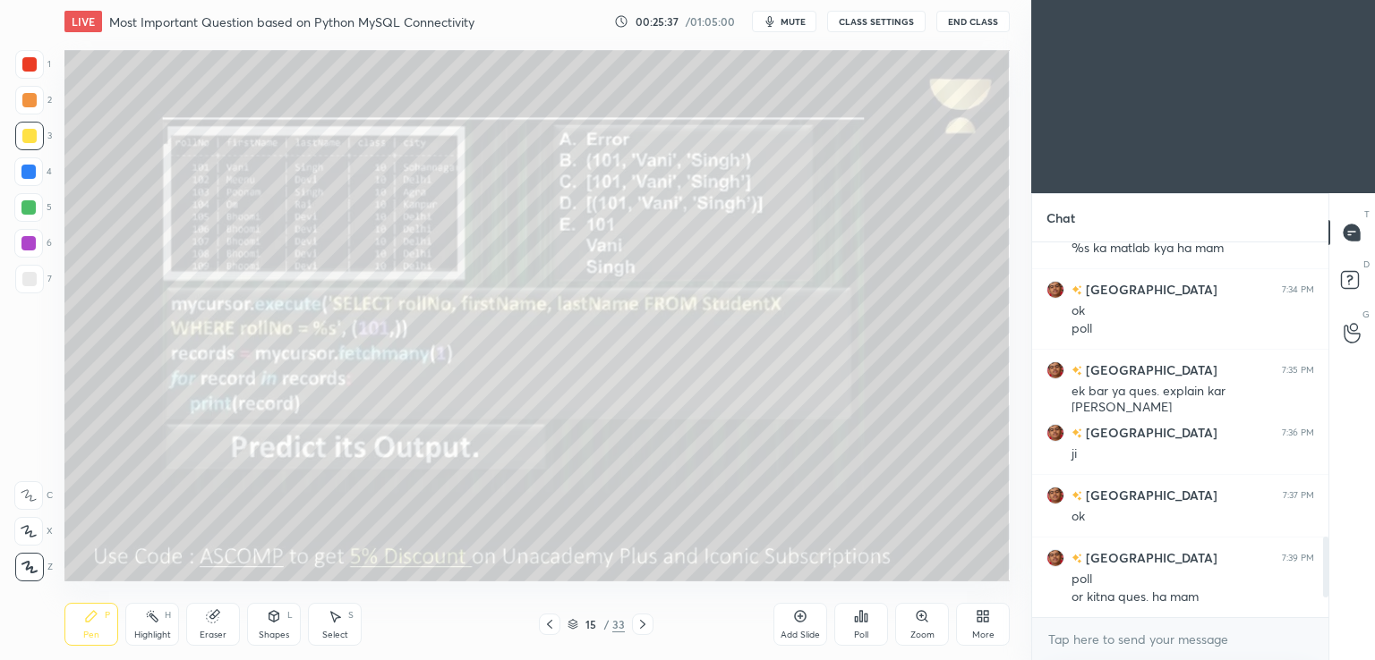
click at [795, 22] on span "mute" at bounding box center [792, 21] width 25 height 13
click at [872, 635] on div "Poll" at bounding box center [861, 624] width 54 height 43
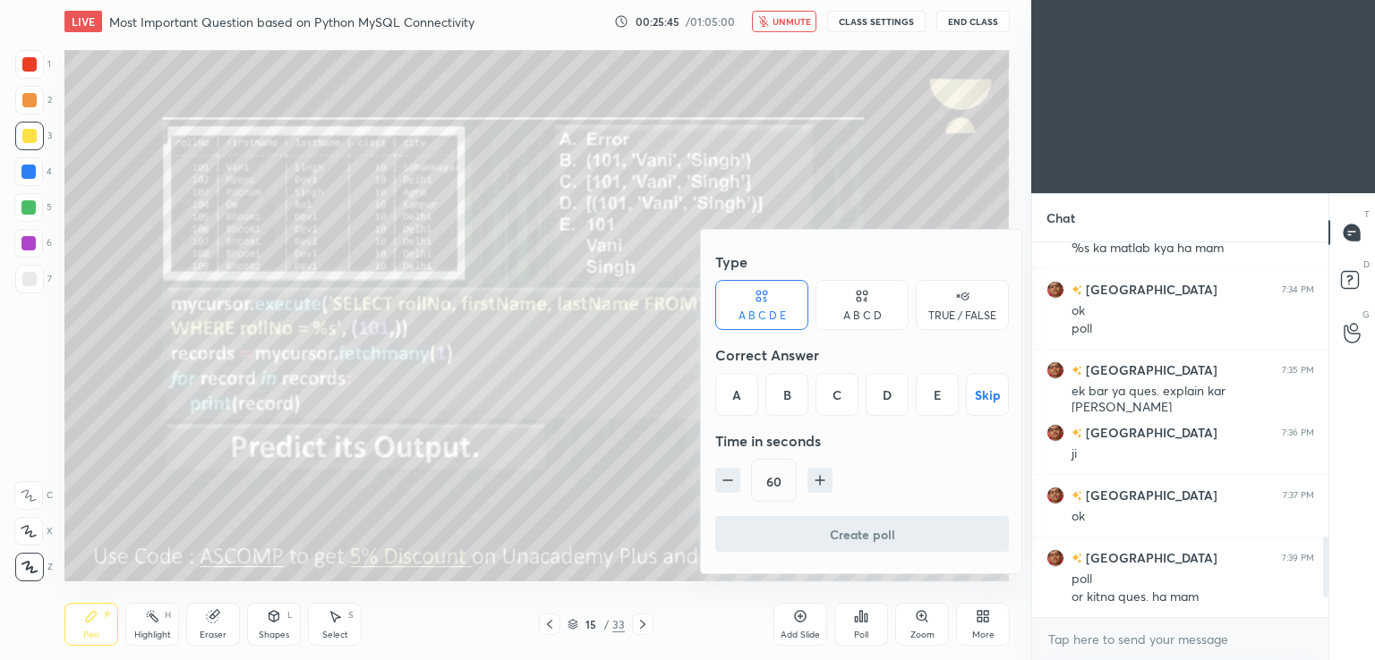
click at [753, 314] on div "A B C D E" at bounding box center [761, 316] width 47 height 11
click at [777, 398] on div "B" at bounding box center [786, 394] width 43 height 43
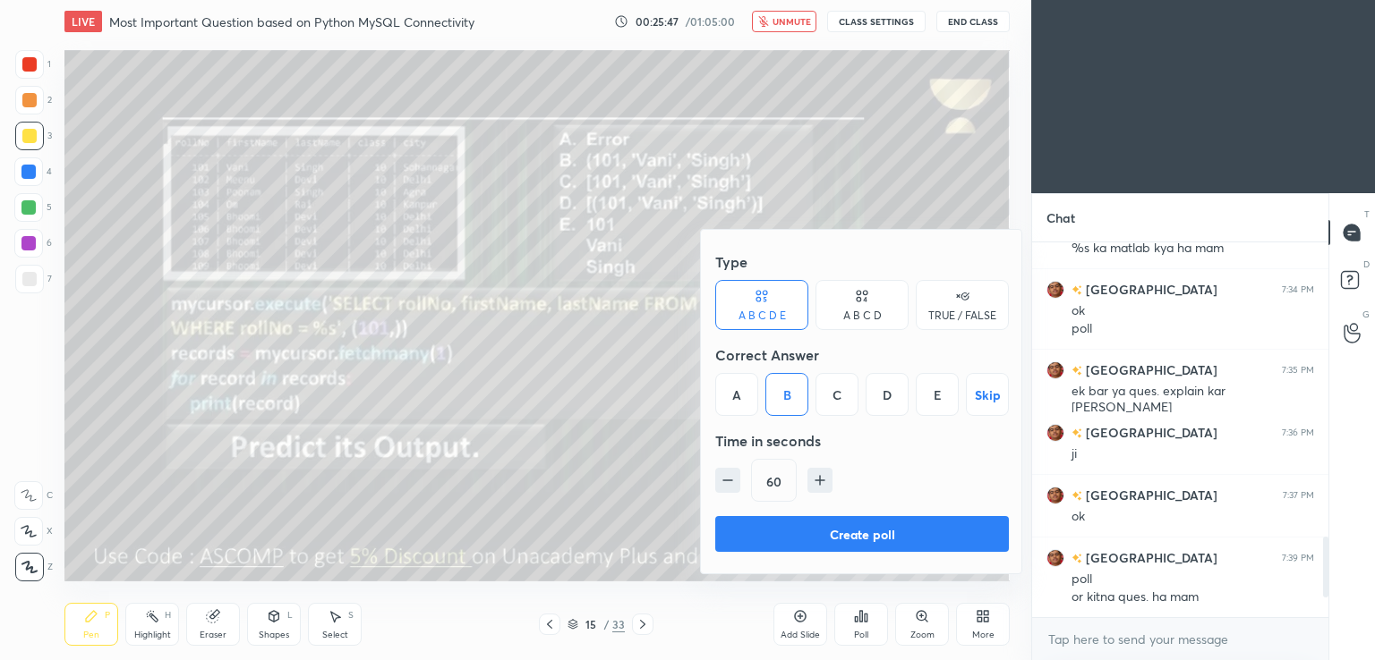
click at [781, 539] on button "Create poll" at bounding box center [862, 534] width 294 height 36
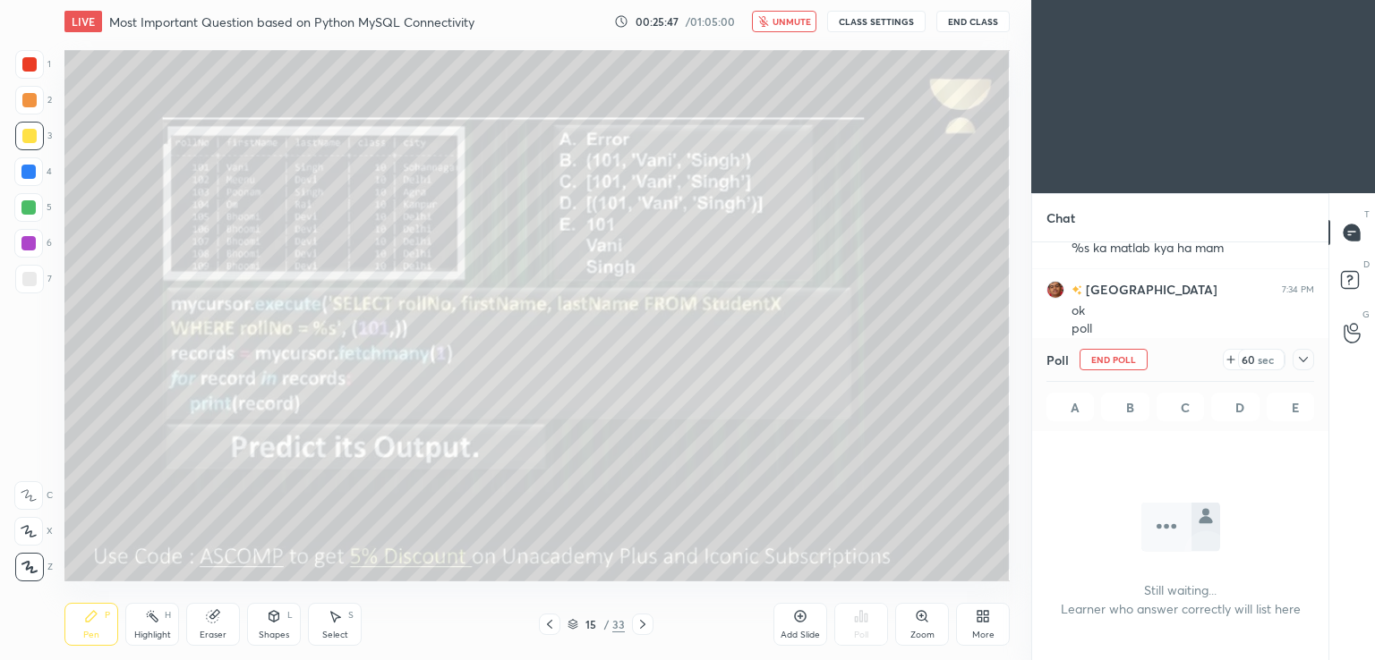
scroll to position [6, 5]
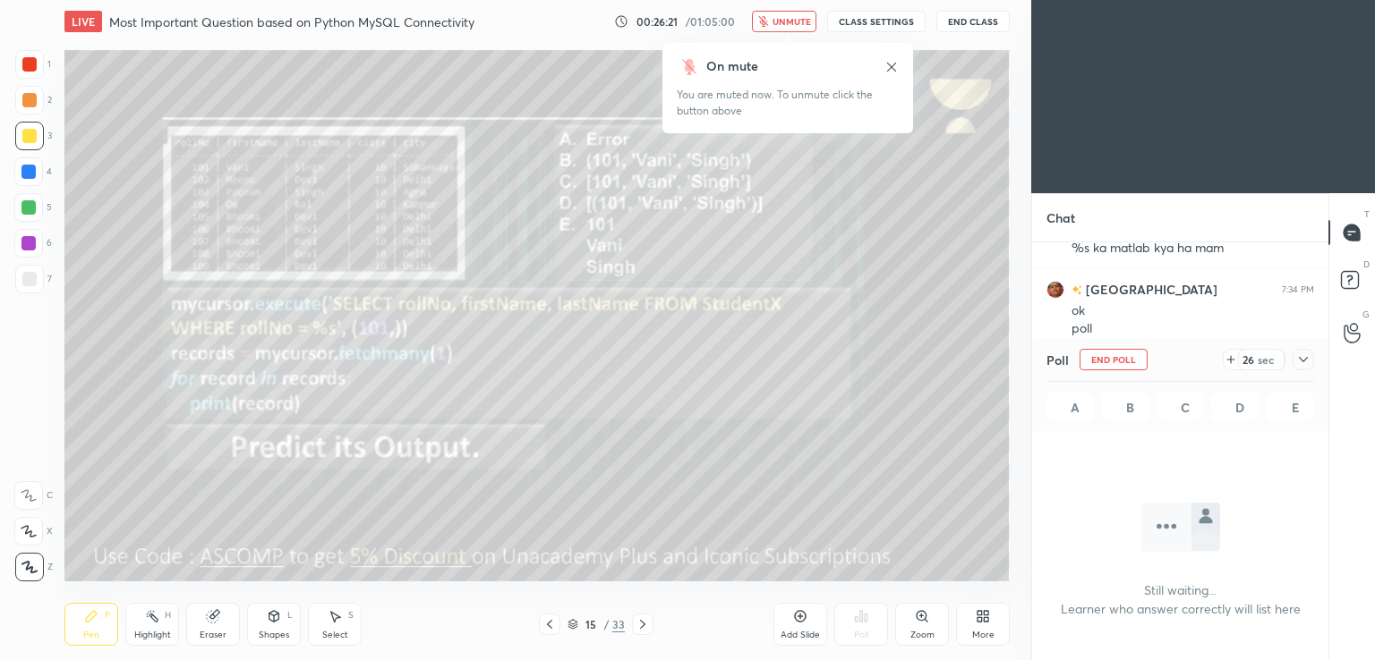
click at [1231, 354] on icon at bounding box center [1230, 360] width 14 height 14
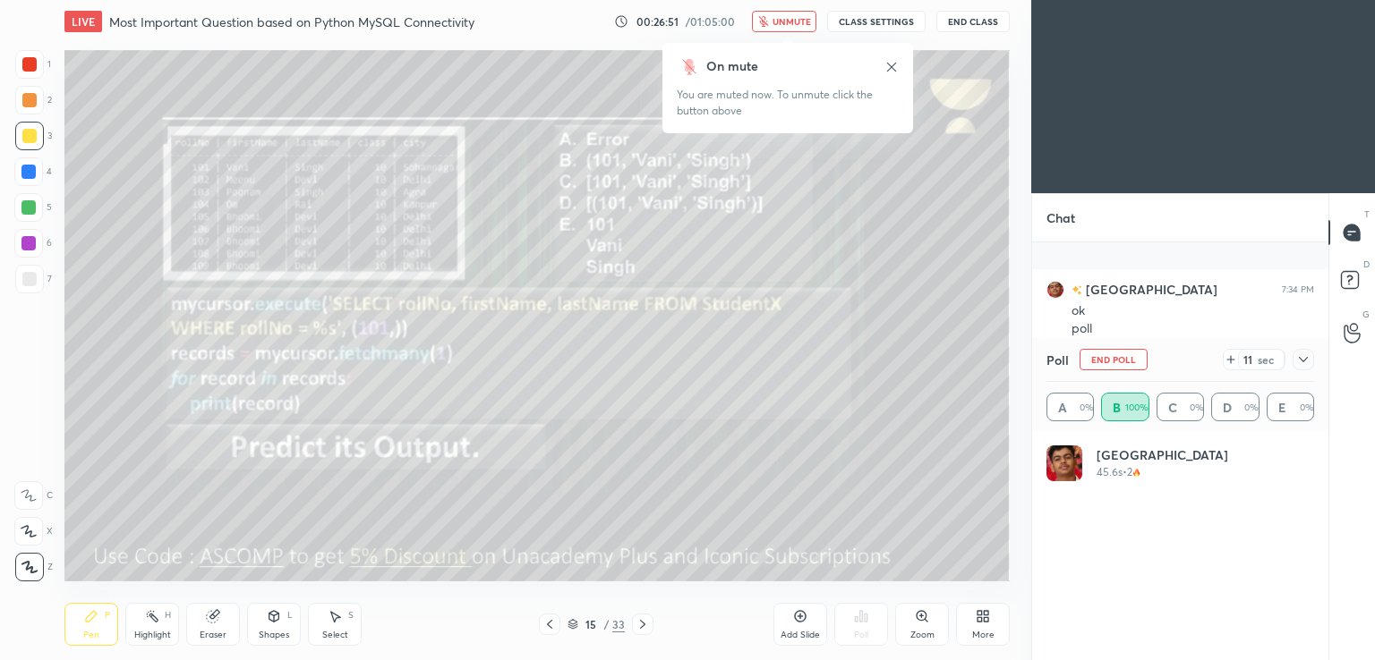
scroll to position [1521, 0]
click at [1311, 365] on div at bounding box center [1302, 359] width 21 height 21
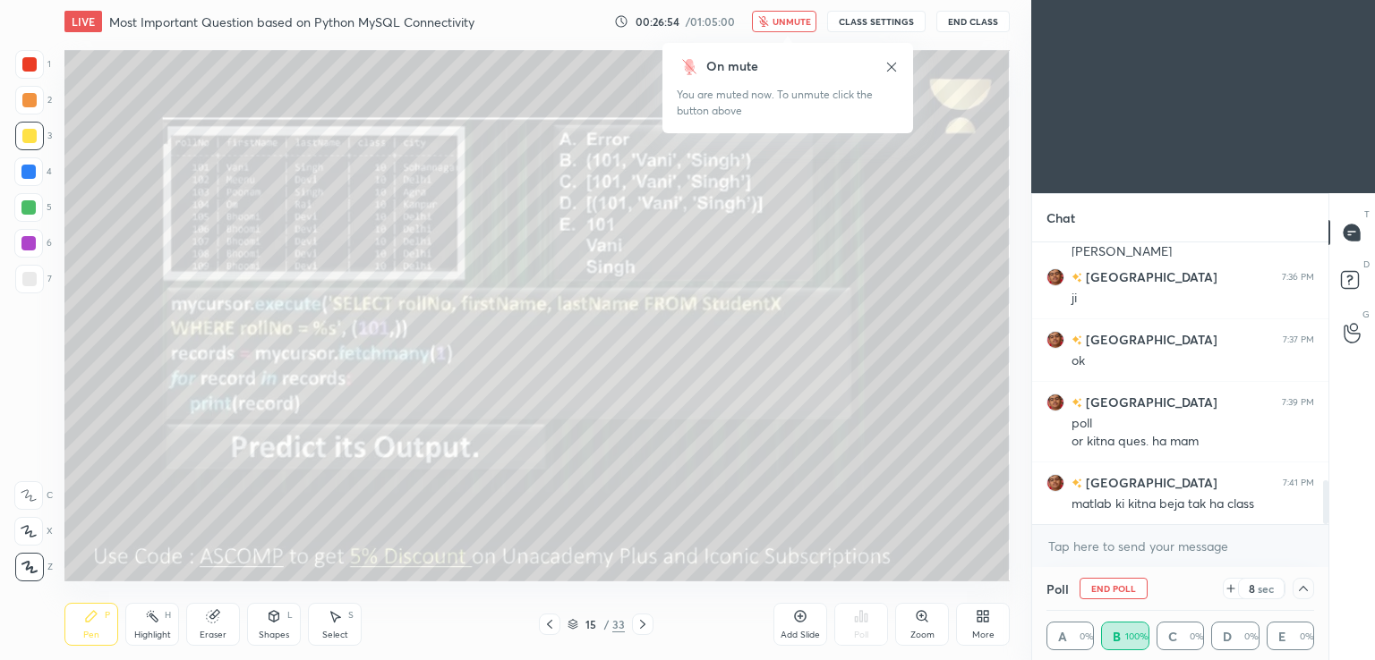
scroll to position [0, 0]
click at [795, 27] on button "unmute" at bounding box center [784, 21] width 64 height 21
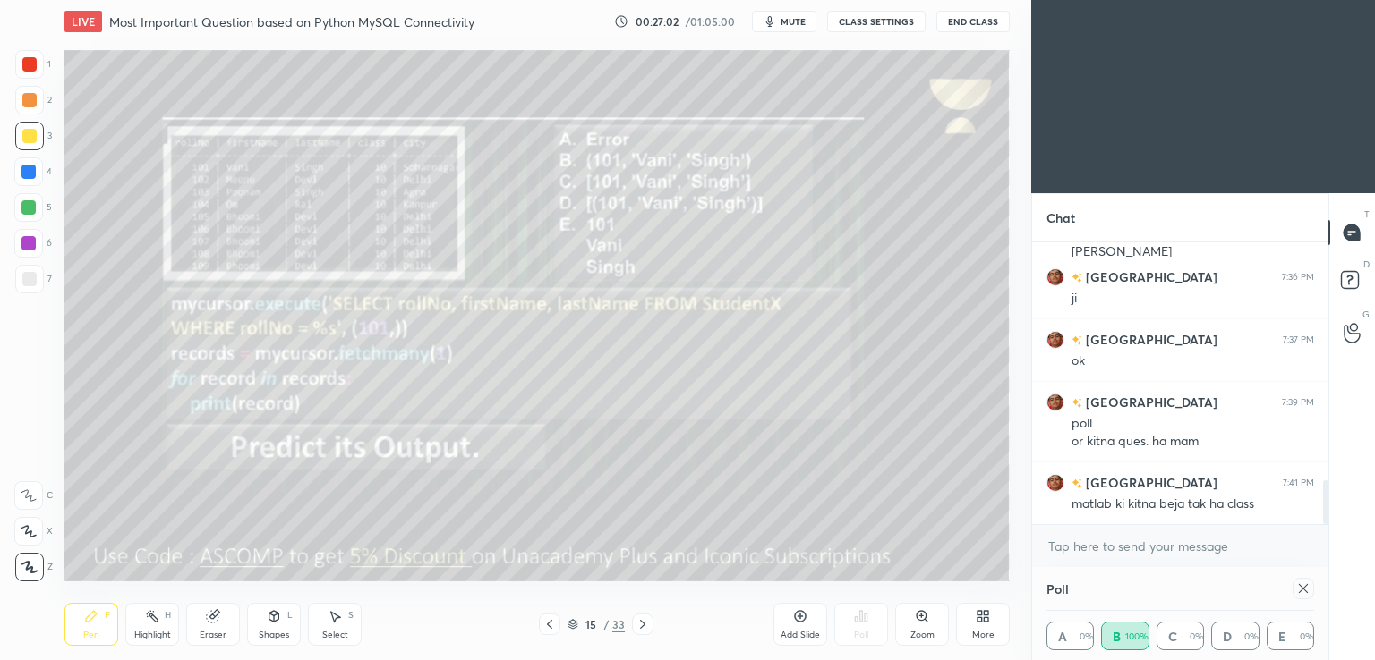
click at [1314, 594] on div "Poll A 0% B 100% C 0% D 0% E 0%" at bounding box center [1180, 613] width 296 height 93
click at [634, 619] on div at bounding box center [642, 624] width 21 height 21
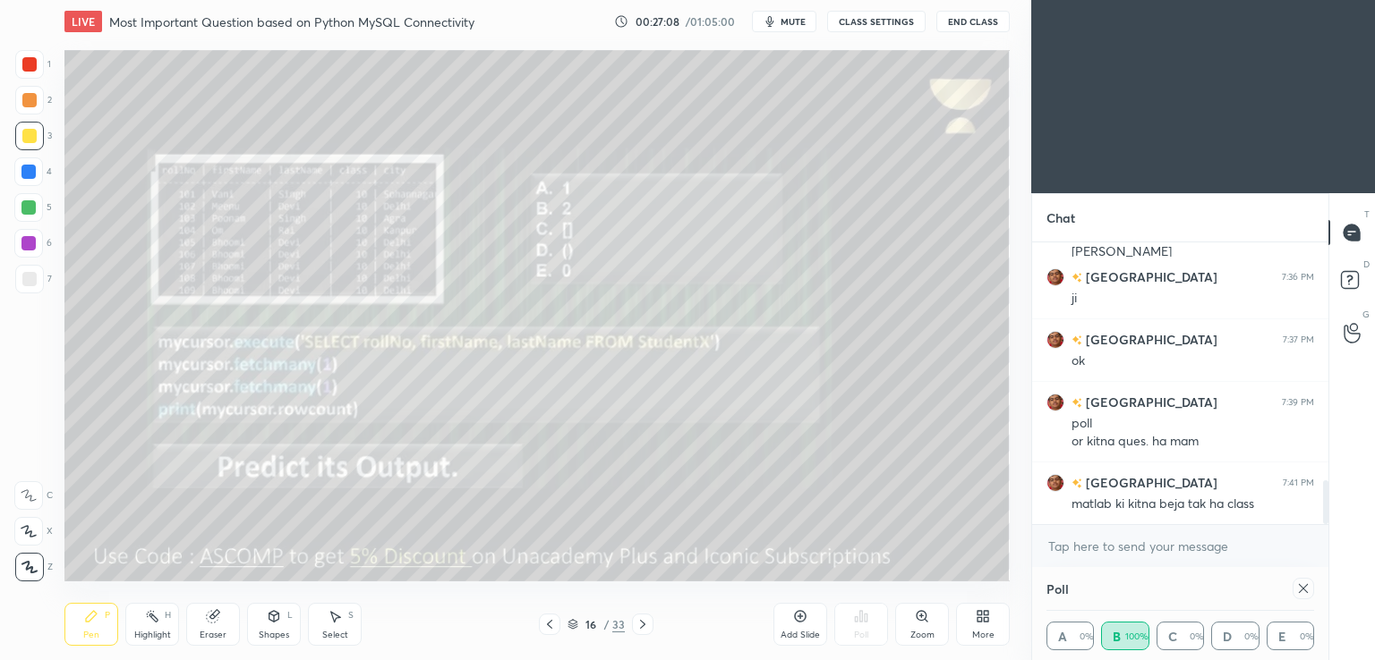
click at [1307, 592] on icon at bounding box center [1303, 589] width 14 height 14
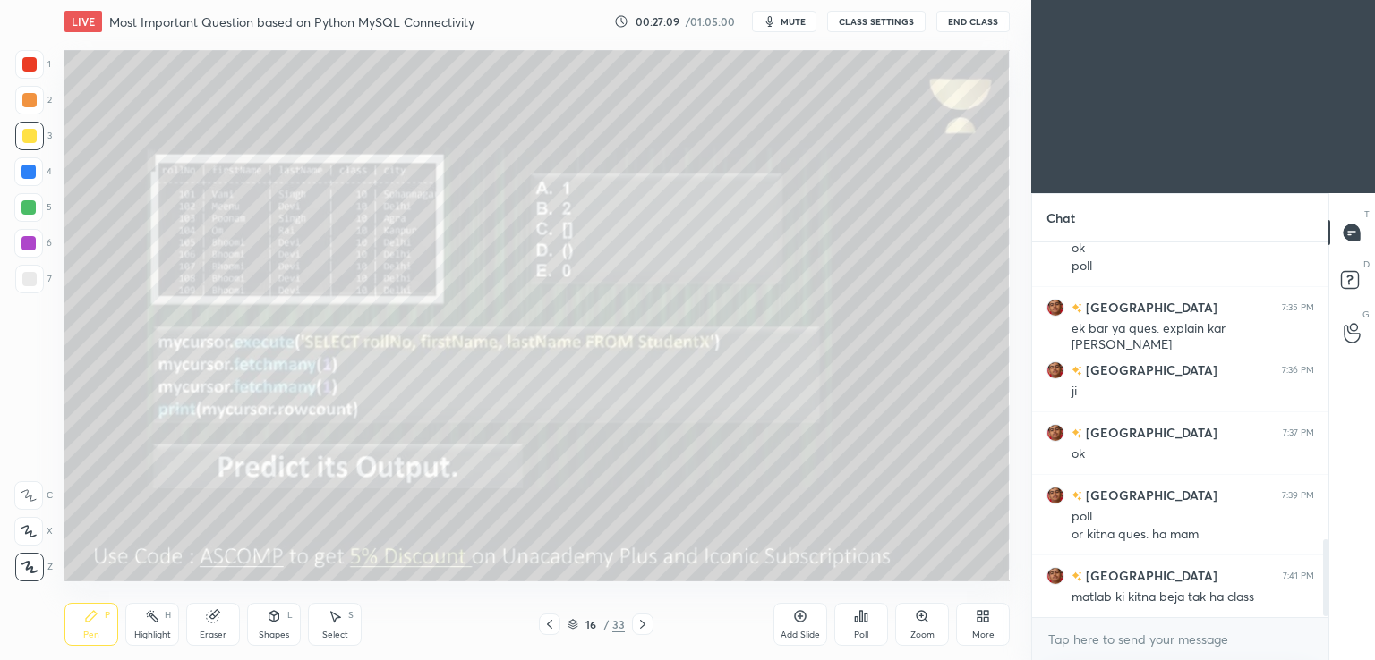
scroll to position [6, 5]
click at [869, 625] on div "Poll" at bounding box center [861, 624] width 54 height 43
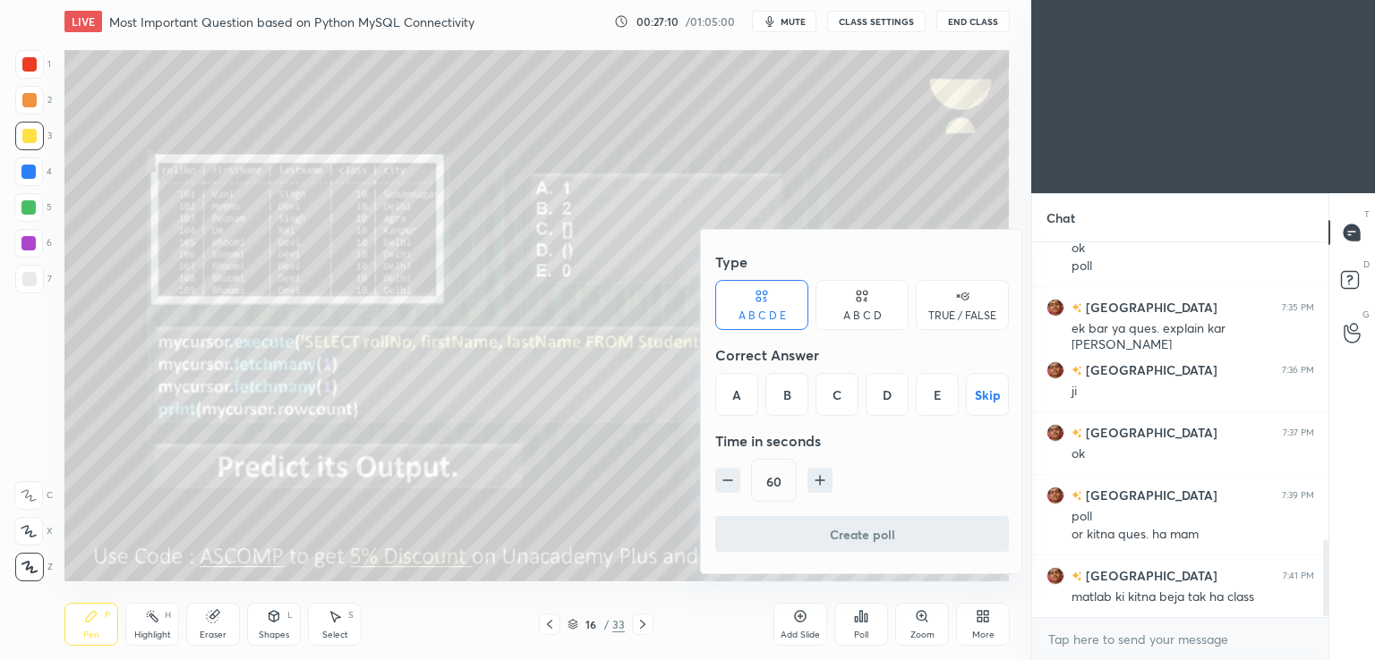
click at [787, 386] on div "B" at bounding box center [786, 394] width 43 height 43
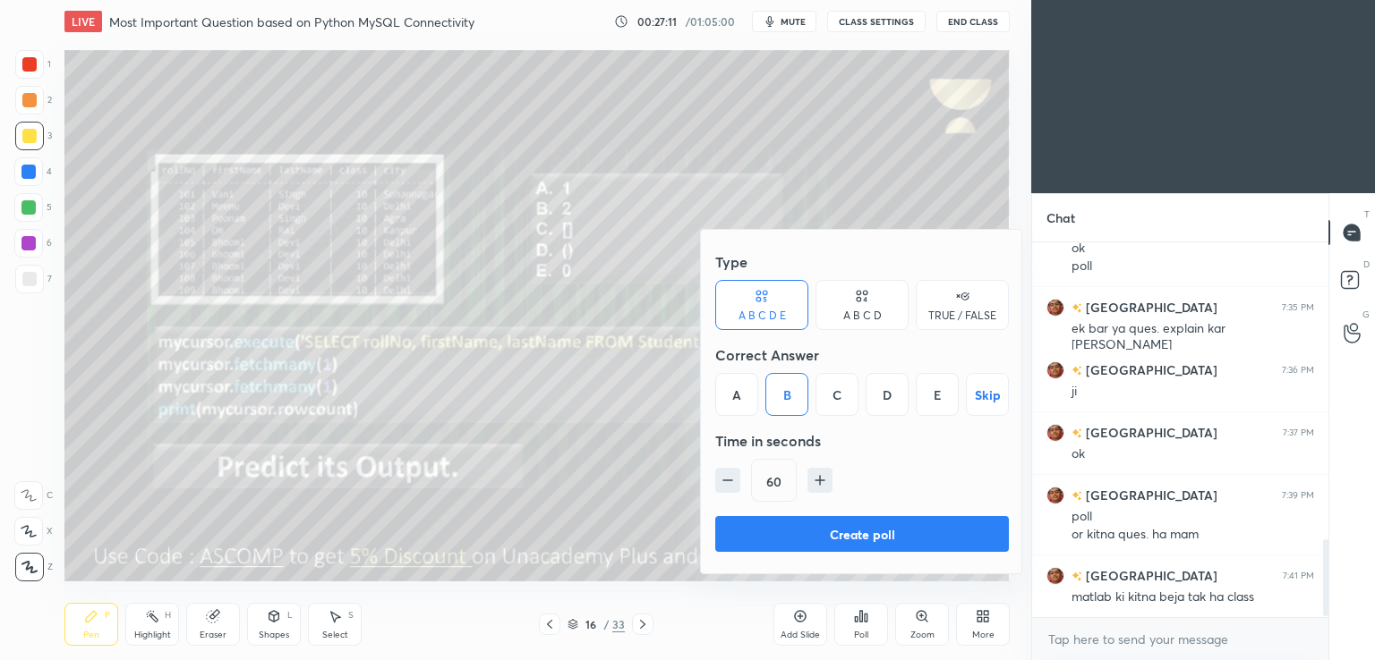
click at [766, 538] on button "Create poll" at bounding box center [862, 534] width 294 height 36
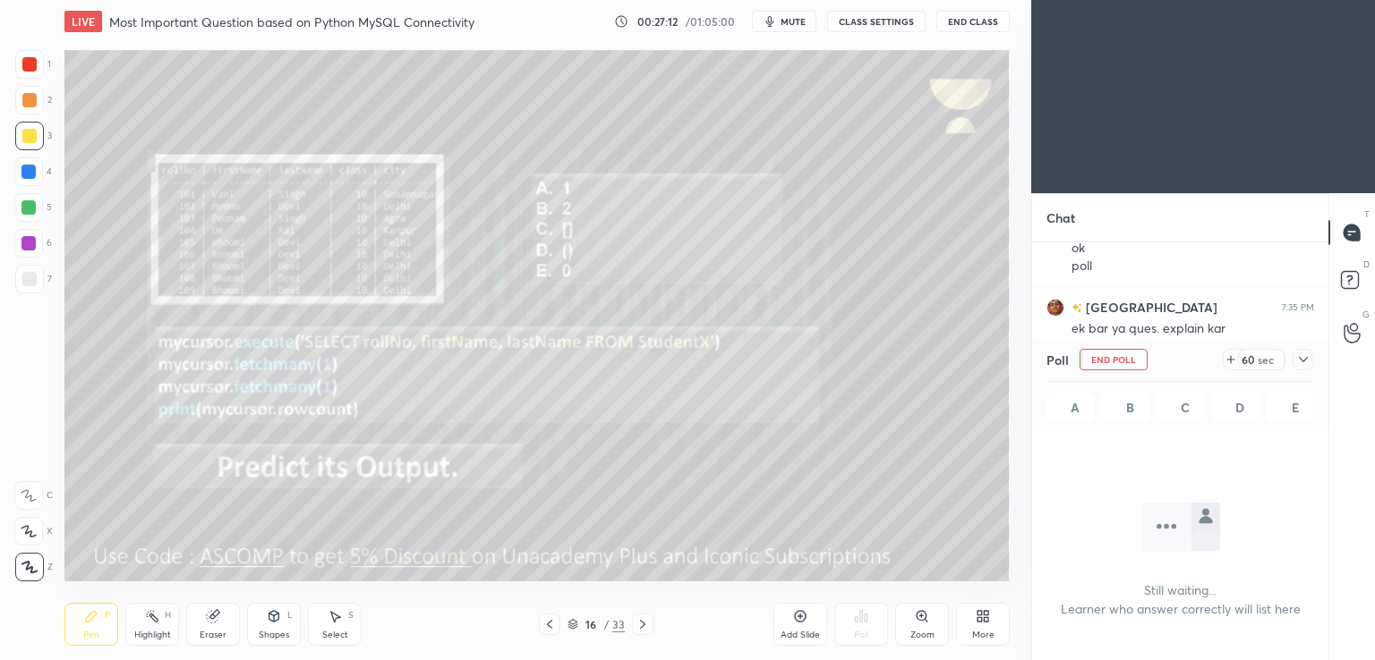
scroll to position [129, 291]
click at [1235, 357] on icon at bounding box center [1230, 360] width 14 height 14
click at [794, 25] on span "mute" at bounding box center [792, 21] width 25 height 13
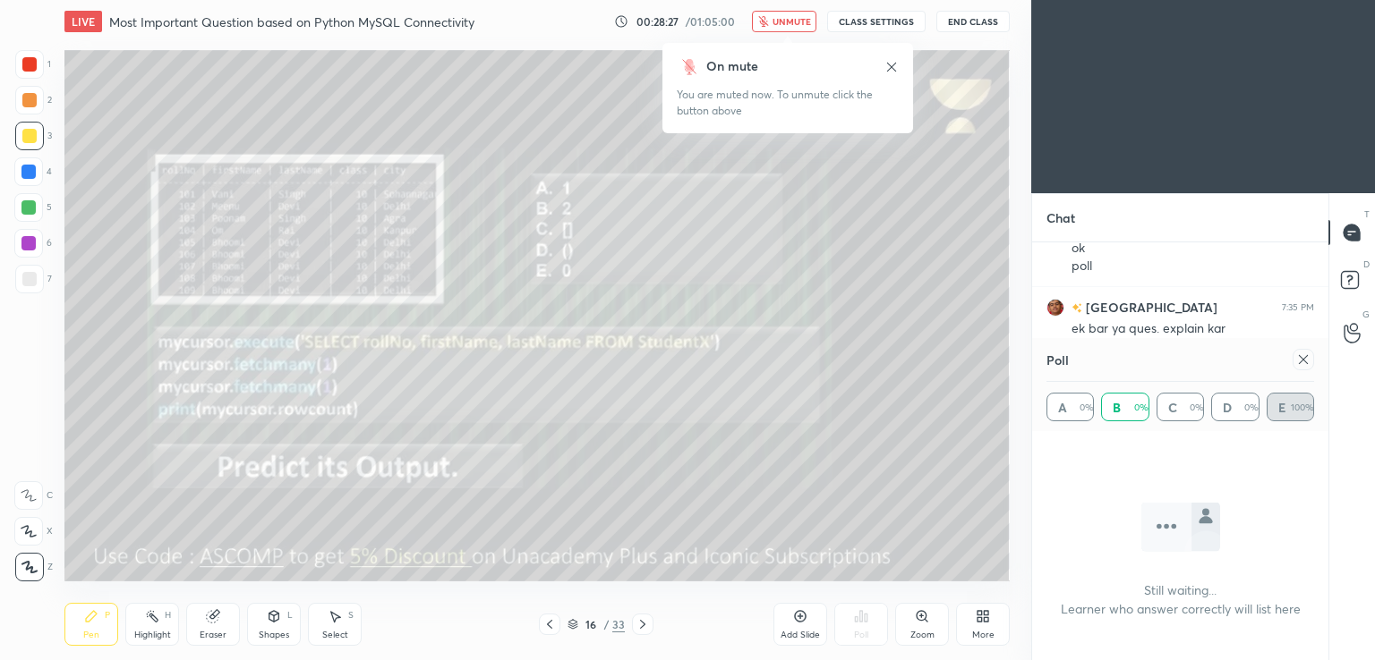
click at [778, 30] on button "unmute" at bounding box center [784, 21] width 64 height 21
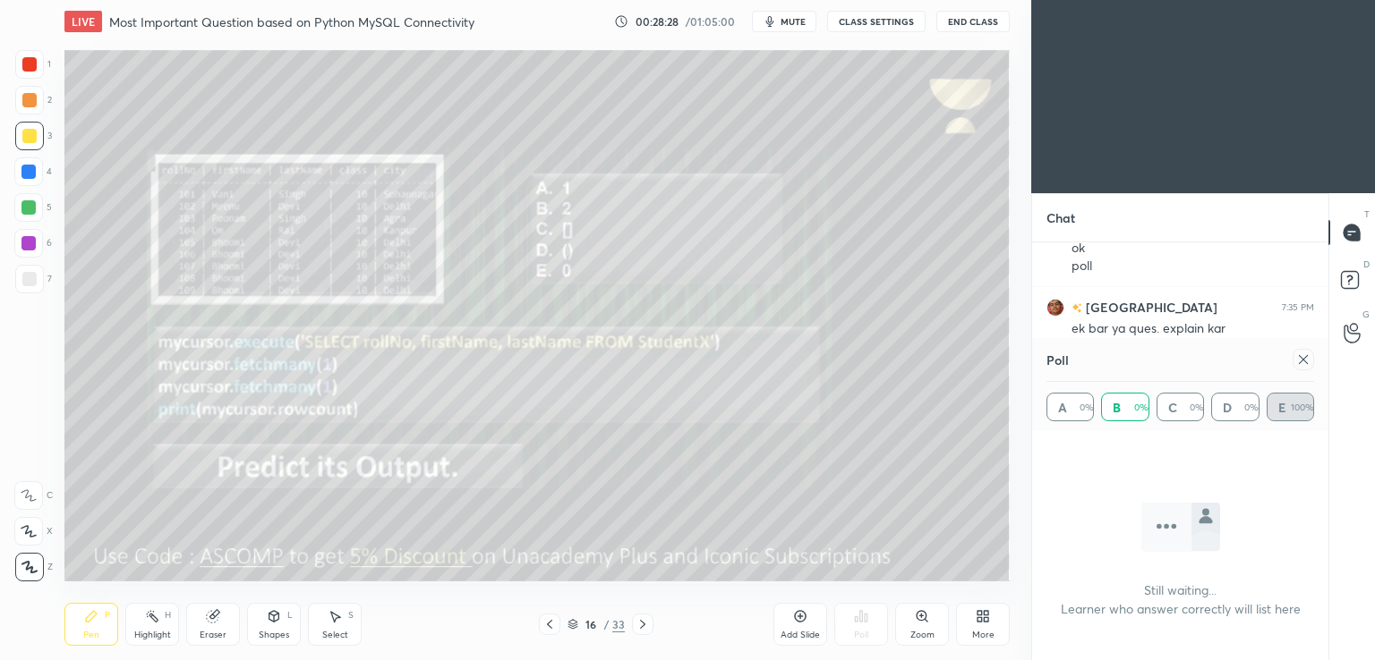
click at [1298, 352] on div at bounding box center [1302, 359] width 21 height 21
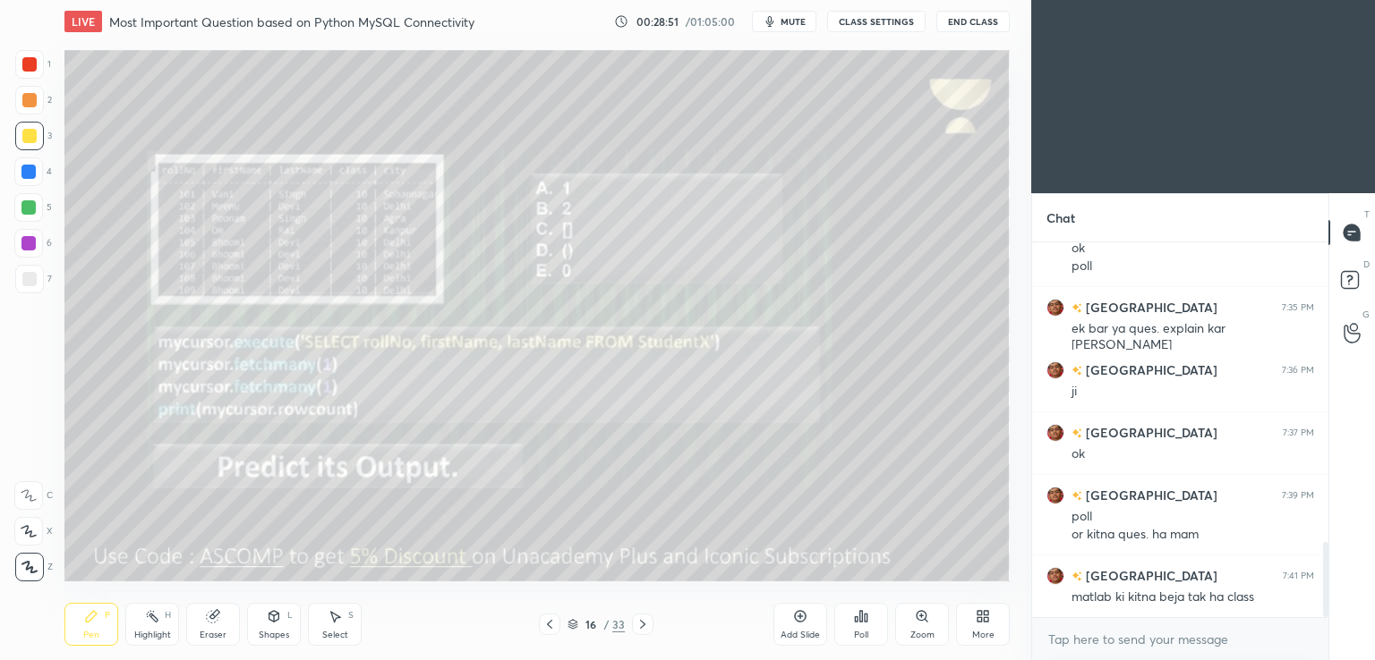
scroll to position [1491, 0]
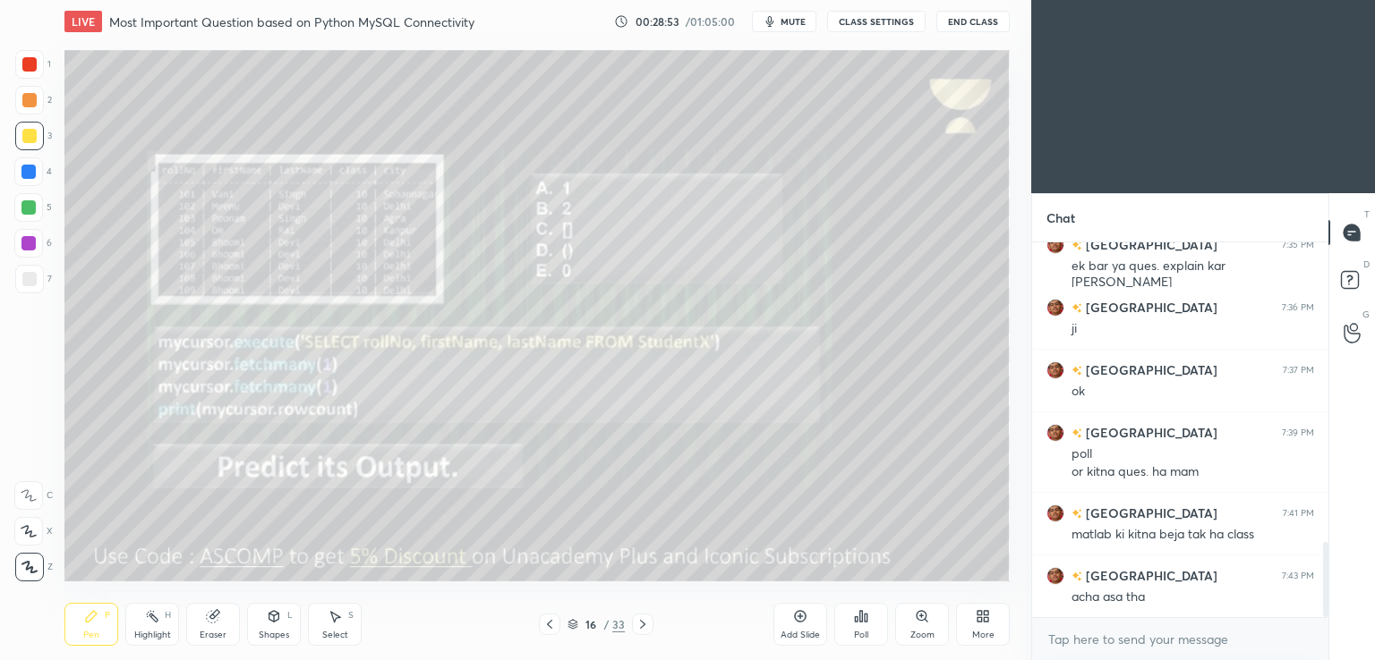
click at [649, 622] on div at bounding box center [642, 624] width 21 height 21
click at [848, 627] on div "Poll" at bounding box center [861, 624] width 54 height 43
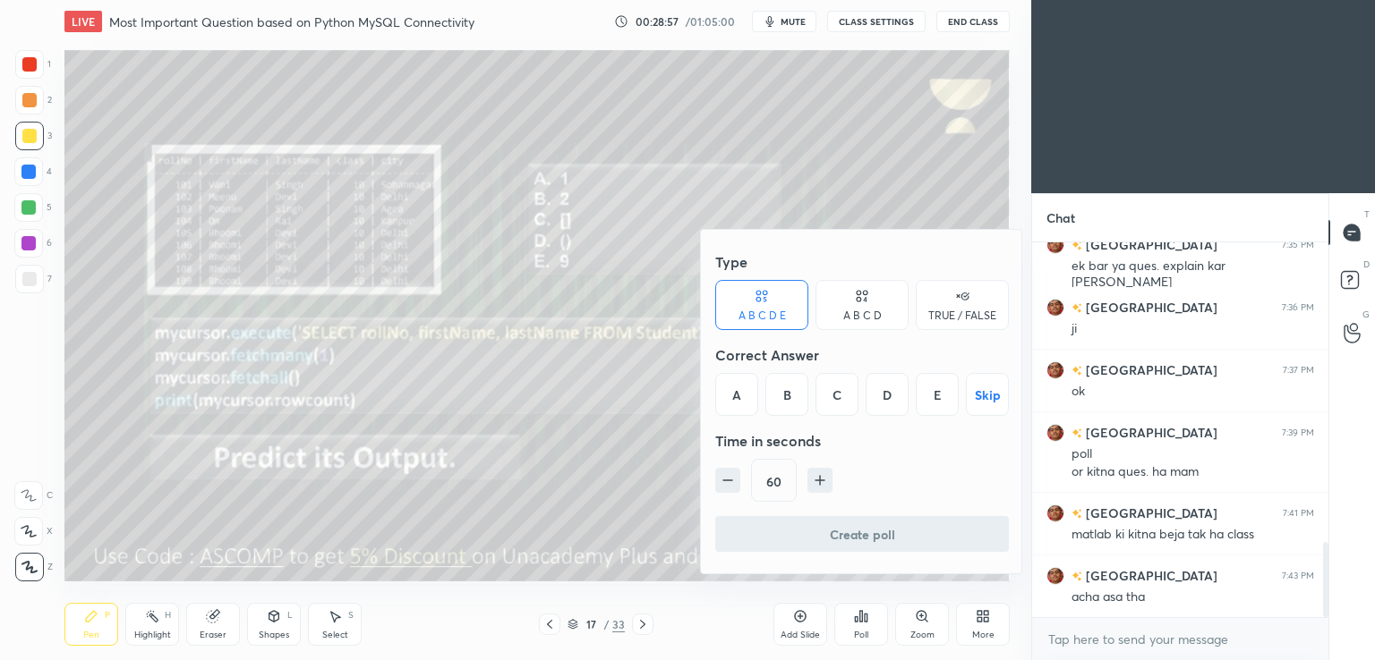
click at [933, 388] on div "E" at bounding box center [937, 394] width 43 height 43
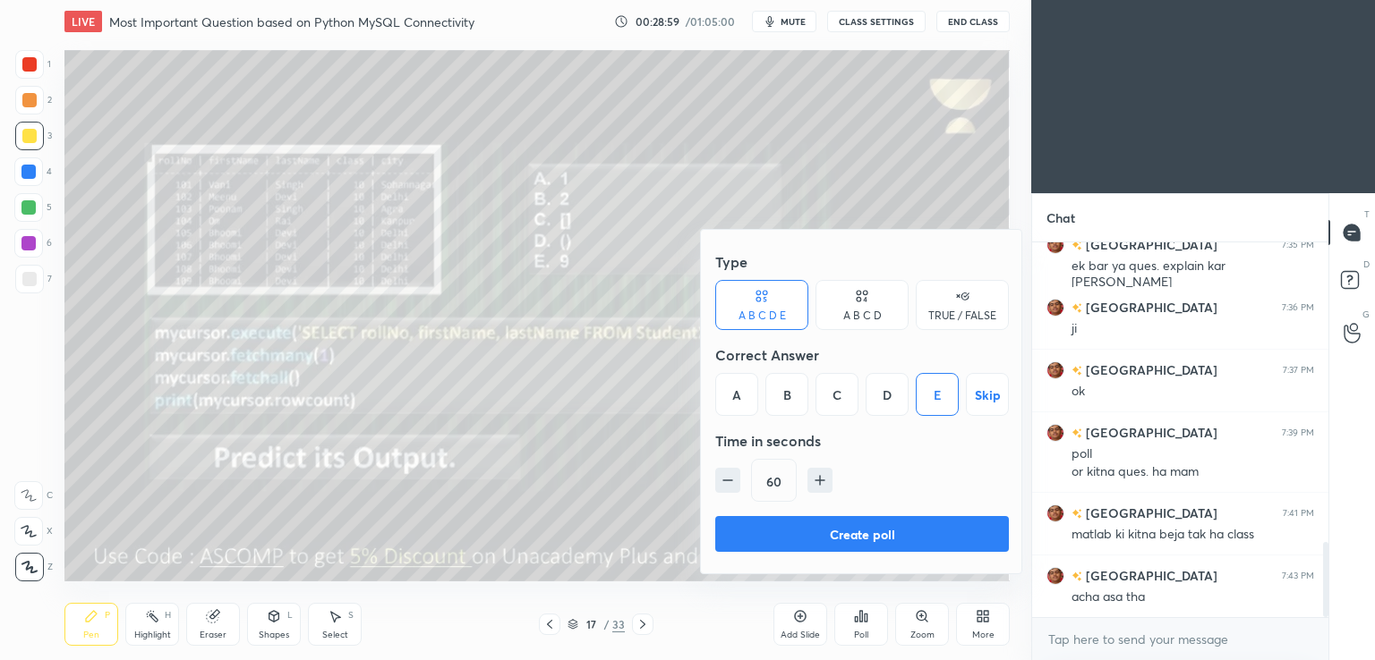
click at [751, 527] on button "Create poll" at bounding box center [862, 534] width 294 height 36
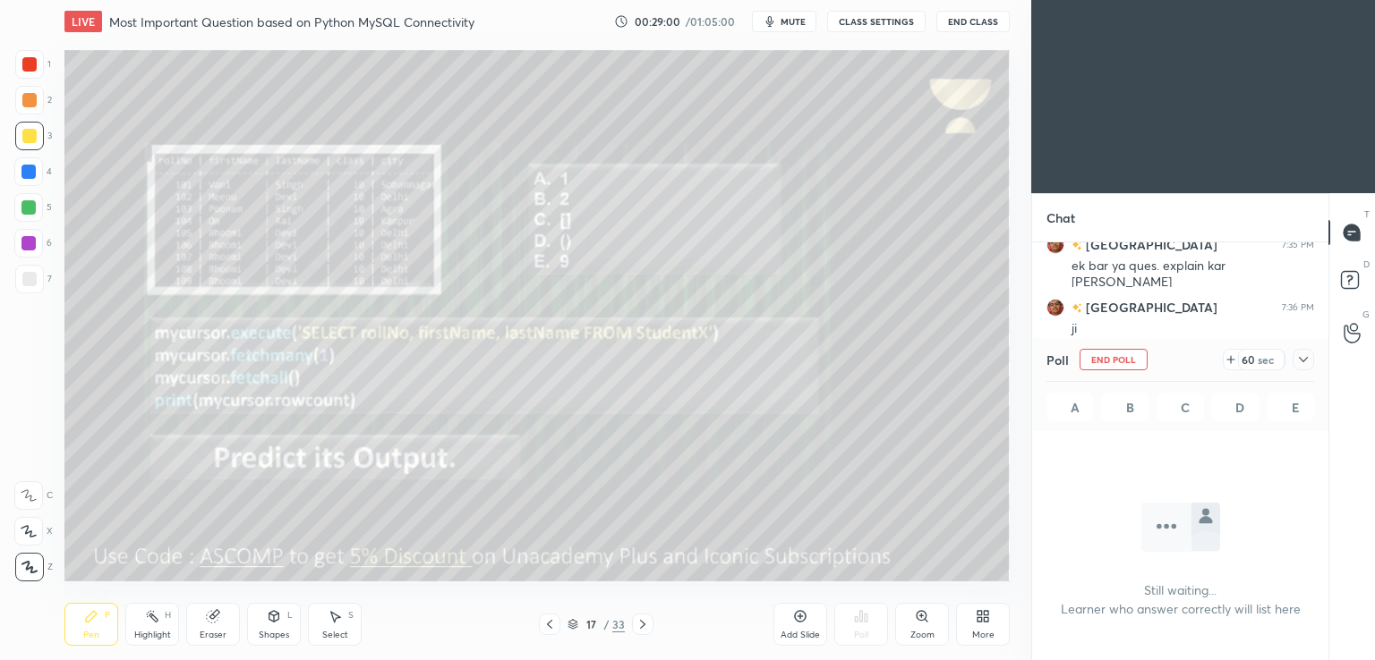
scroll to position [6, 5]
click at [1228, 361] on icon at bounding box center [1230, 360] width 14 height 14
click at [1297, 362] on icon at bounding box center [1303, 360] width 14 height 14
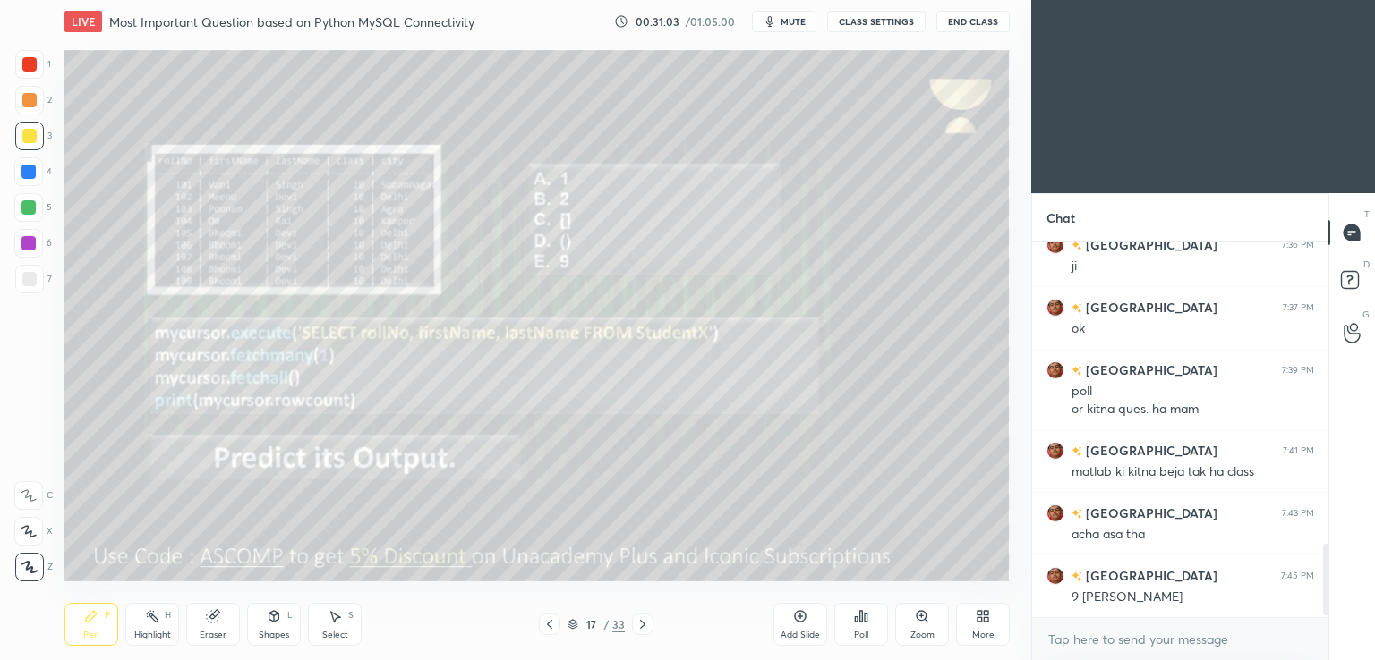
scroll to position [1616, 0]
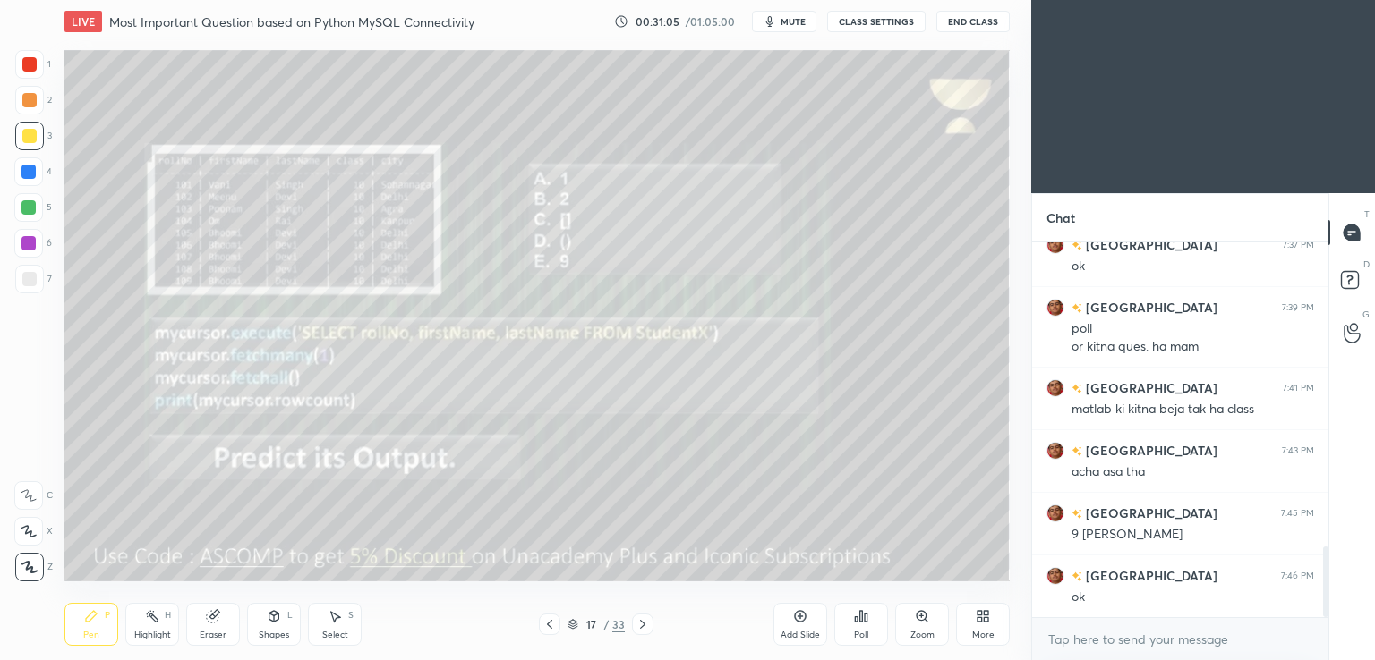
click at [648, 623] on icon at bounding box center [642, 625] width 14 height 14
click at [852, 627] on div "Poll" at bounding box center [861, 624] width 54 height 43
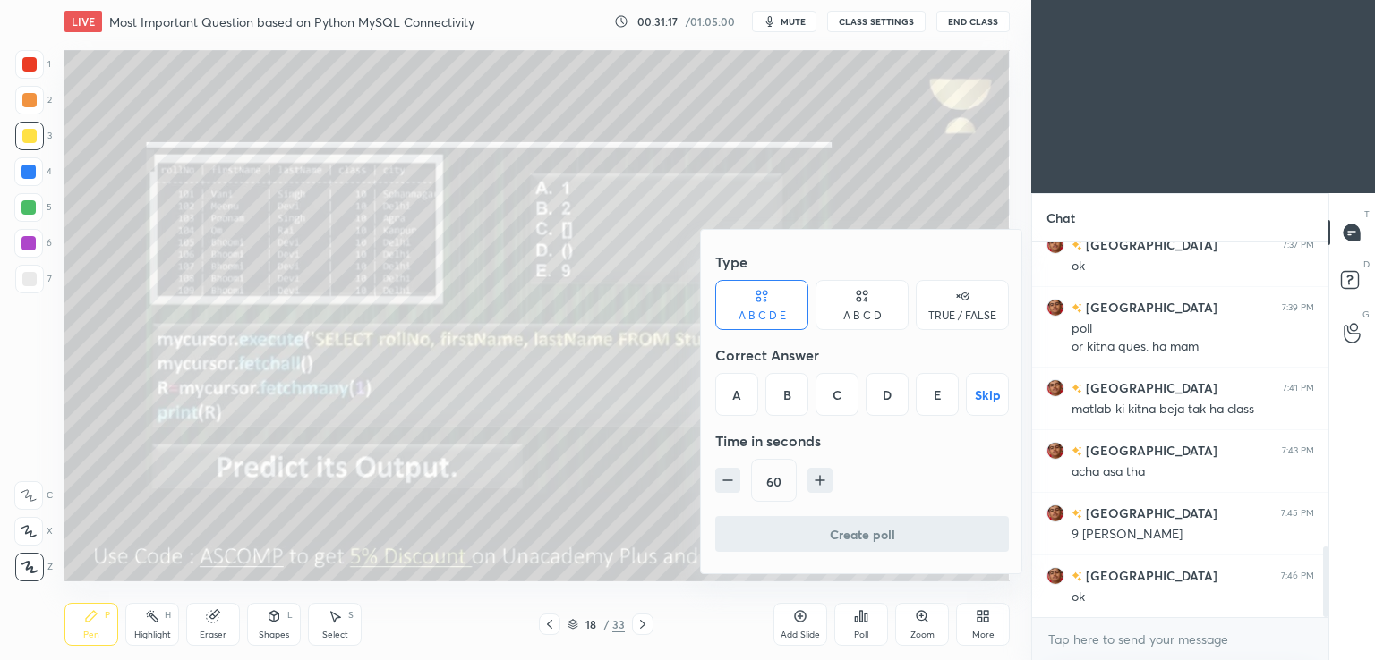
click at [825, 400] on div "C" at bounding box center [836, 394] width 43 height 43
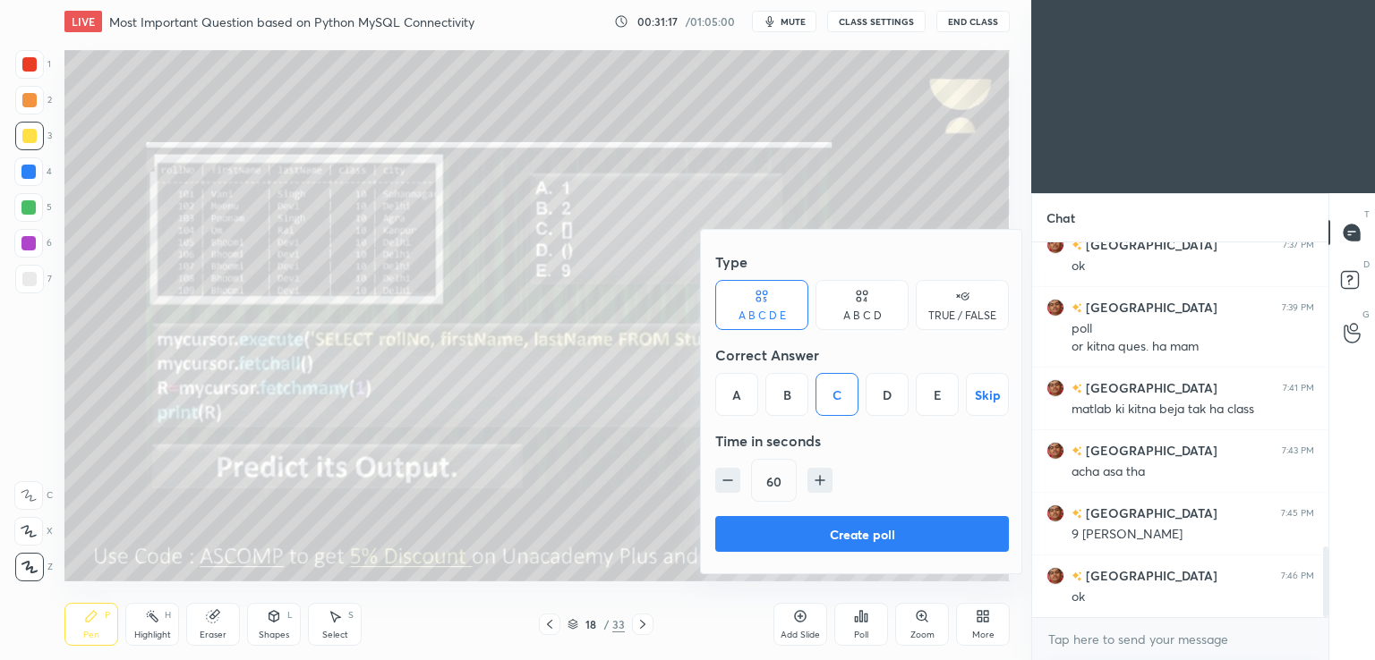
click at [802, 532] on button "Create poll" at bounding box center [862, 534] width 294 height 36
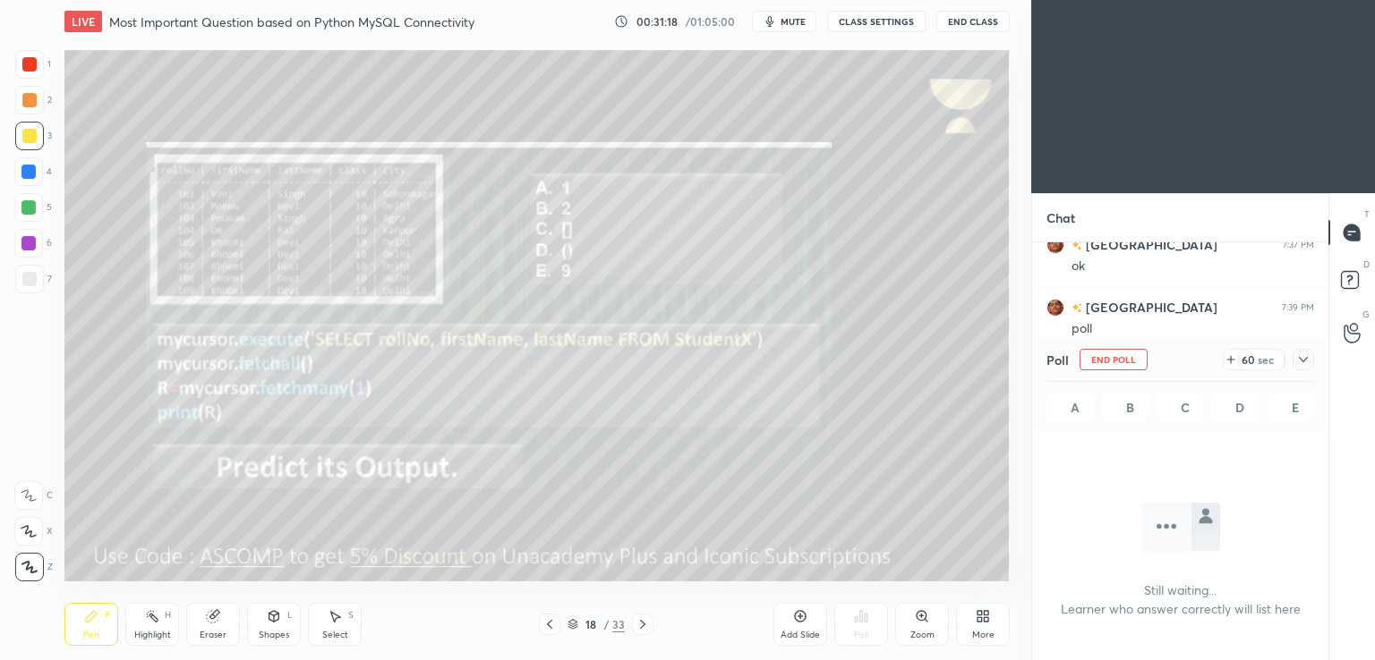
scroll to position [6, 5]
click at [791, 19] on span "mute" at bounding box center [792, 21] width 25 height 13
click at [790, 23] on span "unmute" at bounding box center [791, 21] width 38 height 13
click at [1300, 359] on icon at bounding box center [1303, 360] width 14 height 14
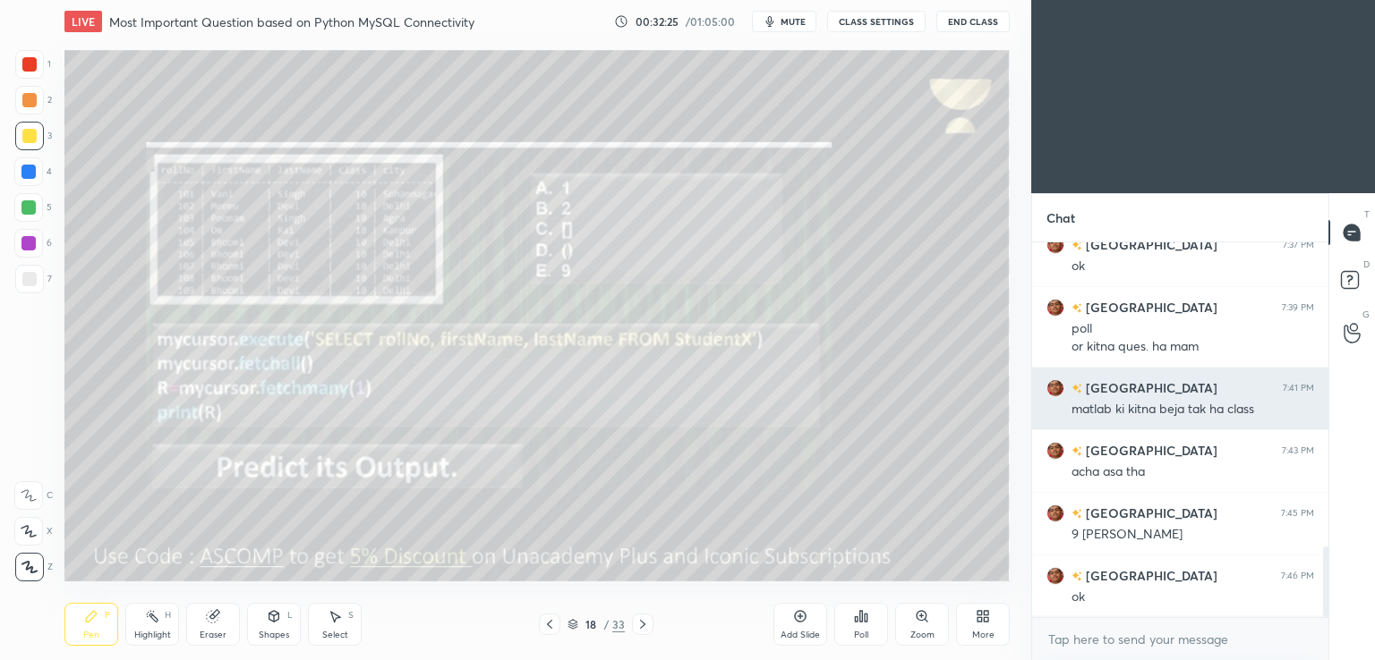
scroll to position [222, 291]
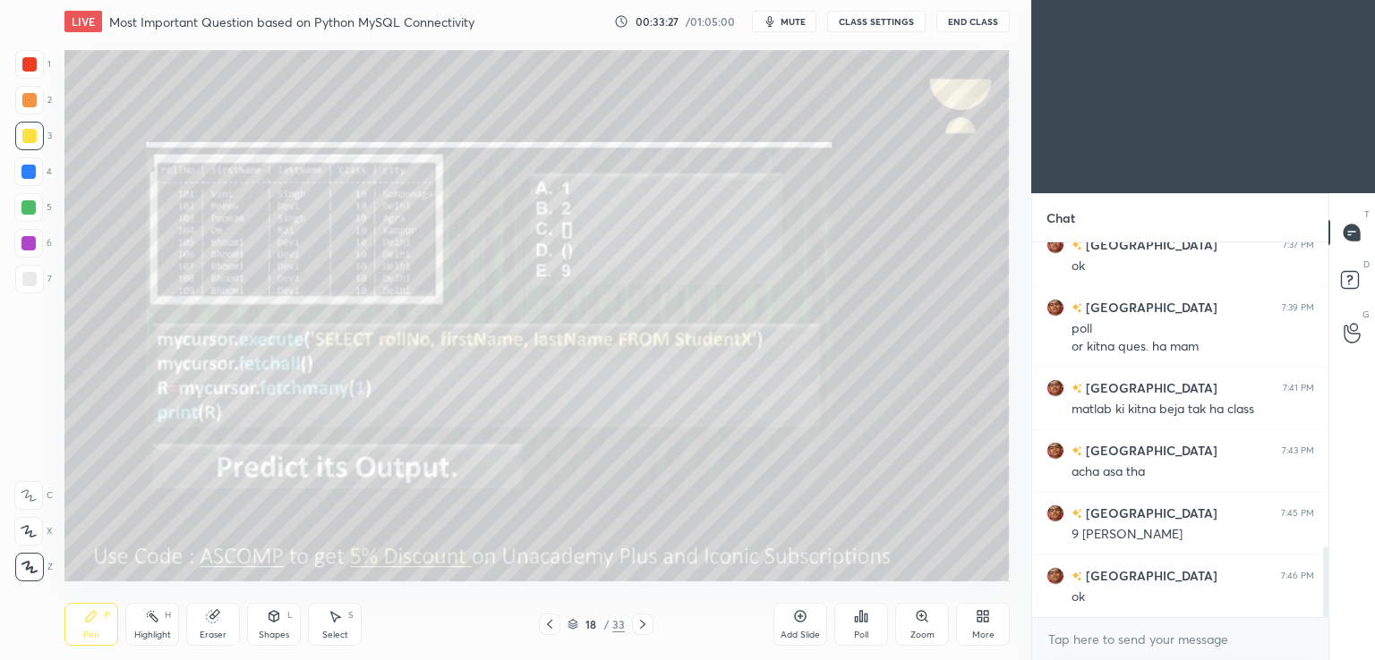
click at [643, 627] on icon at bounding box center [642, 625] width 14 height 14
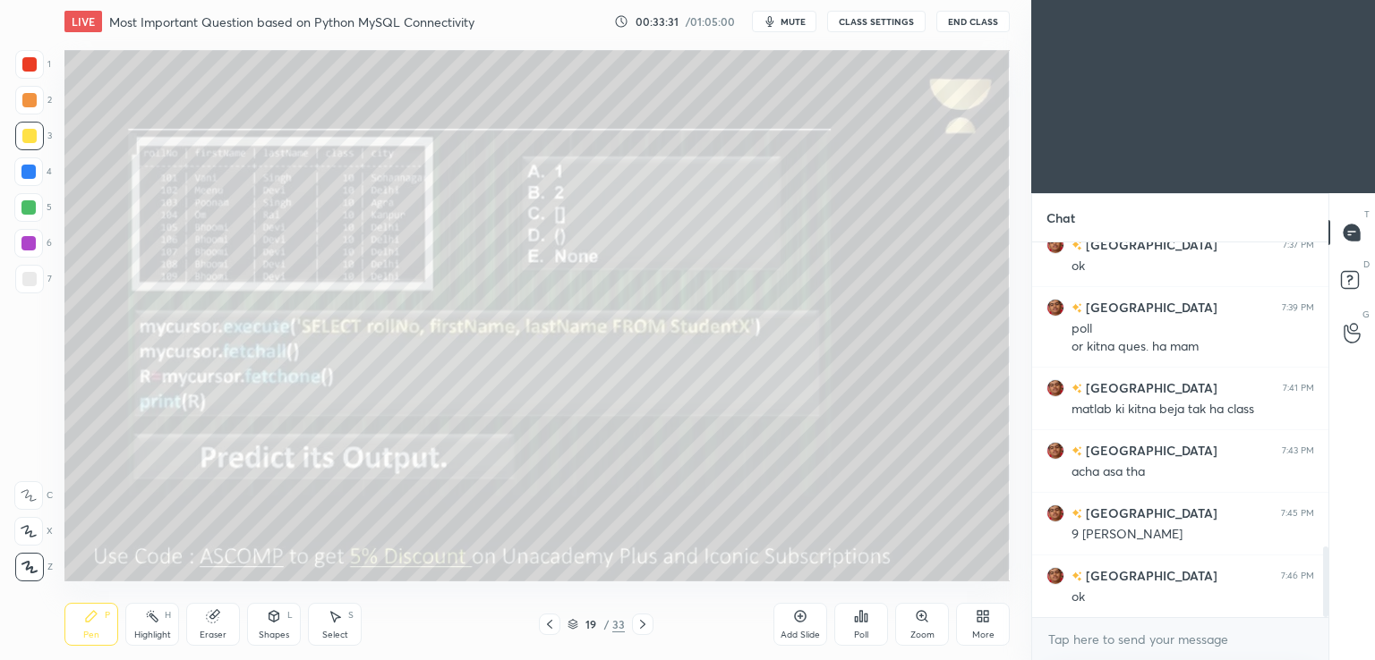
click at [871, 621] on div "Poll" at bounding box center [861, 624] width 54 height 43
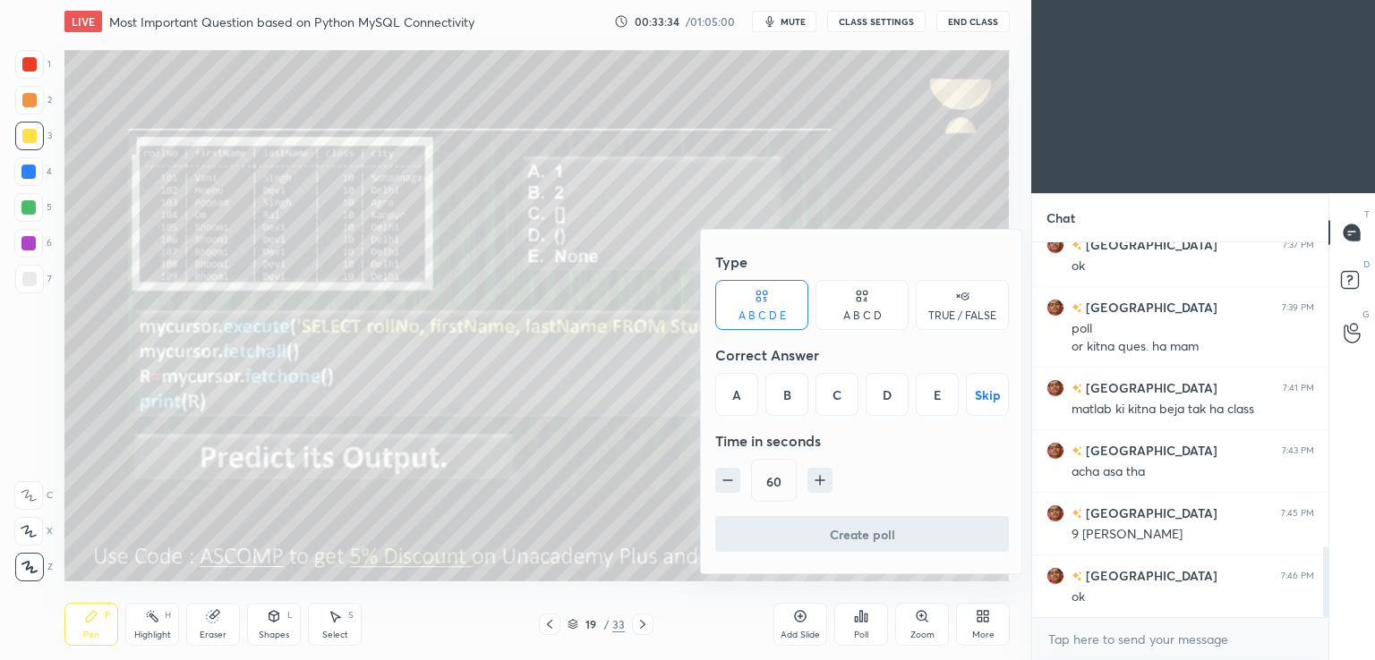
click at [936, 393] on div "E" at bounding box center [937, 394] width 43 height 43
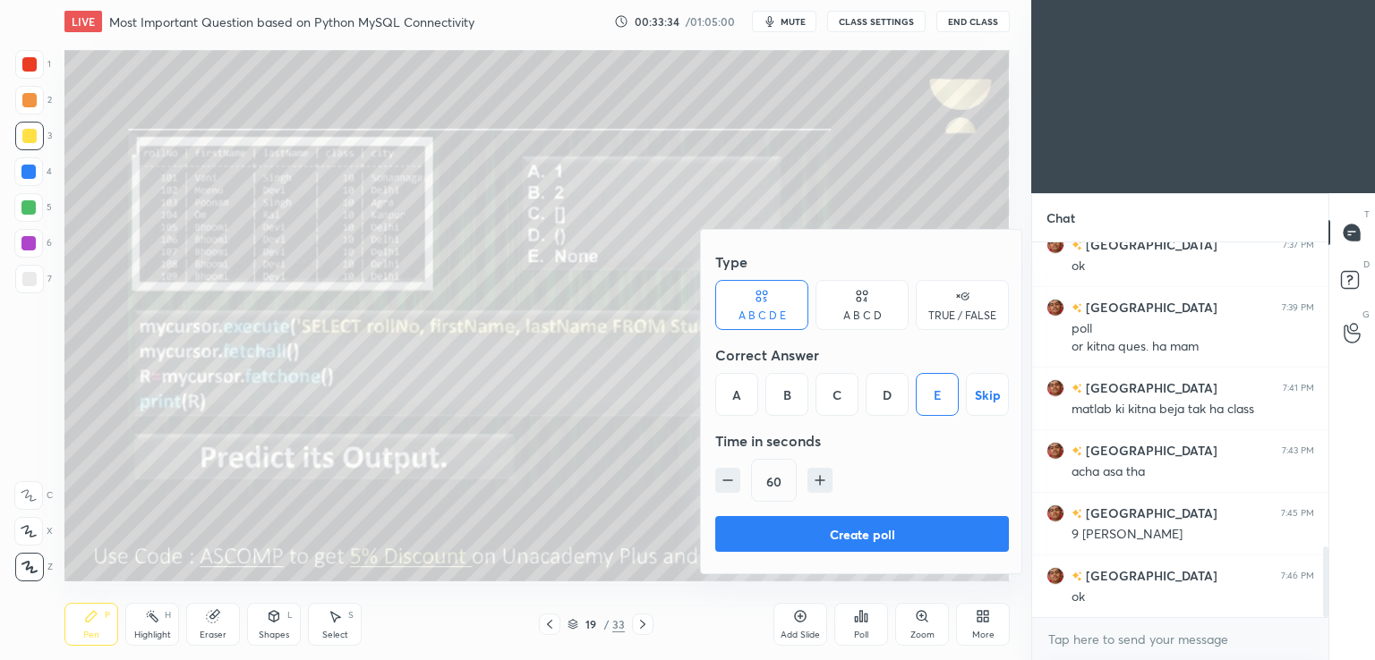
click at [822, 526] on button "Create poll" at bounding box center [862, 534] width 294 height 36
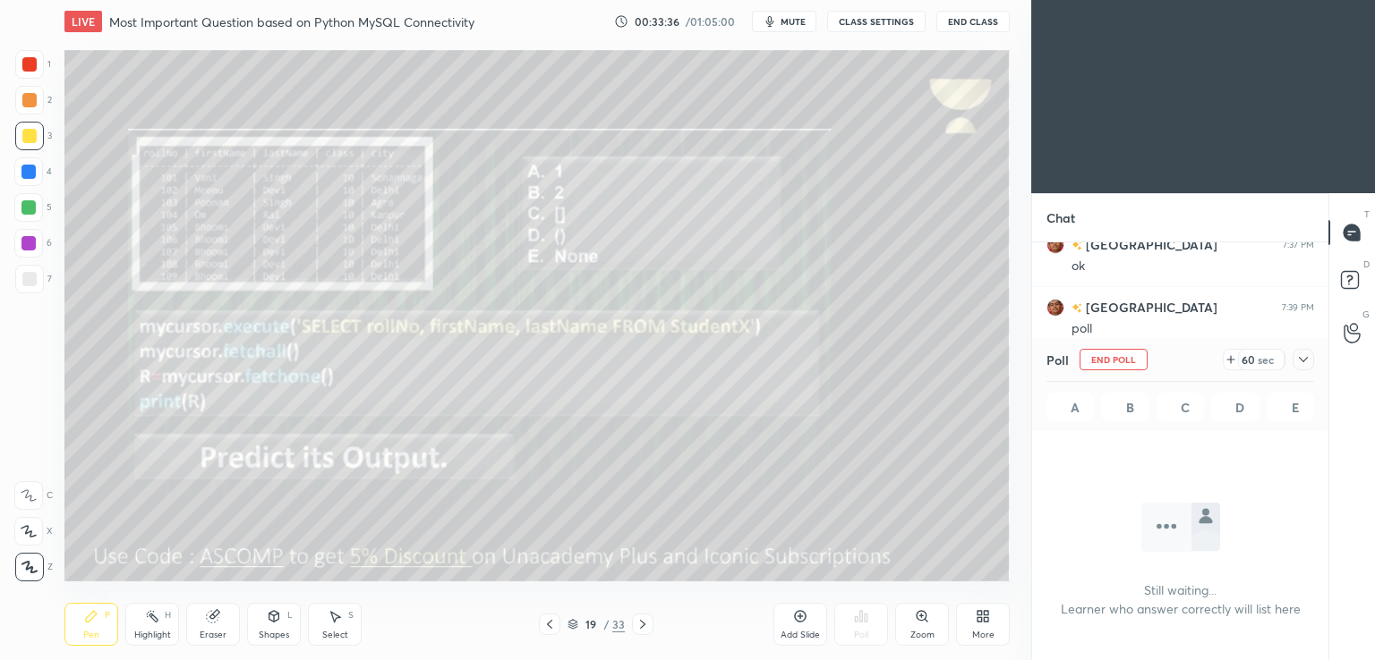
scroll to position [5, 5]
click at [1231, 360] on icon at bounding box center [1230, 360] width 7 height 0
click at [1307, 353] on icon at bounding box center [1303, 360] width 14 height 14
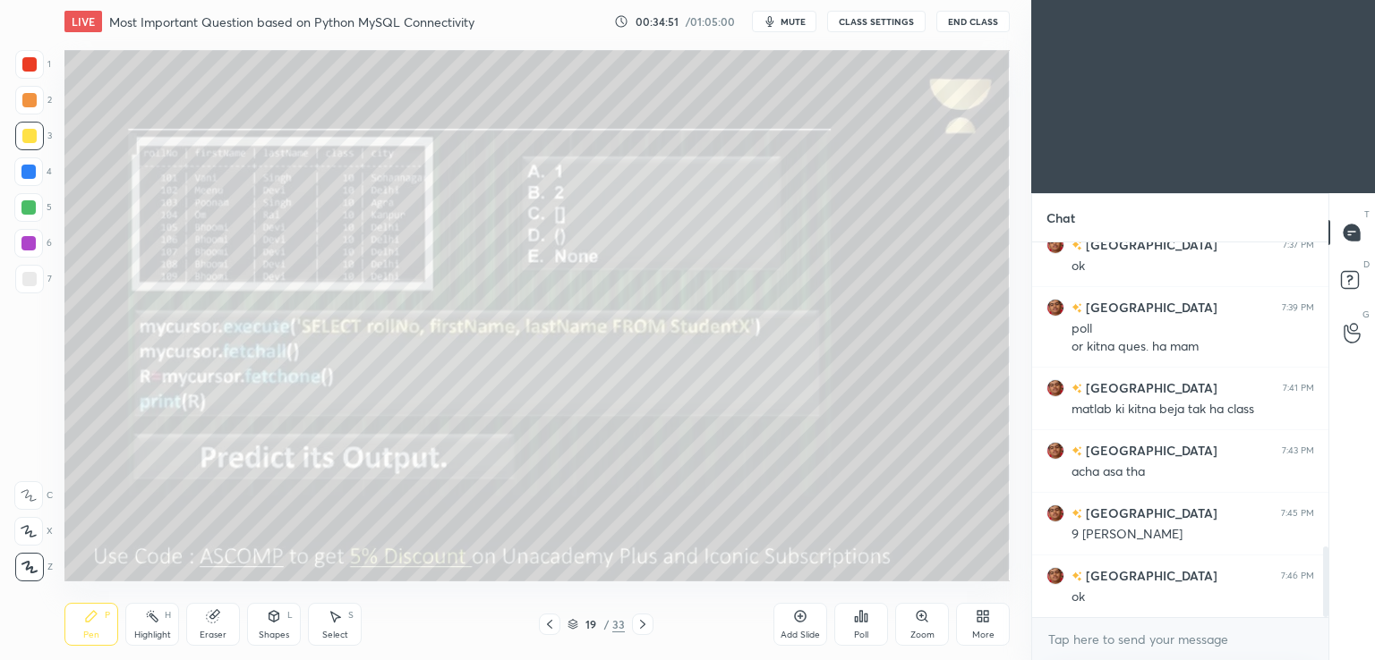
scroll to position [222, 291]
click at [637, 621] on icon at bounding box center [642, 625] width 14 height 14
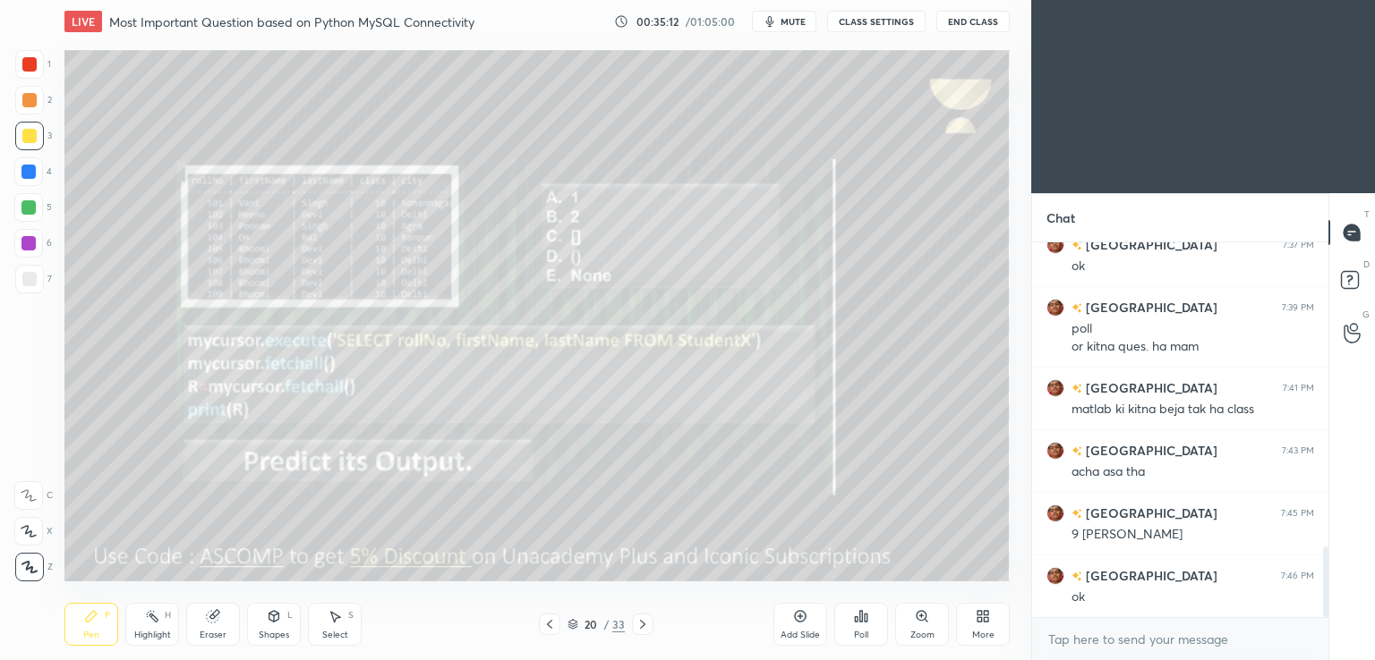
click at [641, 619] on icon at bounding box center [642, 625] width 14 height 14
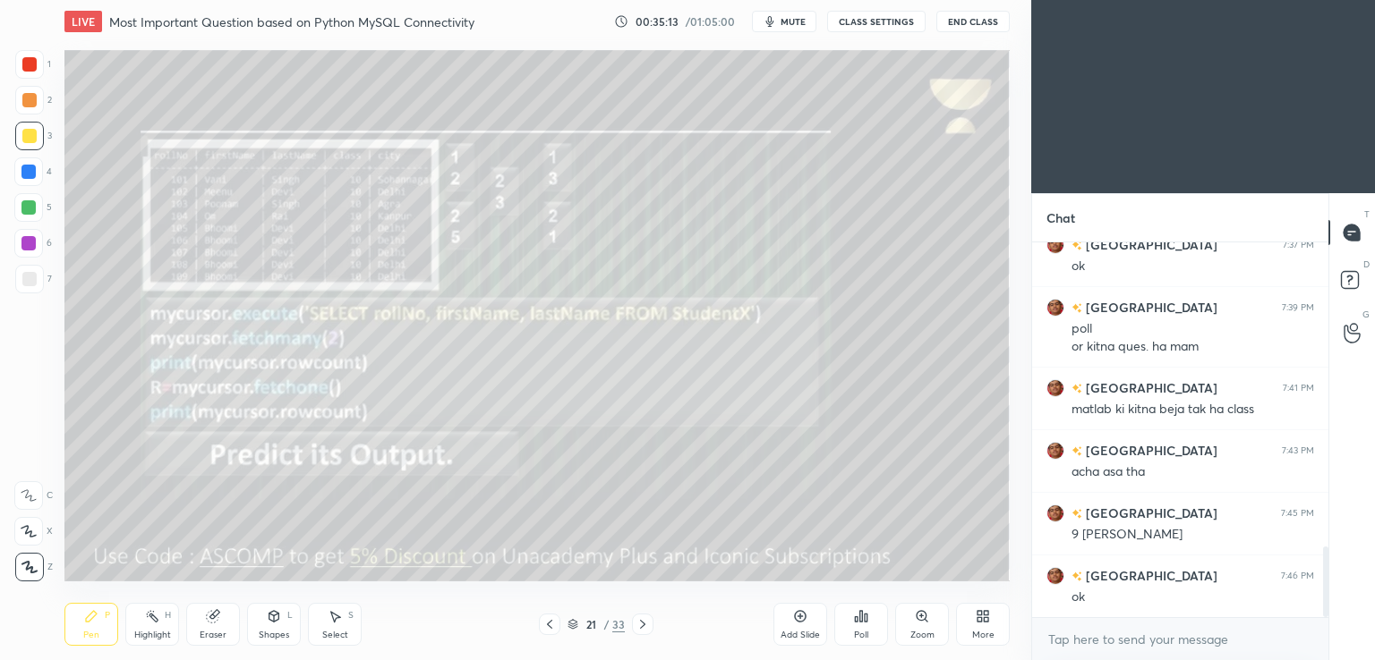
click at [544, 626] on icon at bounding box center [549, 625] width 14 height 14
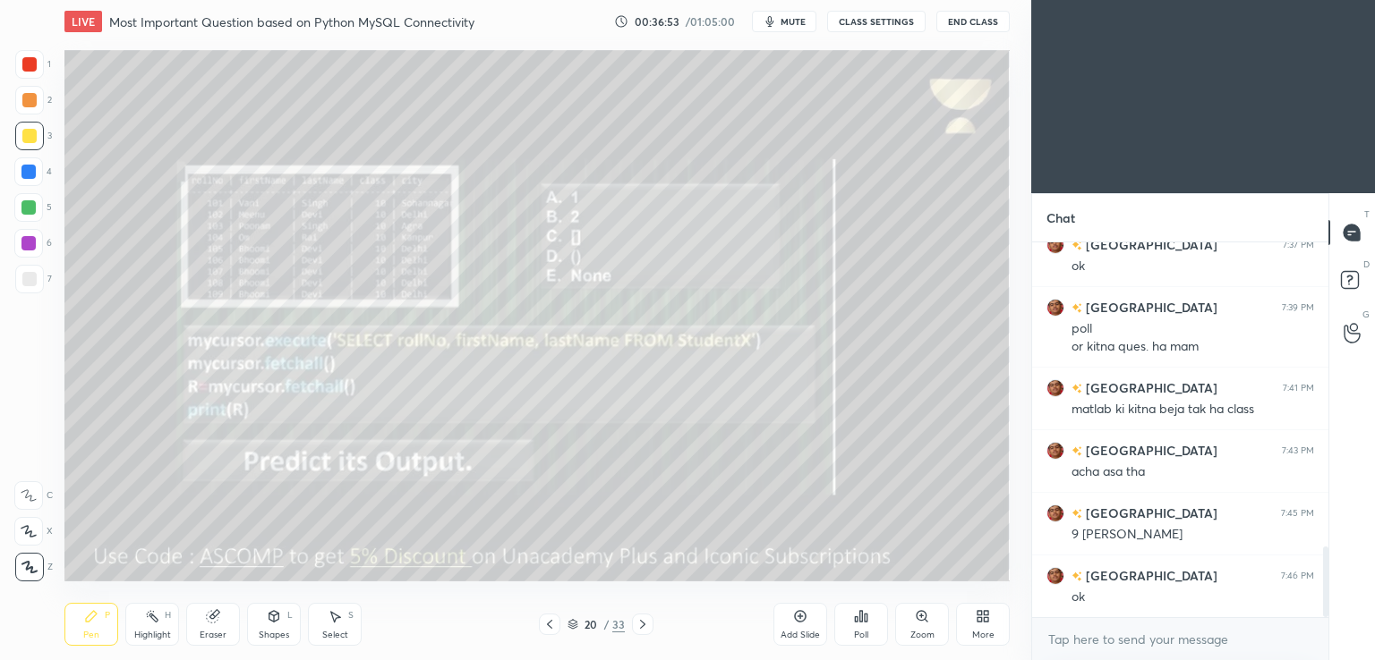
click at [640, 624] on icon at bounding box center [642, 625] width 14 height 14
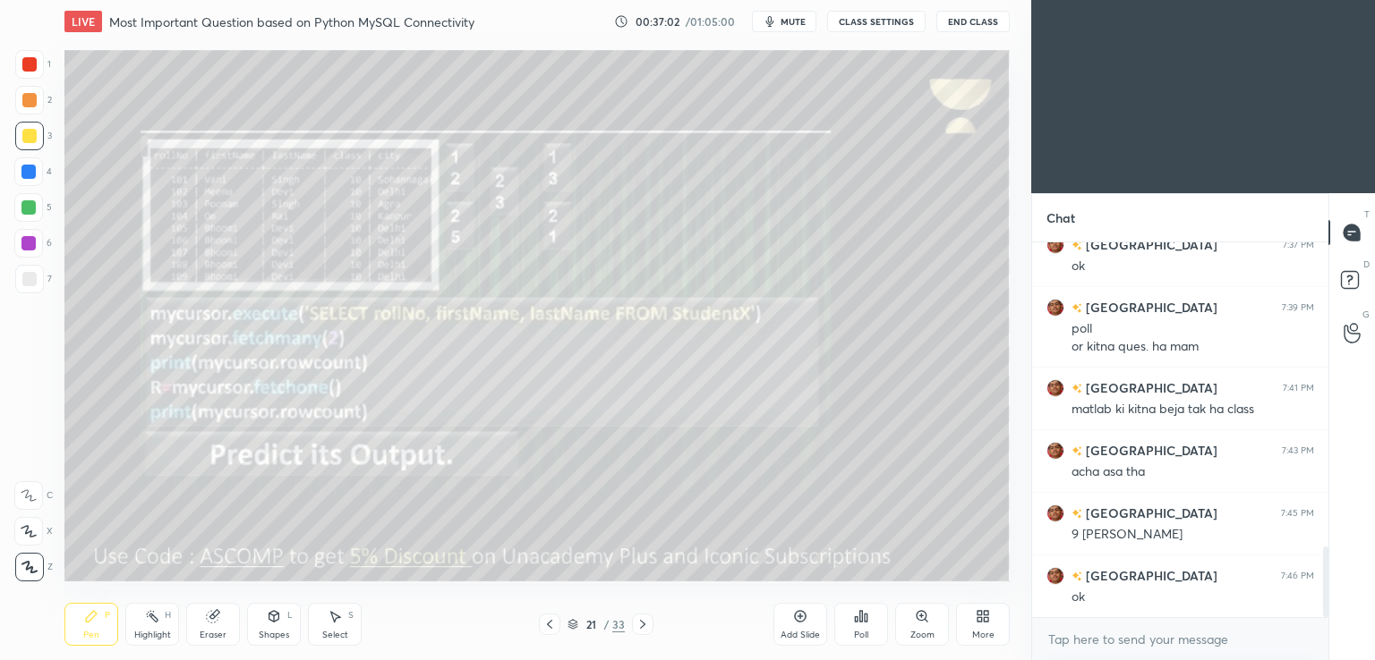
click at [789, 21] on span "mute" at bounding box center [792, 21] width 25 height 13
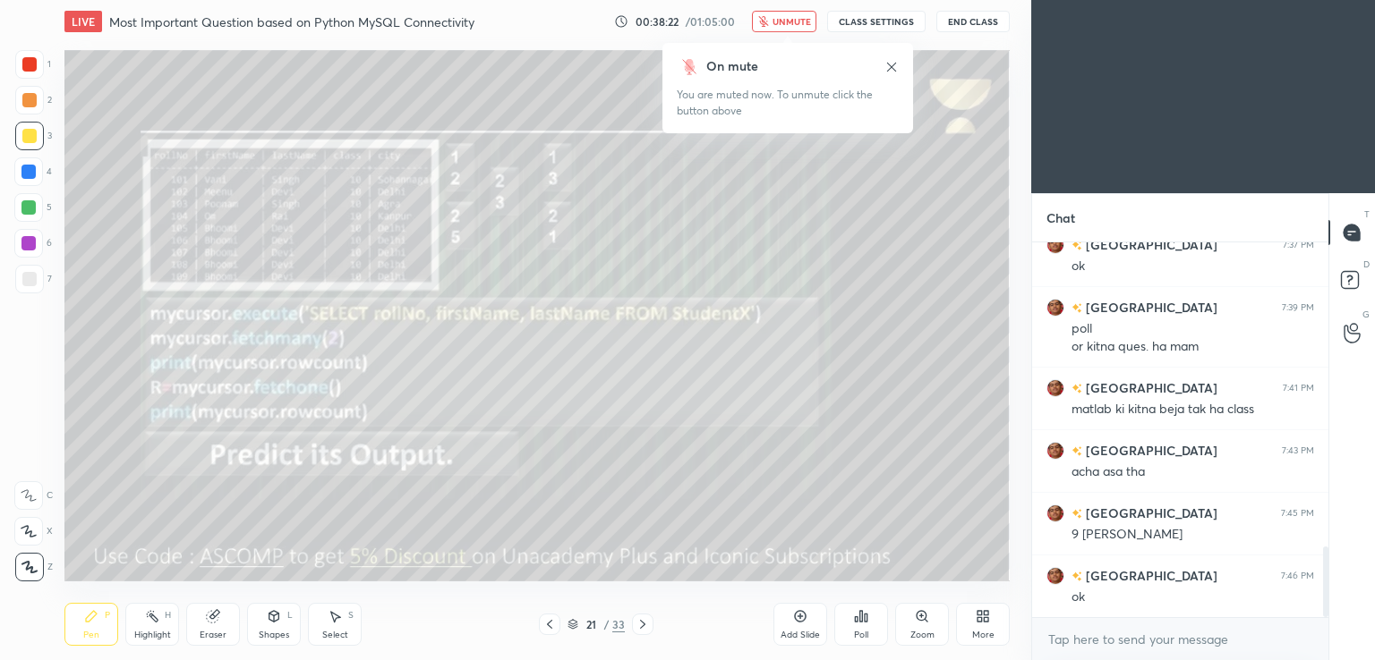
click at [856, 631] on div "Poll" at bounding box center [861, 635] width 14 height 9
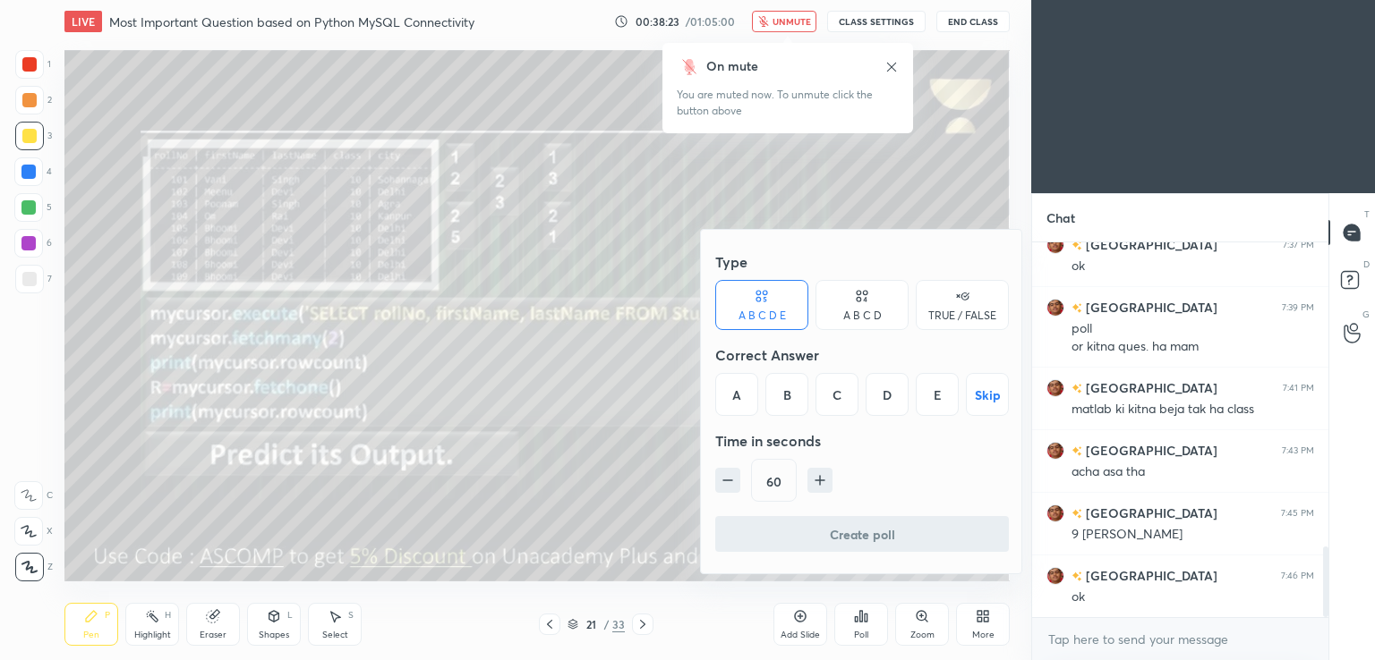
click at [840, 399] on div "C" at bounding box center [836, 394] width 43 height 43
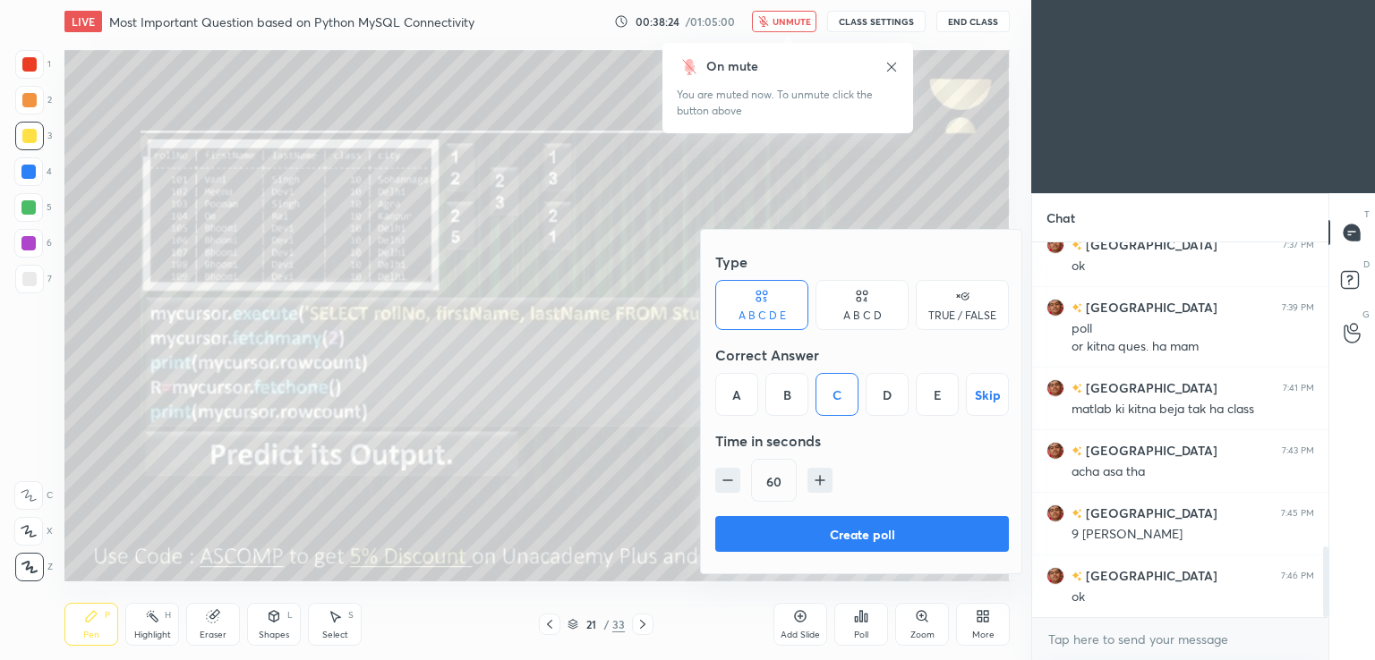
click at [788, 535] on button "Create poll" at bounding box center [862, 534] width 294 height 36
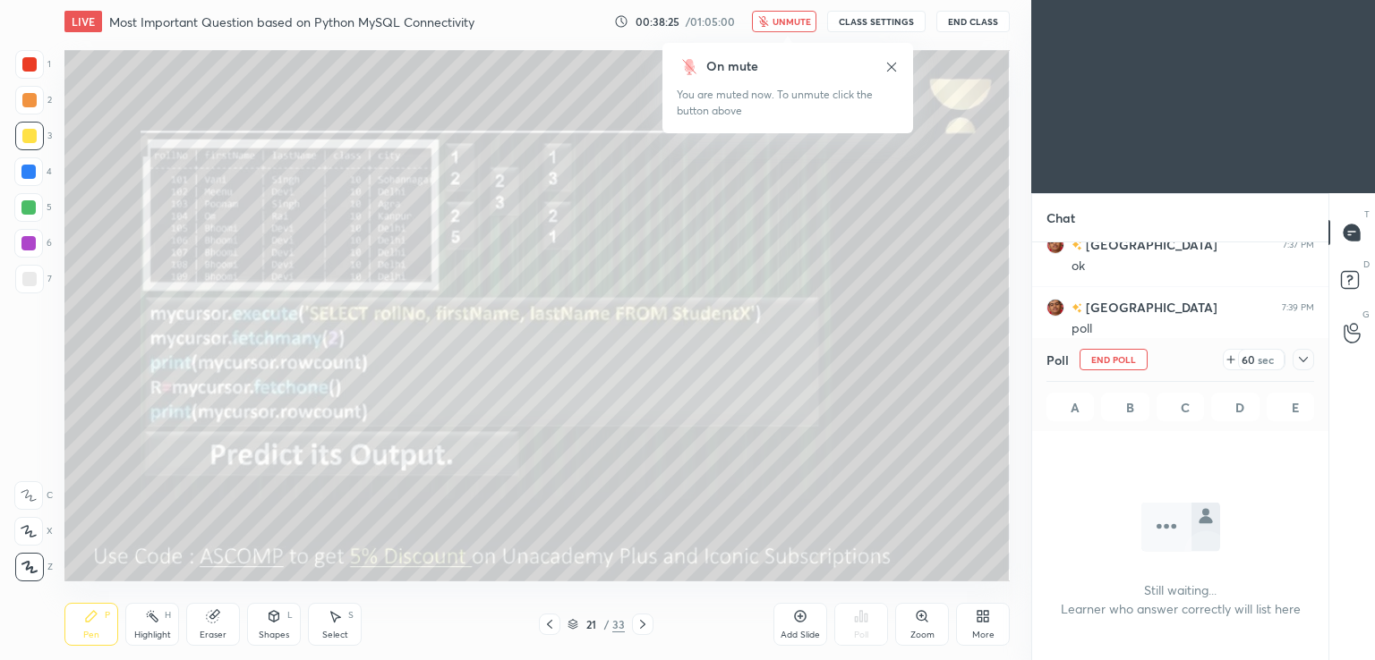
scroll to position [6, 5]
click at [798, 26] on span "unmute" at bounding box center [791, 21] width 38 height 13
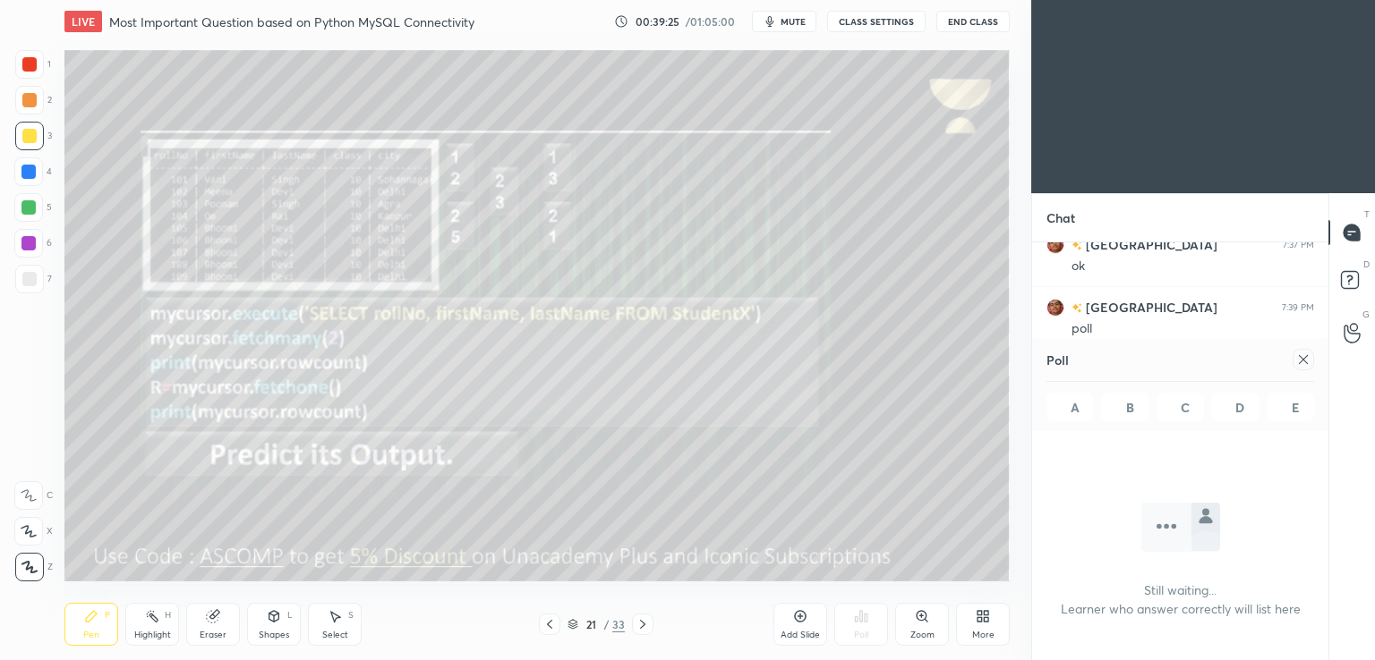
click at [1305, 355] on icon at bounding box center [1303, 360] width 14 height 14
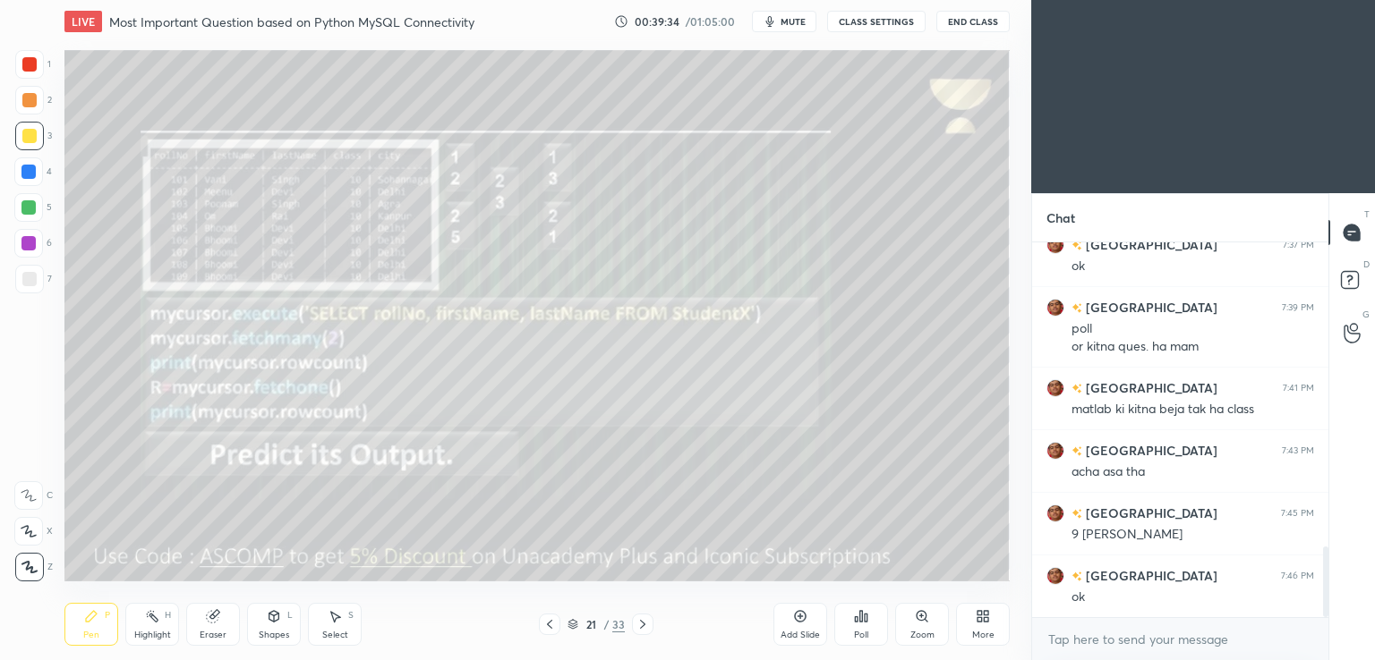
click at [647, 620] on icon at bounding box center [642, 625] width 14 height 14
click at [789, 20] on span "mute" at bounding box center [792, 21] width 25 height 13
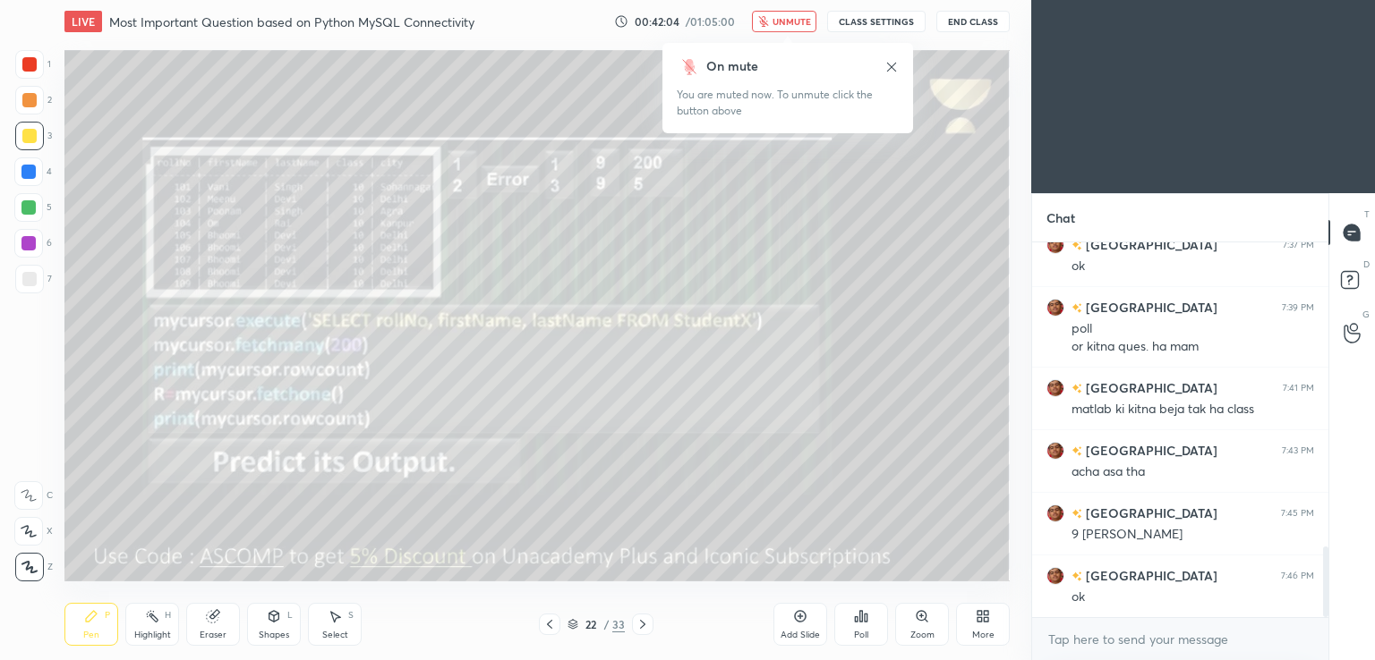
click at [873, 628] on div "Poll" at bounding box center [861, 624] width 54 height 43
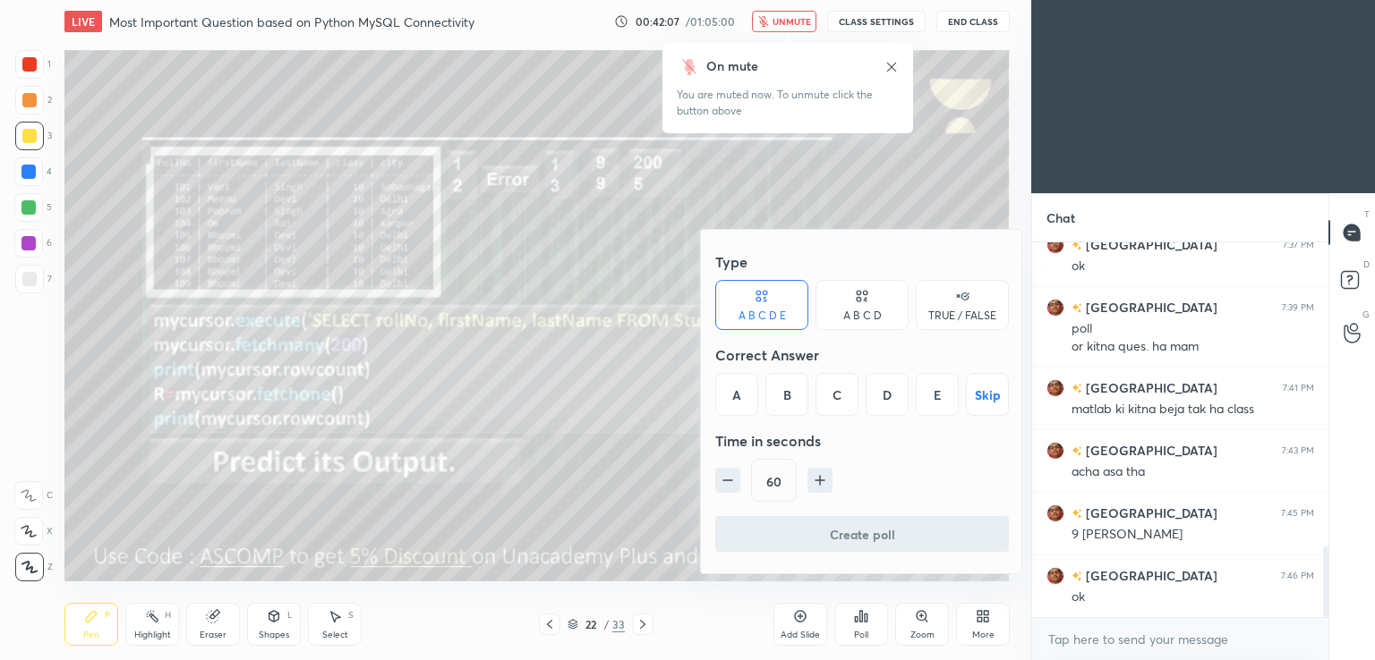
click at [878, 405] on div "D" at bounding box center [886, 394] width 43 height 43
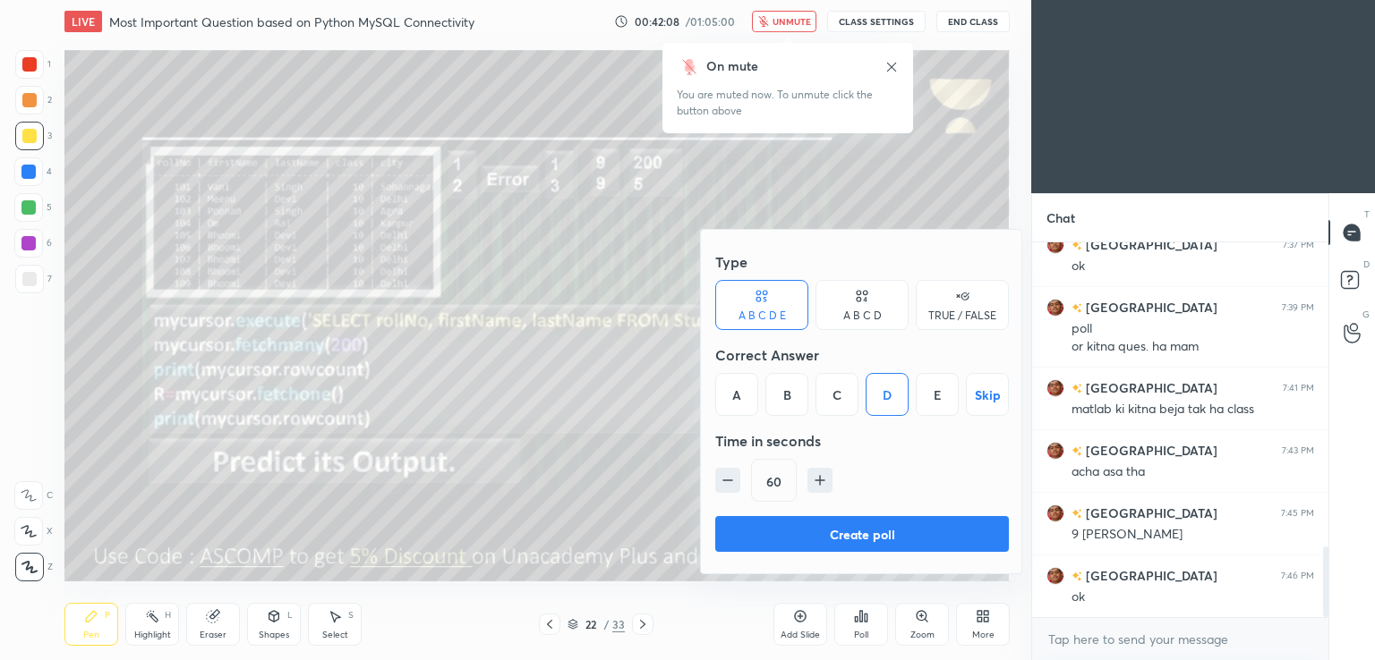
click at [784, 534] on button "Create poll" at bounding box center [862, 534] width 294 height 36
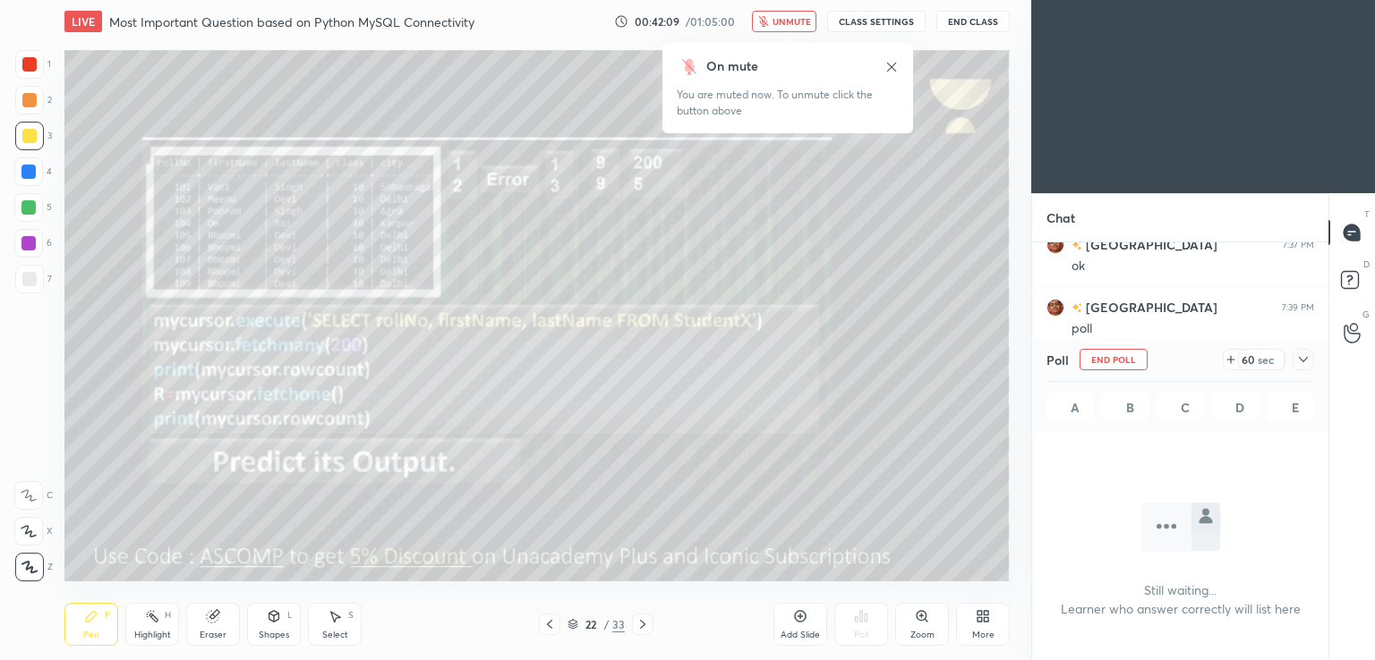
scroll to position [129, 291]
click at [794, 16] on span "unmute" at bounding box center [791, 21] width 38 height 13
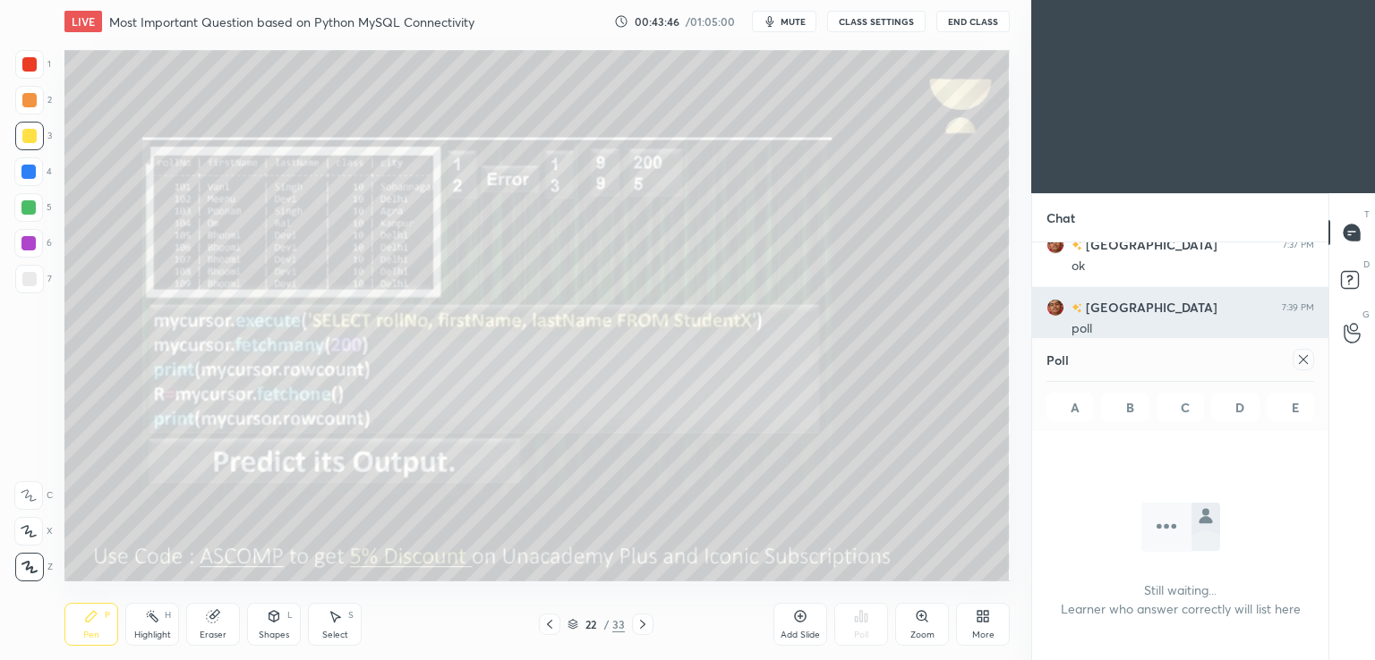
click at [1299, 356] on icon at bounding box center [1303, 359] width 9 height 9
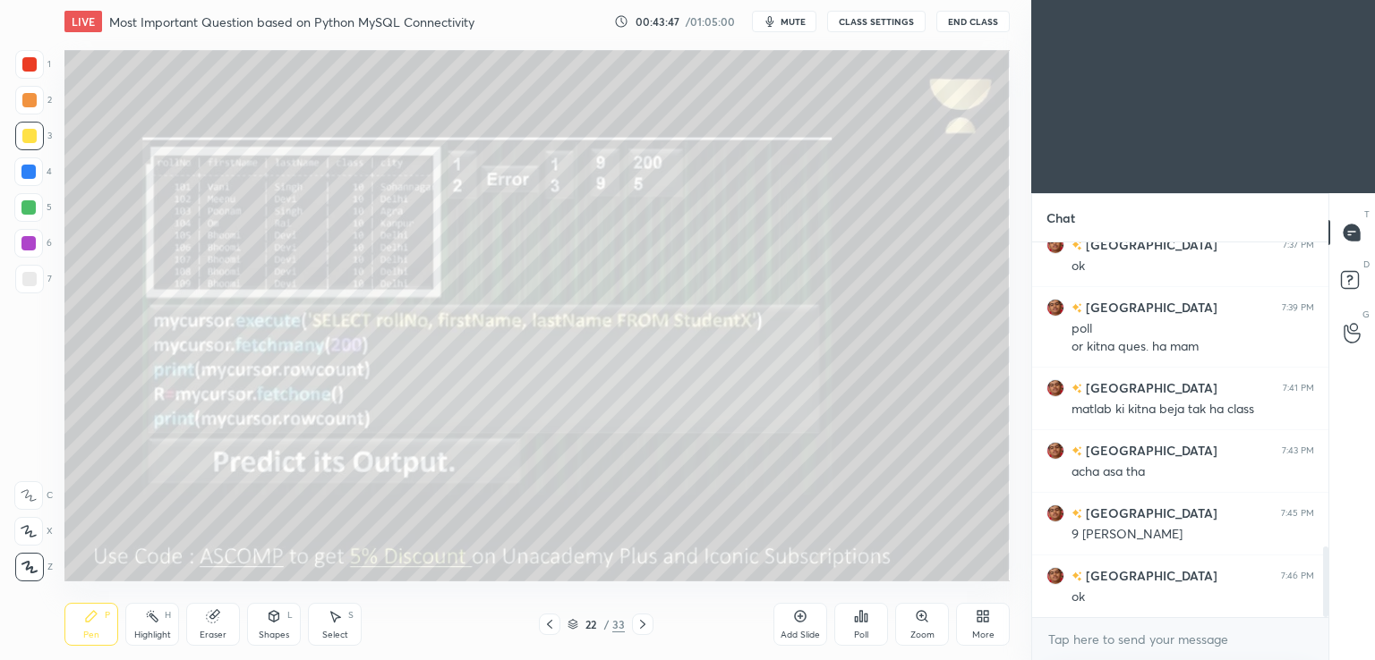
scroll to position [6, 5]
click at [648, 620] on icon at bounding box center [642, 625] width 14 height 14
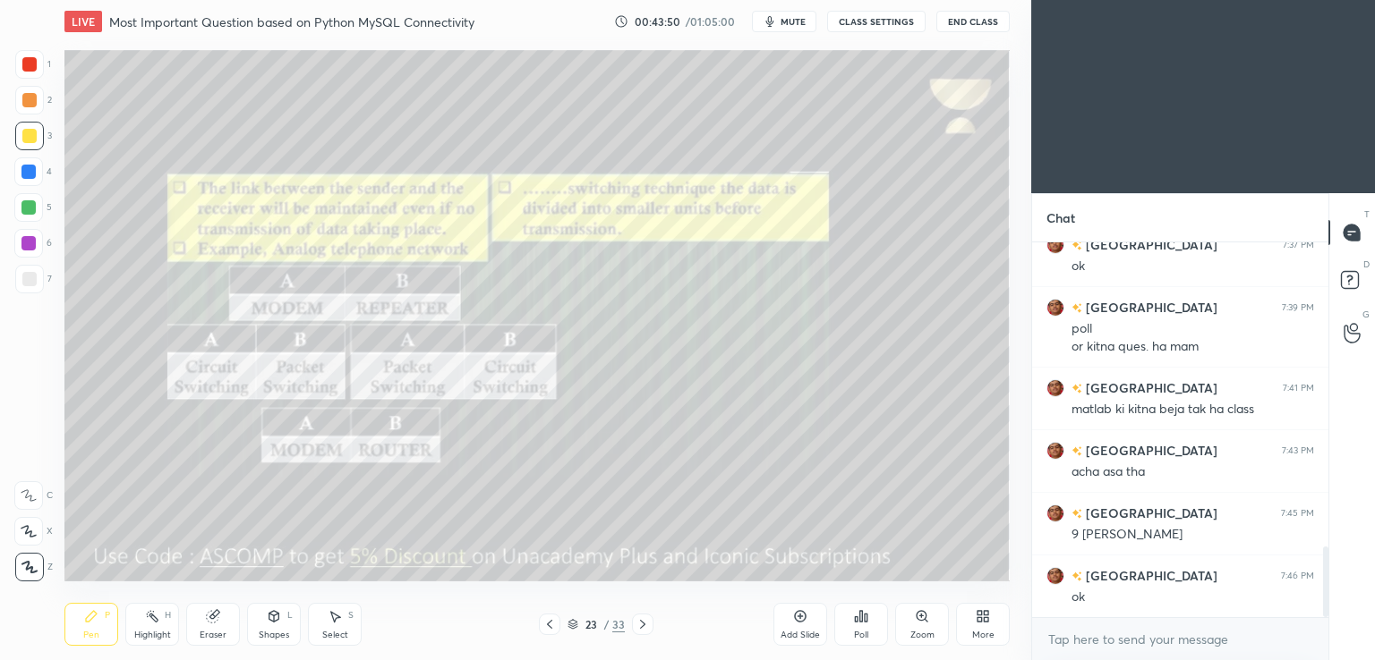
click at [38, 347] on div "1 2 3 4 5 6 7 C X Z C X Z E E Erase all H H" at bounding box center [28, 316] width 57 height 532
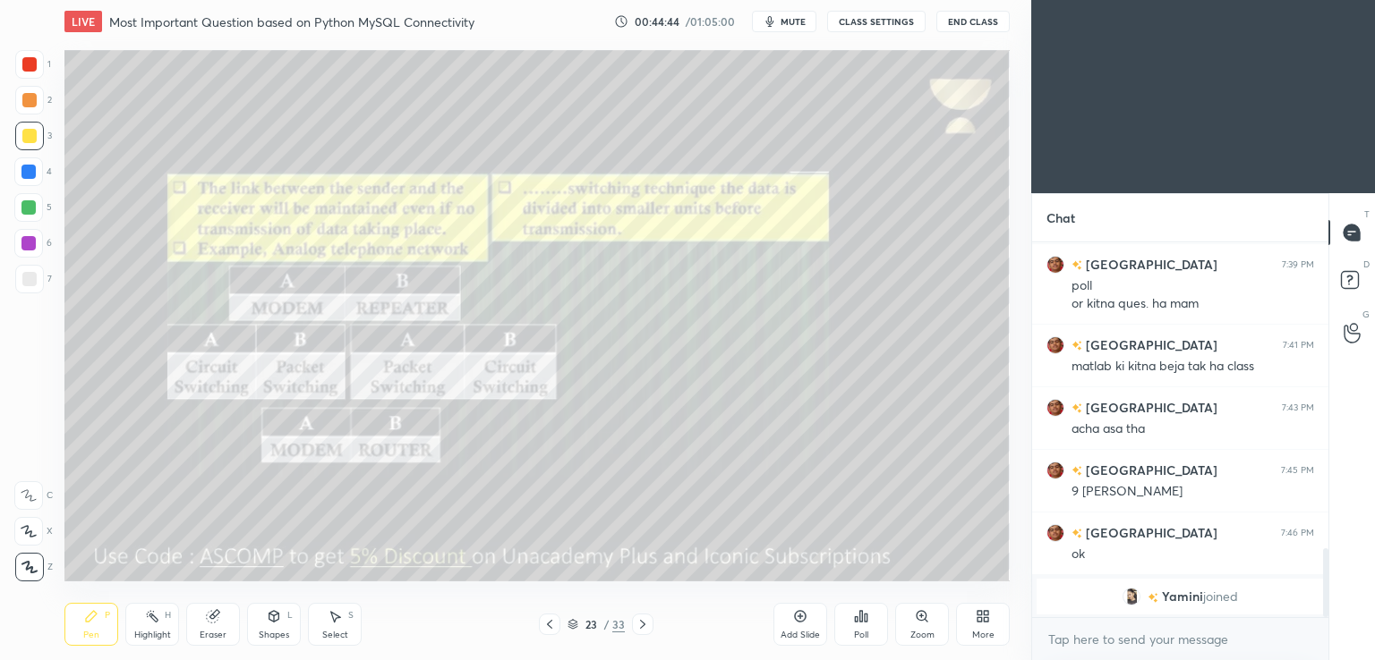
click at [639, 617] on div at bounding box center [642, 624] width 21 height 21
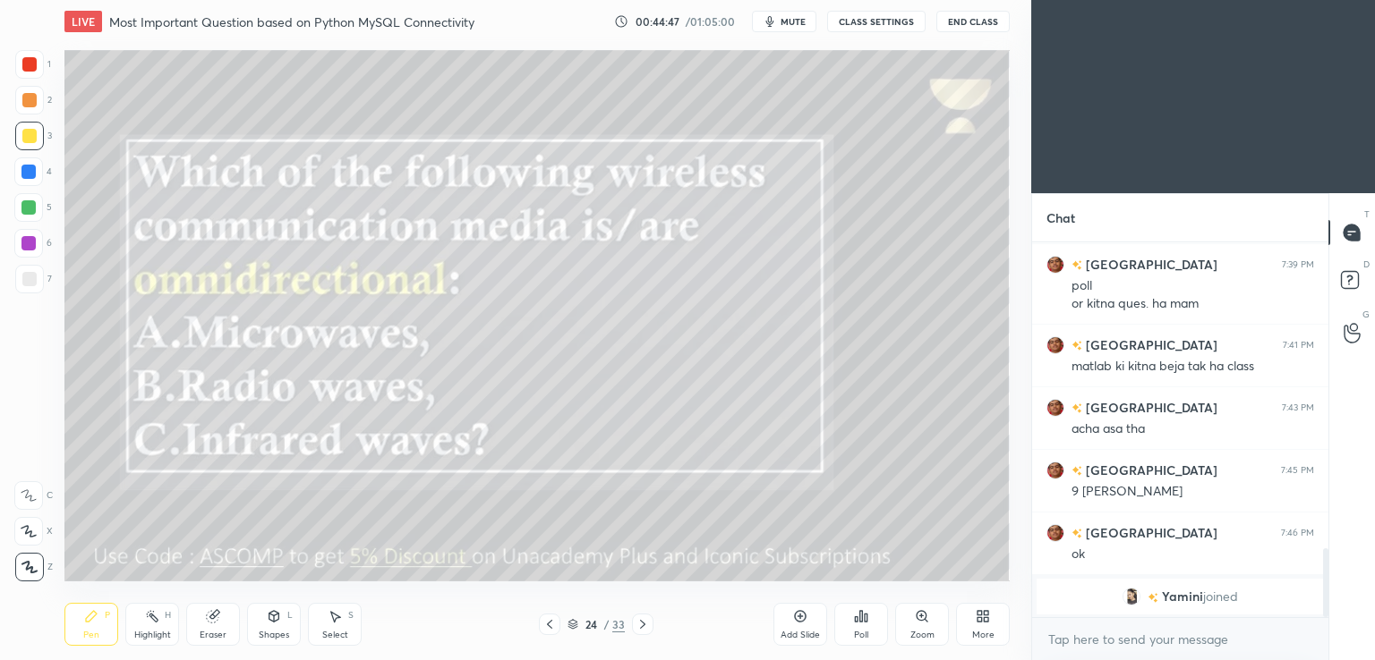
click at [637, 622] on icon at bounding box center [642, 625] width 14 height 14
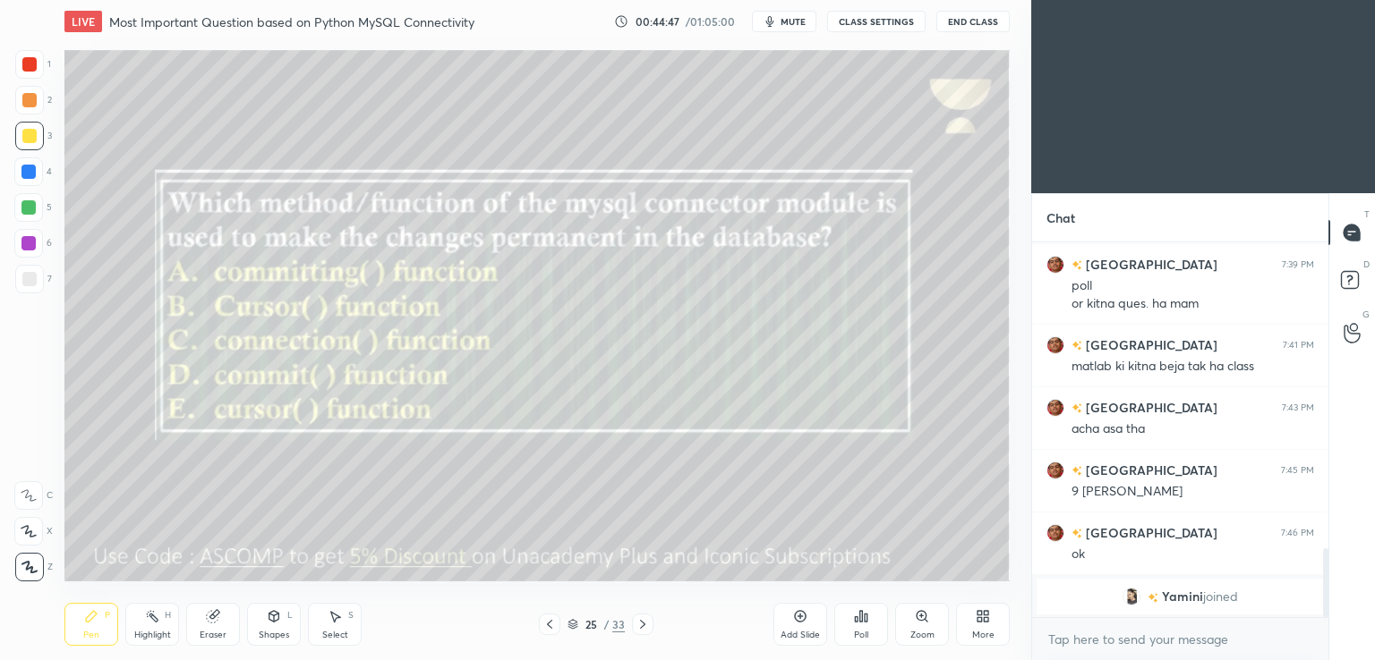
click at [637, 626] on icon at bounding box center [642, 625] width 14 height 14
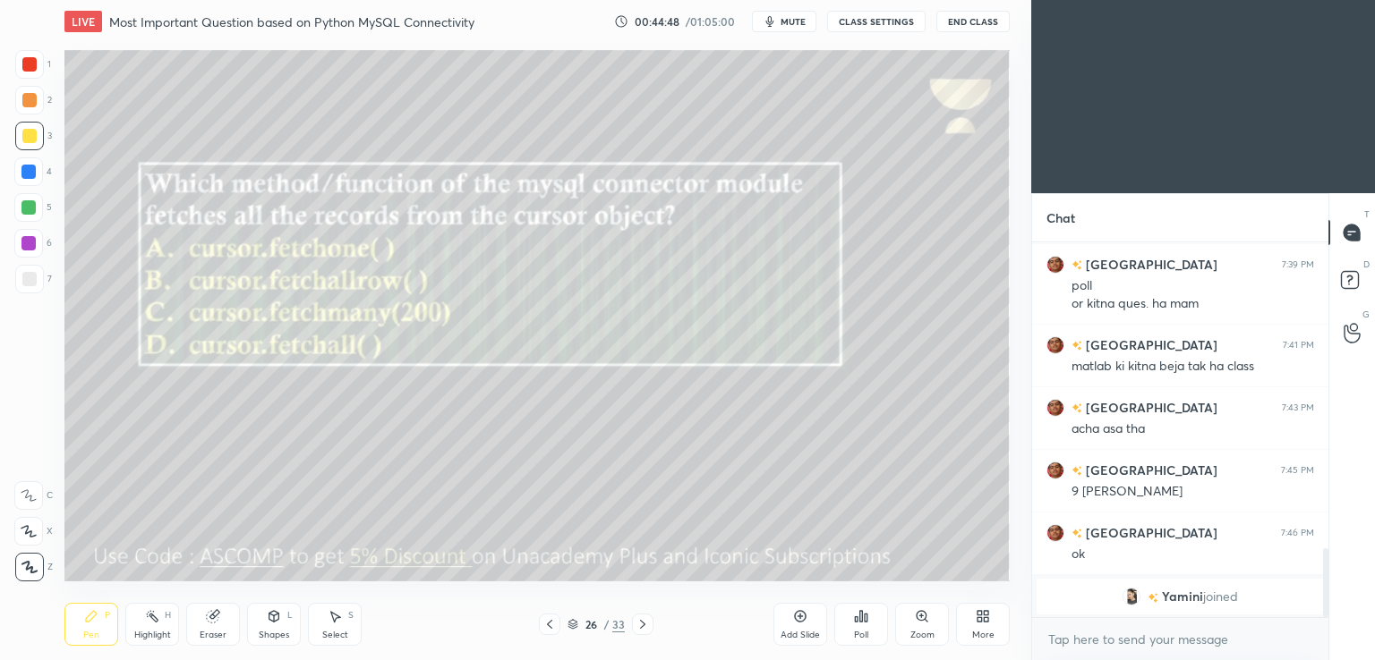
click at [634, 627] on div at bounding box center [642, 624] width 21 height 21
click at [632, 631] on div at bounding box center [642, 624] width 21 height 21
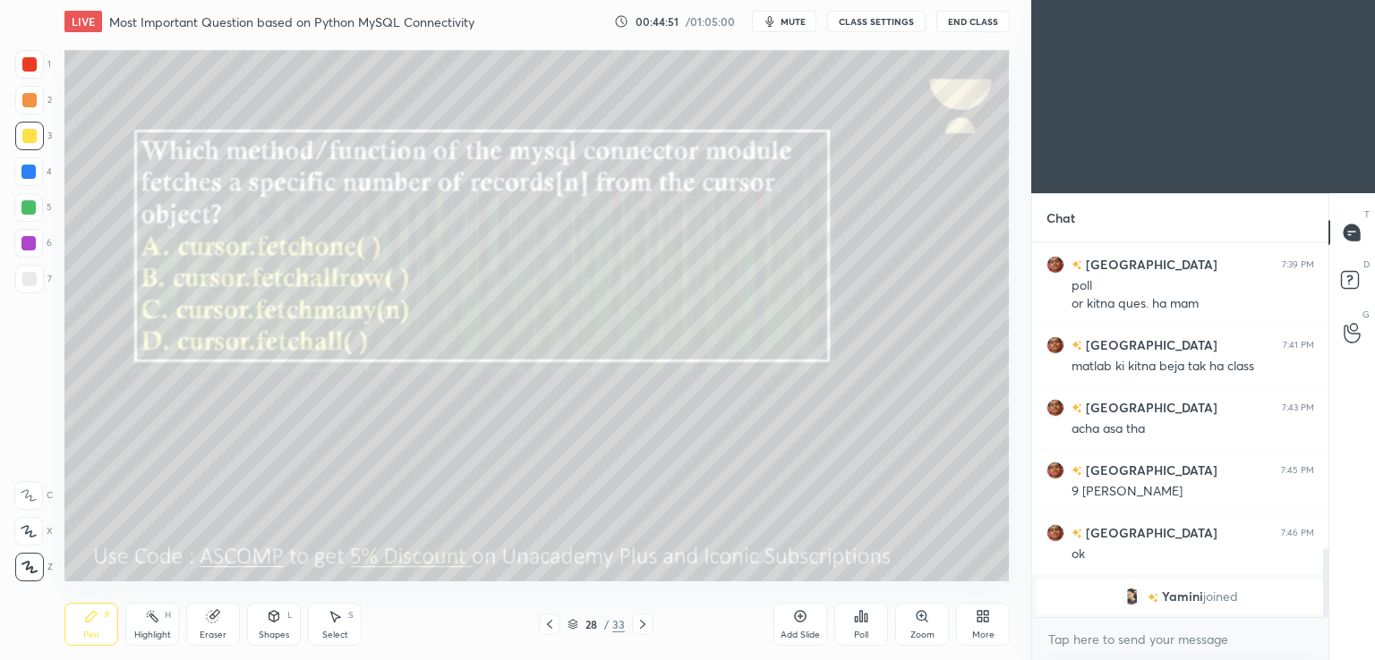
click at [657, 624] on div "28 / 33" at bounding box center [596, 624] width 354 height 21
click at [555, 624] on icon at bounding box center [549, 625] width 14 height 14
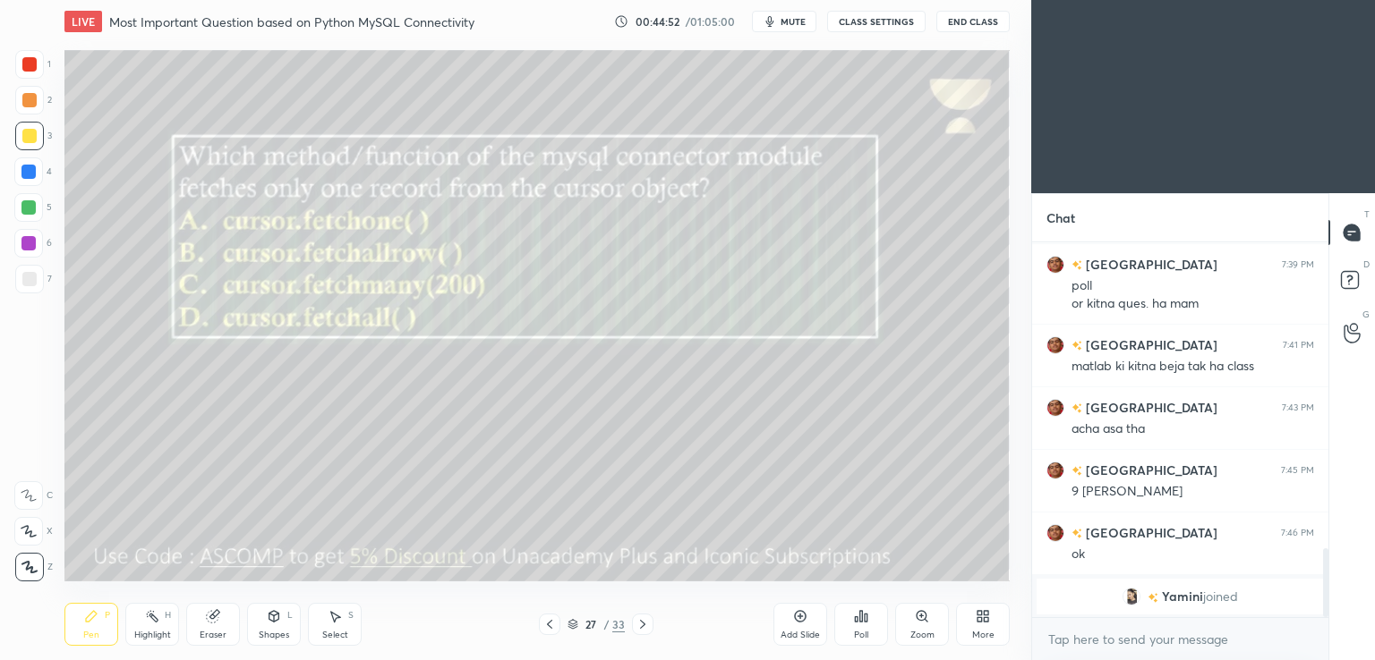
click at [551, 623] on icon at bounding box center [549, 625] width 14 height 14
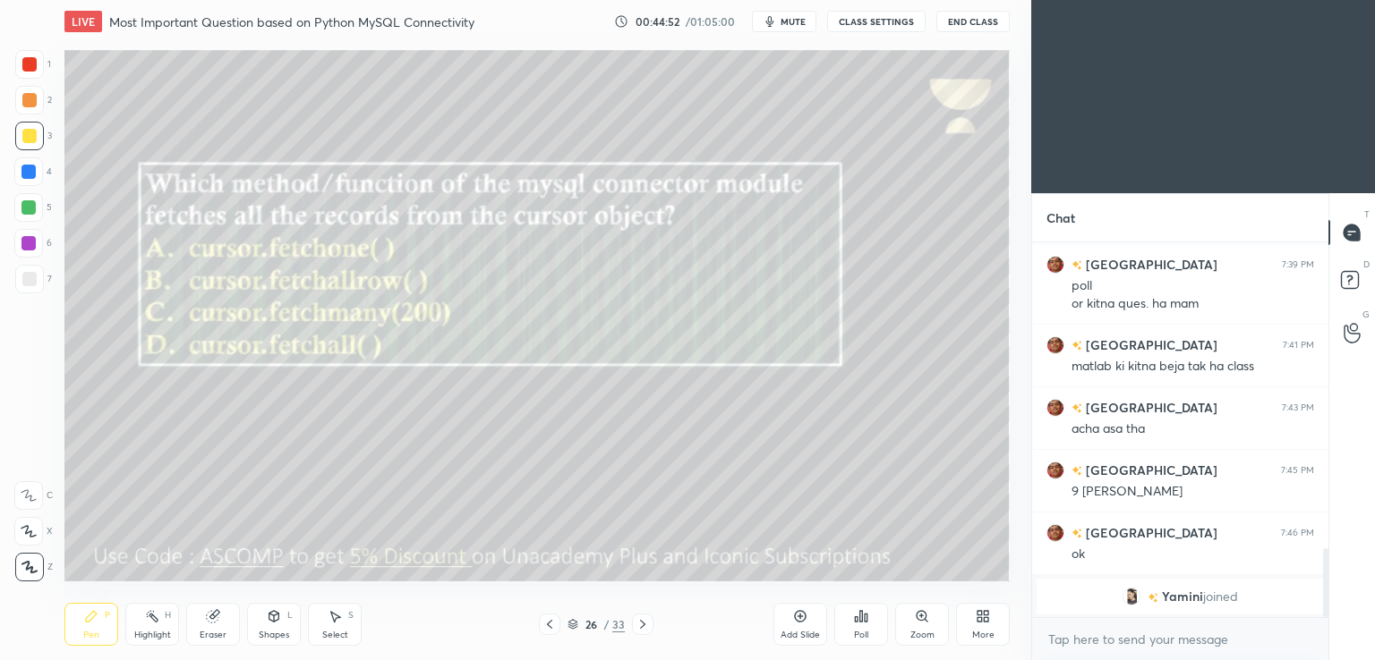
click at [548, 624] on icon at bounding box center [549, 625] width 14 height 14
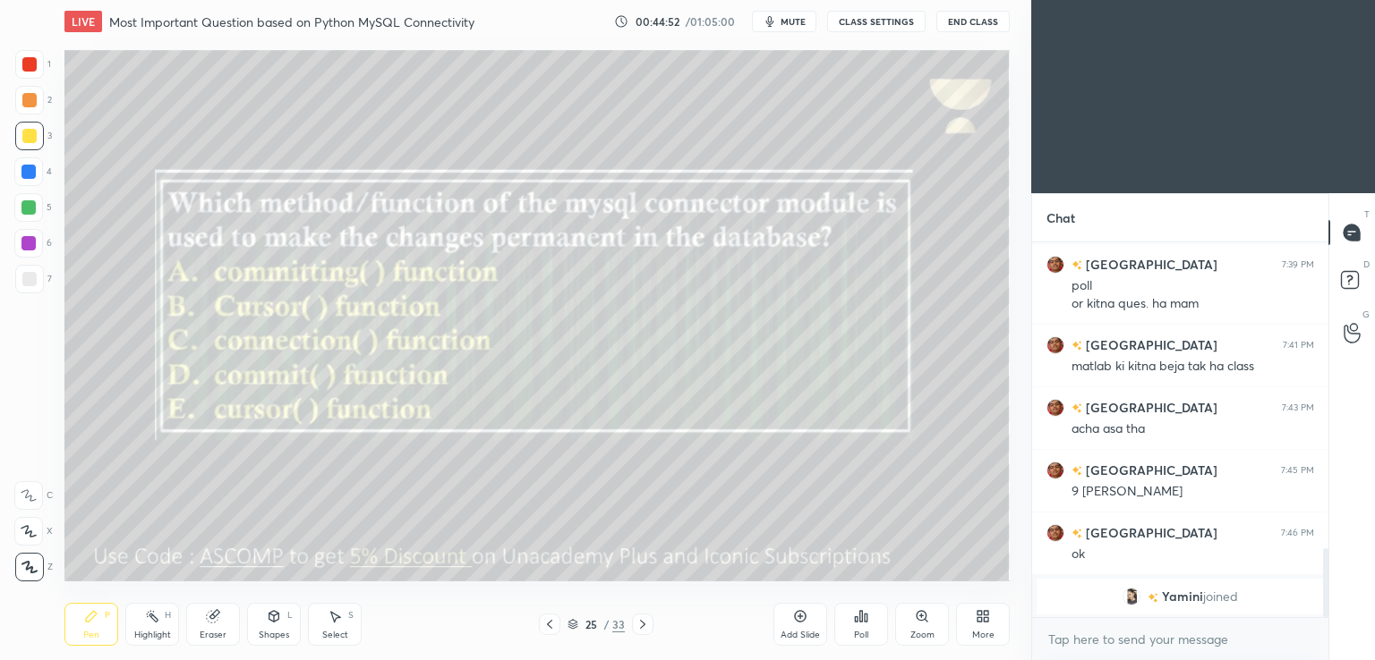
click at [548, 624] on icon at bounding box center [549, 625] width 14 height 14
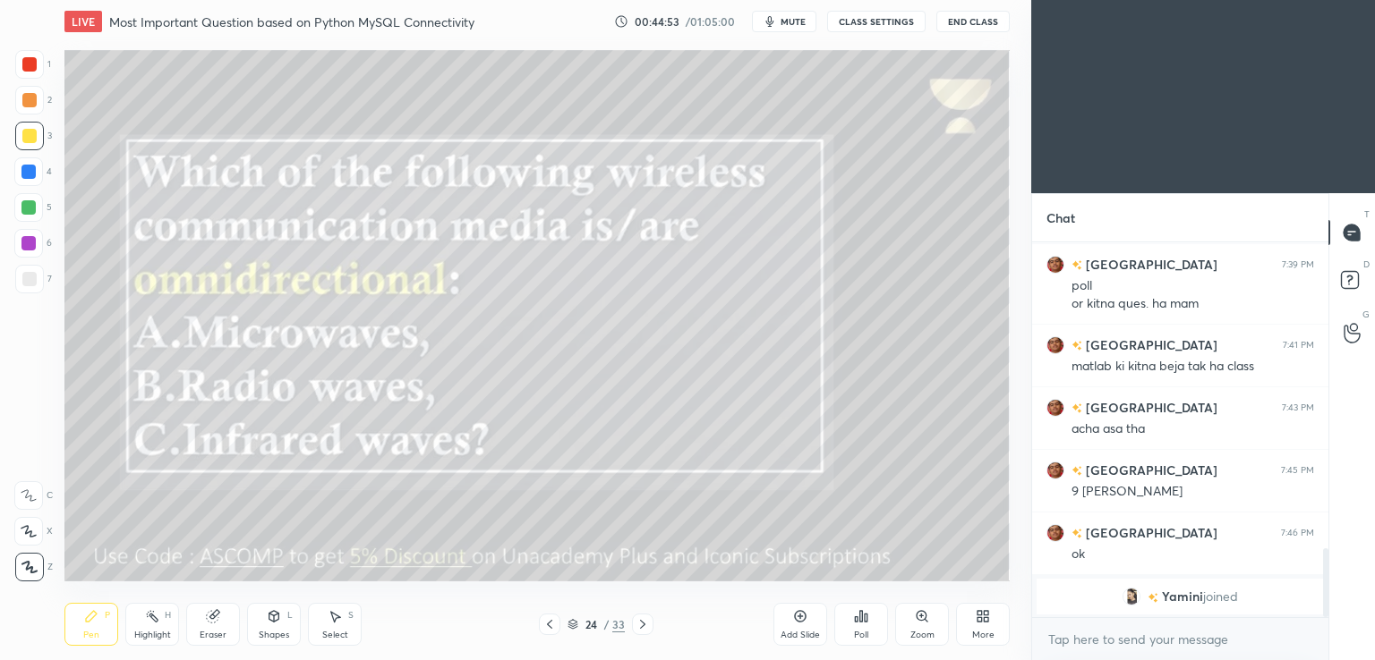
click at [544, 620] on icon at bounding box center [549, 625] width 14 height 14
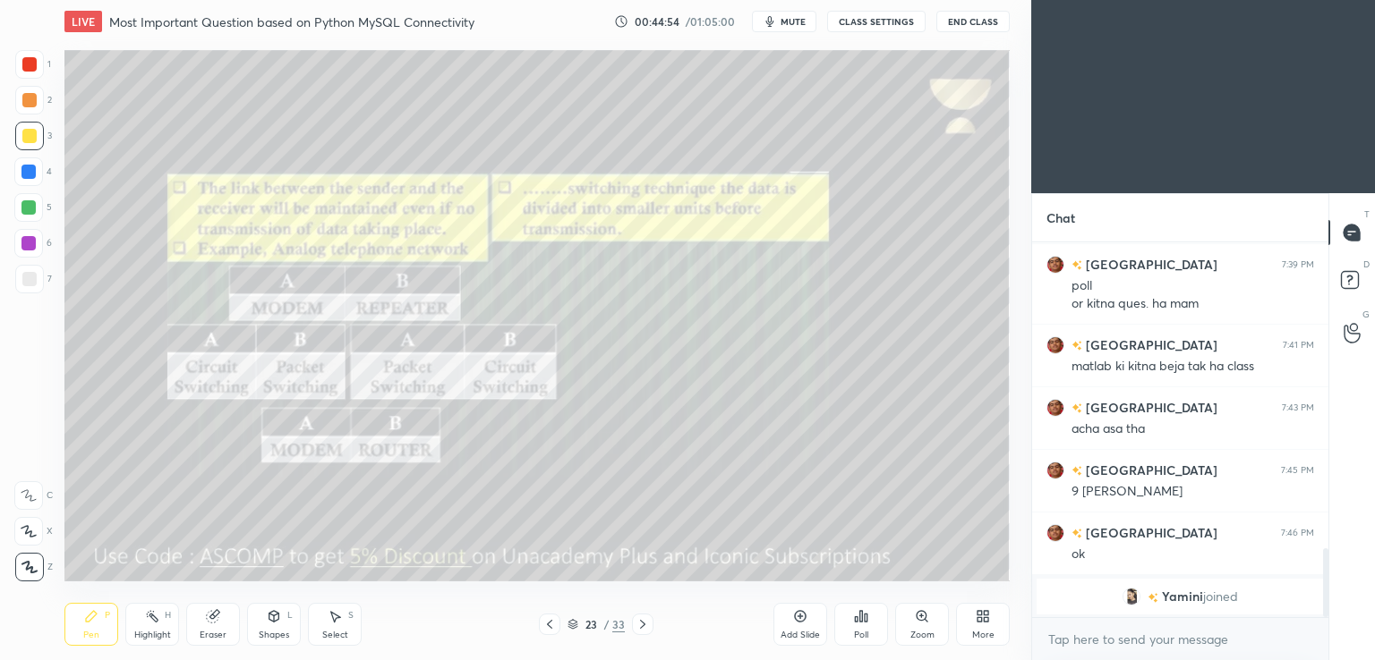
click at [643, 626] on icon at bounding box center [642, 624] width 5 height 9
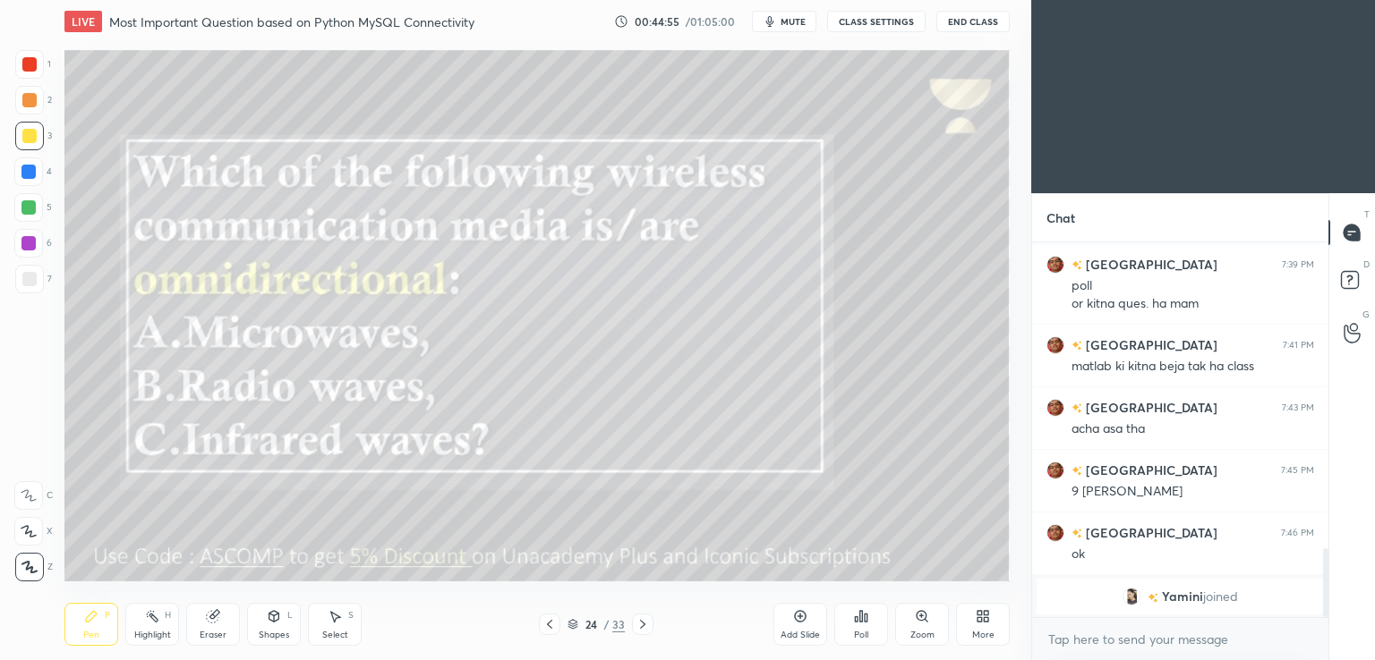
click at [644, 624] on icon at bounding box center [642, 625] width 14 height 14
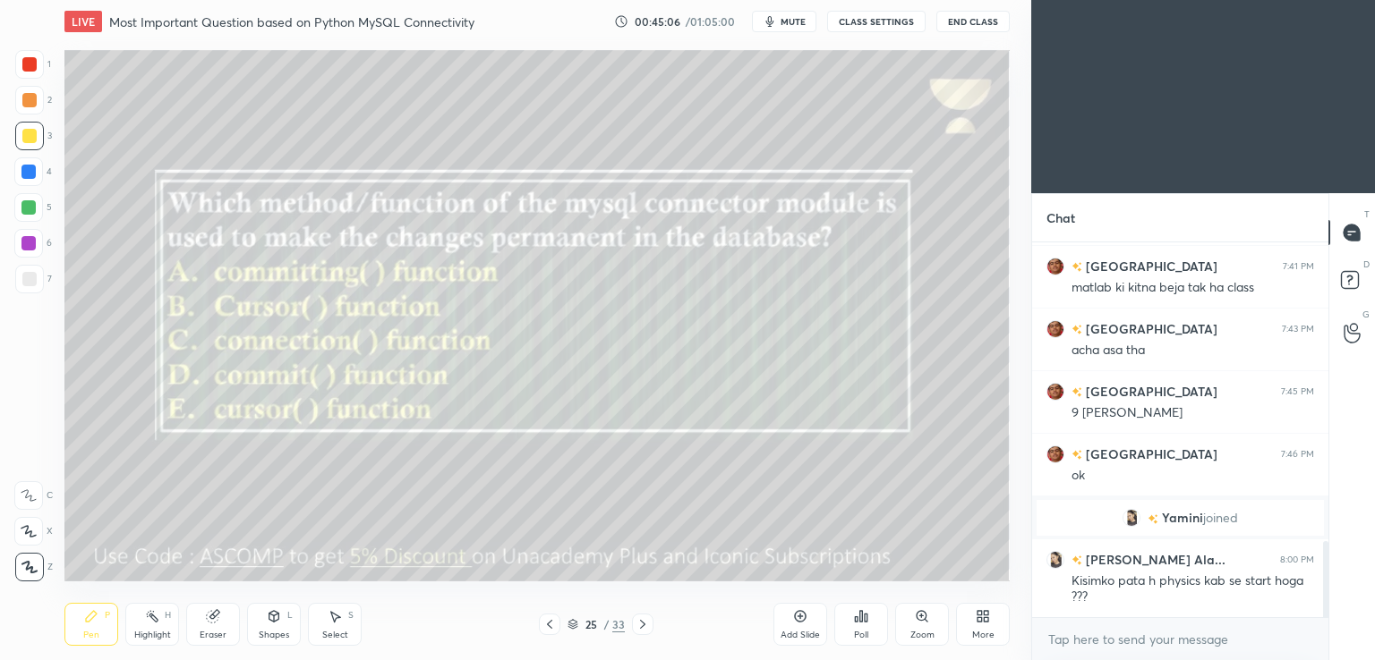
scroll to position [1482, 0]
click at [634, 621] on div at bounding box center [642, 624] width 21 height 21
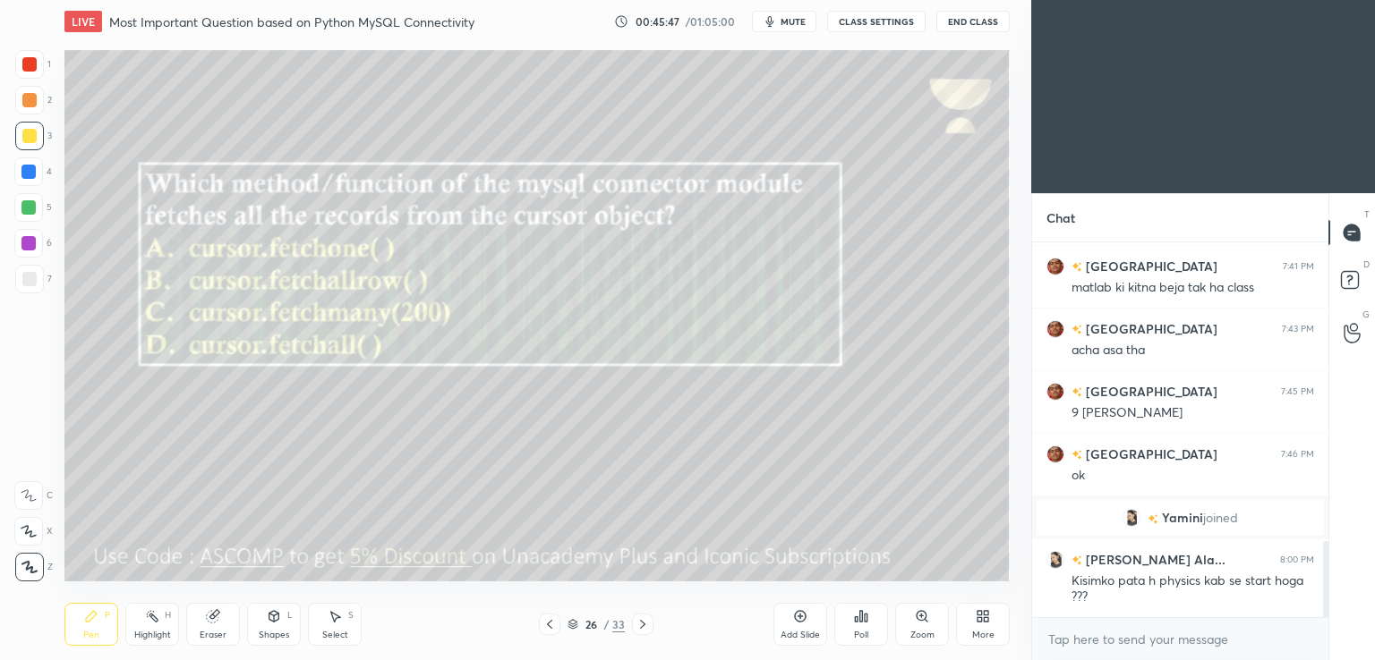
click at [798, 22] on span "mute" at bounding box center [792, 21] width 25 height 13
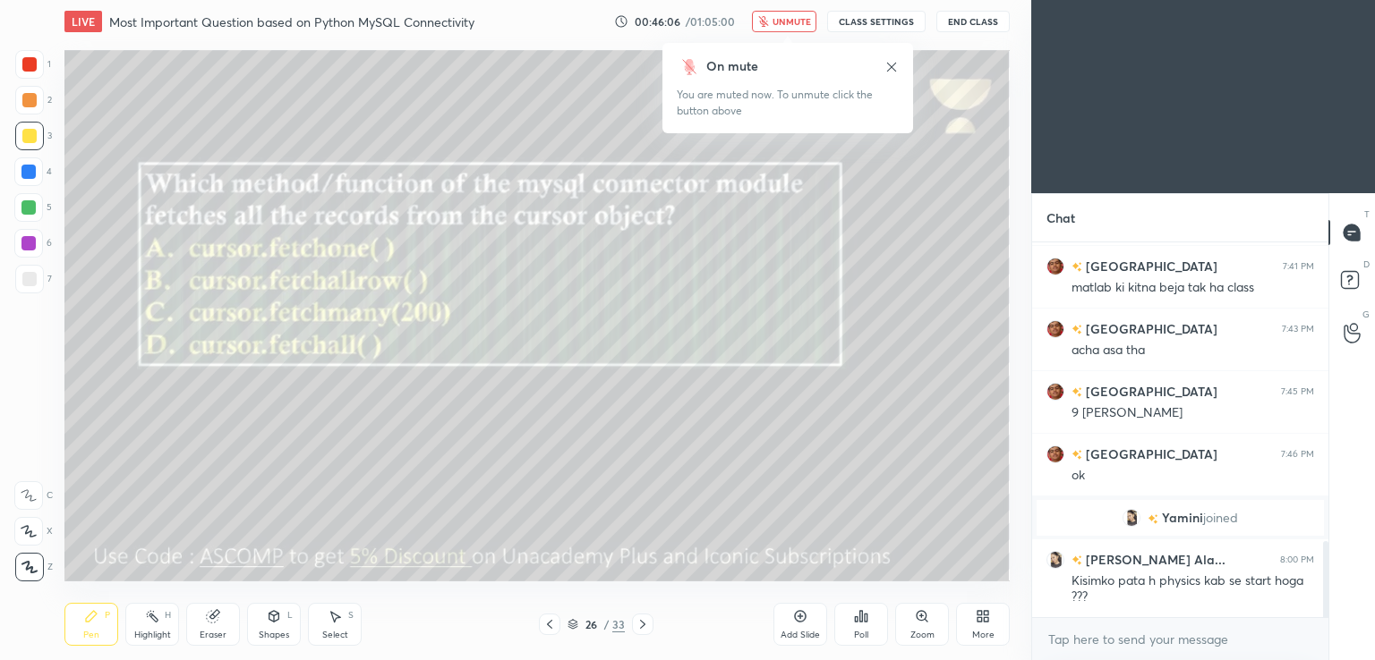
click at [776, 26] on span "unmute" at bounding box center [791, 21] width 38 height 13
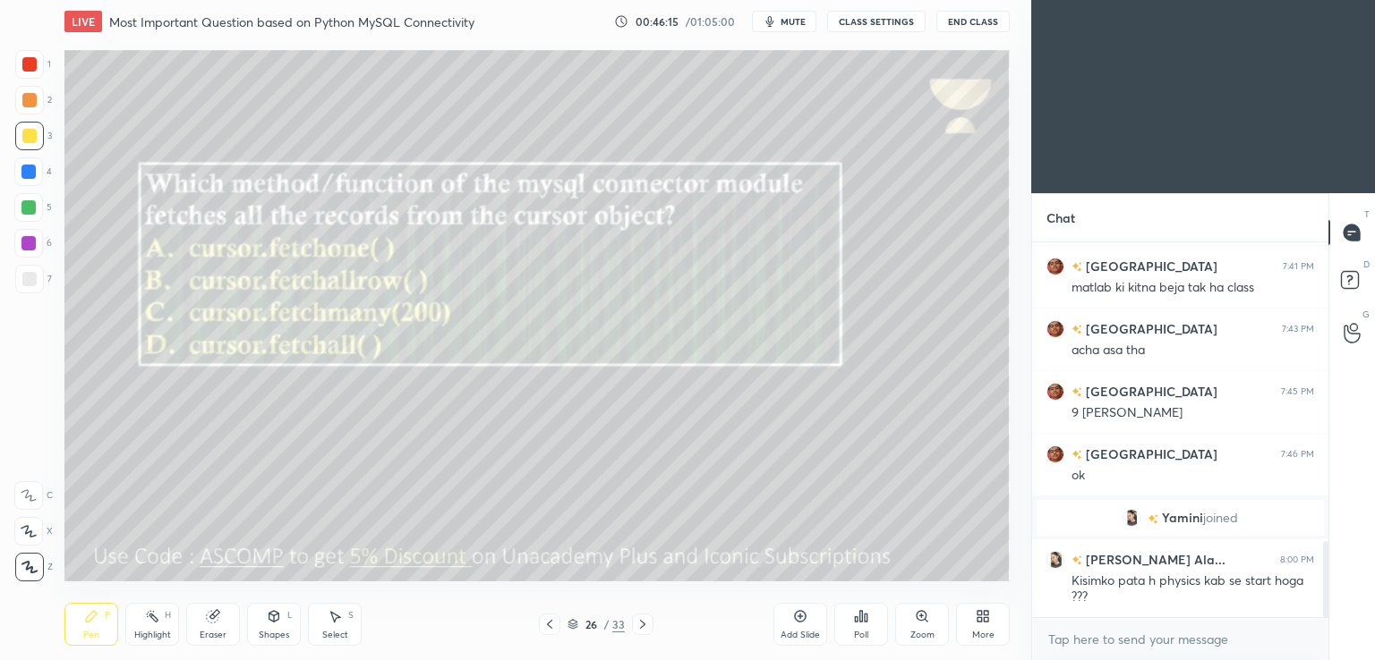
click at [985, 620] on icon at bounding box center [986, 620] width 4 height 4
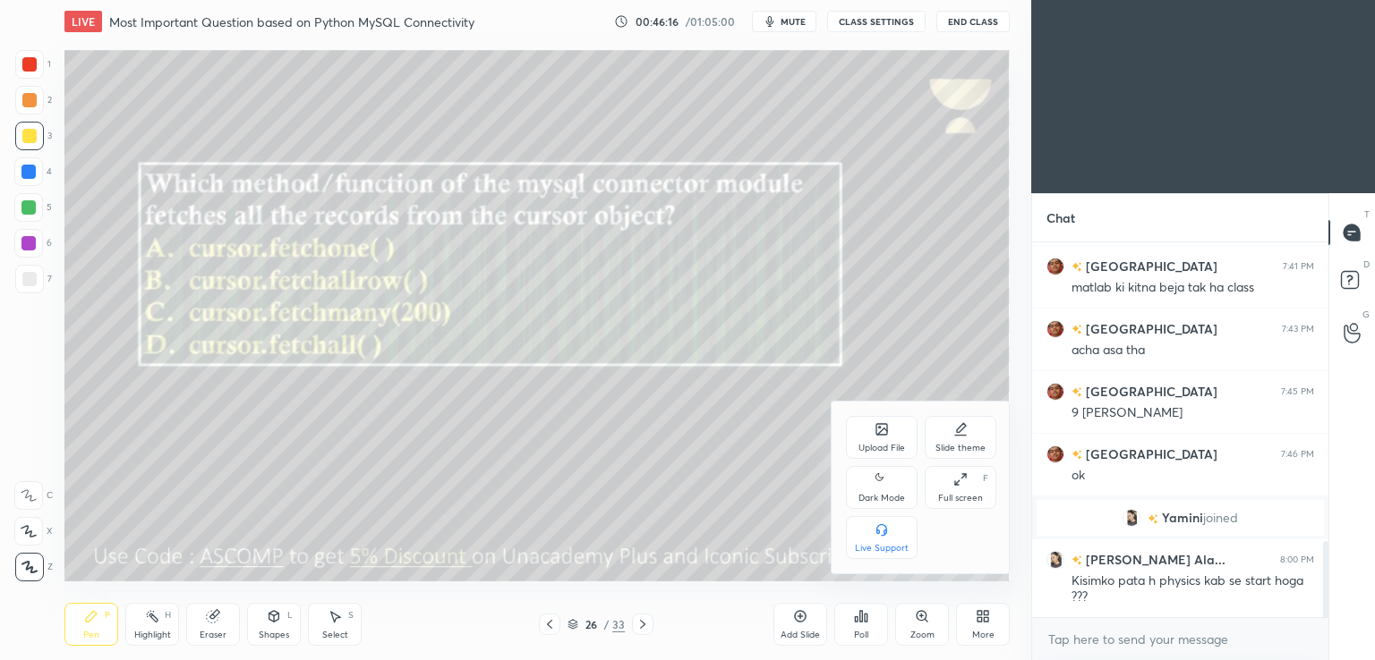
click at [877, 307] on div at bounding box center [687, 330] width 1375 height 660
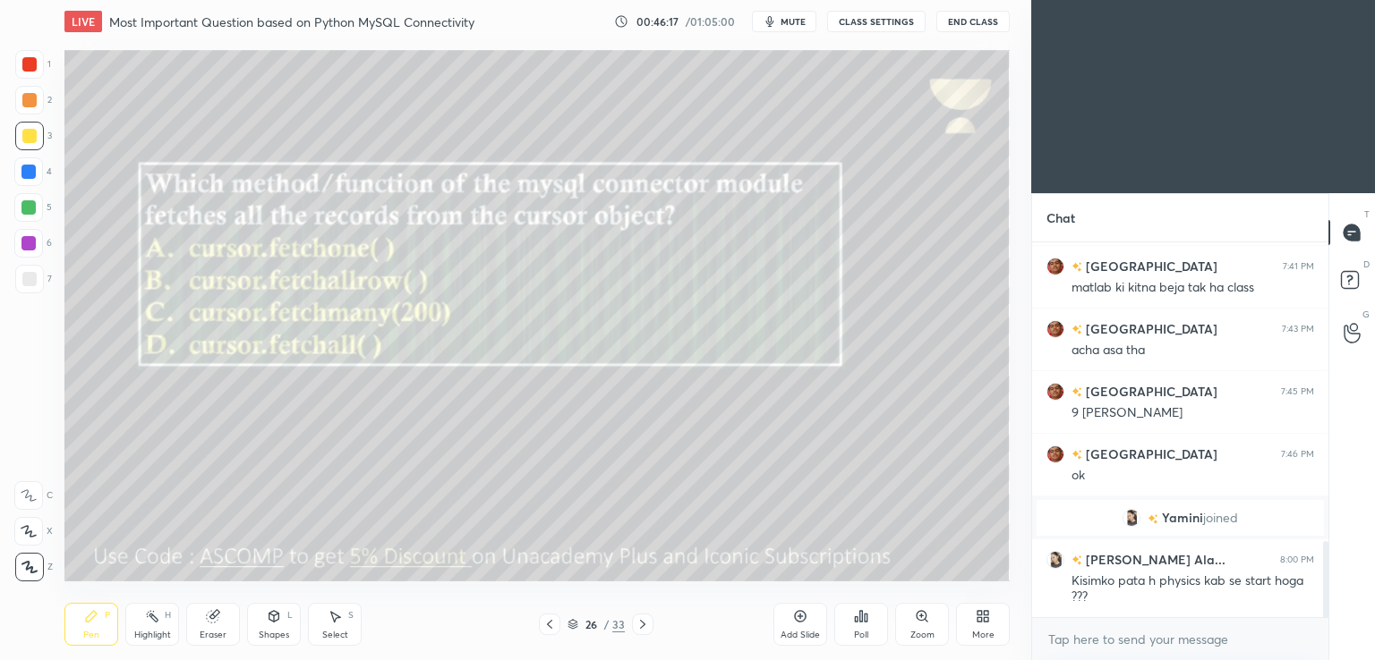
click at [975, 16] on button "End Class" at bounding box center [972, 21] width 73 height 21
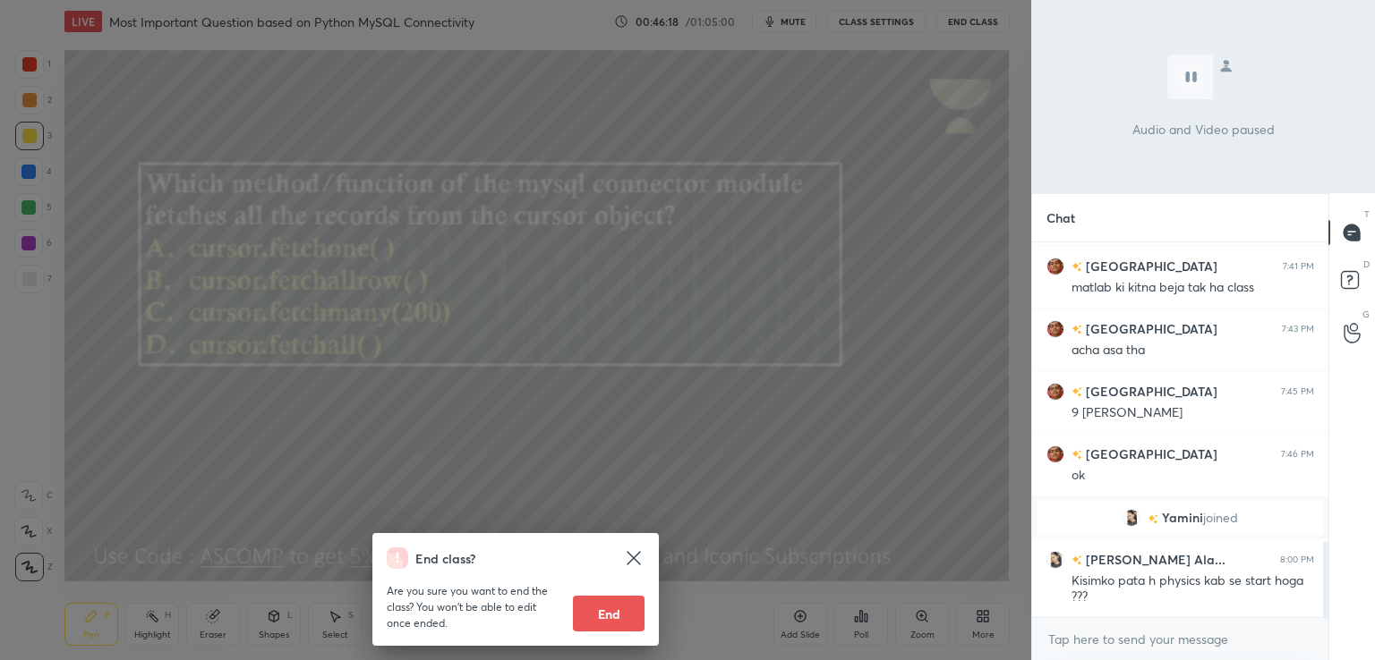
click at [597, 600] on button "End" at bounding box center [609, 614] width 72 height 36
click at [558, 613] on p "Are you sure you want to end the class? You won’t be able to edit once ended." at bounding box center [473, 607] width 172 height 48
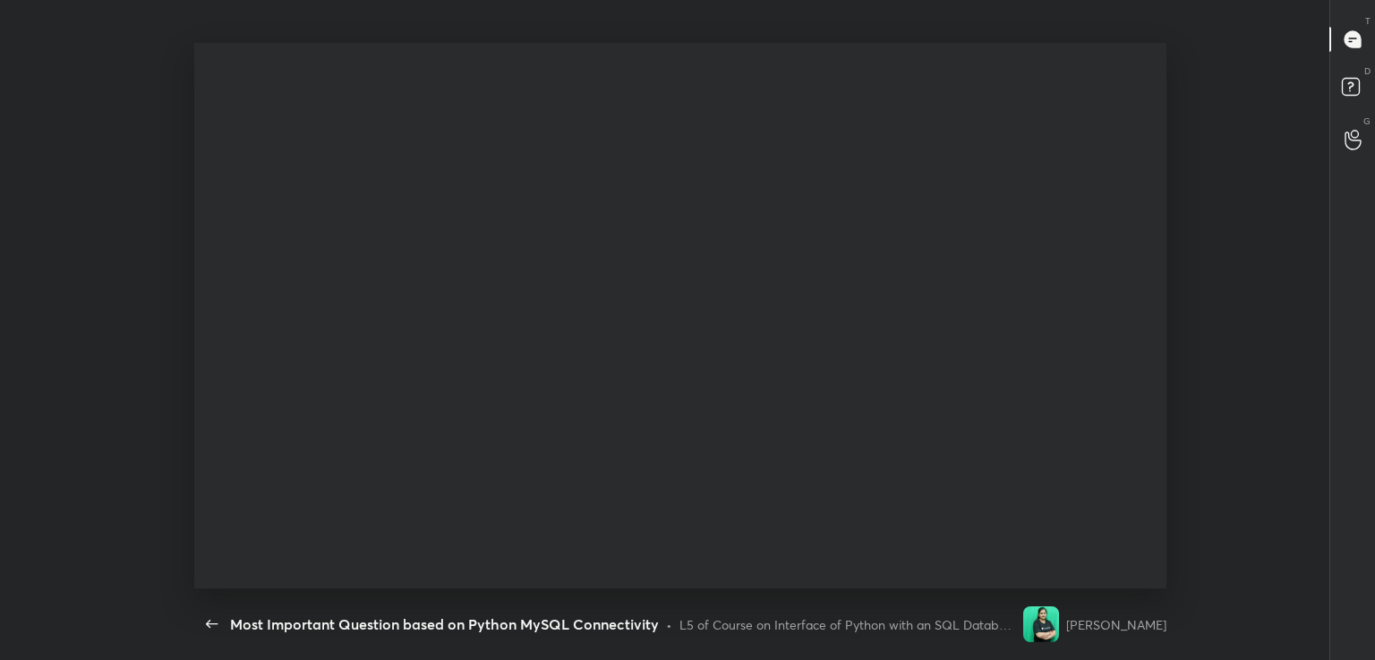
type textarea "x"
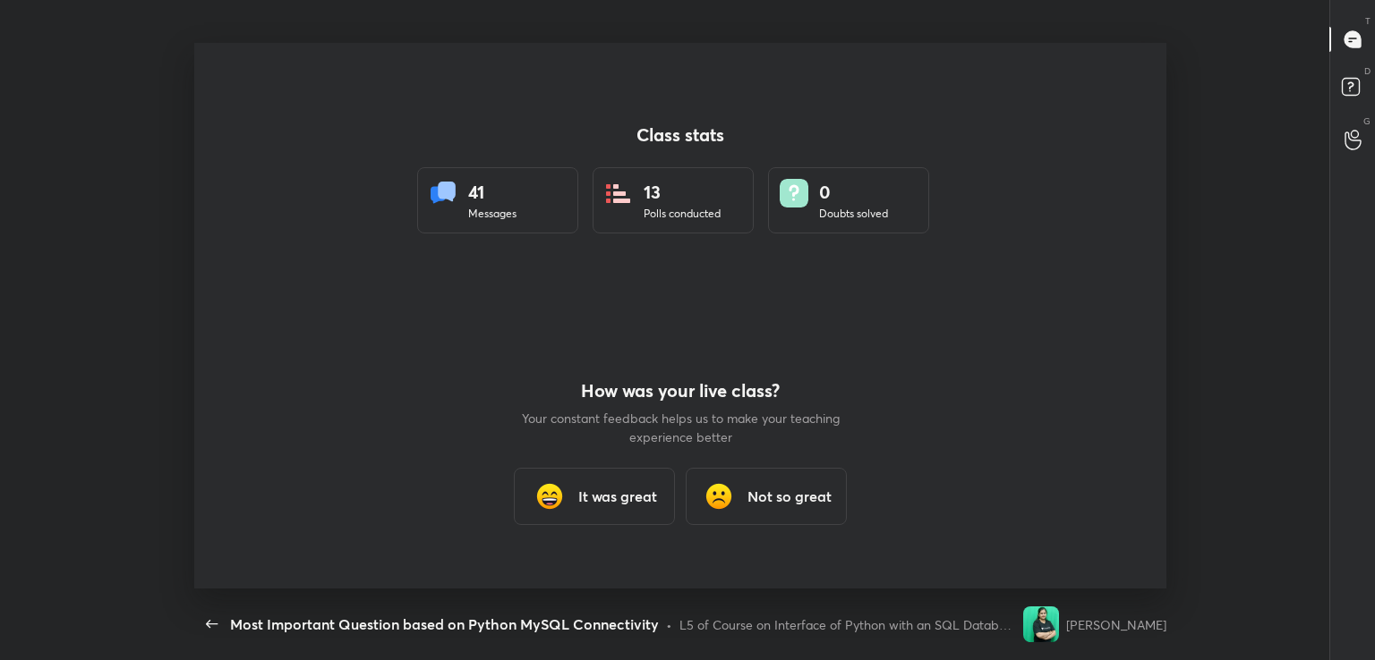
scroll to position [0, 0]
click at [585, 505] on h3 "It was great" at bounding box center [617, 496] width 79 height 21
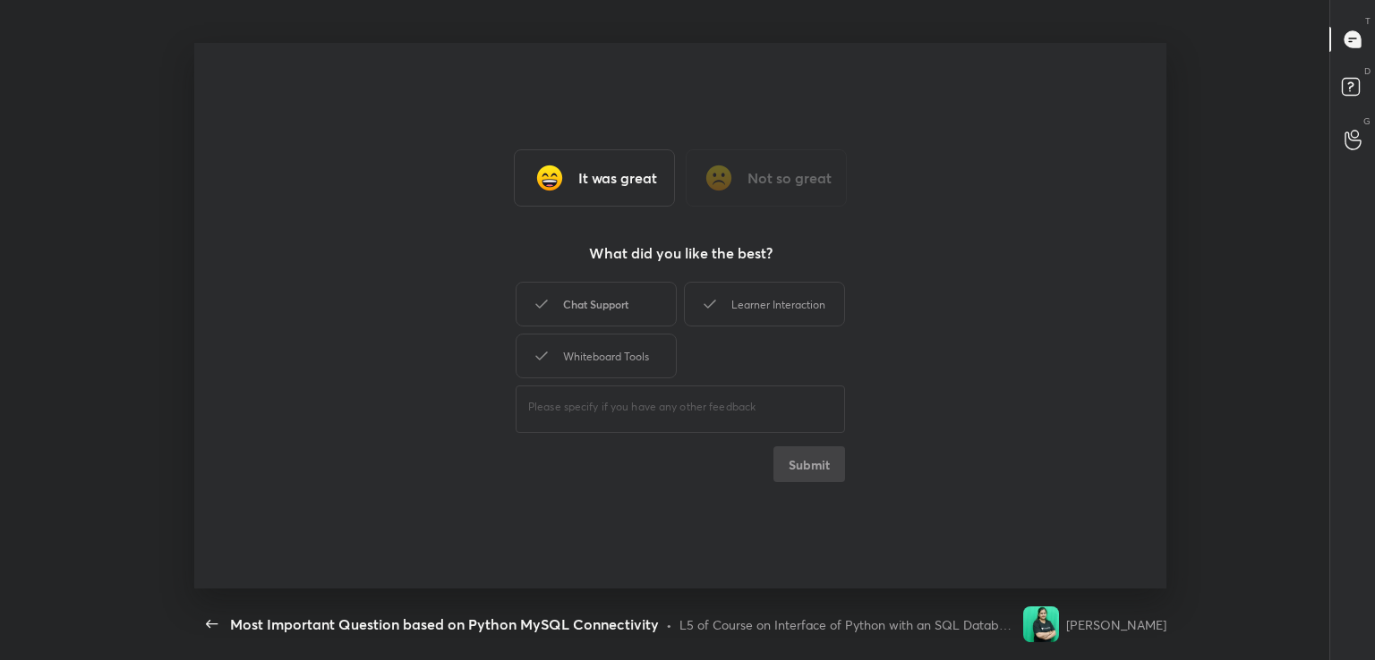
click at [587, 309] on div "Chat Support" at bounding box center [595, 304] width 161 height 45
click at [593, 359] on div "Whiteboard Tools" at bounding box center [595, 356] width 161 height 45
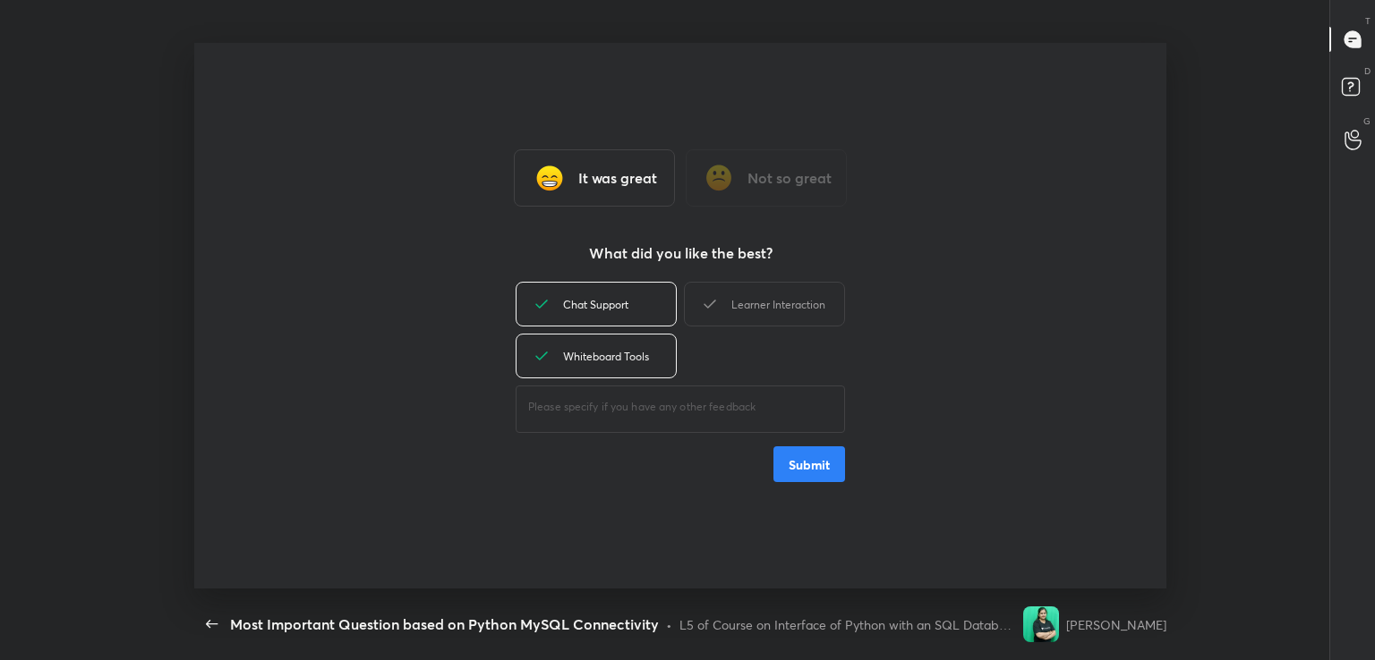
click at [731, 312] on div "Learner Interaction" at bounding box center [764, 304] width 161 height 45
click at [802, 457] on button "Submit" at bounding box center [809, 465] width 72 height 36
